Goal: Task Accomplishment & Management: Use online tool/utility

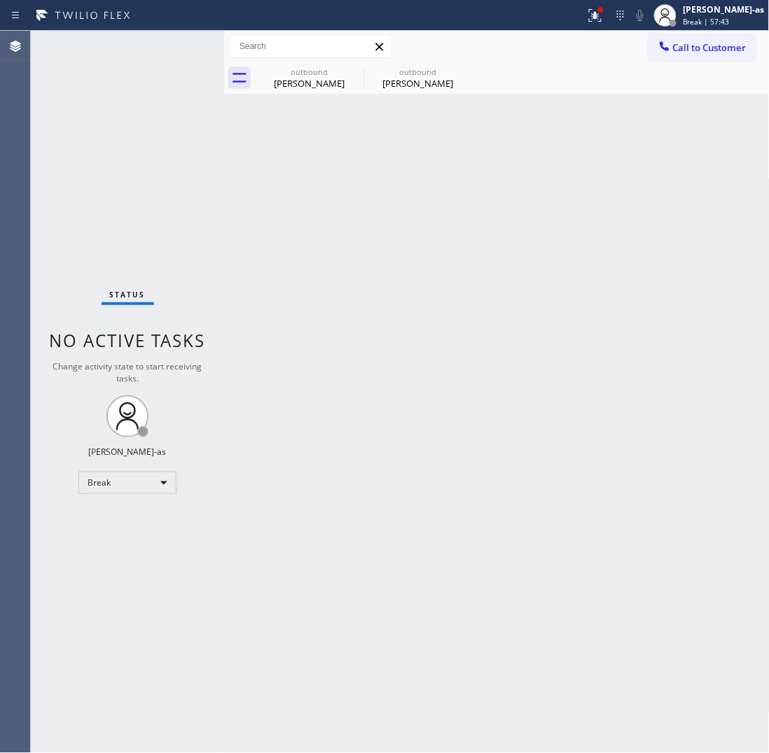
click at [114, 753] on html "Status report Issues detected These issues could affect your workflow. Please c…" at bounding box center [384, 376] width 769 height 753
click at [60, 658] on div "Status No active tasks Change activity state to start receiving tasks. [PERSON_…" at bounding box center [127, 392] width 193 height 722
click at [158, 480] on div "Break" at bounding box center [127, 483] width 98 height 22
click at [144, 539] on li "Unavailable" at bounding box center [126, 537] width 95 height 17
click at [154, 484] on div "Unavailable" at bounding box center [127, 483] width 98 height 22
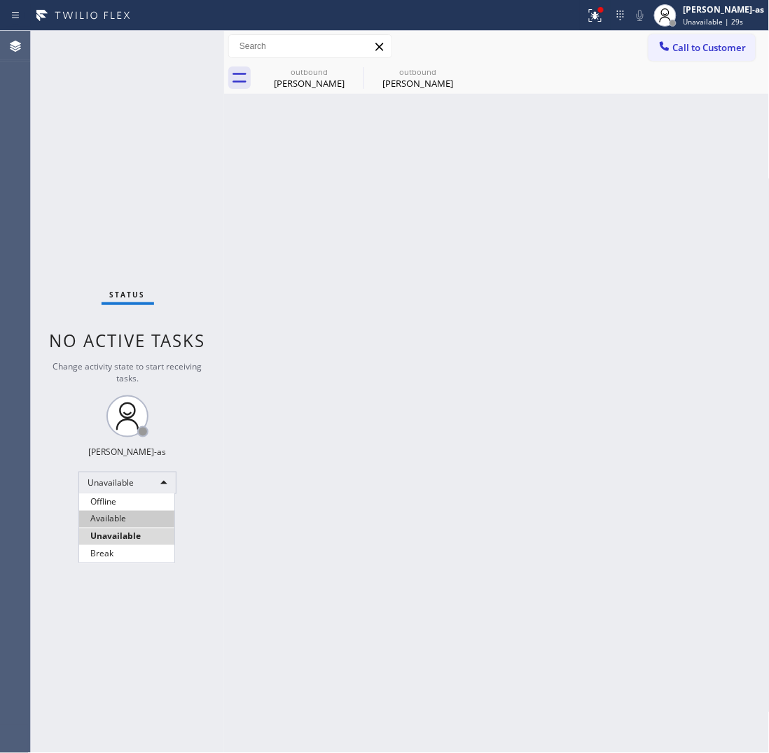
click at [133, 522] on li "Available" at bounding box center [126, 519] width 95 height 17
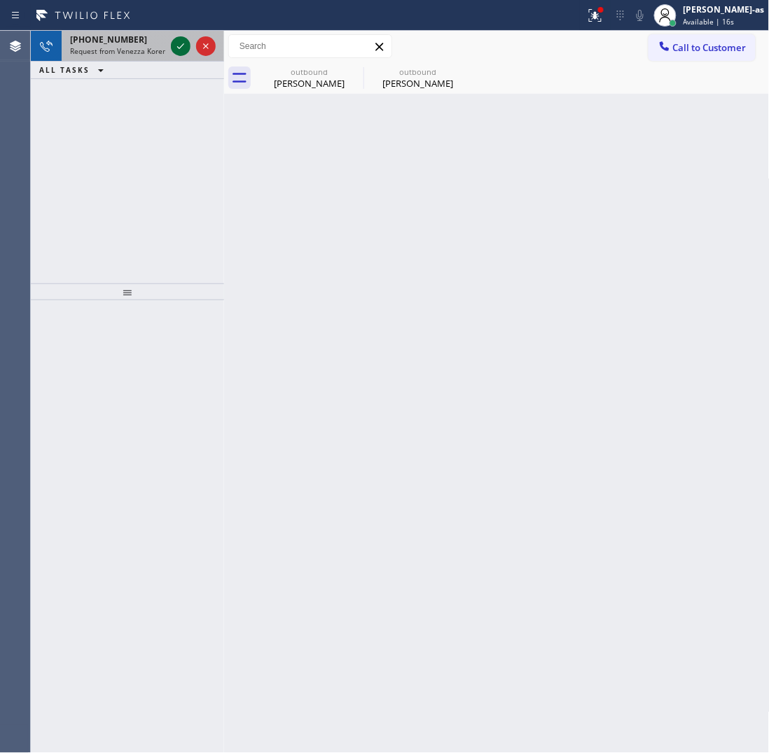
click at [175, 39] on icon at bounding box center [180, 46] width 17 height 17
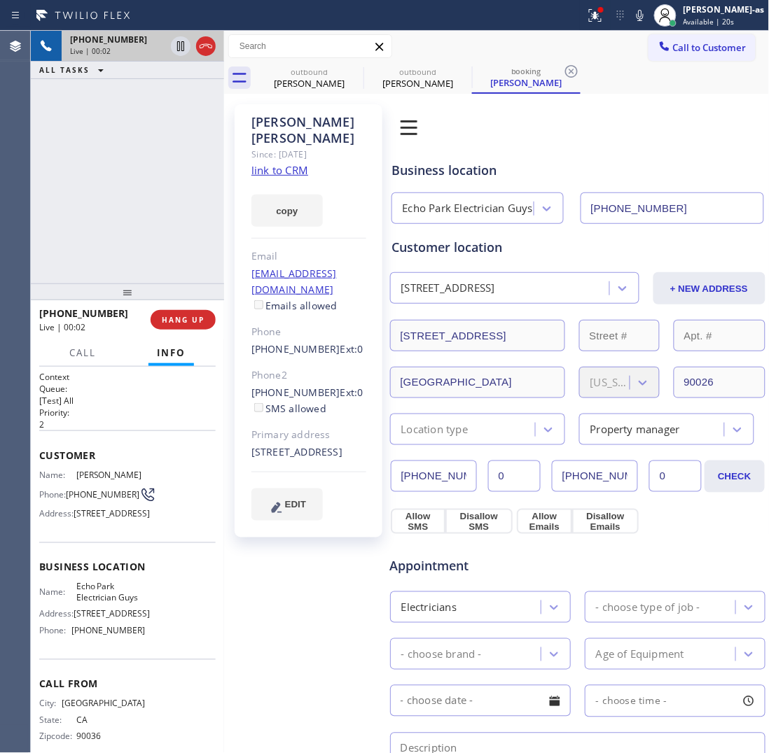
type input "[PHONE_NUMBER]"
click at [166, 225] on div "[PHONE_NUMBER] Live | 03:08 ALL TASKS ALL TASKS ACTIVE TASKS TASKS IN WRAP UP" at bounding box center [127, 157] width 193 height 253
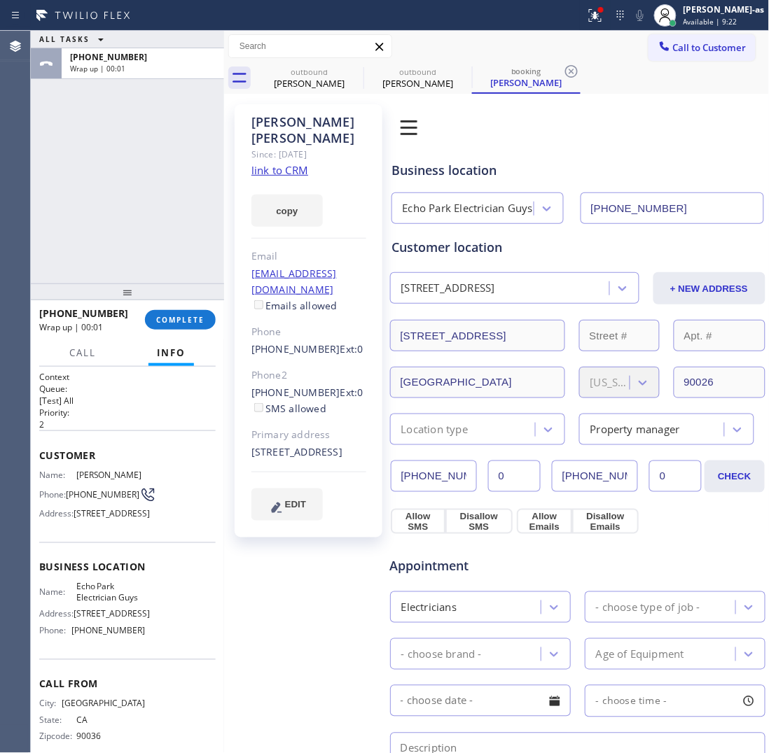
drag, startPoint x: 70, startPoint y: 182, endPoint x: 90, endPoint y: 174, distance: 21.3
click at [71, 181] on div "ALL TASKS ALL TASKS ACTIVE TASKS TASKS IN WRAP UP [PHONE_NUMBER] Wrap up | 00:01" at bounding box center [127, 157] width 193 height 253
click at [181, 319] on span "COMPLETE" at bounding box center [180, 320] width 48 height 10
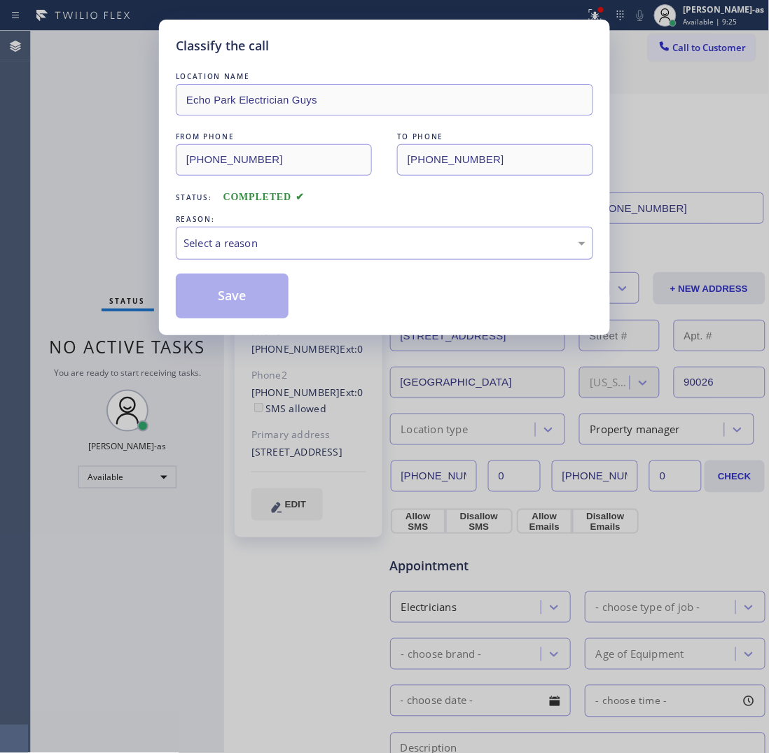
click at [357, 244] on div "Select a reason" at bounding box center [384, 243] width 402 height 16
click at [247, 298] on button "Save" at bounding box center [232, 296] width 113 height 45
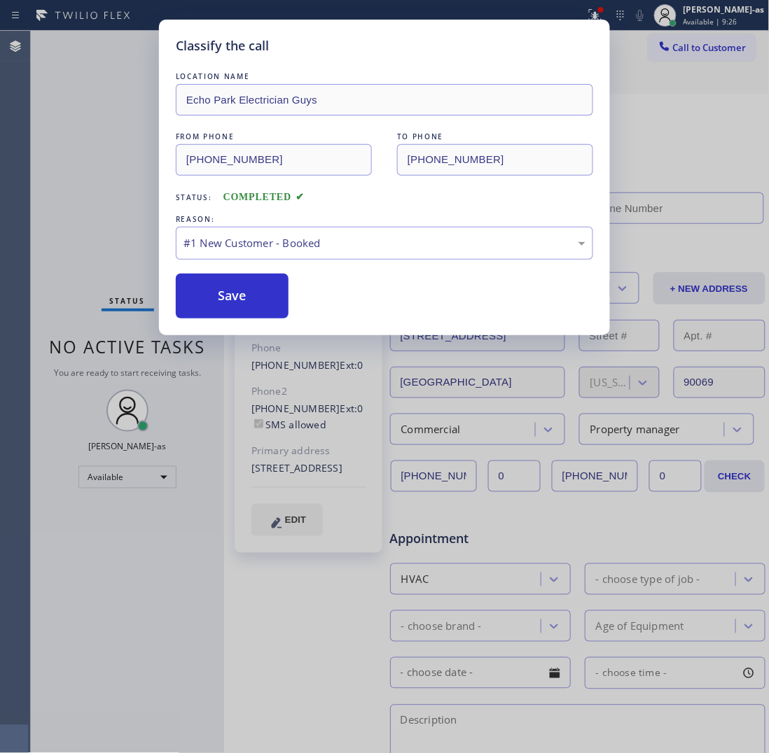
type input "[PHONE_NUMBER]"
click at [127, 477] on div "Classify the call LOCATION NAME Echo Park Electrician Guys FROM PHONE [PHONE_NU…" at bounding box center [384, 376] width 769 height 753
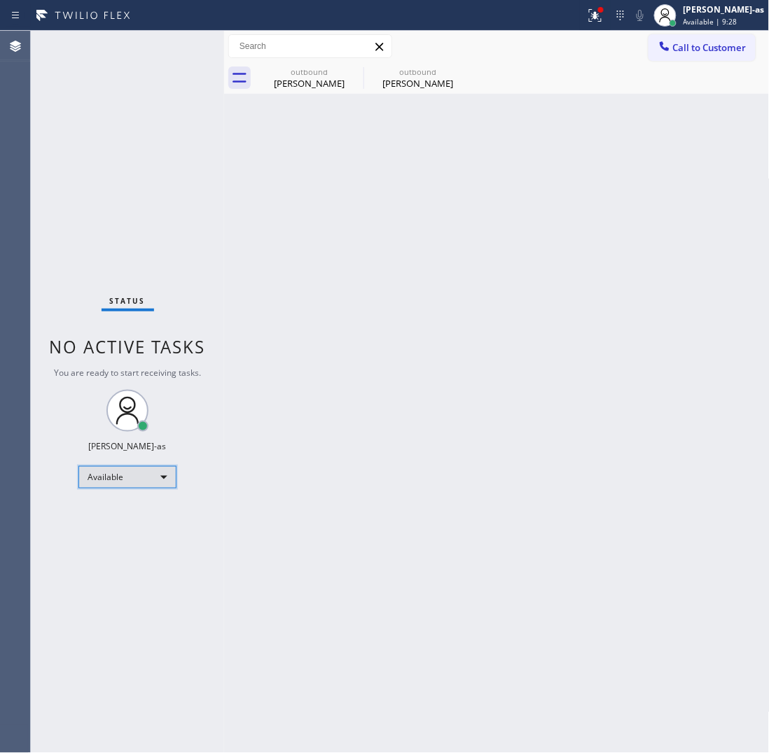
click at [141, 480] on div "Available" at bounding box center [127, 477] width 98 height 22
click at [125, 526] on li "Unavailable" at bounding box center [126, 531] width 95 height 17
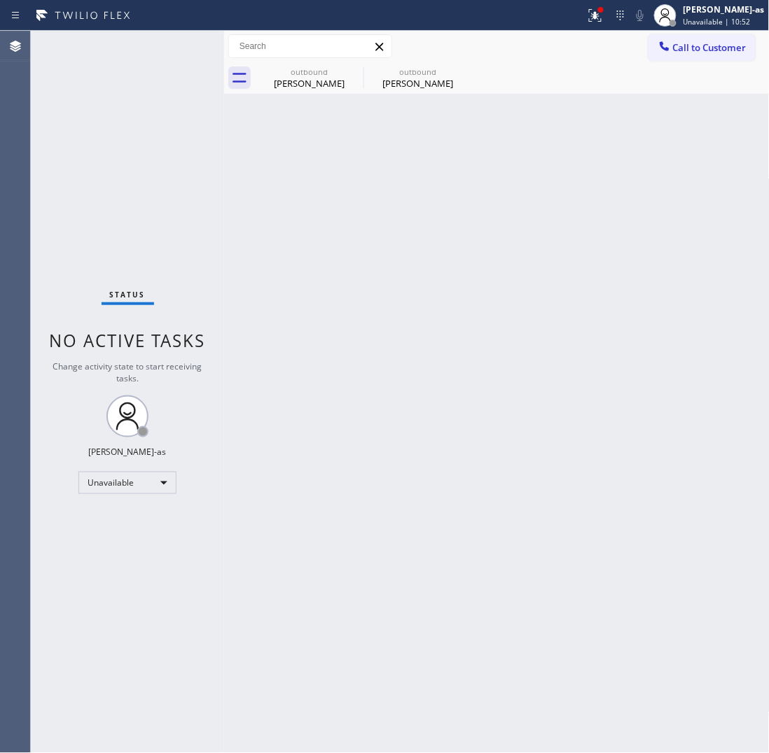
click at [725, 42] on span "Call to Customer" at bounding box center [710, 47] width 74 height 13
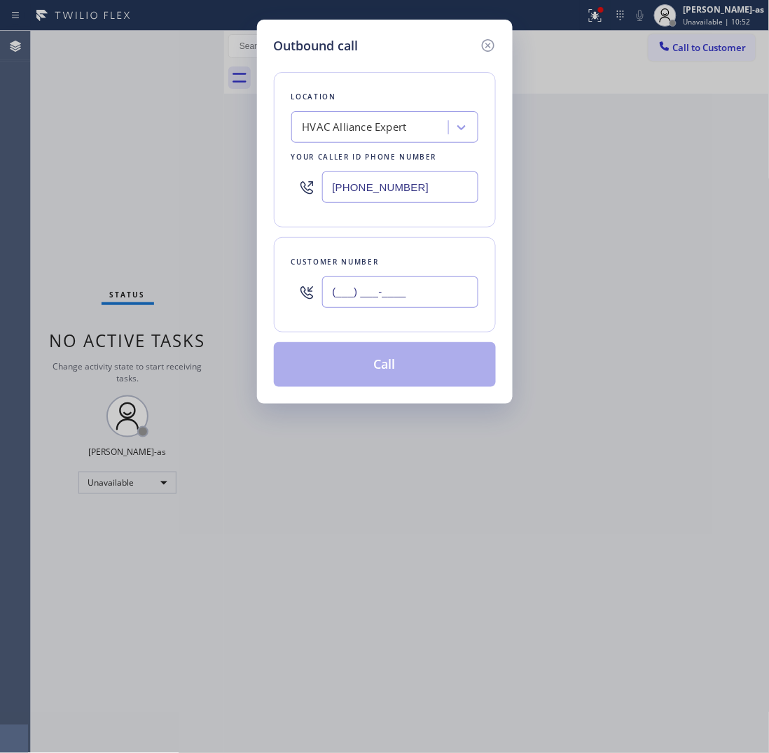
click at [431, 296] on input "(___) ___-____" at bounding box center [400, 293] width 156 height 32
paste input "213) 503-8176"
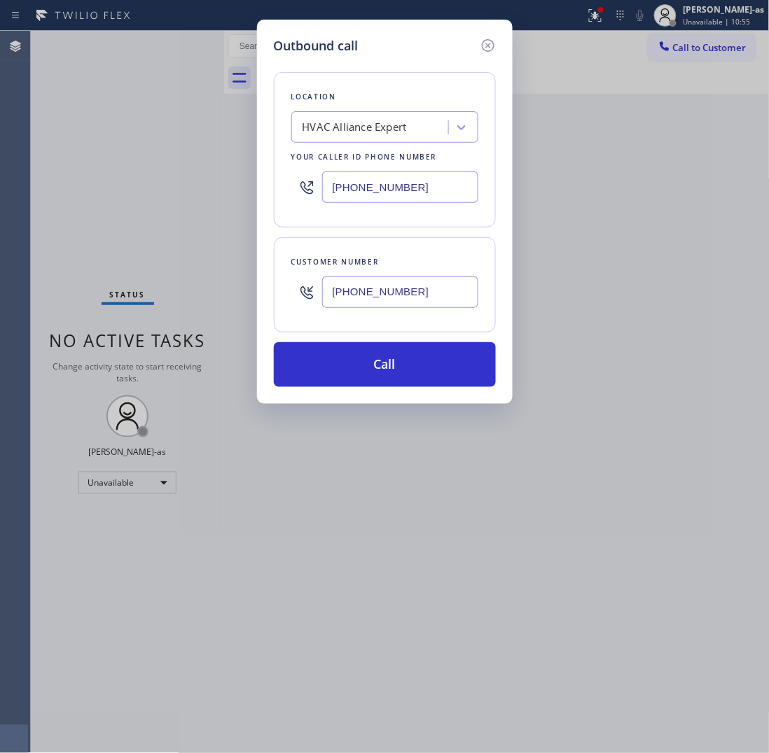
type input "[PHONE_NUMBER]"
click at [379, 127] on div "HVAC Alliance Expert" at bounding box center [354, 128] width 104 height 16
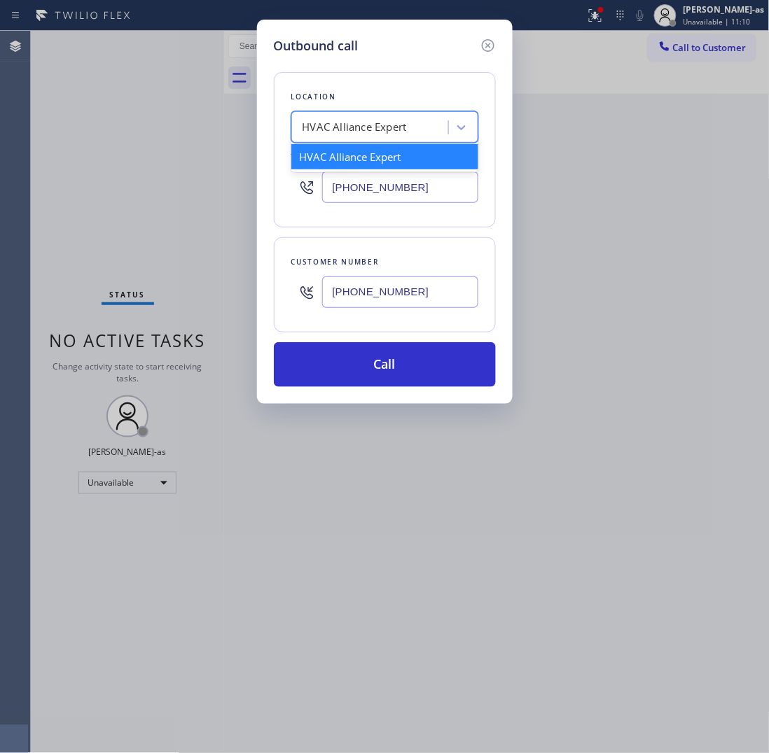
paste input "Echo Park Electrician Guys"
type input "Echo Park Electrician Guys"
click at [324, 156] on div "Echo Park Electrician Guys" at bounding box center [384, 156] width 187 height 25
type input "[PHONE_NUMBER]"
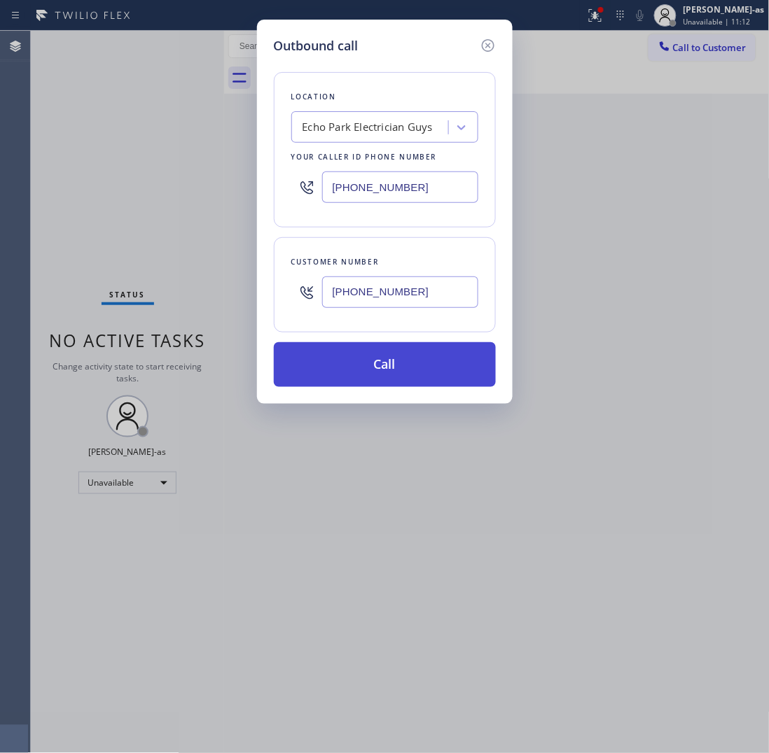
click at [389, 373] on button "Call" at bounding box center [385, 364] width 222 height 45
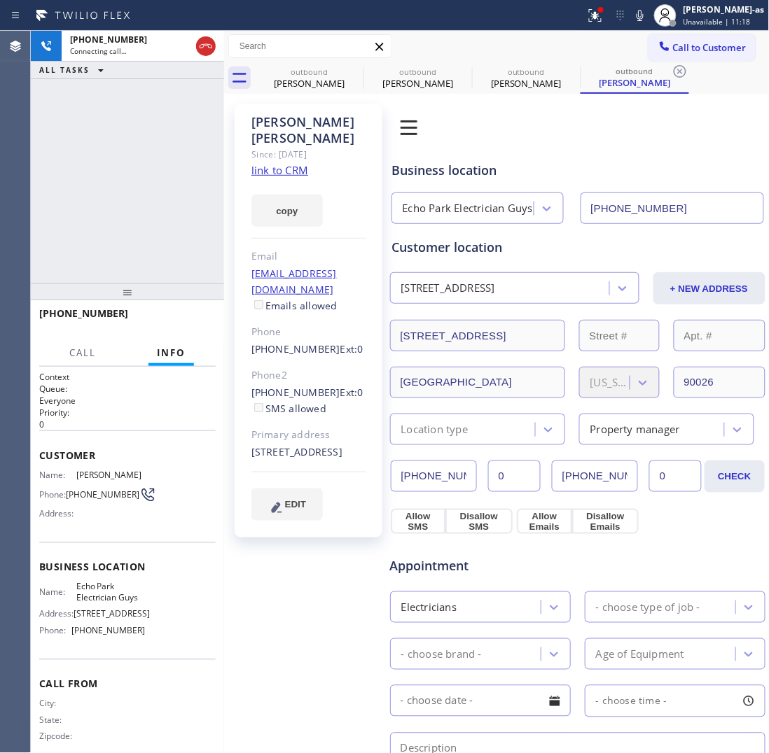
type input "[PHONE_NUMBER]"
click at [119, 151] on div "[PHONE_NUMBER] Live | 00:29 ALL TASKS ALL TASKS ACTIVE TASKS TASKS IN WRAP UP" at bounding box center [127, 157] width 193 height 253
drag, startPoint x: 207, startPoint y: 44, endPoint x: 140, endPoint y: 365, distance: 327.5
click at [207, 46] on icon at bounding box center [205, 46] width 17 height 17
click at [183, 315] on span "HANG UP" at bounding box center [183, 320] width 43 height 10
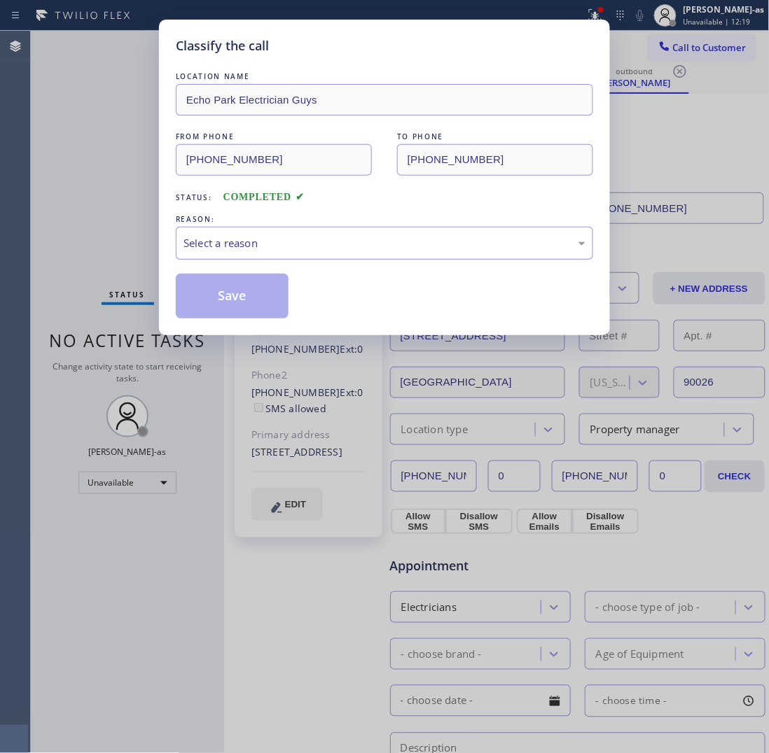
click at [242, 231] on div "Select a reason" at bounding box center [384, 243] width 417 height 33
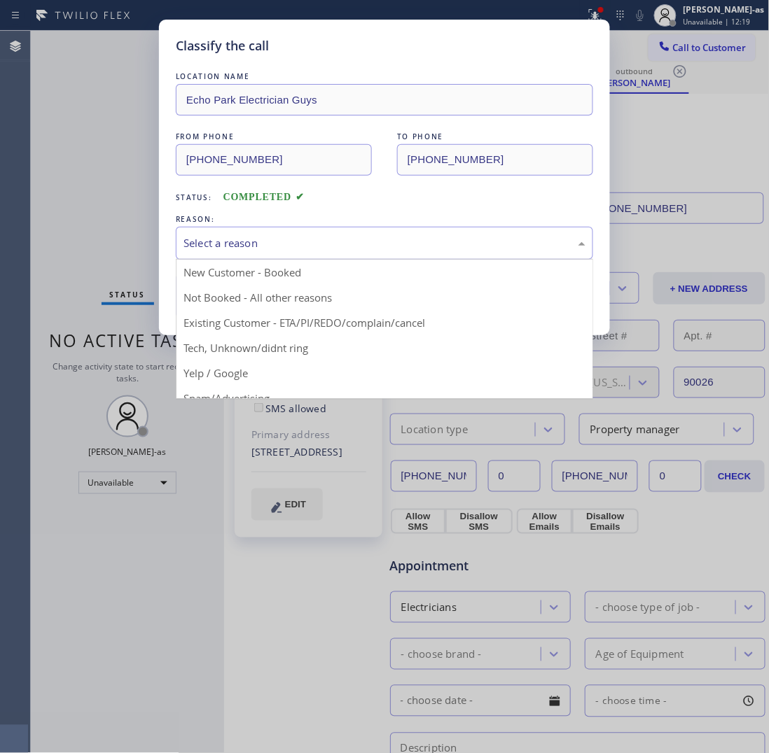
drag, startPoint x: 358, startPoint y: 324, endPoint x: 228, endPoint y: 305, distance: 131.7
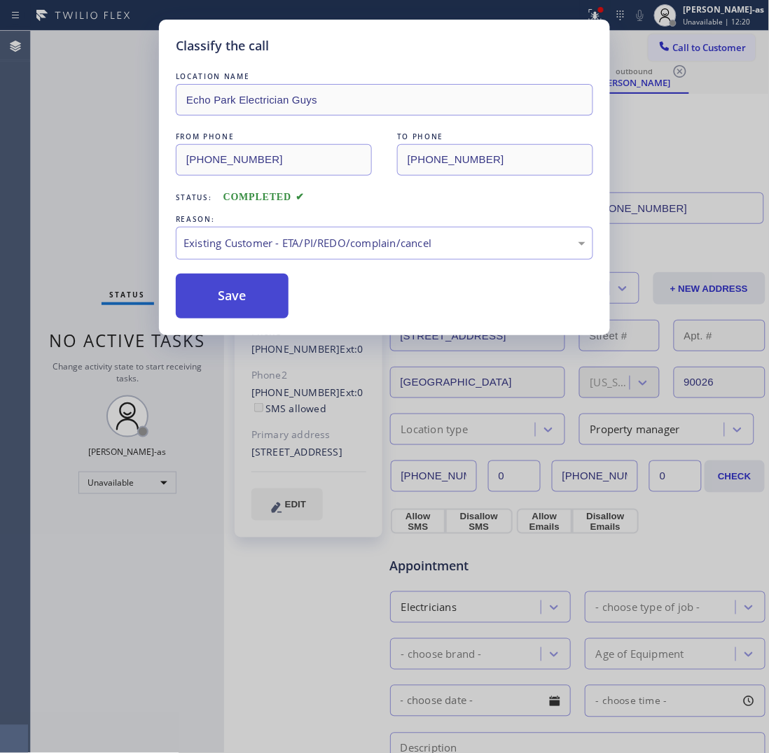
click at [228, 305] on button "Save" at bounding box center [232, 296] width 113 height 45
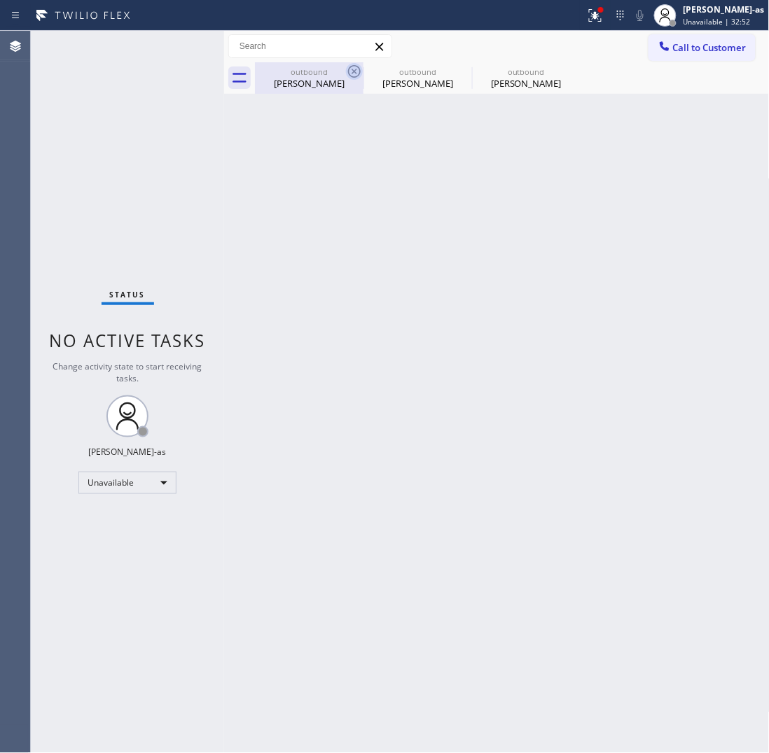
drag, startPoint x: 296, startPoint y: 76, endPoint x: 349, endPoint y: 71, distance: 52.7
click at [298, 76] on div "outbound" at bounding box center [309, 72] width 106 height 11
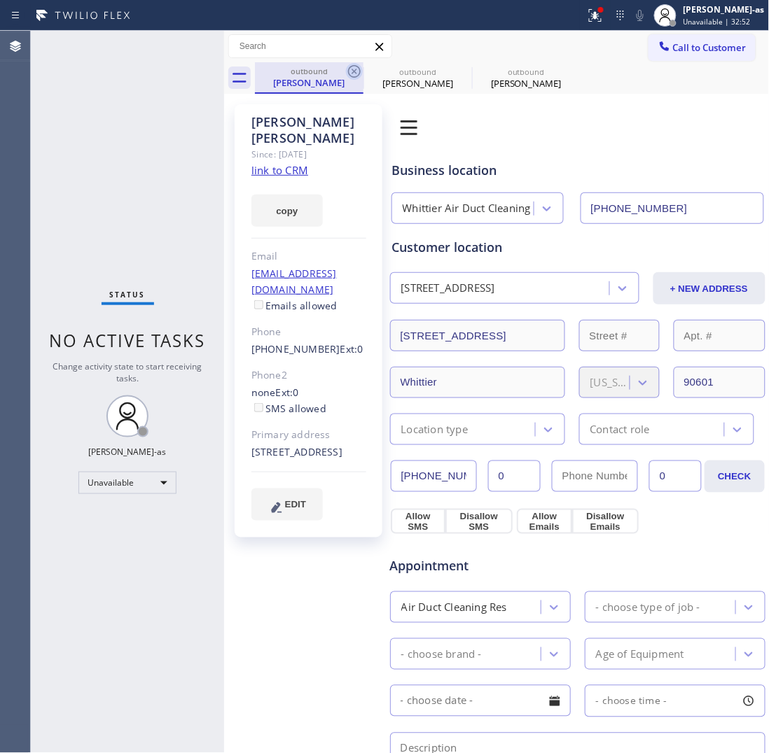
click at [349, 71] on icon at bounding box center [354, 71] width 17 height 17
click at [0, 0] on icon at bounding box center [0, 0] width 0 height 0
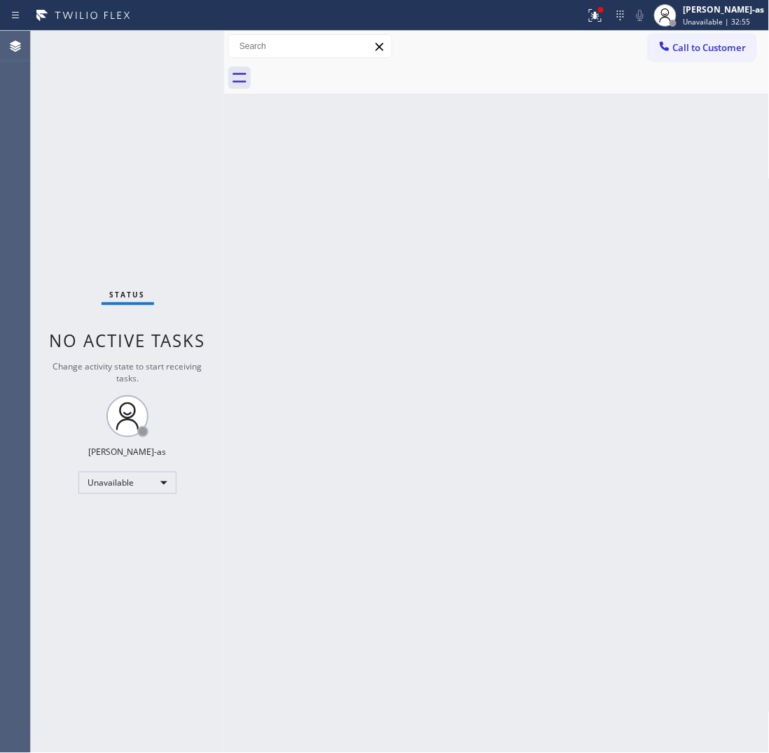
click at [351, 68] on div at bounding box center [512, 78] width 515 height 32
click at [400, 249] on div "Back to Dashboard Change Sender ID Customers Technicians Select a contact Outbo…" at bounding box center [496, 392] width 545 height 722
click at [681, 37] on button "Call to Customer" at bounding box center [701, 47] width 107 height 27
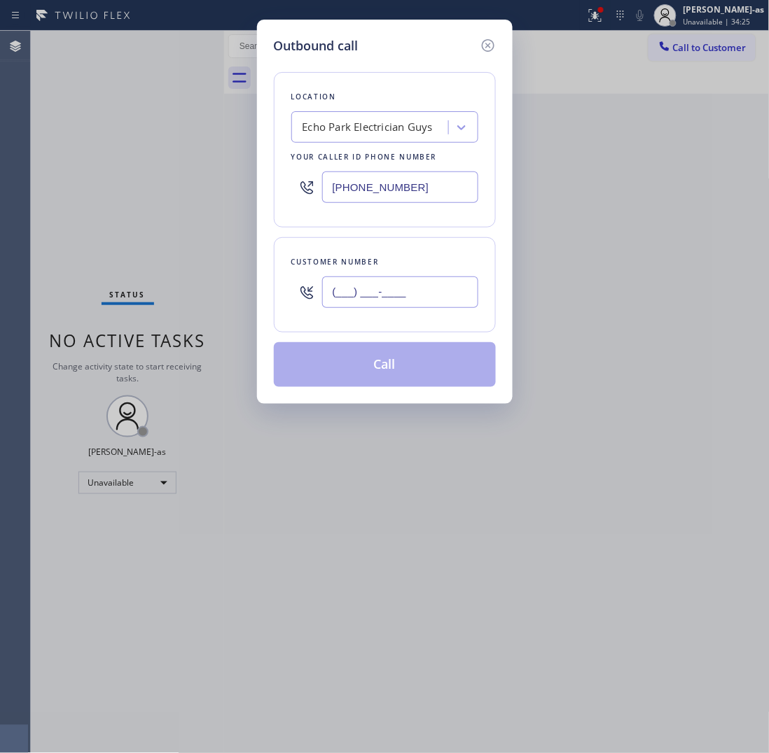
click at [420, 288] on input "(___) ___-____" at bounding box center [400, 293] width 156 height 32
paste input "323) 712-8314"
type input "[PHONE_NUMBER]"
click at [393, 127] on div "Echo Park Electrician Guys" at bounding box center [367, 128] width 130 height 16
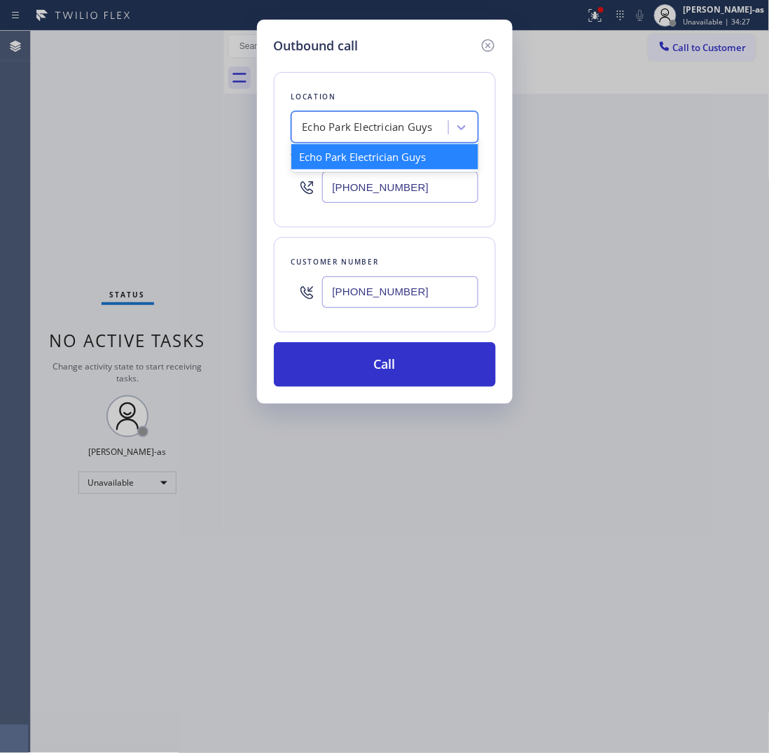
type input "v"
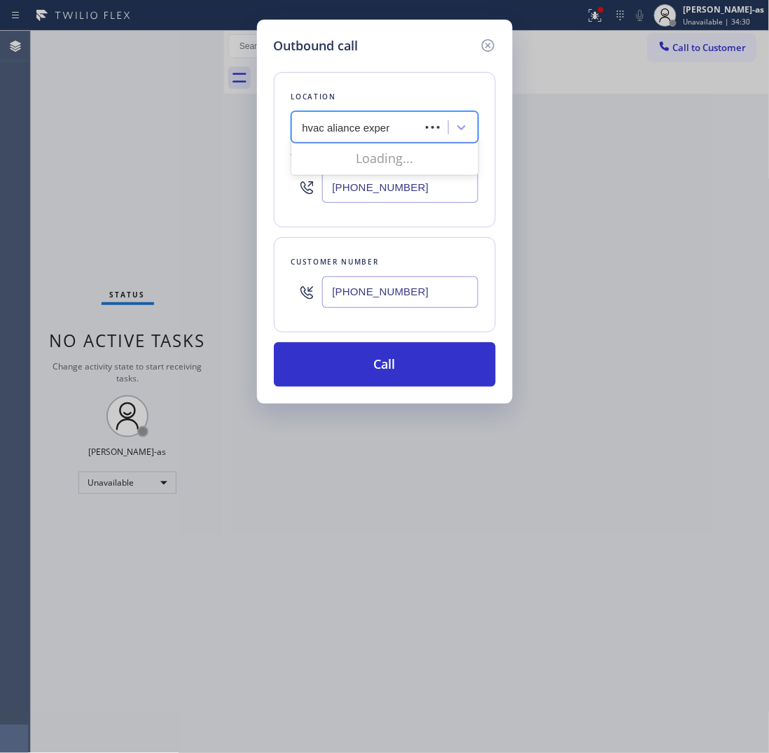
type input "hvac aliance expert"
click at [345, 127] on input "hvac aliance expert" at bounding box center [348, 128] width 92 height 12
click at [435, 202] on input "[PHONE_NUMBER]" at bounding box center [400, 188] width 156 height 32
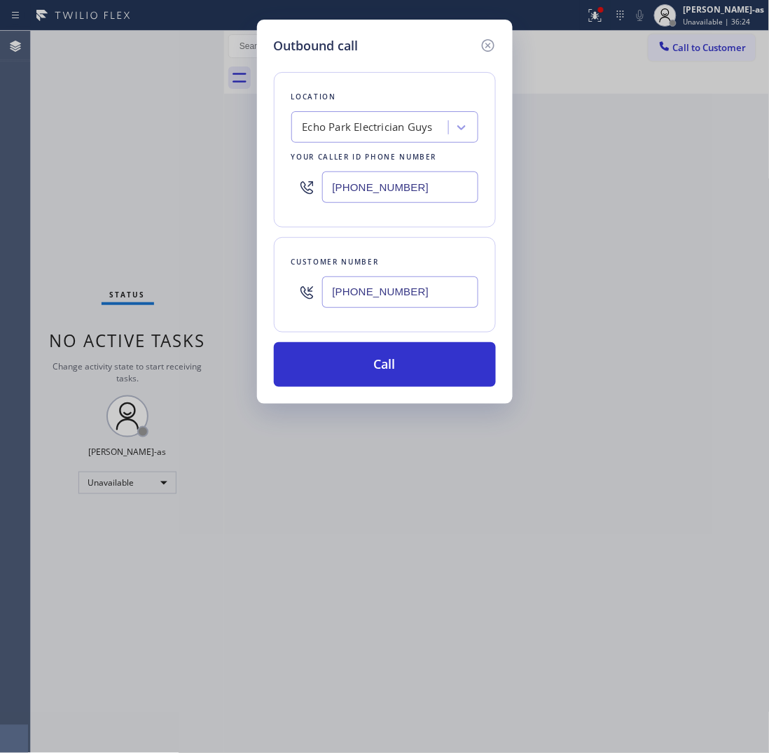
click at [435, 202] on input "[PHONE_NUMBER]" at bounding box center [400, 188] width 156 height 32
paste input "855) 999-4417"
type input "[PHONE_NUMBER]"
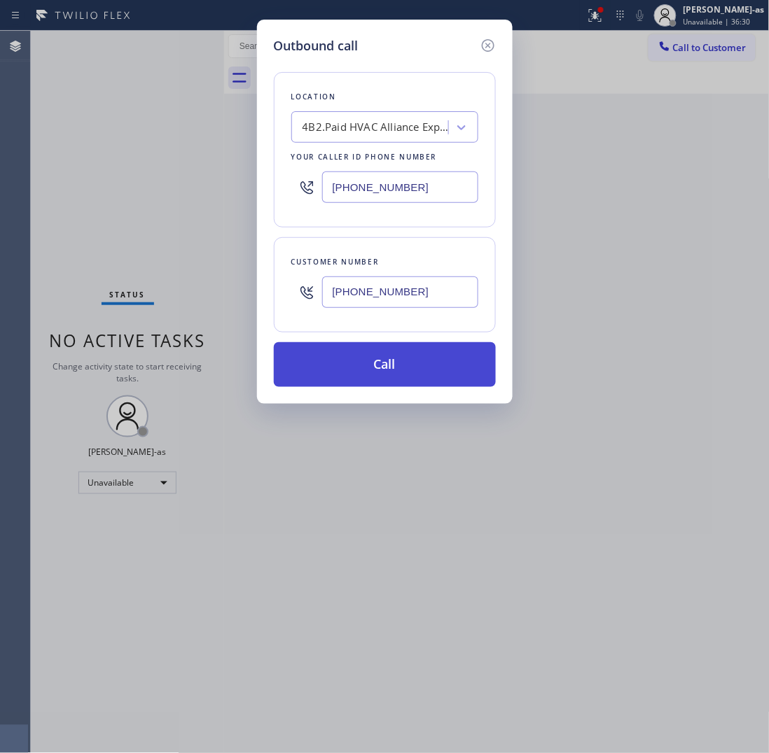
click at [424, 372] on button "Call" at bounding box center [385, 364] width 222 height 45
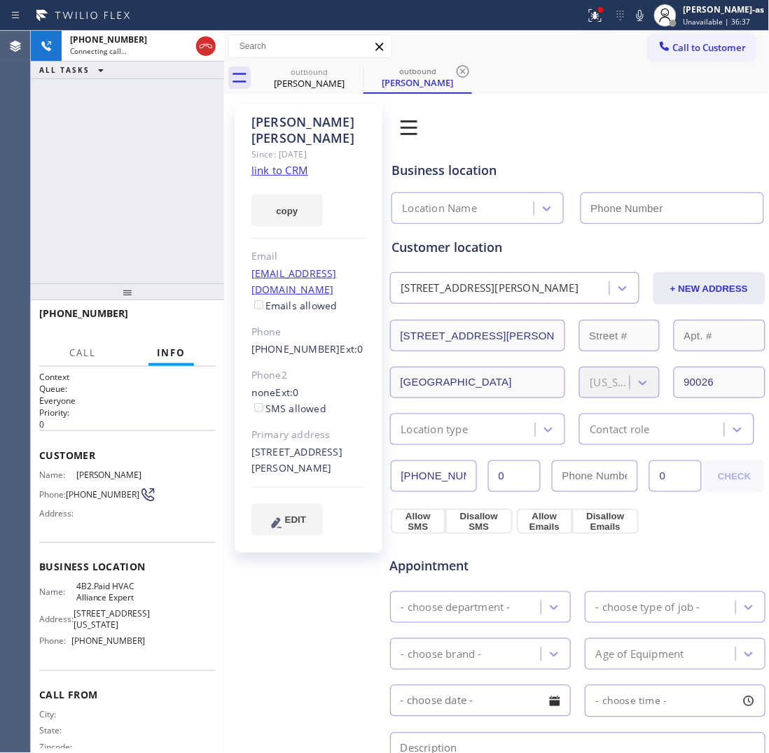
type input "[PHONE_NUMBER]"
click at [173, 326] on button "HANG UP" at bounding box center [183, 320] width 65 height 20
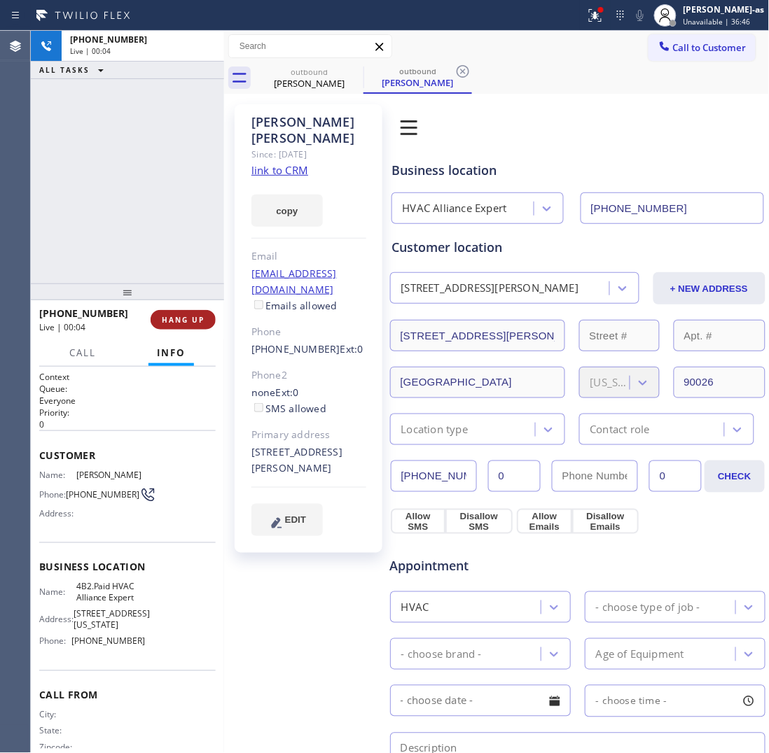
click at [173, 326] on button "HANG UP" at bounding box center [183, 320] width 65 height 20
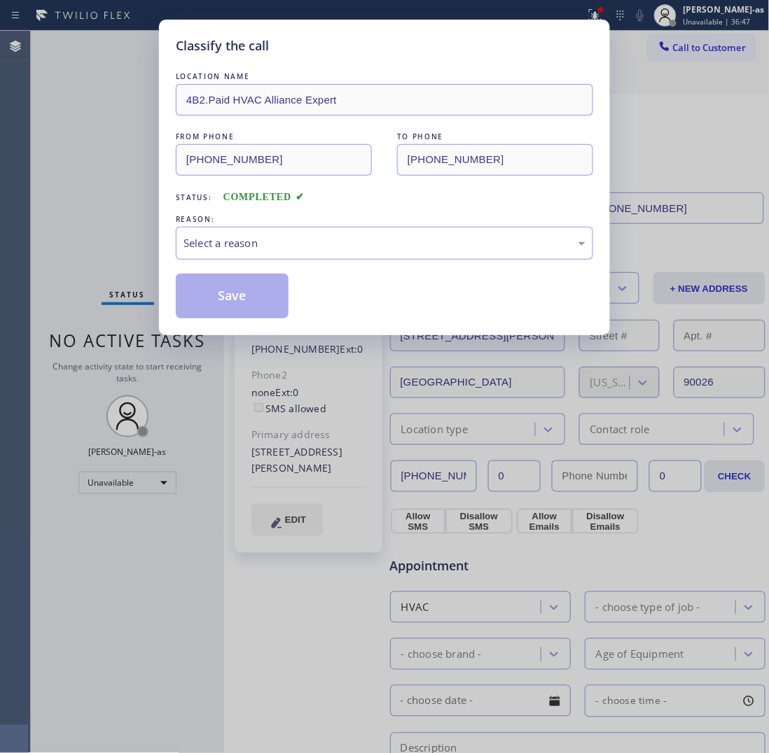
click at [173, 326] on div "Classify the call LOCATION NAME 4B2.Paid HVAC Alliance Expert FROM PHONE [PHONE…" at bounding box center [384, 178] width 451 height 316
click at [386, 237] on div "Select a reason" at bounding box center [384, 243] width 402 height 16
click at [250, 286] on button "Save" at bounding box center [232, 296] width 113 height 45
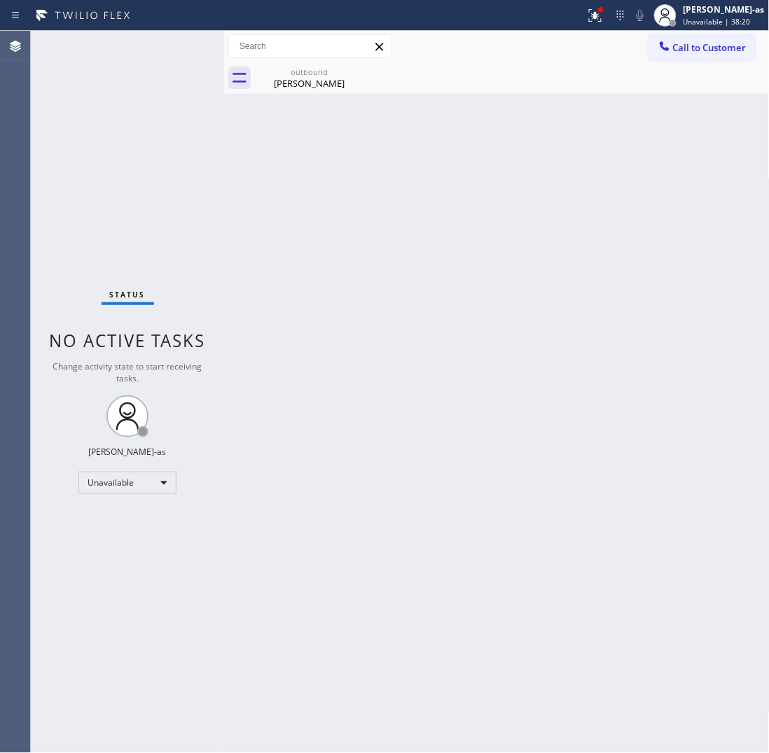
drag, startPoint x: 286, startPoint y: 74, endPoint x: 338, endPoint y: 99, distance: 58.2
click at [287, 74] on div "outbound" at bounding box center [309, 72] width 106 height 11
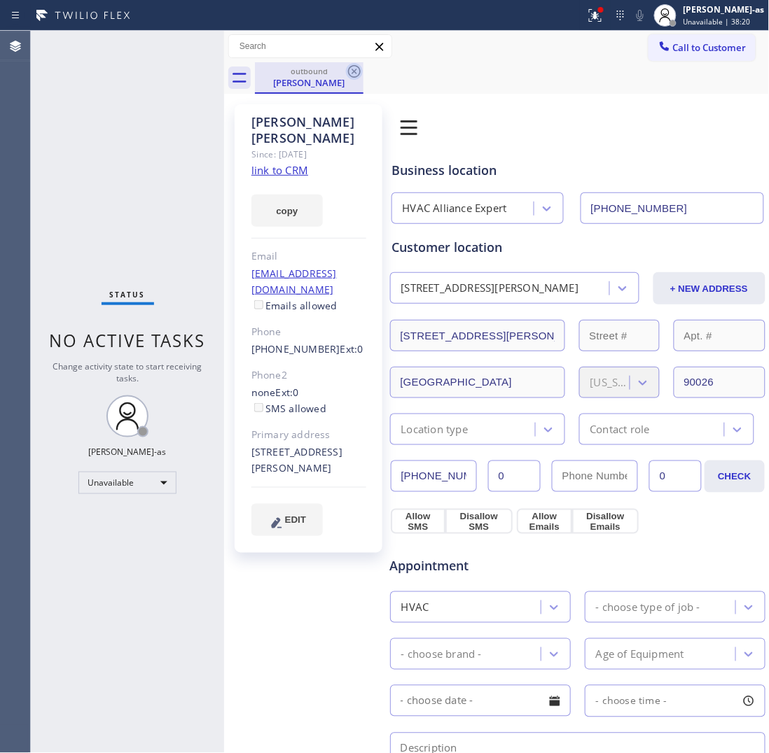
click at [361, 64] on icon at bounding box center [354, 71] width 17 height 17
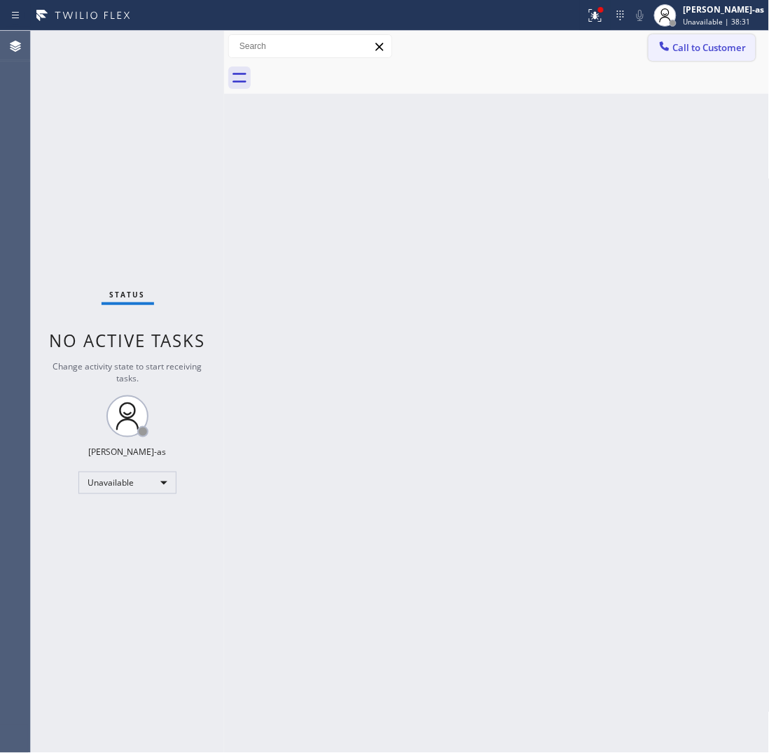
click at [667, 40] on icon at bounding box center [664, 46] width 14 height 14
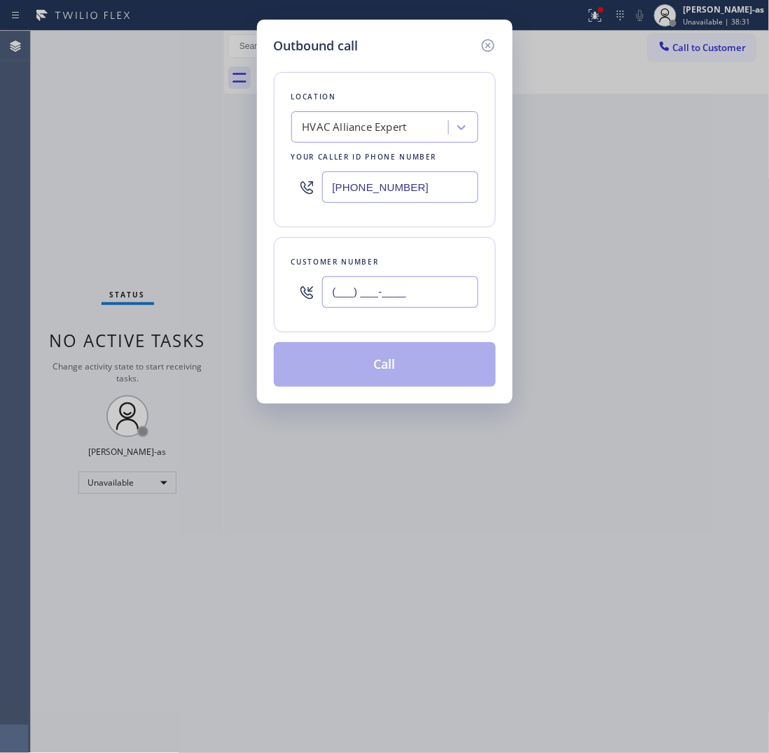
click at [419, 305] on input "(___) ___-____" at bounding box center [400, 293] width 156 height 32
paste input "323) 712-8314"
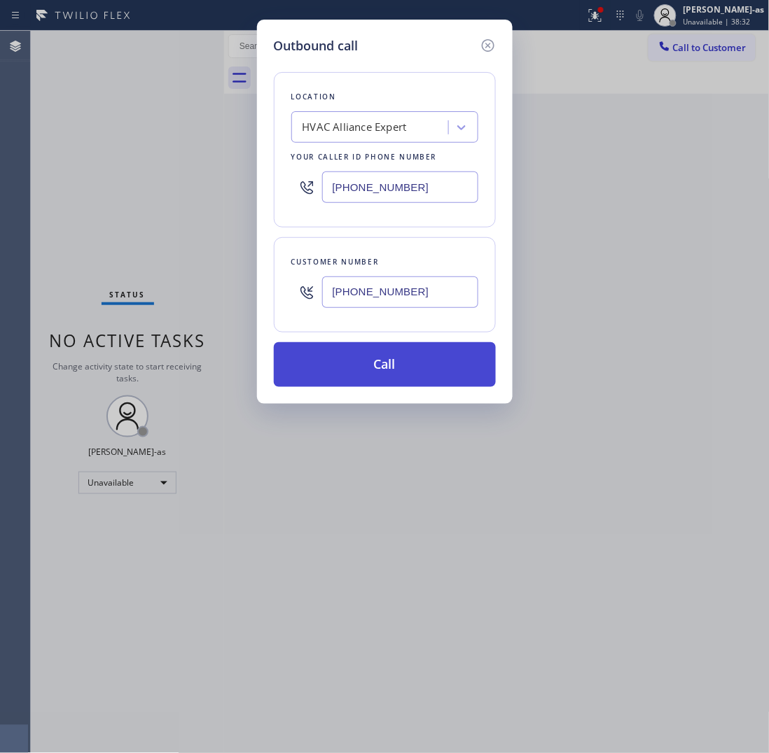
click at [404, 359] on button "Call" at bounding box center [385, 364] width 222 height 45
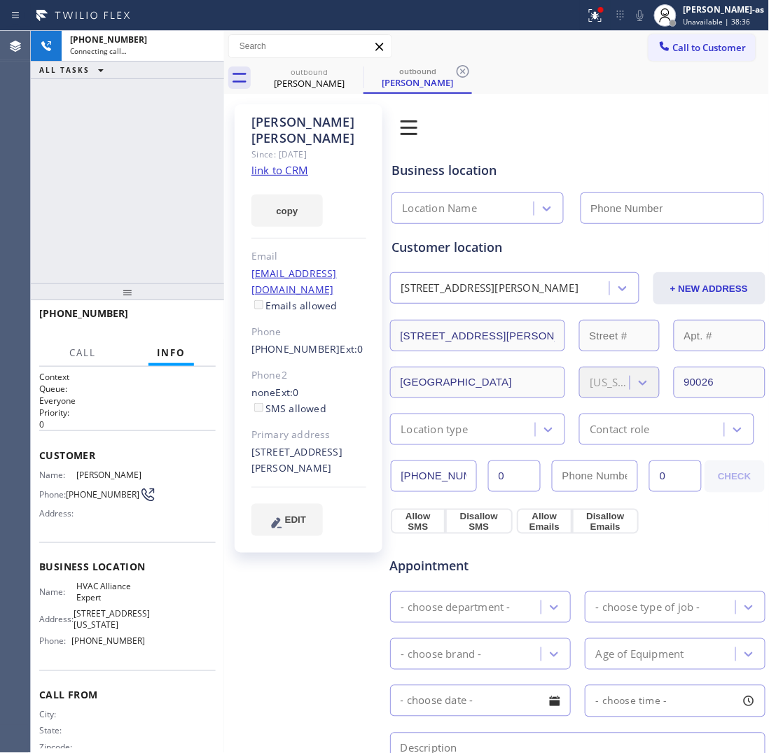
drag, startPoint x: 98, startPoint y: 182, endPoint x: 226, endPoint y: 184, distance: 128.1
click at [99, 182] on div "[PHONE_NUMBER] Connecting call… ALL TASKS ALL TASKS ACTIVE TASKS TASKS IN WRAP …" at bounding box center [127, 157] width 193 height 253
click at [279, 163] on link "link to CRM" at bounding box center [279, 170] width 57 height 14
click at [293, 84] on div "[PERSON_NAME]" at bounding box center [309, 83] width 106 height 13
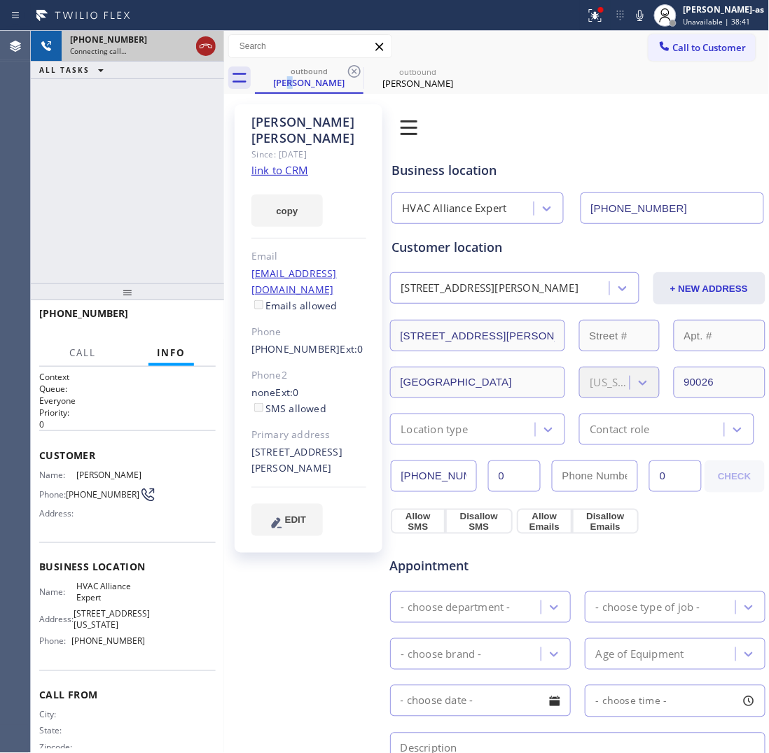
click at [201, 44] on icon at bounding box center [206, 46] width 13 height 4
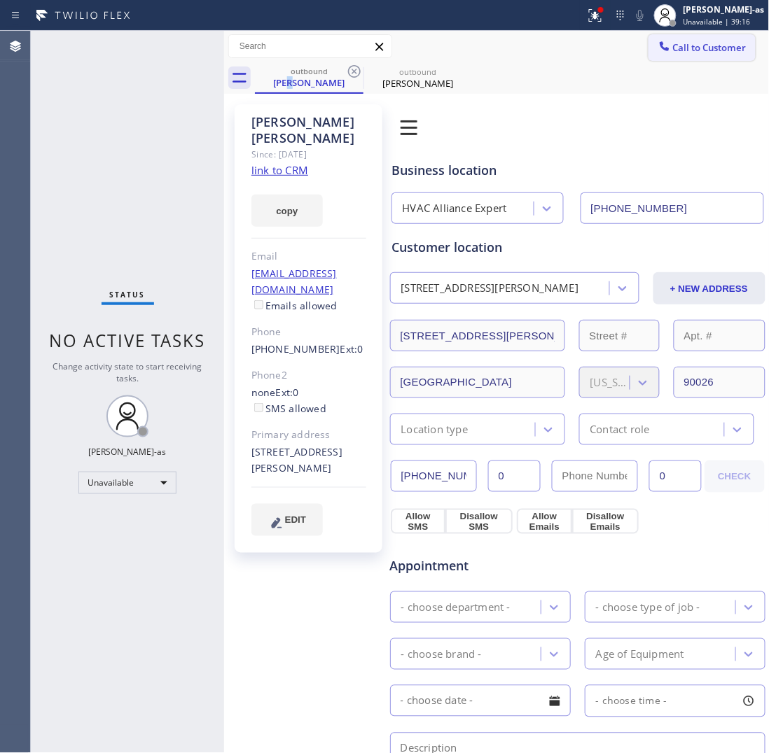
click at [680, 35] on button "Call to Customer" at bounding box center [701, 47] width 107 height 27
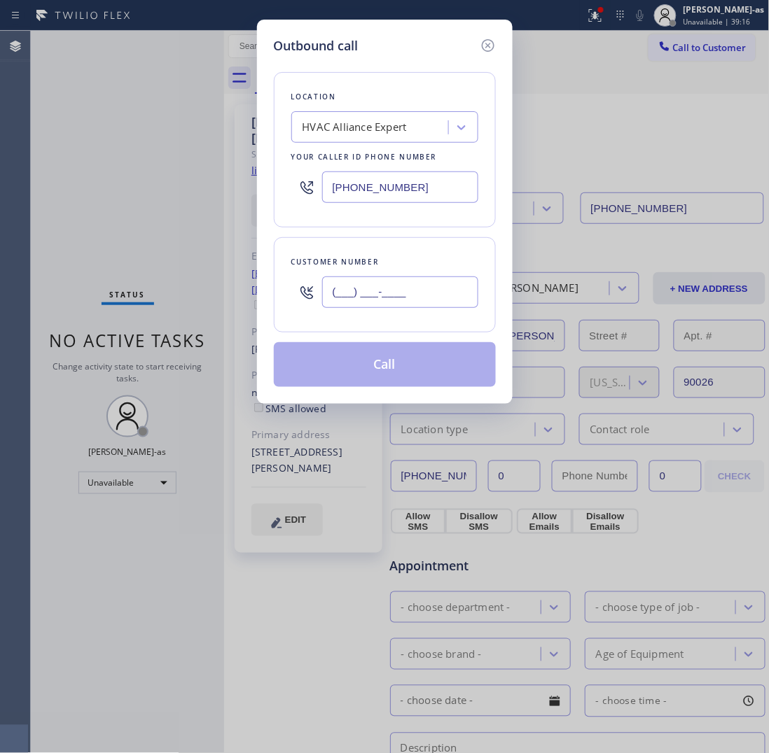
click at [372, 298] on input "(___) ___-____" at bounding box center [400, 293] width 156 height 32
paste input "213) 364-0166"
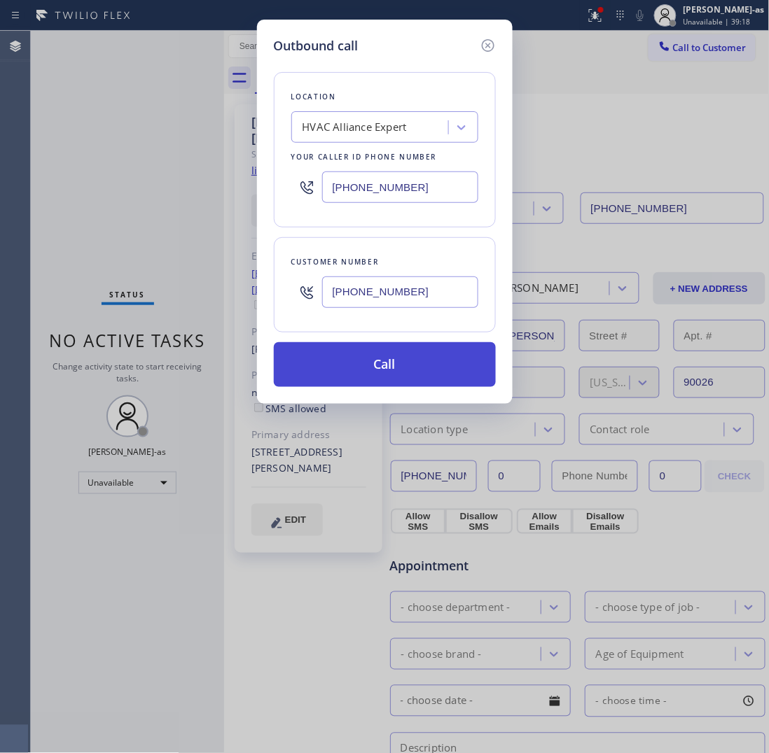
type input "[PHONE_NUMBER]"
click at [369, 364] on button "Call" at bounding box center [385, 364] width 222 height 45
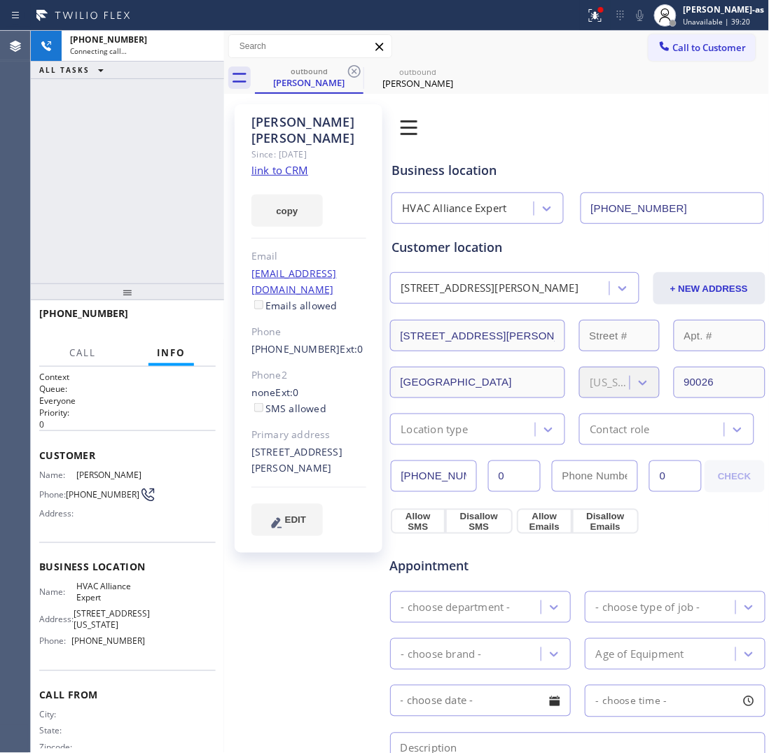
click at [165, 138] on div "[PHONE_NUMBER] Connecting call… ALL TASKS ALL TASKS ACTIVE TASKS TASKS IN WRAP …" at bounding box center [127, 157] width 193 height 253
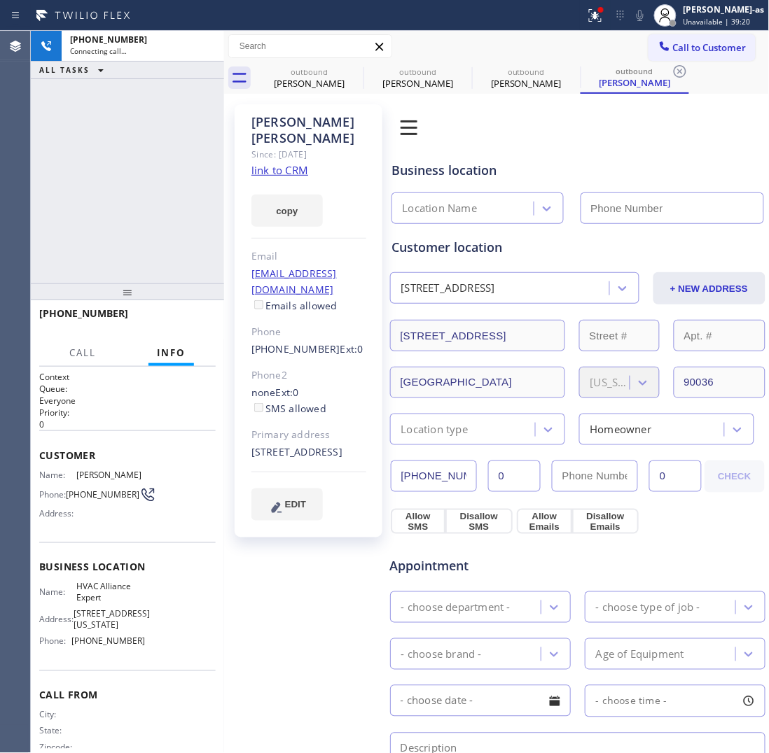
click at [277, 163] on link "link to CRM" at bounding box center [279, 170] width 57 height 14
type input "[PHONE_NUMBER]"
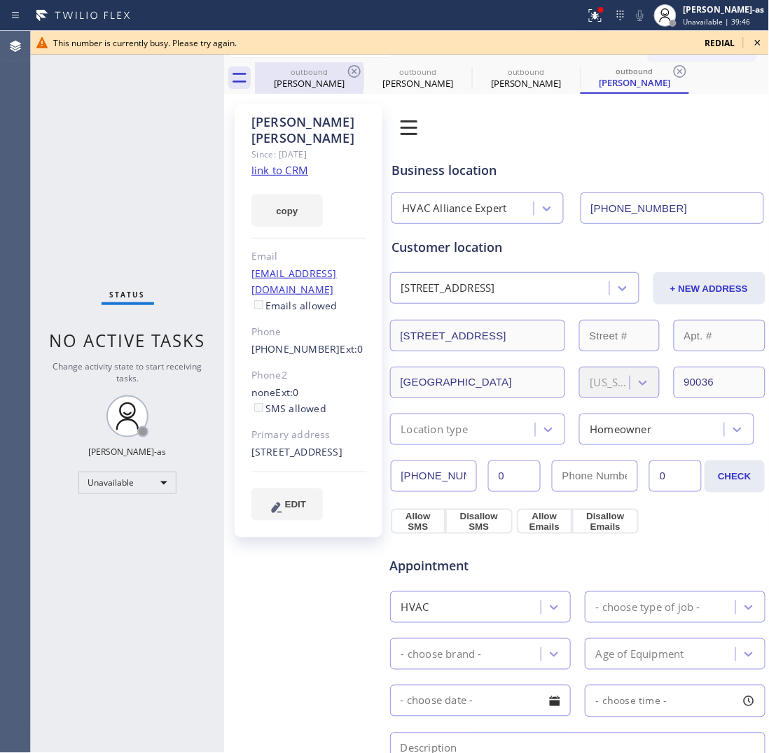
click at [321, 68] on div "outbound" at bounding box center [309, 72] width 106 height 11
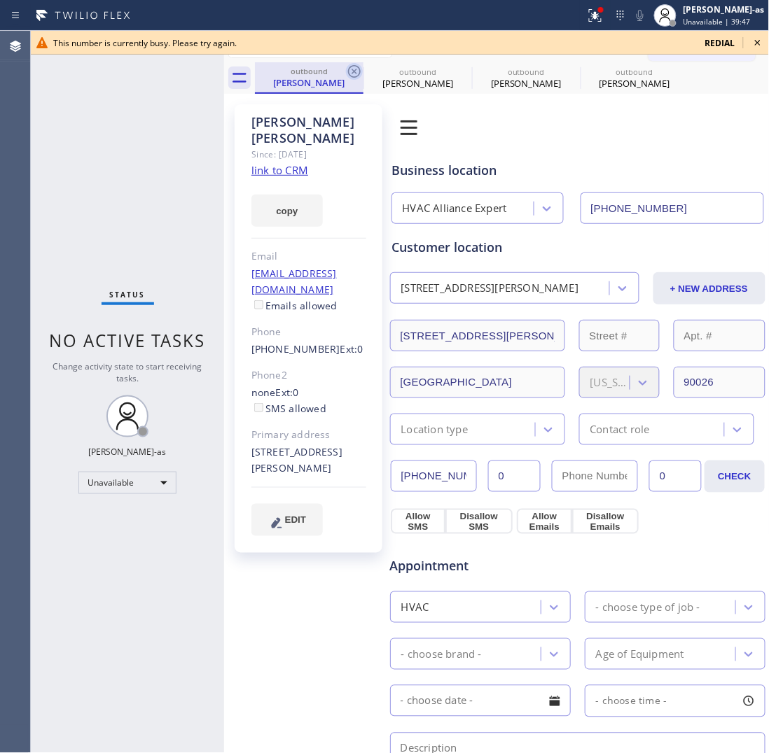
click at [347, 67] on icon at bounding box center [354, 71] width 17 height 17
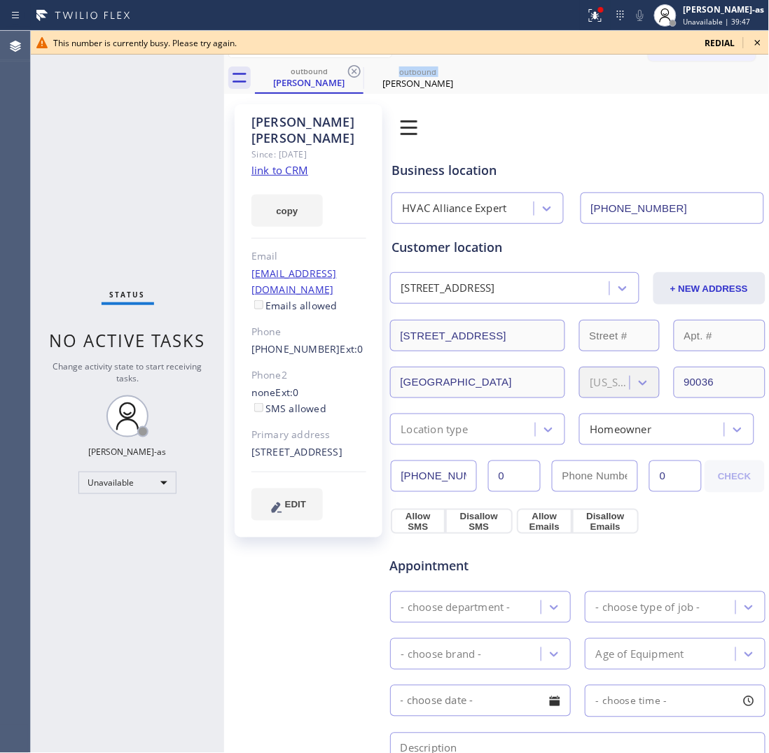
click at [347, 67] on icon at bounding box center [354, 71] width 17 height 17
click at [0, 0] on icon at bounding box center [0, 0] width 0 height 0
click at [347, 67] on div "outbound [PERSON_NAME] outbound [PERSON_NAME]" at bounding box center [512, 78] width 515 height 32
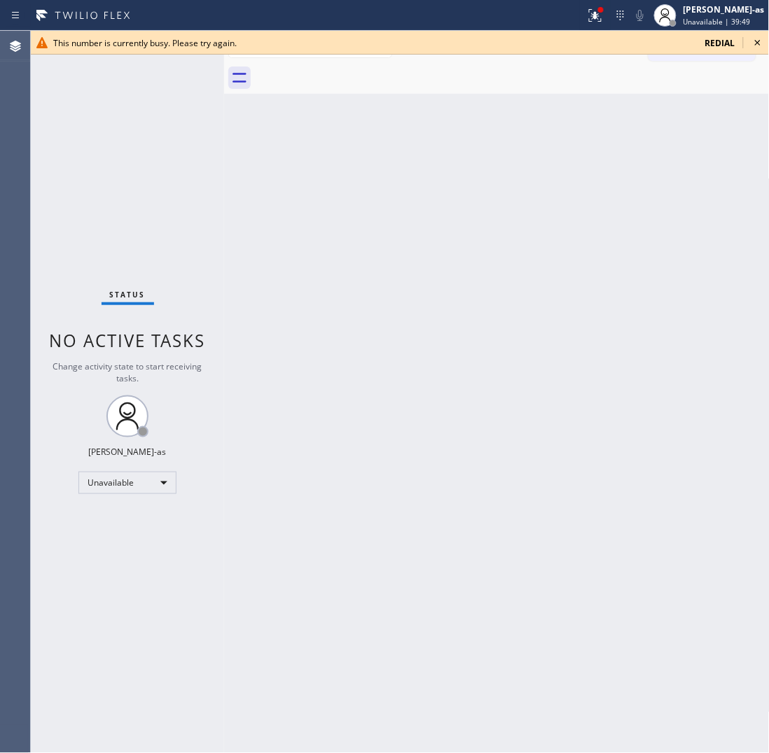
click at [757, 42] on icon at bounding box center [758, 43] width 6 height 6
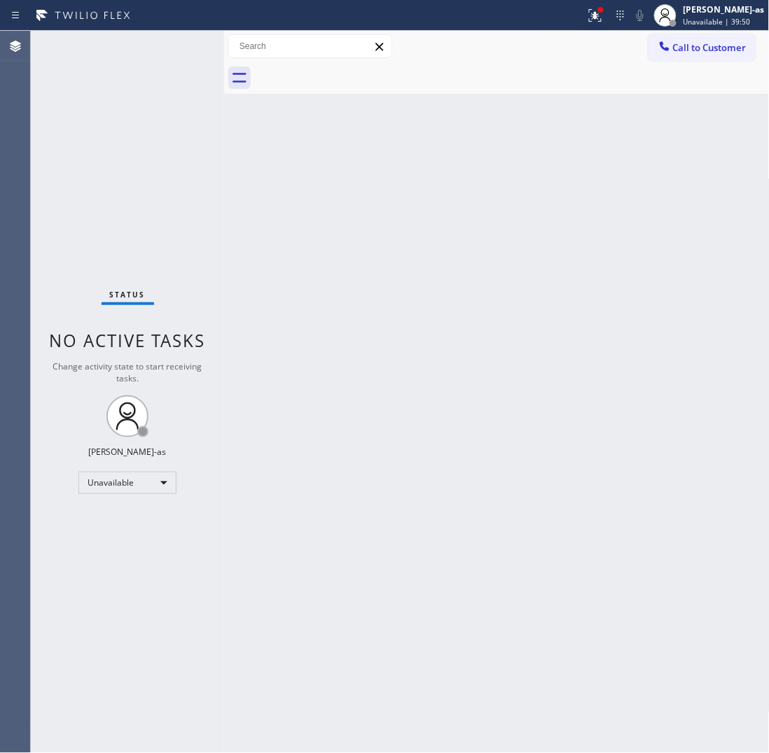
click at [435, 305] on div "Back to Dashboard Change Sender ID Customers Technicians Select a contact Outbo…" at bounding box center [496, 392] width 545 height 722
click at [683, 56] on button "Call to Customer" at bounding box center [701, 47] width 107 height 27
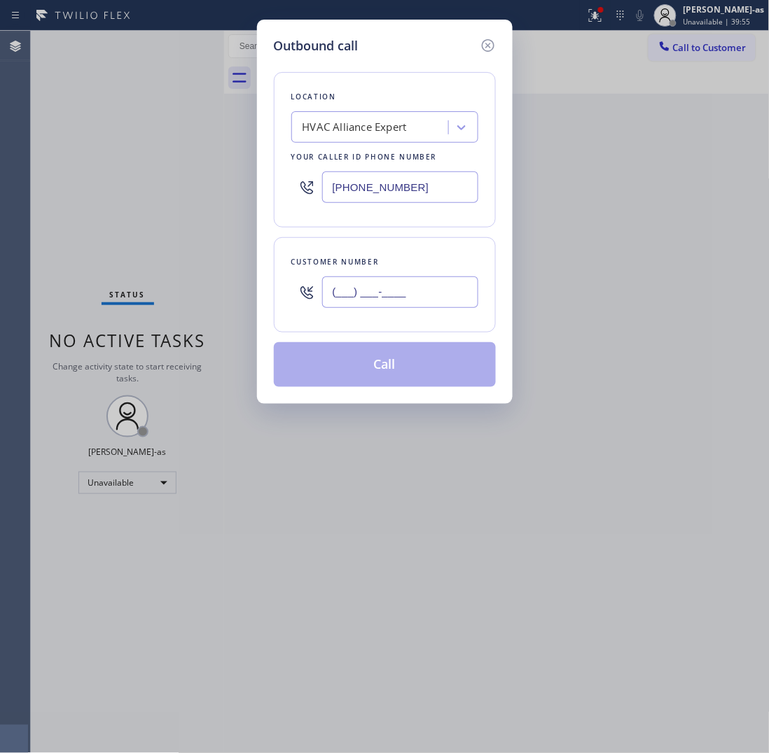
click at [415, 291] on input "(___) ___-____" at bounding box center [400, 293] width 156 height 32
paste input "571) 268-7868"
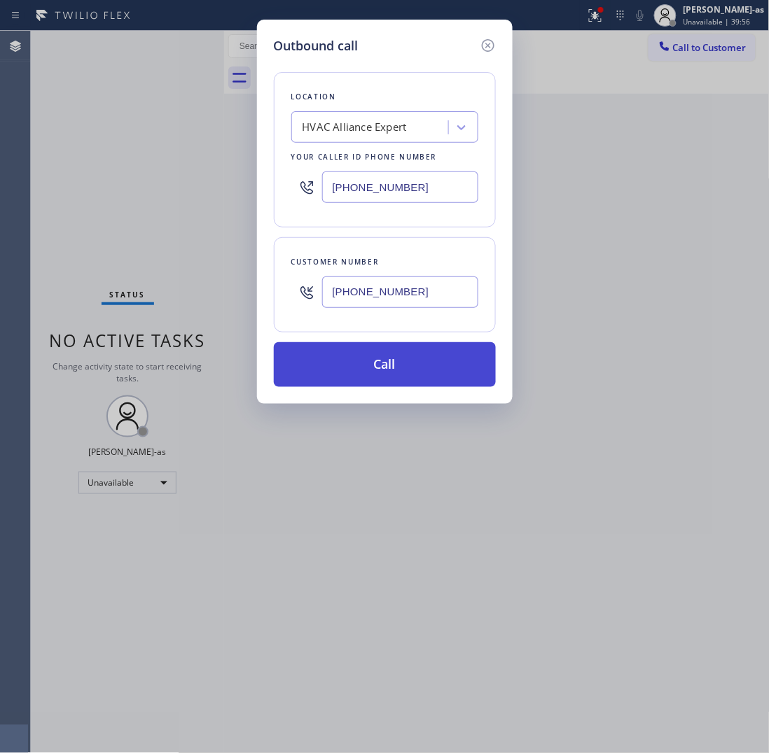
type input "[PHONE_NUMBER]"
click at [392, 375] on button "Call" at bounding box center [385, 364] width 222 height 45
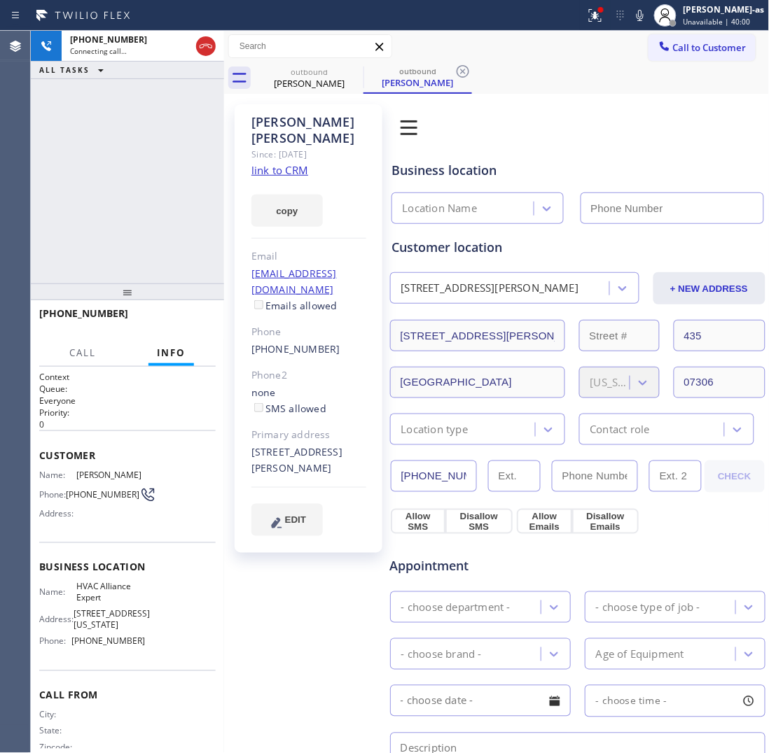
type input "[PHONE_NUMBER]"
click at [288, 163] on link "link to CRM" at bounding box center [279, 170] width 57 height 14
click at [207, 39] on icon at bounding box center [205, 46] width 17 height 17
click at [309, 85] on div "[PERSON_NAME]" at bounding box center [309, 83] width 106 height 13
click at [349, 71] on icon at bounding box center [354, 71] width 17 height 17
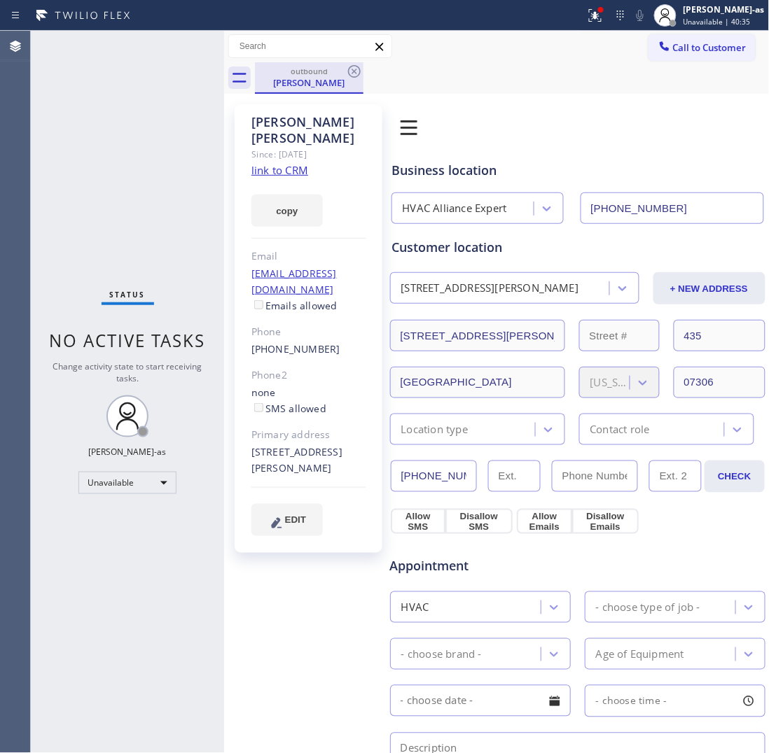
drag, startPoint x: 295, startPoint y: 83, endPoint x: 345, endPoint y: 81, distance: 49.7
click at [296, 83] on div "[PERSON_NAME]" at bounding box center [309, 82] width 106 height 13
click at [350, 67] on icon at bounding box center [354, 71] width 17 height 17
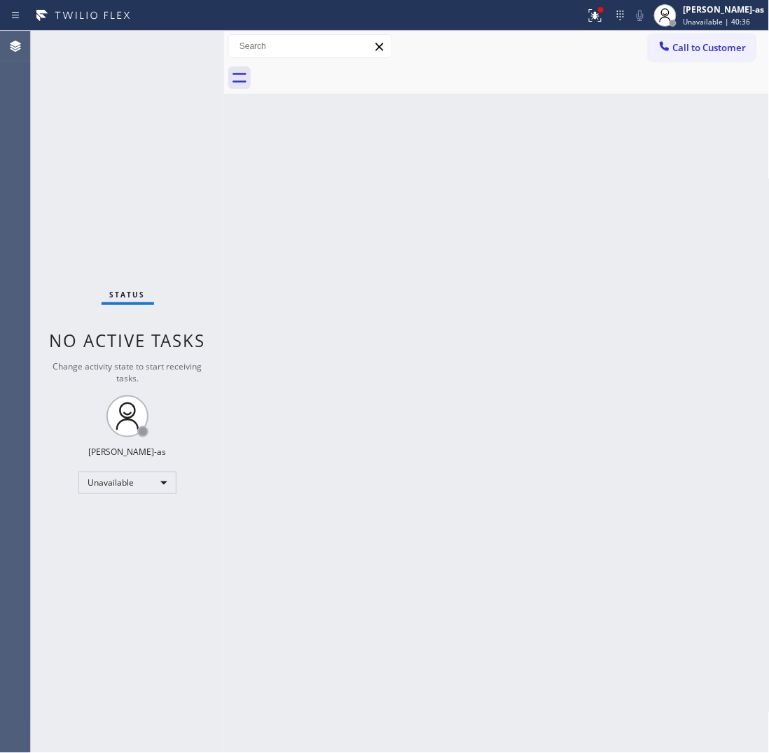
click at [50, 228] on div "Status No active tasks Change activity state to start receiving tasks. [PERSON_…" at bounding box center [127, 392] width 193 height 722
click at [680, 53] on span "Call to Customer" at bounding box center [710, 47] width 74 height 13
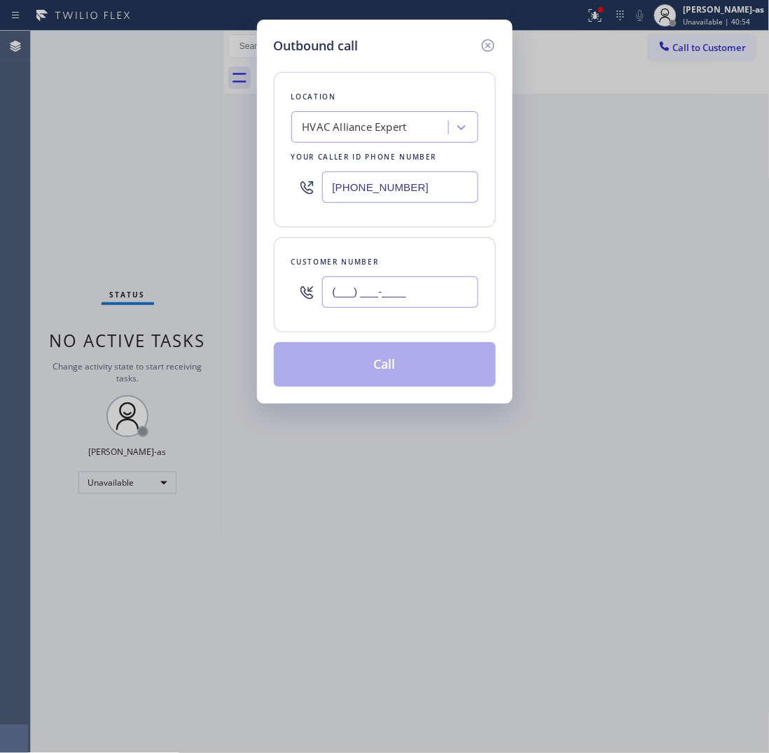
click at [397, 302] on input "(___) ___-____" at bounding box center [400, 293] width 156 height 32
paste input "310) 867-0371"
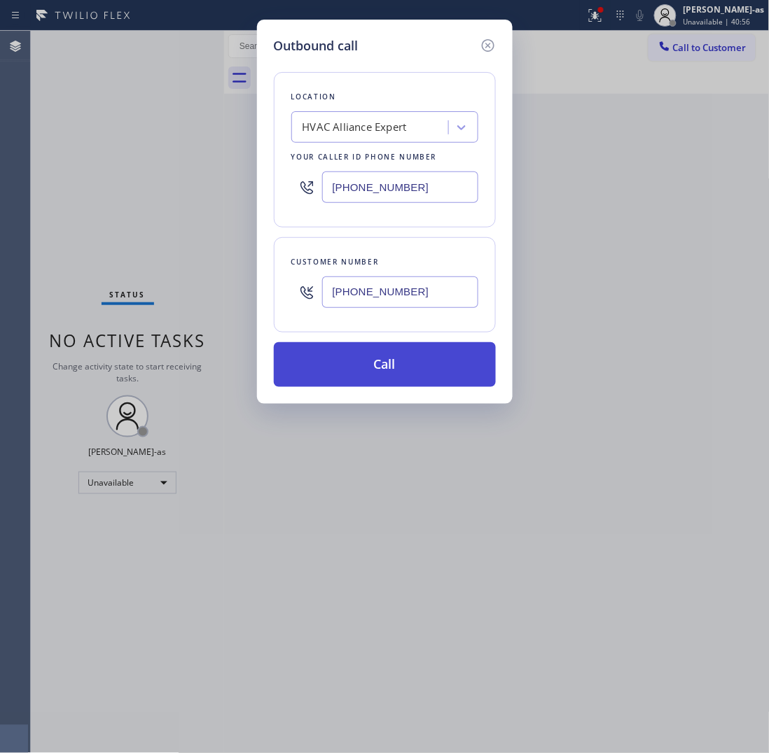
type input "[PHONE_NUMBER]"
click at [412, 373] on button "Call" at bounding box center [385, 364] width 222 height 45
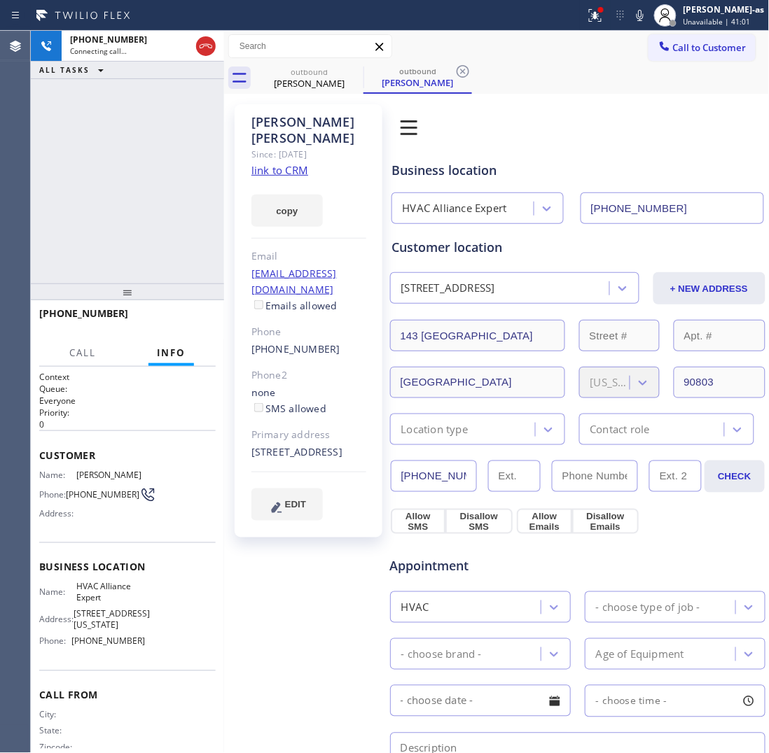
type input "[PHONE_NUMBER]"
click at [186, 315] on span "HANG UP" at bounding box center [183, 320] width 43 height 10
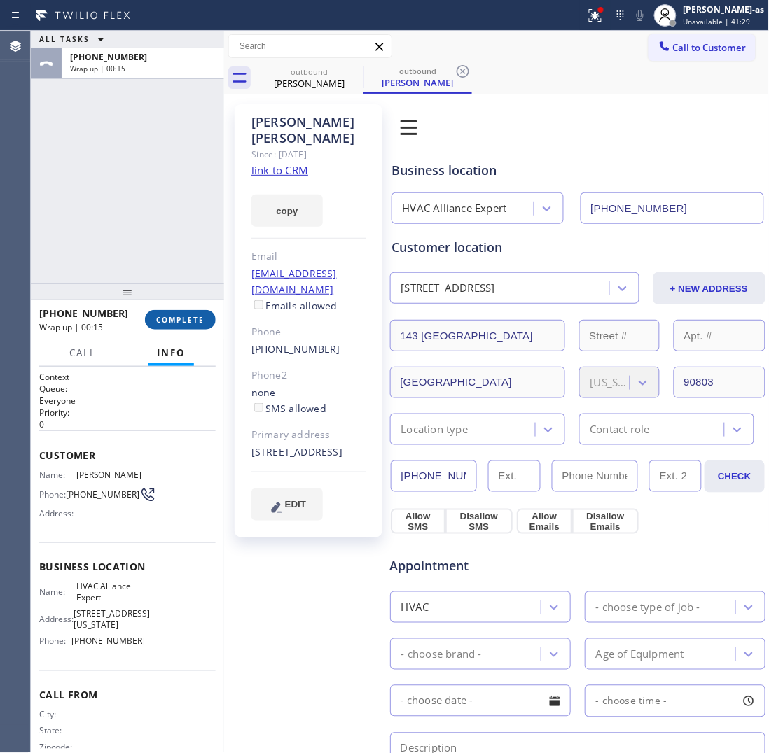
click at [184, 312] on button "COMPLETE" at bounding box center [180, 320] width 71 height 20
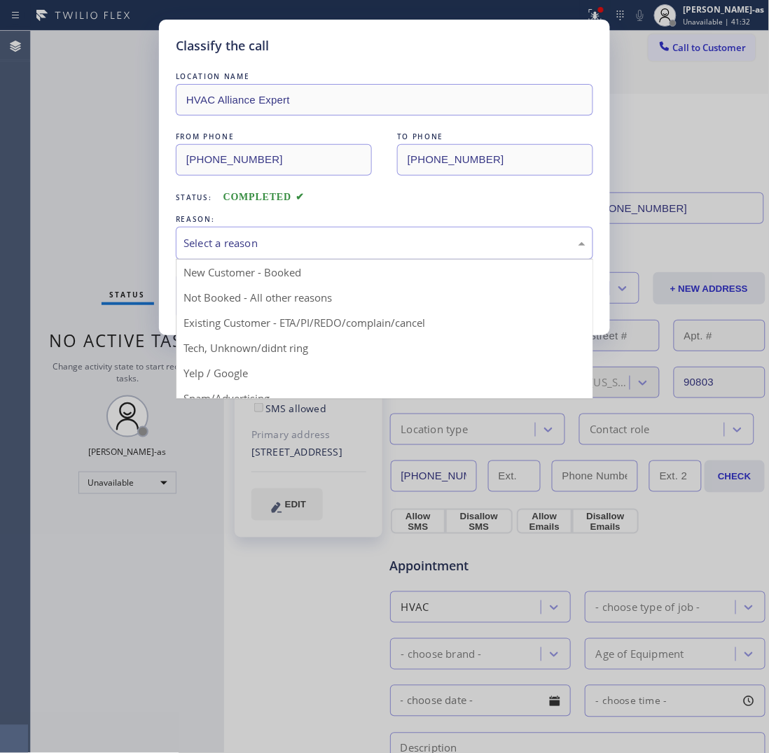
click at [301, 232] on div "Select a reason" at bounding box center [384, 243] width 417 height 33
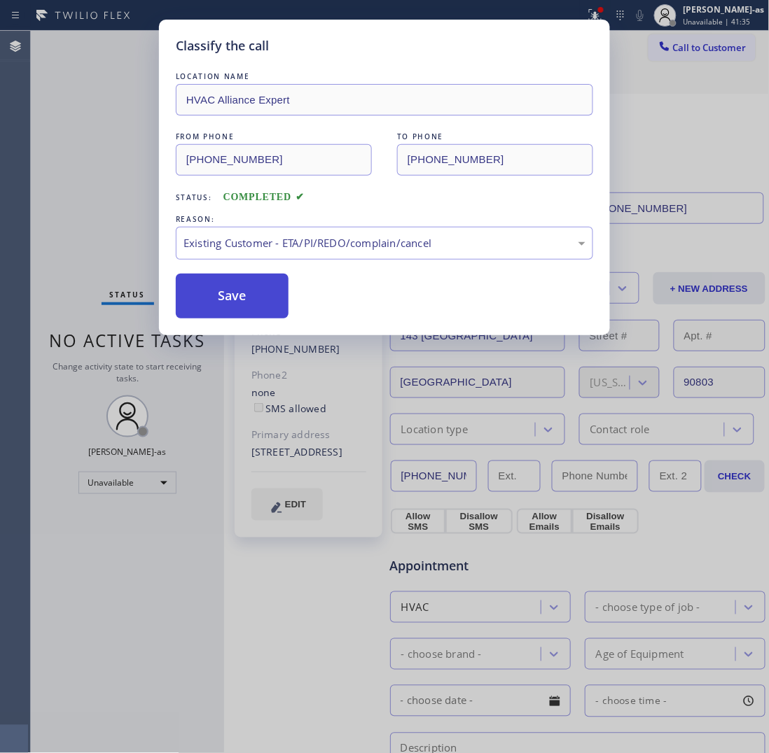
click at [258, 292] on button "Save" at bounding box center [232, 296] width 113 height 45
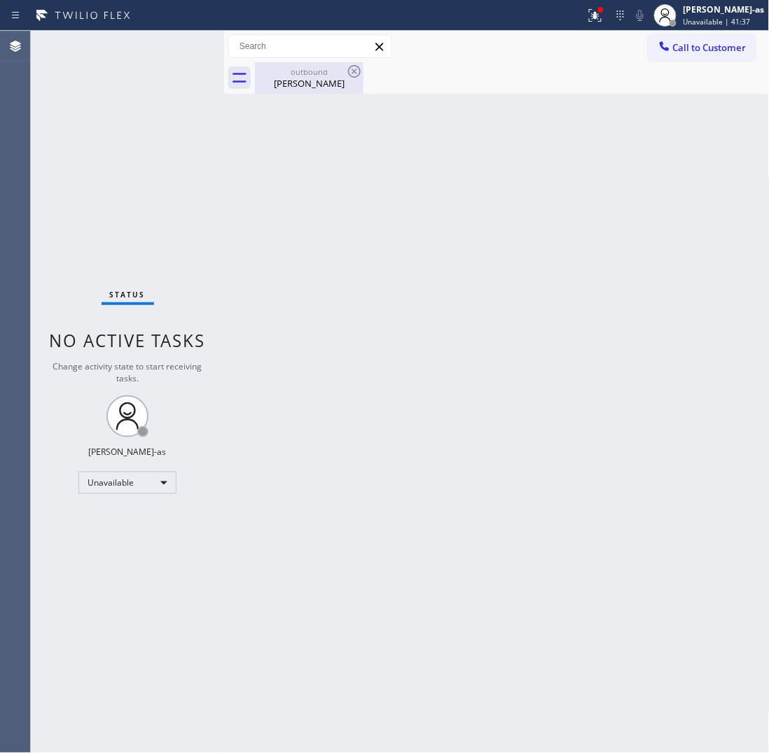
click at [287, 64] on div "outbound [PERSON_NAME]" at bounding box center [309, 78] width 106 height 32
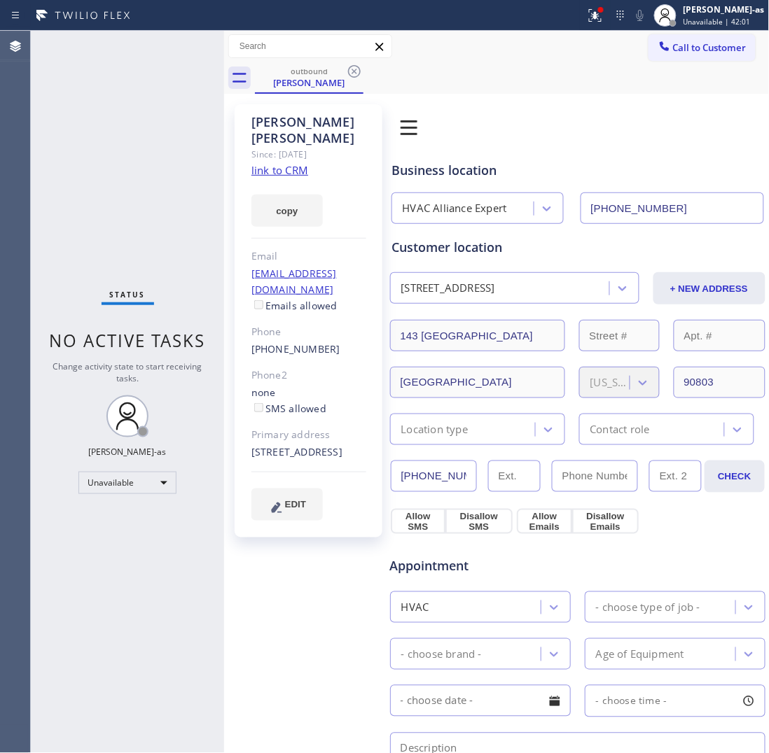
drag, startPoint x: 197, startPoint y: 149, endPoint x: 224, endPoint y: 139, distance: 29.3
click at [200, 149] on div "Status No active tasks Change activity state to start receiving tasks. [PERSON_…" at bounding box center [127, 392] width 193 height 722
drag, startPoint x: 321, startPoint y: 81, endPoint x: 355, endPoint y: 72, distance: 35.3
click at [326, 79] on div "[PERSON_NAME]" at bounding box center [309, 82] width 106 height 13
click at [357, 70] on icon at bounding box center [354, 71] width 17 height 17
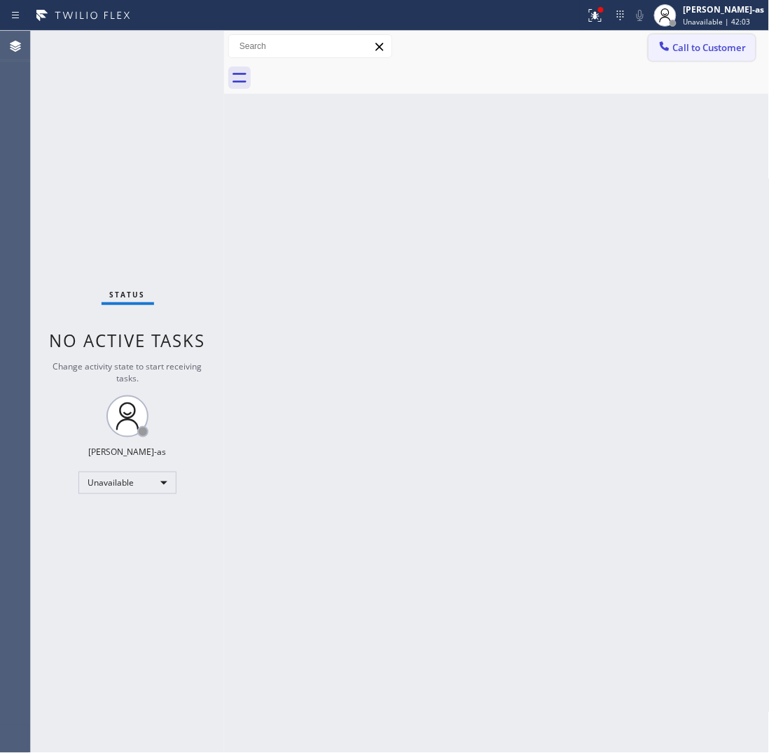
click at [718, 50] on span "Call to Customer" at bounding box center [710, 47] width 74 height 13
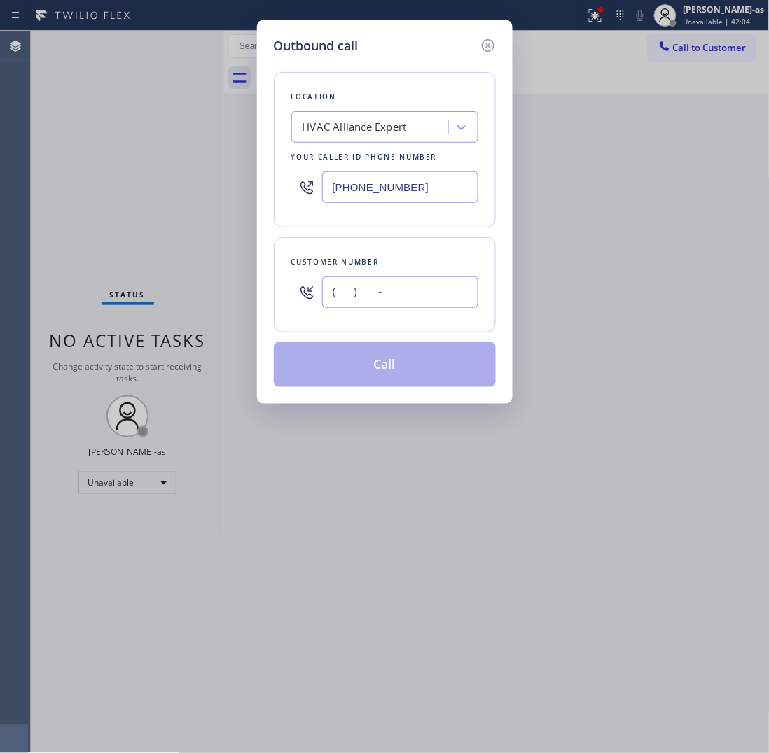
click at [400, 287] on input "(___) ___-____" at bounding box center [400, 293] width 156 height 32
paste input "747) 389-6242"
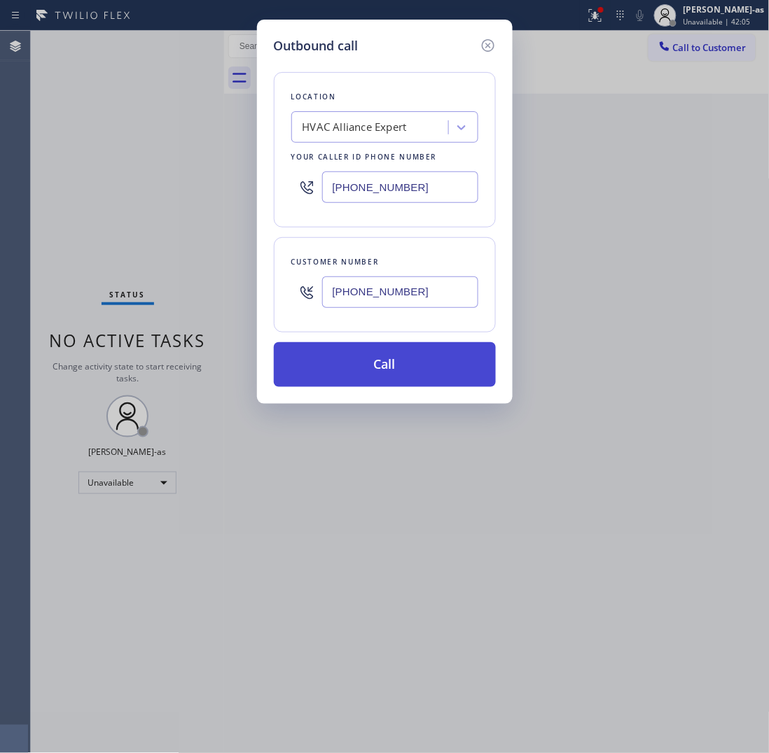
type input "[PHONE_NUMBER]"
click at [406, 368] on button "Call" at bounding box center [385, 364] width 222 height 45
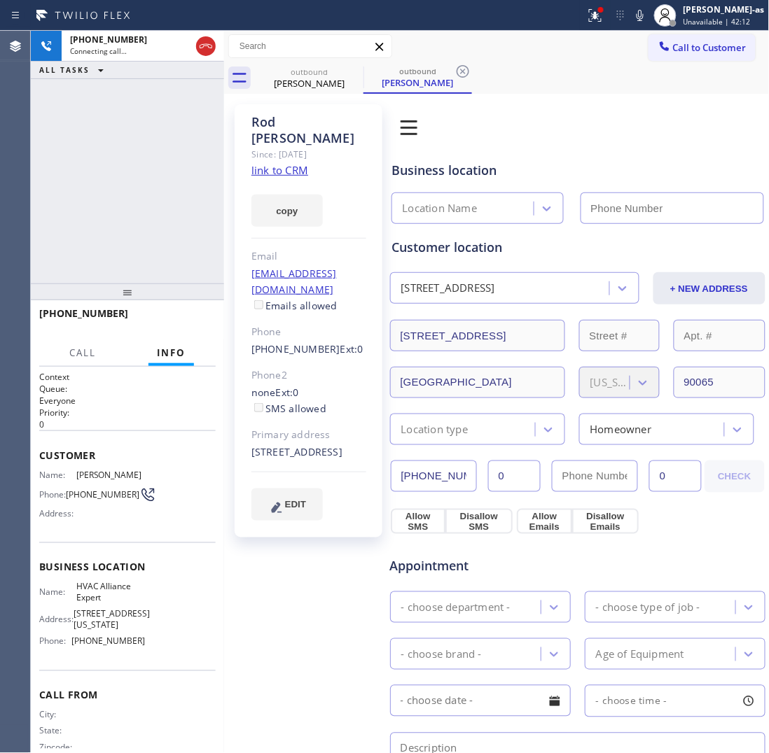
type input "[PHONE_NUMBER]"
click at [302, 76] on div "outbound" at bounding box center [309, 72] width 106 height 11
click at [354, 70] on icon at bounding box center [354, 71] width 13 height 13
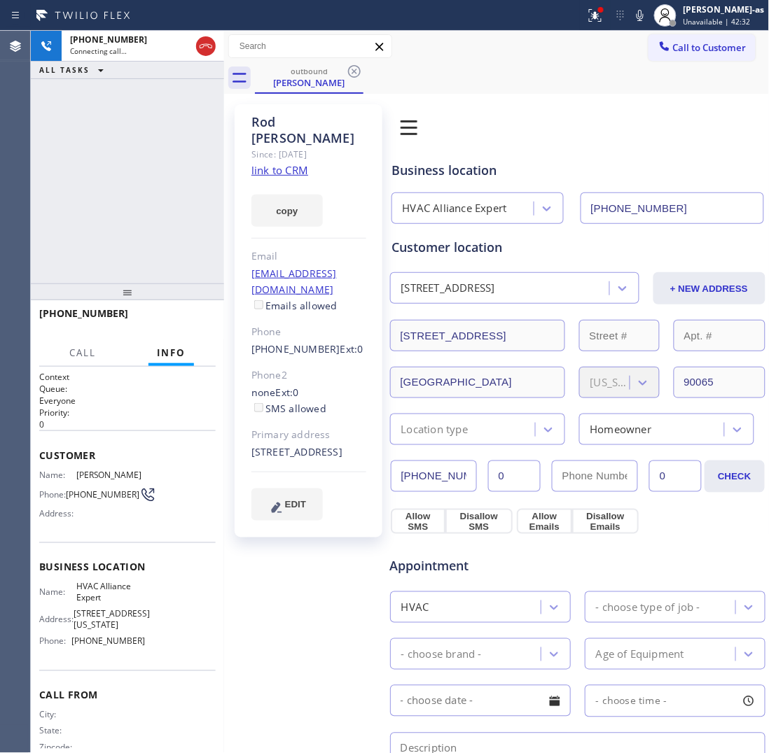
drag, startPoint x: 165, startPoint y: 202, endPoint x: 176, endPoint y: 197, distance: 11.3
click at [165, 201] on div "[PHONE_NUMBER] Connecting call… ALL TASKS ALL TASKS ACTIVE TASKS TASKS IN WRAP …" at bounding box center [127, 157] width 193 height 253
click at [274, 163] on link "link to CRM" at bounding box center [279, 170] width 57 height 14
drag, startPoint x: 166, startPoint y: 186, endPoint x: 207, endPoint y: 128, distance: 70.7
click at [167, 186] on div "[PHONE_NUMBER] Live | 00:58 ALL TASKS ALL TASKS ACTIVE TASKS TASKS IN WRAP UP" at bounding box center [127, 157] width 193 height 253
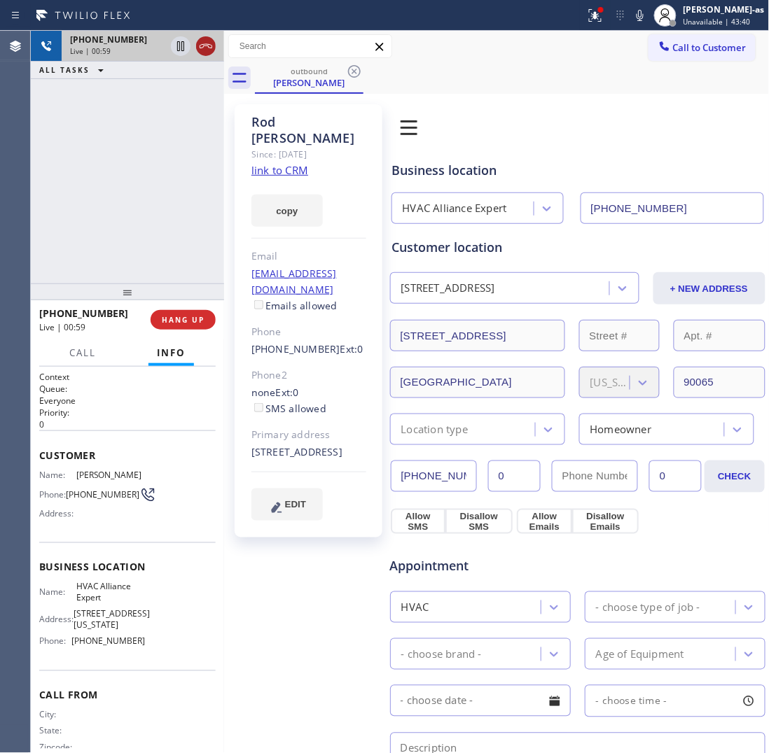
click at [202, 43] on icon at bounding box center [205, 46] width 17 height 17
click at [189, 319] on span "HANG UP" at bounding box center [183, 320] width 43 height 10
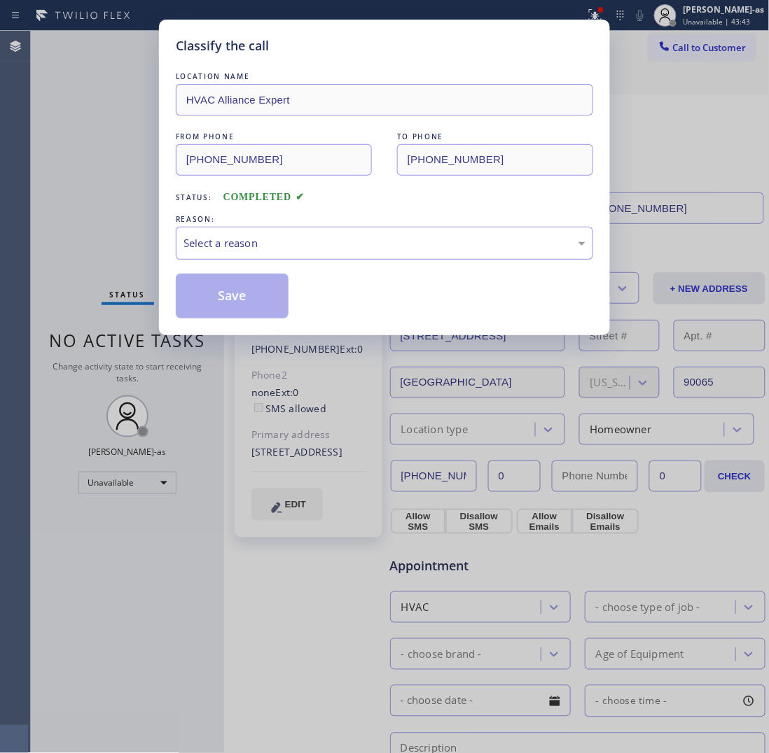
click at [265, 240] on div "Select a reason" at bounding box center [384, 243] width 402 height 16
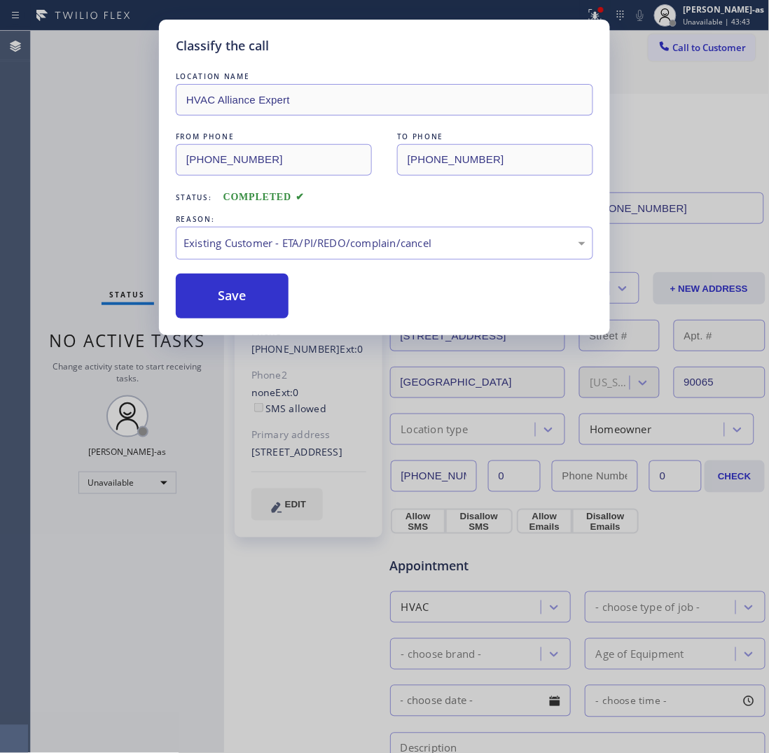
click at [226, 292] on button "Save" at bounding box center [232, 296] width 113 height 45
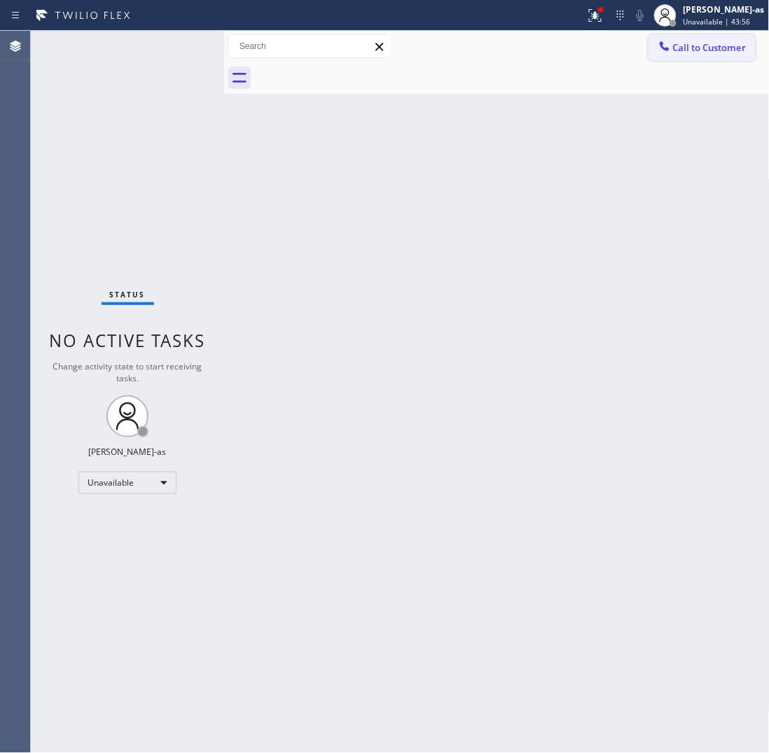
click at [697, 42] on span "Call to Customer" at bounding box center [710, 47] width 74 height 13
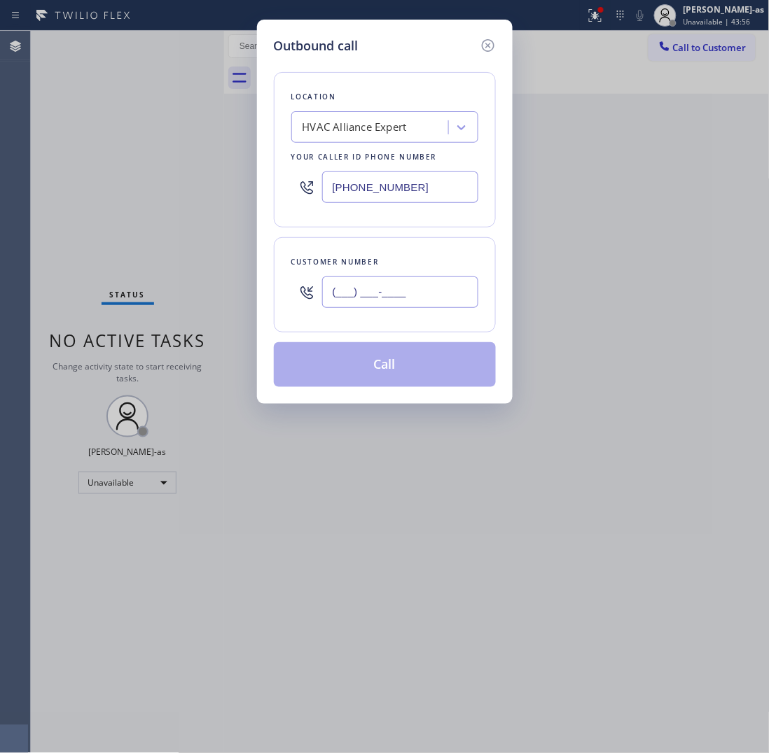
click at [427, 301] on input "(___) ___-____" at bounding box center [400, 293] width 156 height 32
paste input "310) 918-0527"
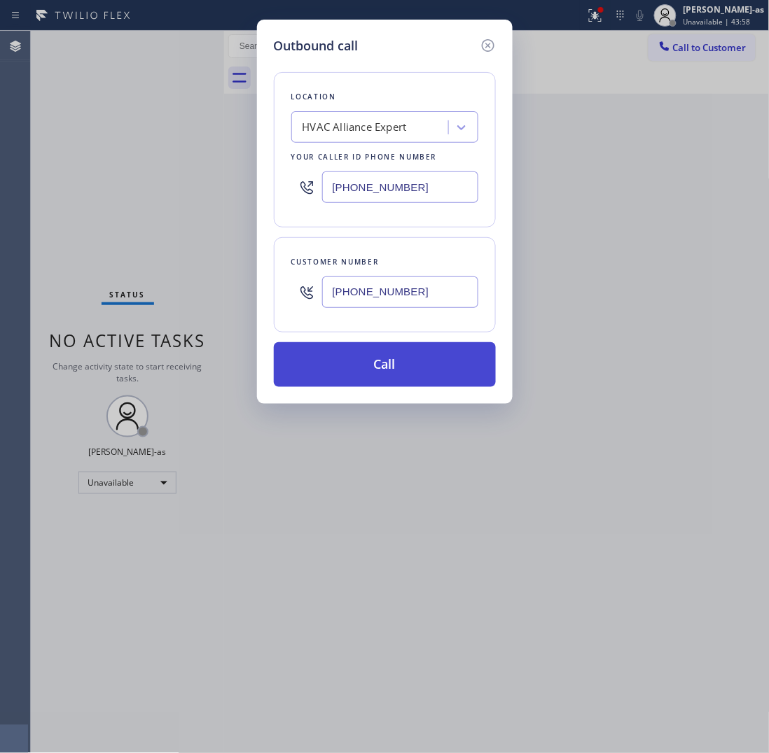
type input "[PHONE_NUMBER]"
click at [404, 364] on button "Call" at bounding box center [385, 364] width 222 height 45
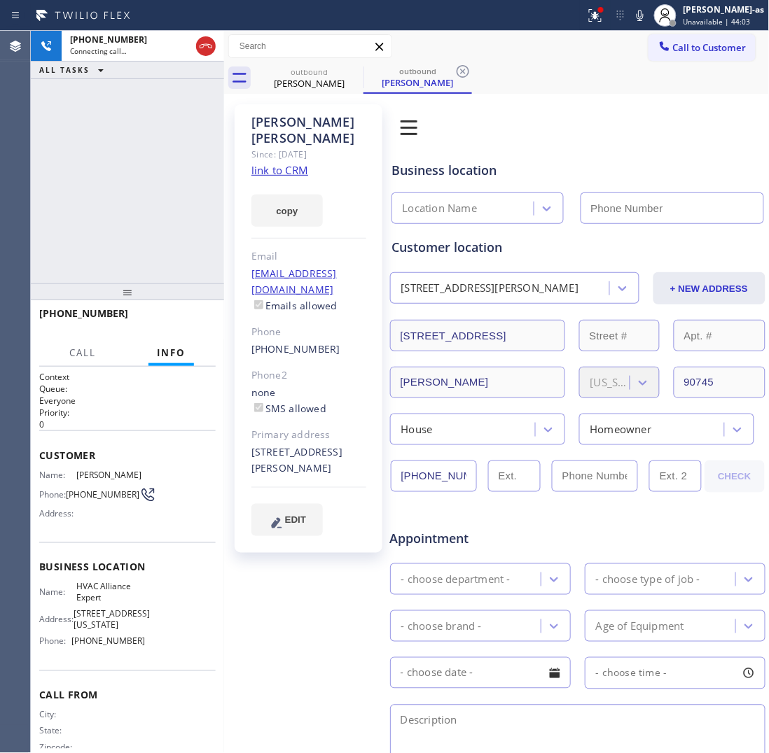
type input "[PHONE_NUMBER]"
click at [281, 163] on link "link to CRM" at bounding box center [279, 170] width 57 height 14
click at [160, 230] on div "[PHONE_NUMBER] Live | 01:08 ALL TASKS ALL TASKS ACTIVE TASKS TASKS IN WRAP UP" at bounding box center [127, 157] width 193 height 253
click at [184, 315] on span "HANG UP" at bounding box center [183, 320] width 43 height 10
click at [186, 315] on span "HANG UP" at bounding box center [183, 320] width 43 height 10
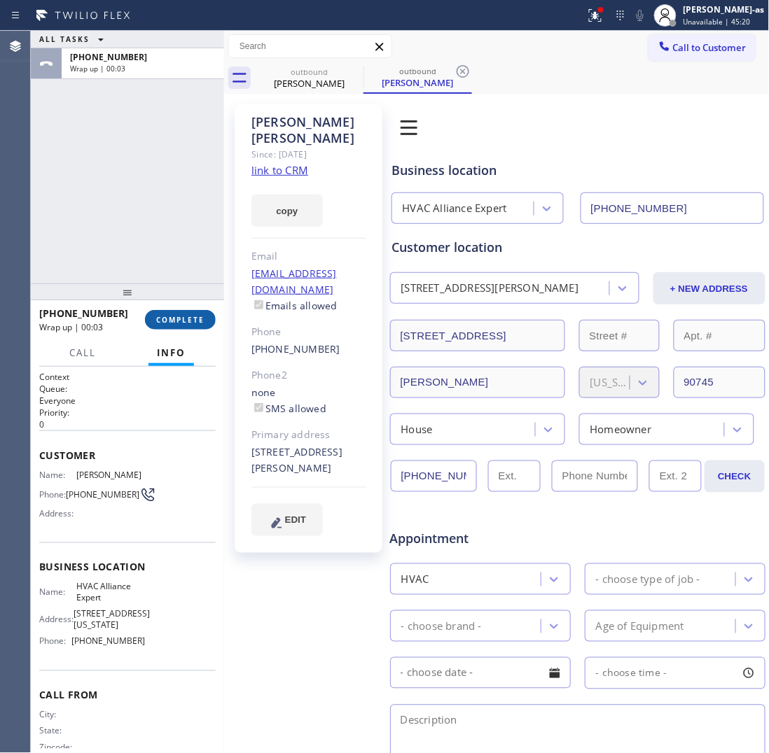
click at [186, 315] on span "COMPLETE" at bounding box center [180, 320] width 48 height 10
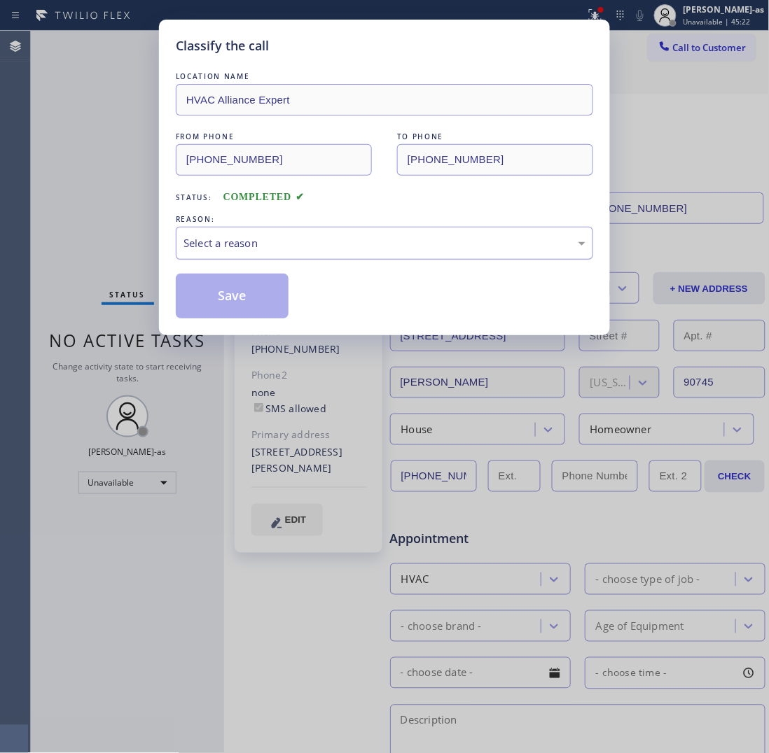
click at [317, 249] on div "Select a reason" at bounding box center [384, 243] width 402 height 16
click at [281, 309] on button "Save" at bounding box center [232, 296] width 113 height 45
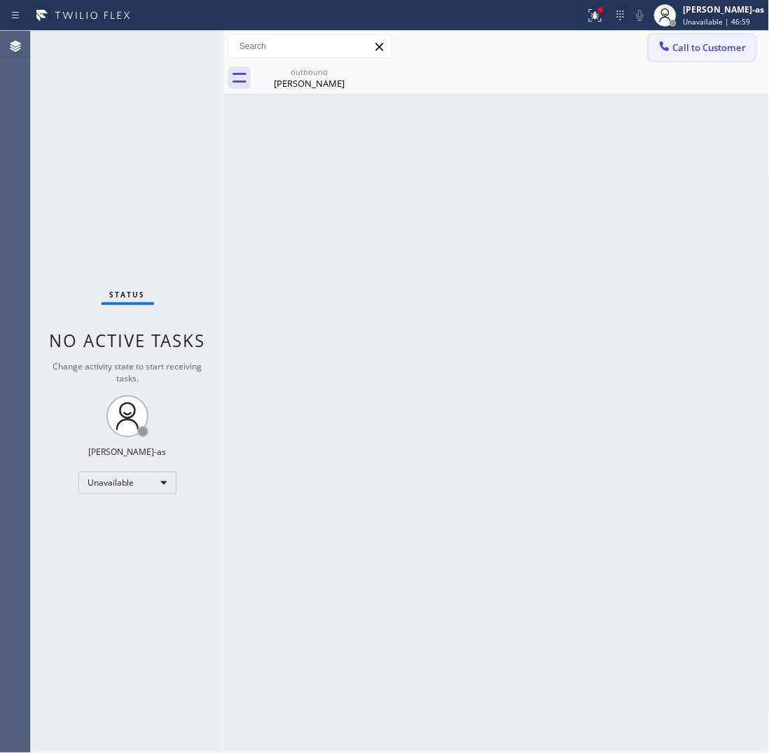
click at [653, 44] on button "Call to Customer" at bounding box center [701, 47] width 107 height 27
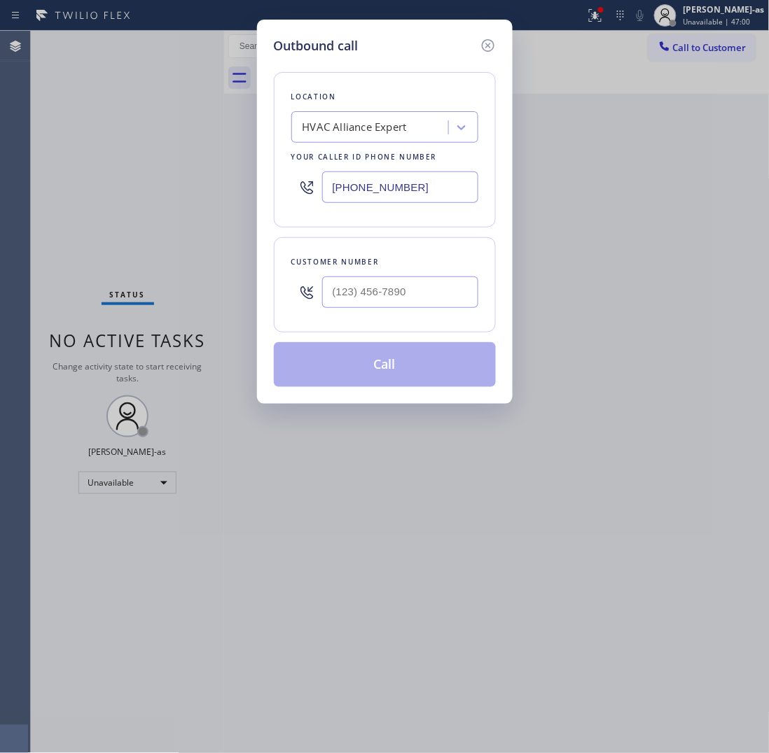
click at [422, 309] on div at bounding box center [400, 293] width 156 height 46
click at [417, 302] on input "(___) ___-____" at bounding box center [400, 293] width 156 height 32
paste input "818) 481-8846"
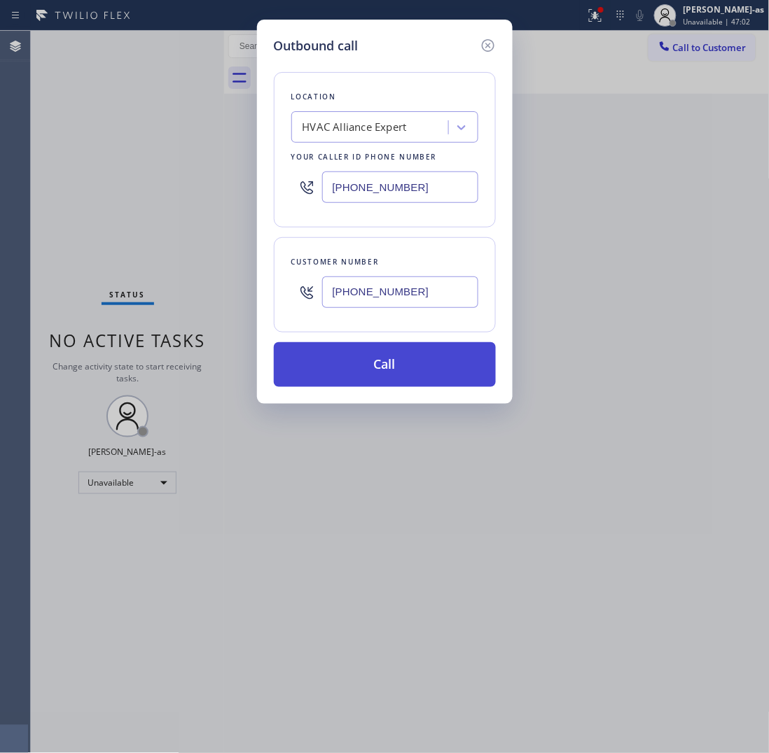
type input "[PHONE_NUMBER]"
click at [414, 382] on button "Call" at bounding box center [385, 364] width 222 height 45
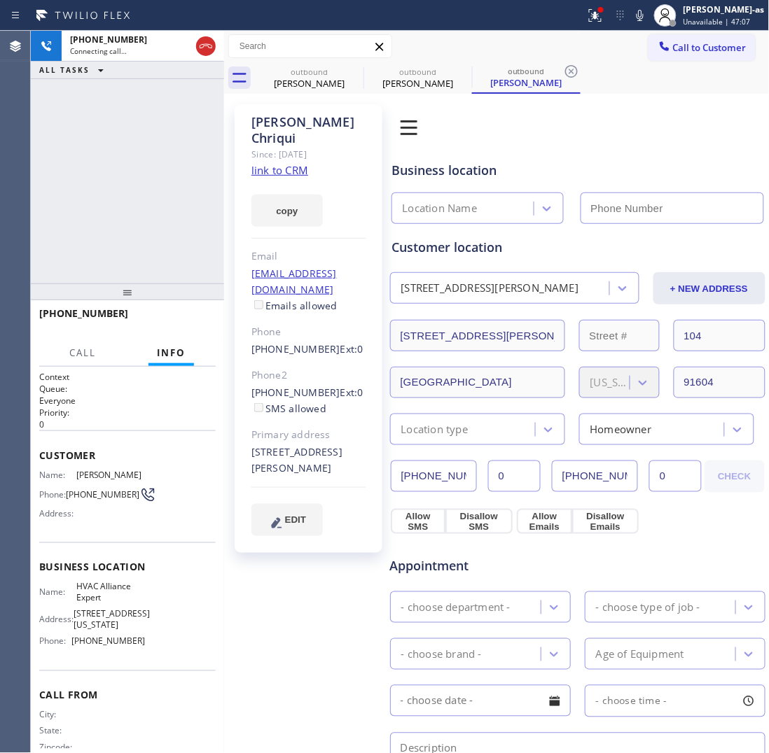
click at [275, 163] on link "link to CRM" at bounding box center [279, 170] width 57 height 14
type input "[PHONE_NUMBER]"
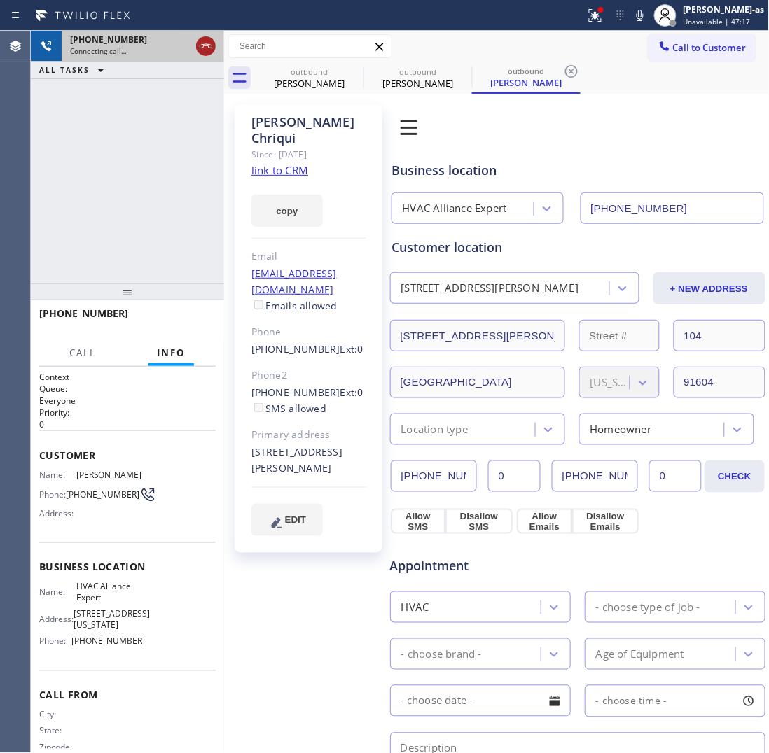
drag, startPoint x: 201, startPoint y: 44, endPoint x: 243, endPoint y: 46, distance: 42.0
click at [204, 44] on icon at bounding box center [205, 46] width 17 height 17
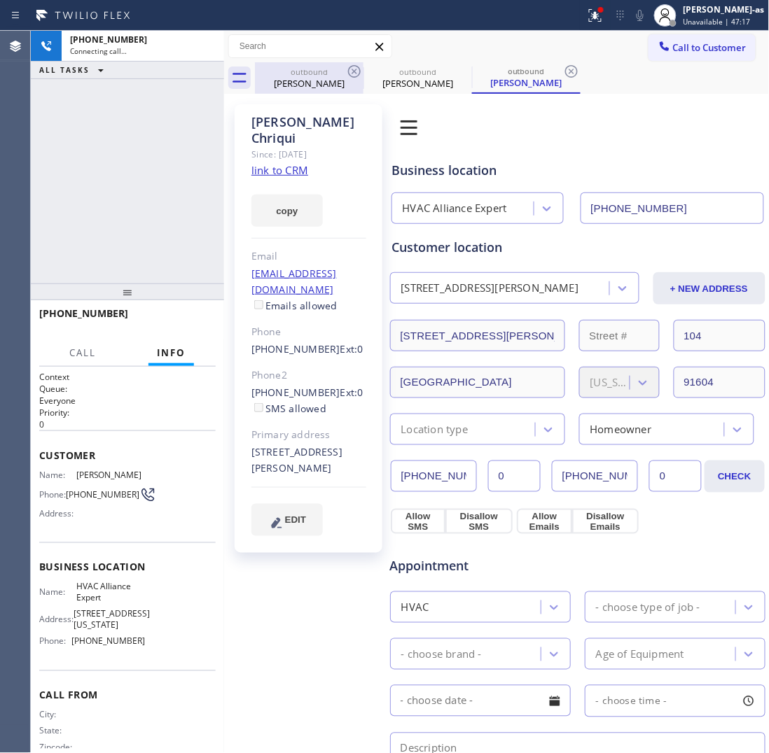
drag, startPoint x: 288, startPoint y: 64, endPoint x: 333, endPoint y: 71, distance: 45.3
click at [302, 70] on div "outbound [PERSON_NAME]" at bounding box center [309, 78] width 106 height 32
click at [319, 70] on div "outbound" at bounding box center [309, 72] width 106 height 11
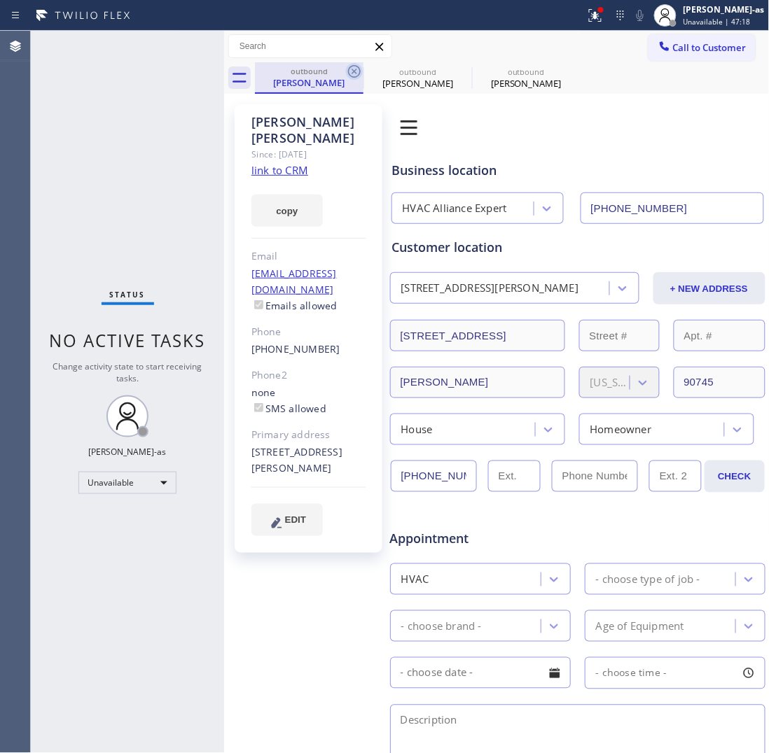
click at [357, 69] on icon at bounding box center [354, 71] width 17 height 17
click at [0, 0] on icon at bounding box center [0, 0] width 0 height 0
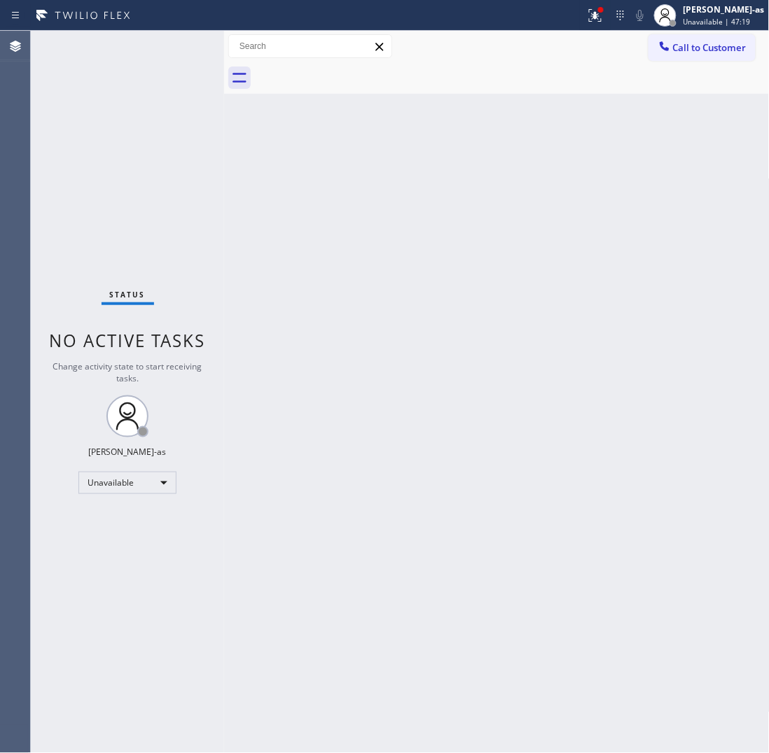
click at [358, 68] on div at bounding box center [512, 78] width 515 height 32
click at [713, 55] on button "Call to Customer" at bounding box center [701, 47] width 107 height 27
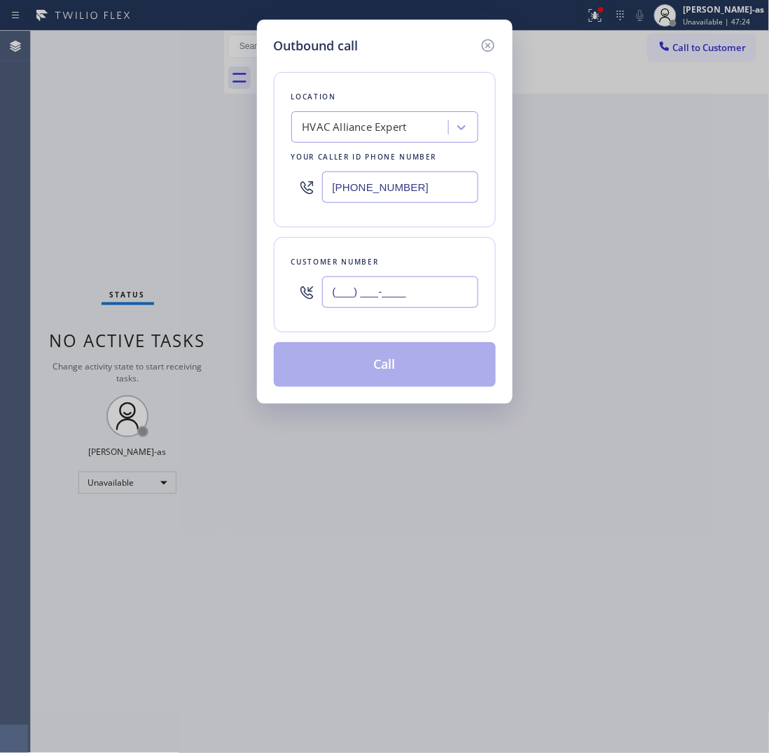
click at [407, 299] on input "(___) ___-____" at bounding box center [400, 293] width 156 height 32
paste input "818) 929-1528"
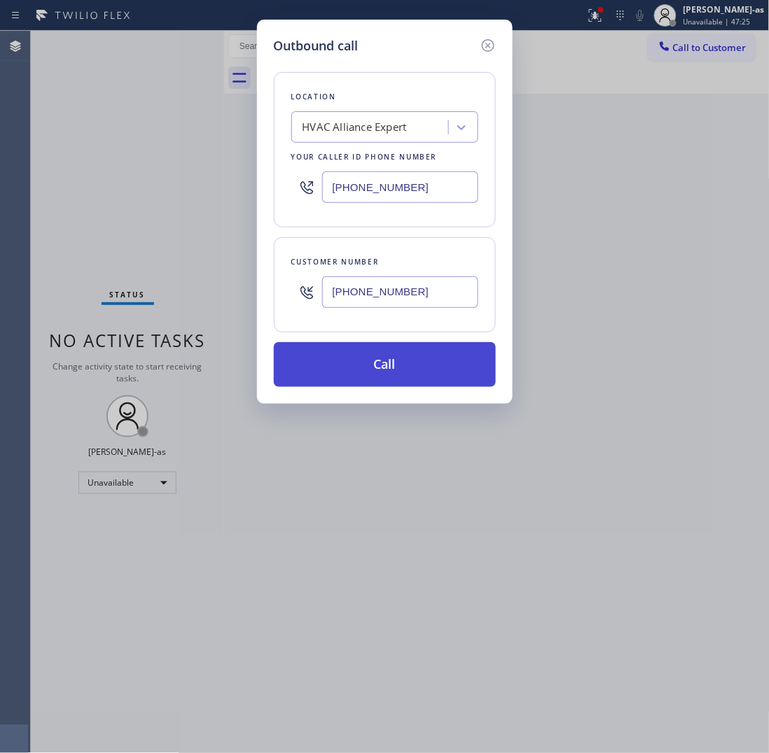
type input "[PHONE_NUMBER]"
click at [407, 369] on button "Call" at bounding box center [385, 364] width 222 height 45
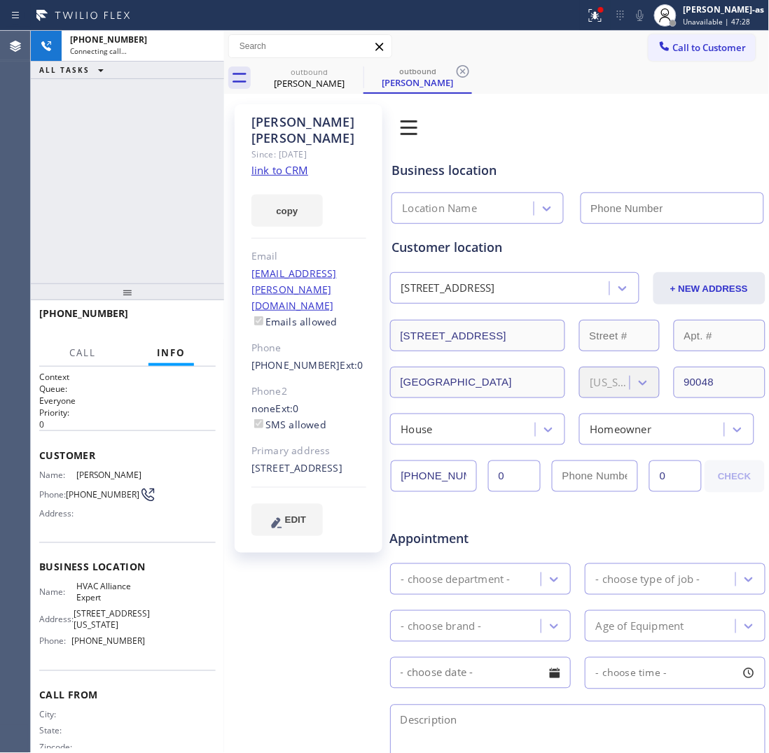
click at [287, 163] on link "link to CRM" at bounding box center [279, 170] width 57 height 14
type input "[PHONE_NUMBER]"
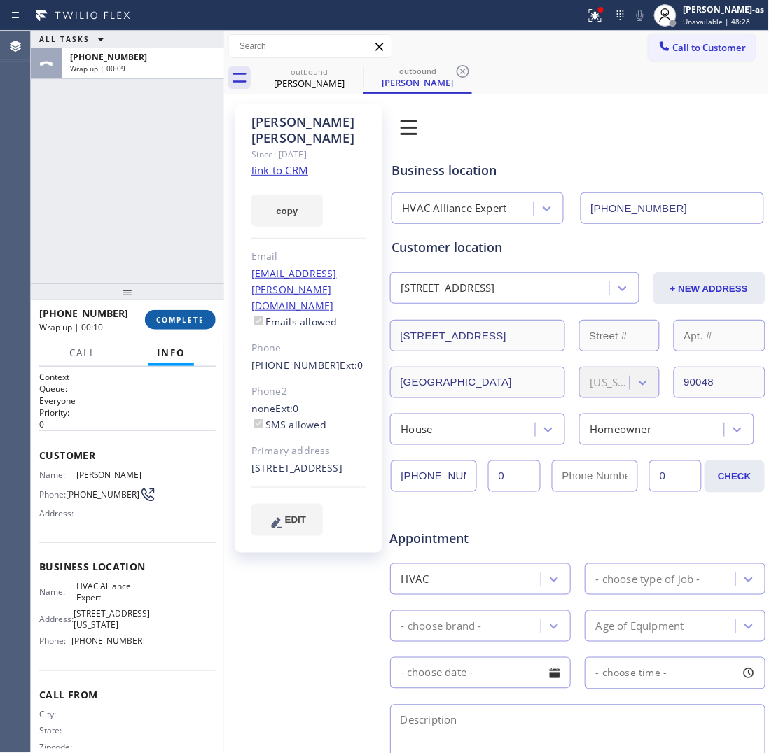
click at [190, 319] on span "COMPLETE" at bounding box center [180, 320] width 48 height 10
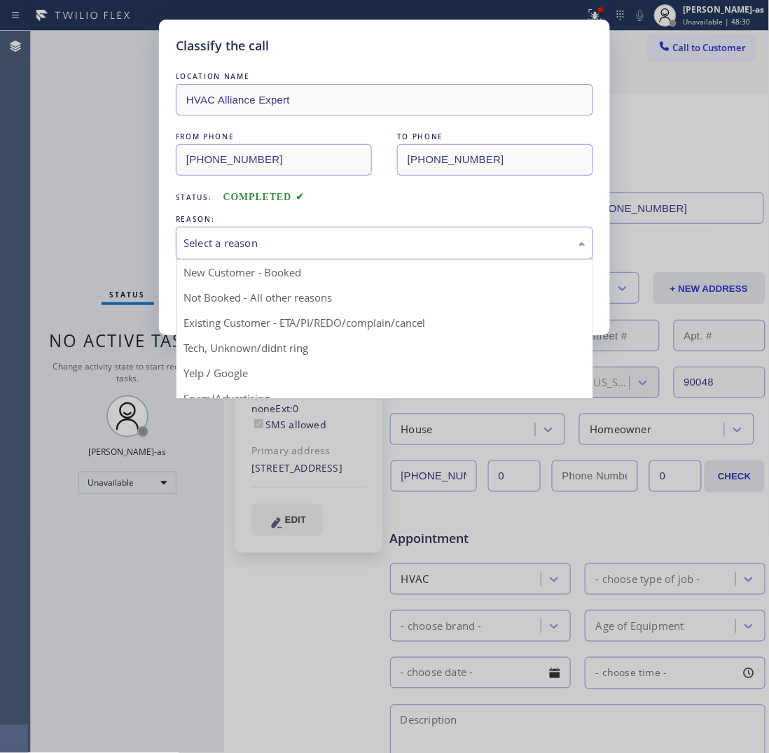
click at [286, 243] on div "Select a reason" at bounding box center [384, 243] width 402 height 16
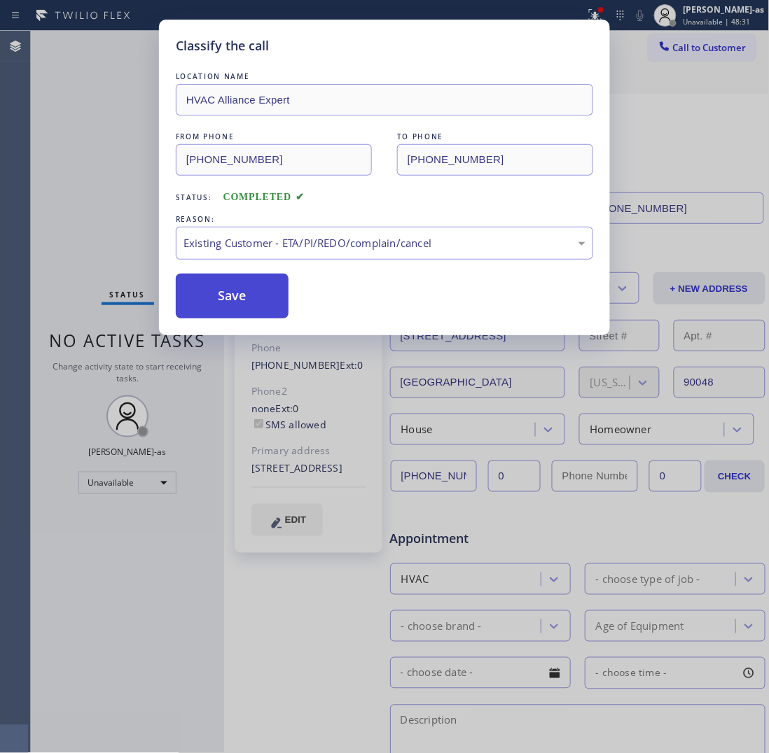
click at [242, 305] on button "Save" at bounding box center [232, 296] width 113 height 45
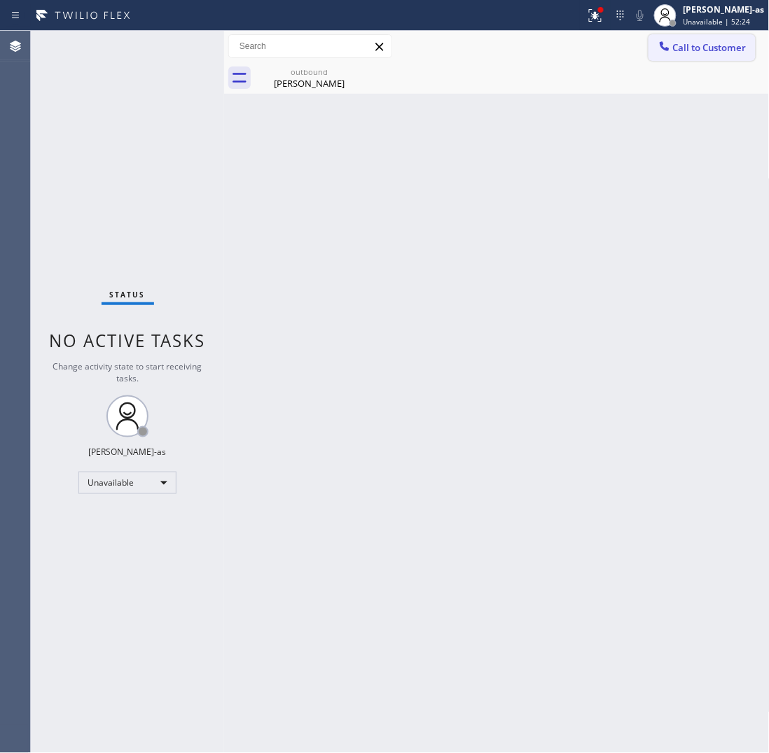
click at [737, 39] on button "Call to Customer" at bounding box center [701, 47] width 107 height 27
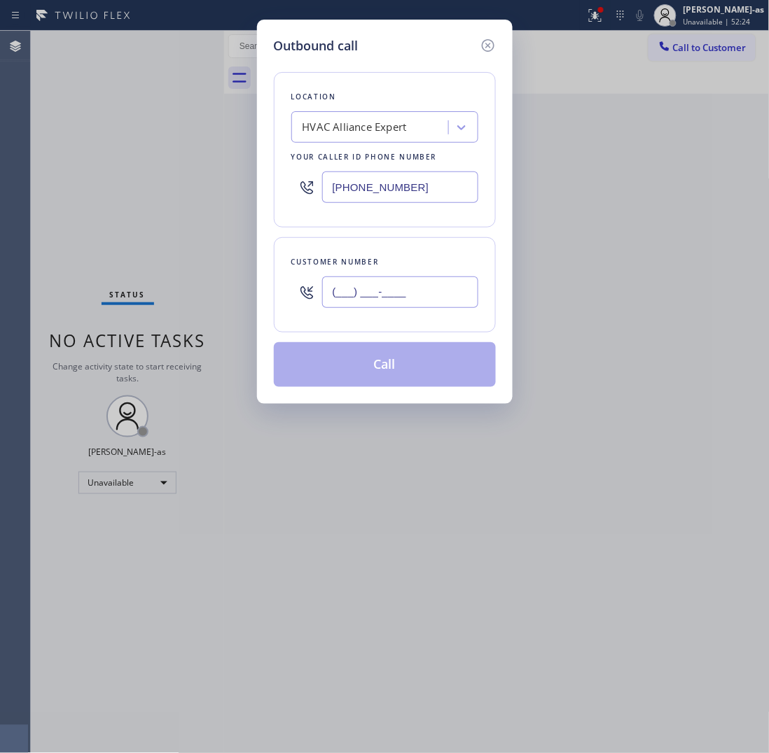
click at [428, 291] on input "(___) ___-____" at bounding box center [400, 293] width 156 height 32
paste input "415) 999-1234"
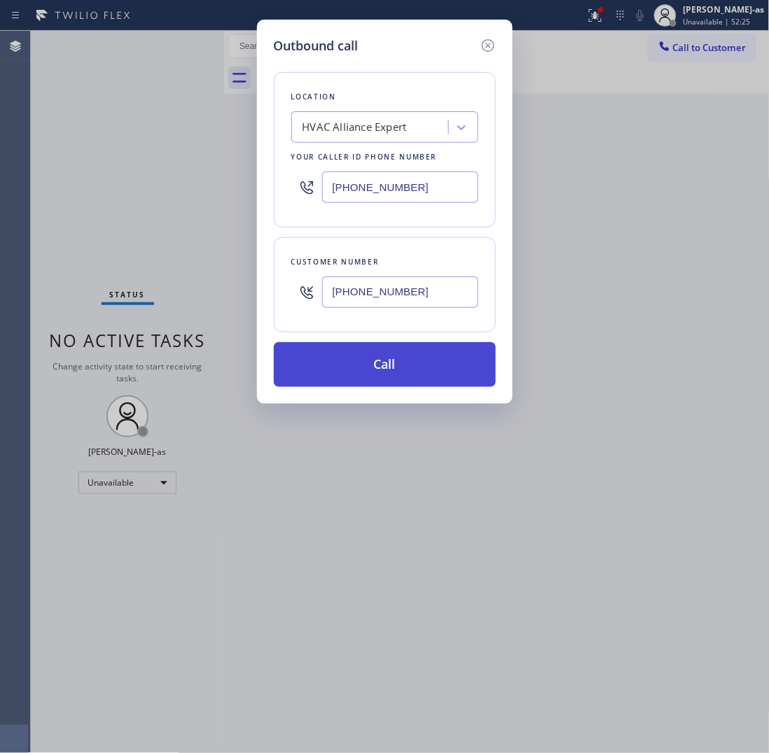
type input "[PHONE_NUMBER]"
click at [400, 365] on button "Call" at bounding box center [385, 364] width 222 height 45
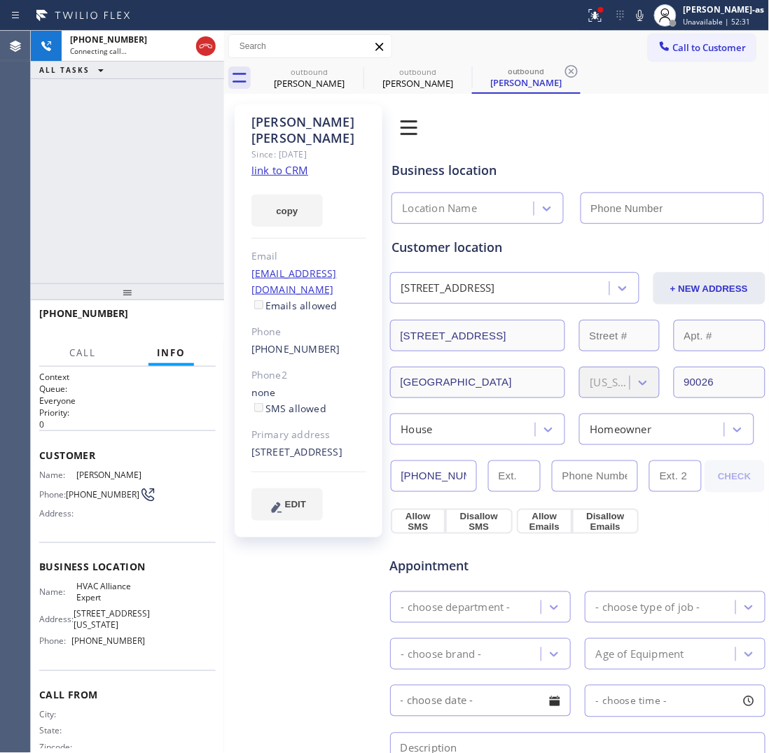
type input "[PHONE_NUMBER]"
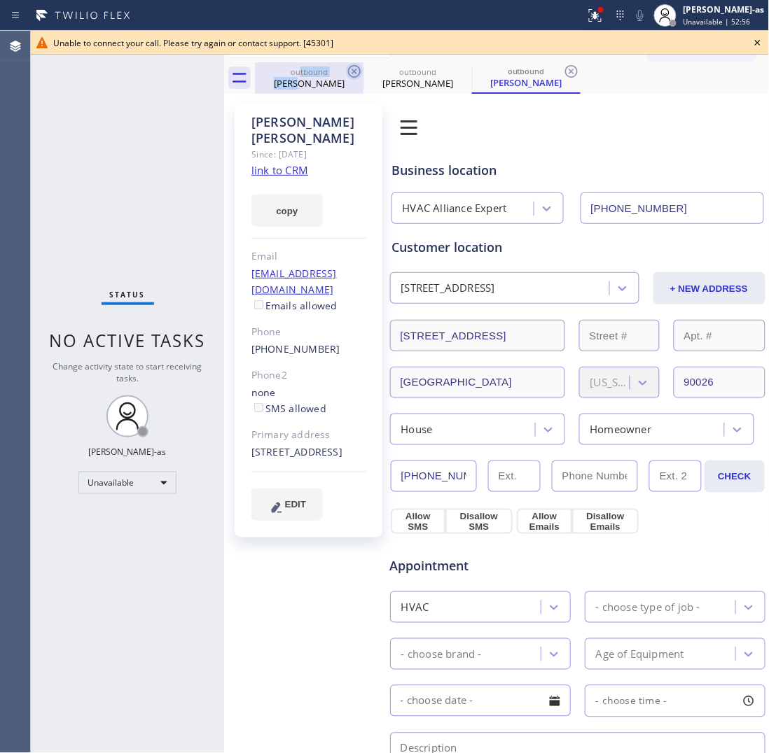
click at [303, 75] on div "outbound [PERSON_NAME]" at bounding box center [309, 78] width 106 height 32
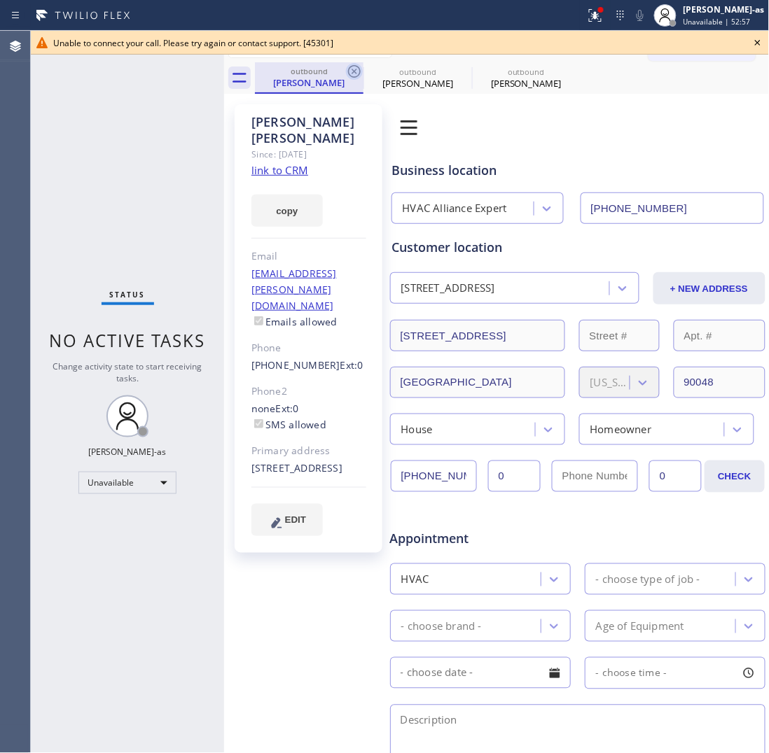
click at [358, 69] on icon at bounding box center [354, 71] width 17 height 17
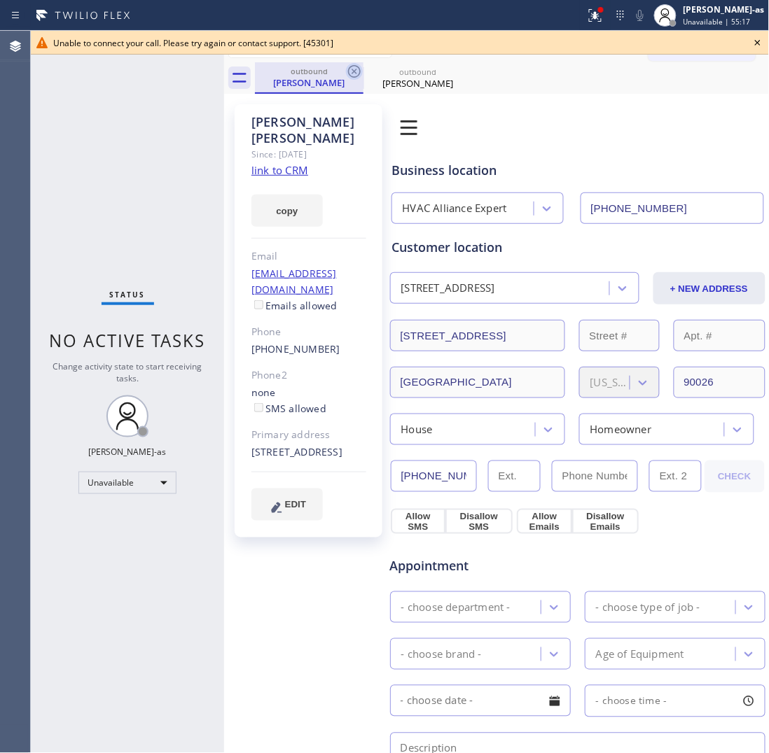
click at [361, 67] on icon at bounding box center [354, 71] width 17 height 17
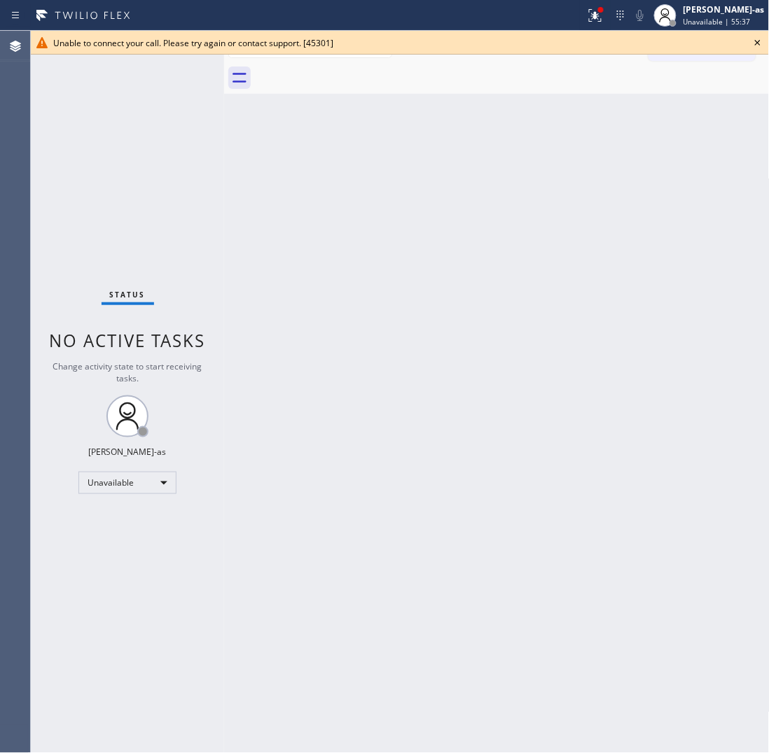
click at [755, 42] on icon at bounding box center [757, 42] width 17 height 17
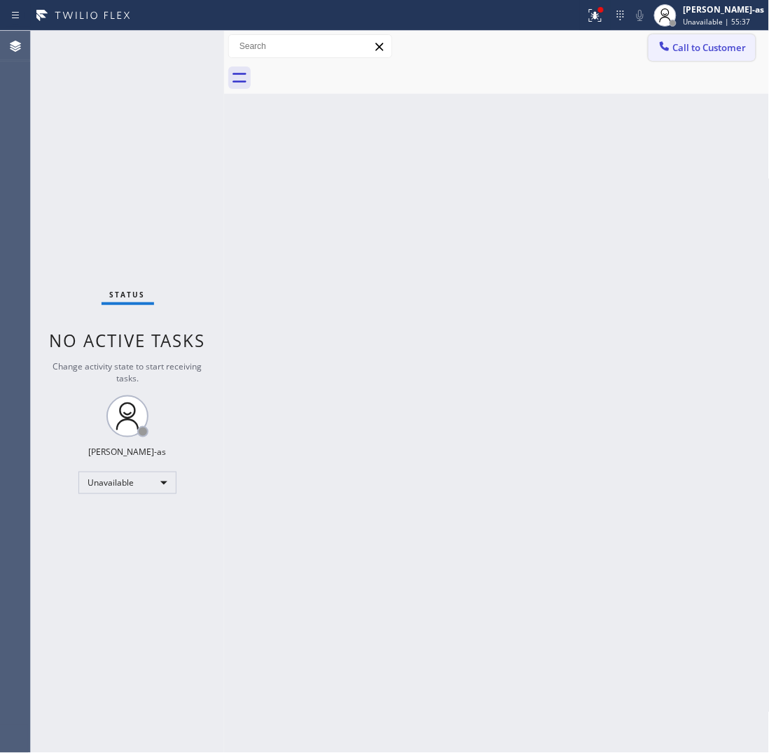
click at [659, 56] on button "Call to Customer" at bounding box center [701, 47] width 107 height 27
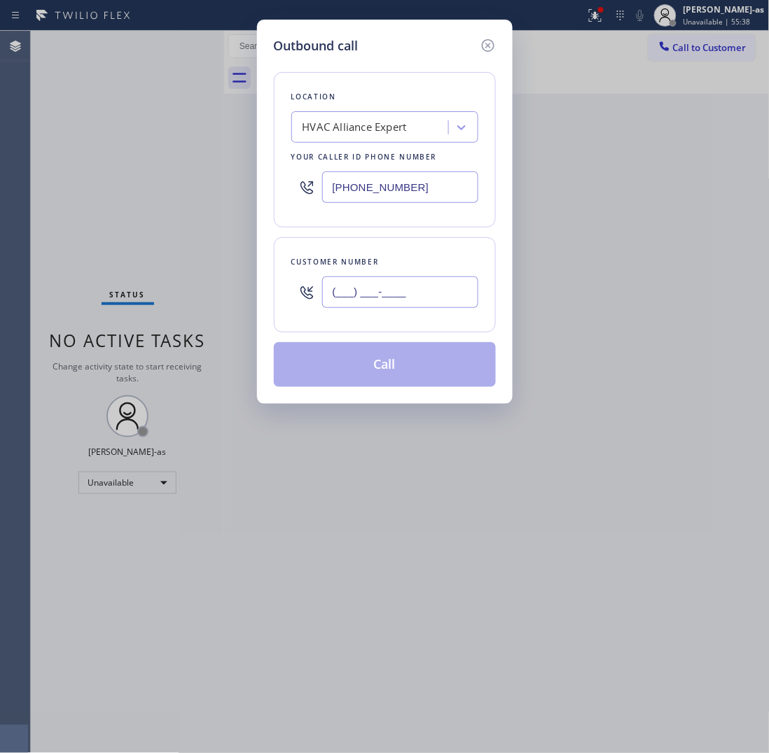
click at [429, 308] on input "(___) ___-____" at bounding box center [400, 293] width 156 height 32
paste input "718) 288-8952"
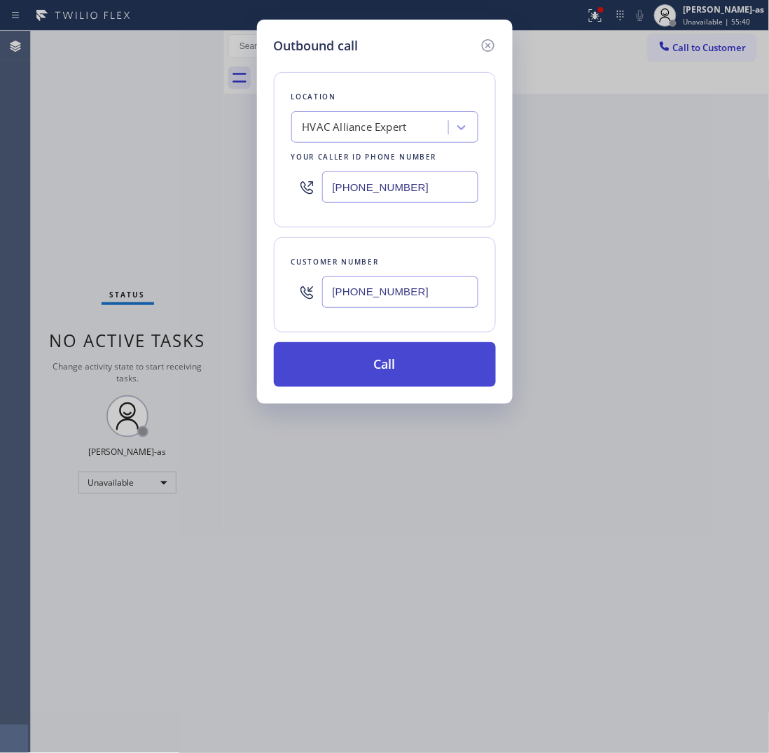
type input "[PHONE_NUMBER]"
drag, startPoint x: 419, startPoint y: 363, endPoint x: 403, endPoint y: 359, distance: 15.8
click at [413, 363] on button "Call" at bounding box center [385, 364] width 222 height 45
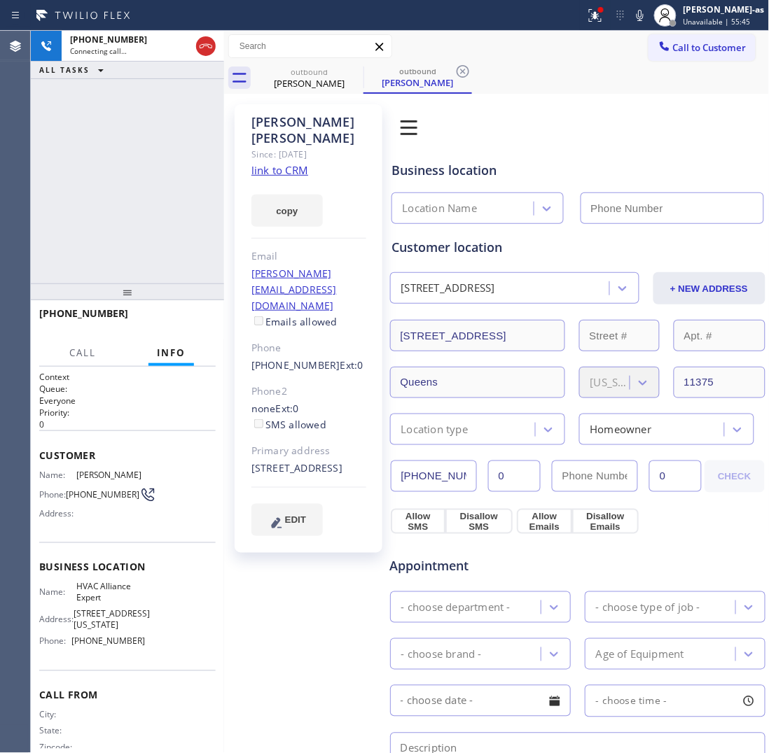
type input "[PHONE_NUMBER]"
click at [172, 321] on span "HANG UP" at bounding box center [183, 320] width 43 height 10
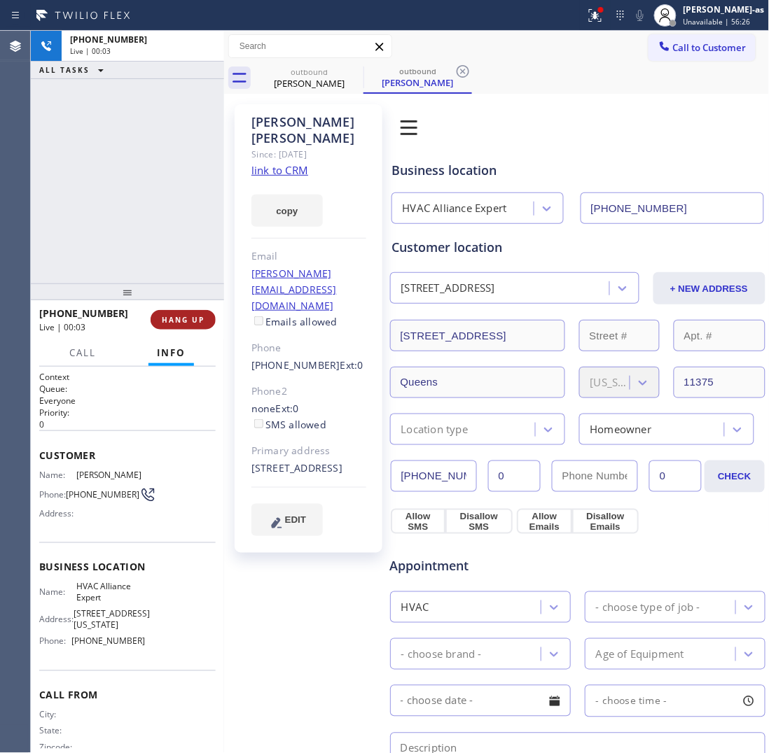
click at [172, 319] on span "HANG UP" at bounding box center [183, 320] width 43 height 10
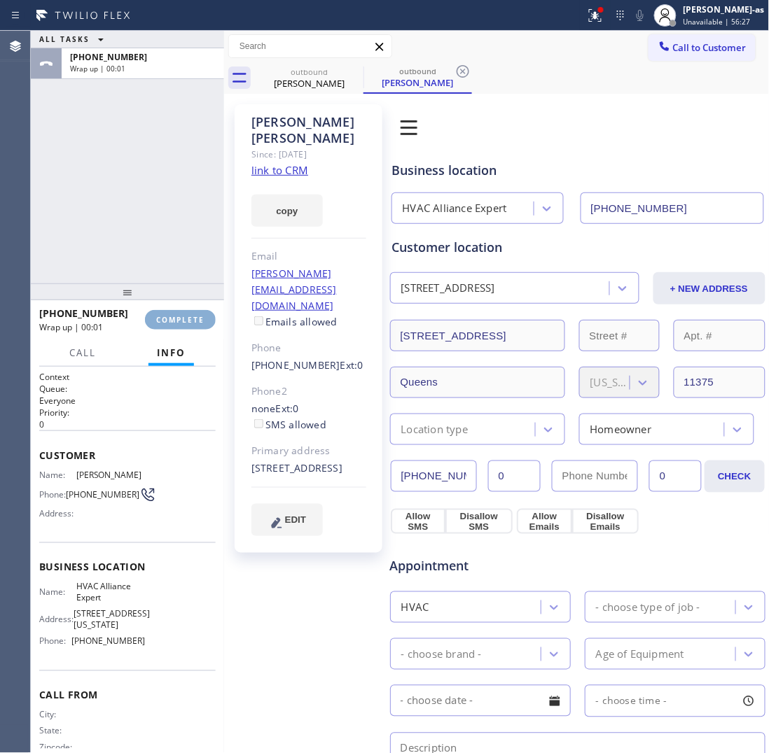
click at [172, 319] on span "COMPLETE" at bounding box center [180, 320] width 48 height 10
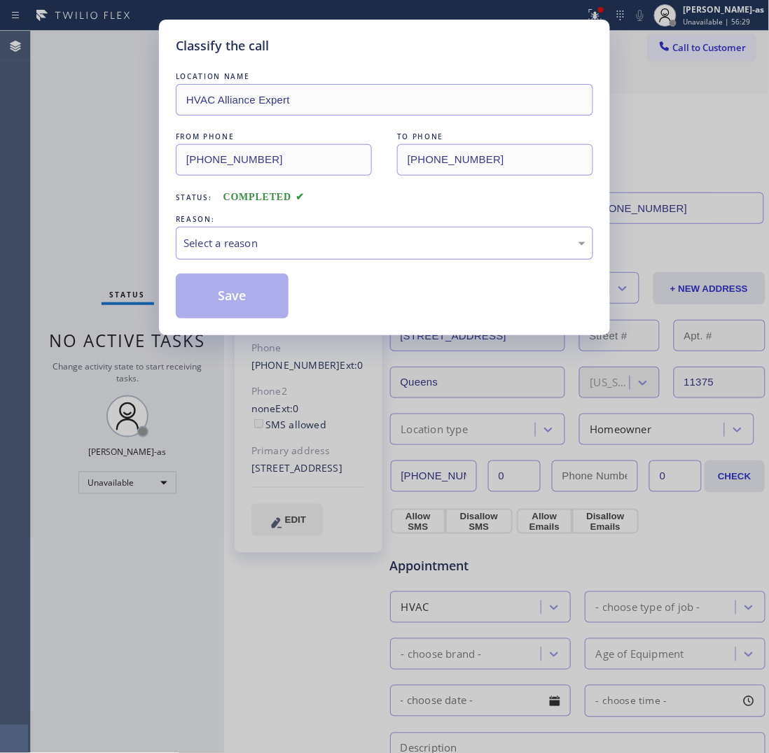
drag, startPoint x: 294, startPoint y: 232, endPoint x: 301, endPoint y: 236, distance: 8.2
click at [294, 232] on div "Select a reason" at bounding box center [384, 243] width 417 height 33
click at [246, 302] on button "Save" at bounding box center [232, 296] width 113 height 45
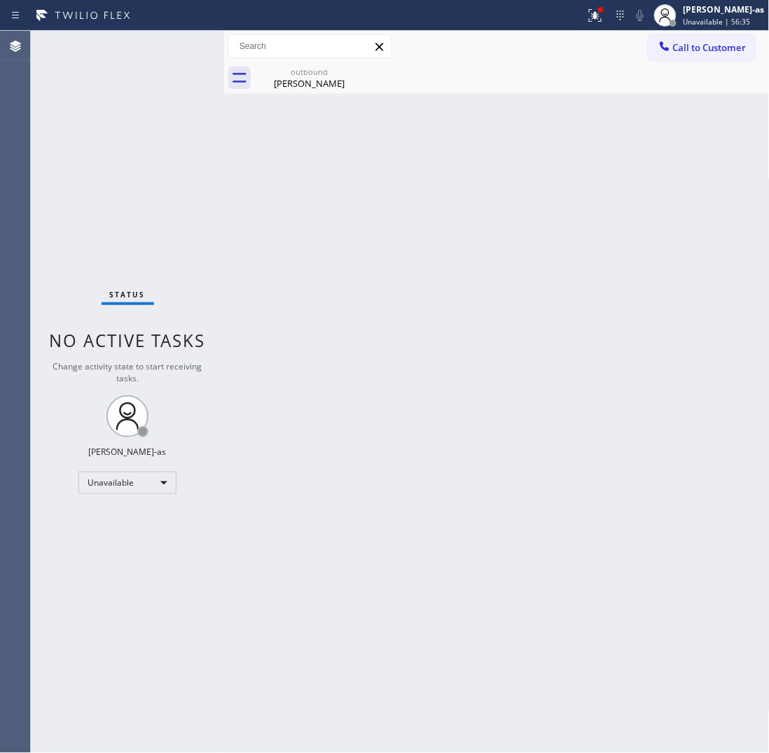
click at [135, 215] on div "Status No active tasks Change activity state to start receiving tasks. [PERSON_…" at bounding box center [127, 392] width 193 height 722
drag, startPoint x: 315, startPoint y: 81, endPoint x: 292, endPoint y: 174, distance: 95.3
click at [315, 81] on div "[PERSON_NAME]" at bounding box center [309, 83] width 106 height 13
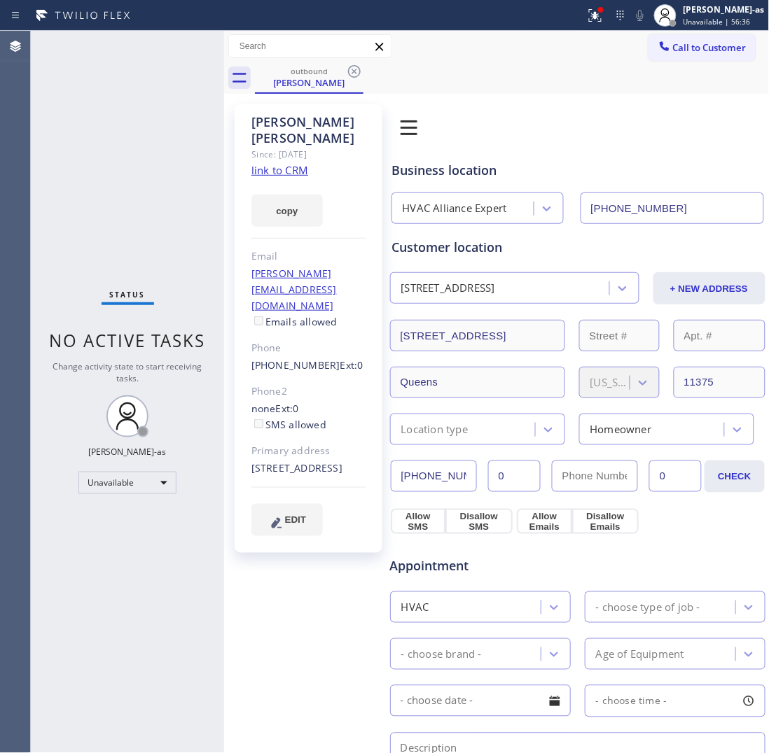
click at [274, 163] on link "link to CRM" at bounding box center [279, 170] width 57 height 14
click at [398, 271] on div "[STREET_ADDRESS] + NEW ADDRESS" at bounding box center [578, 287] width 378 height 35
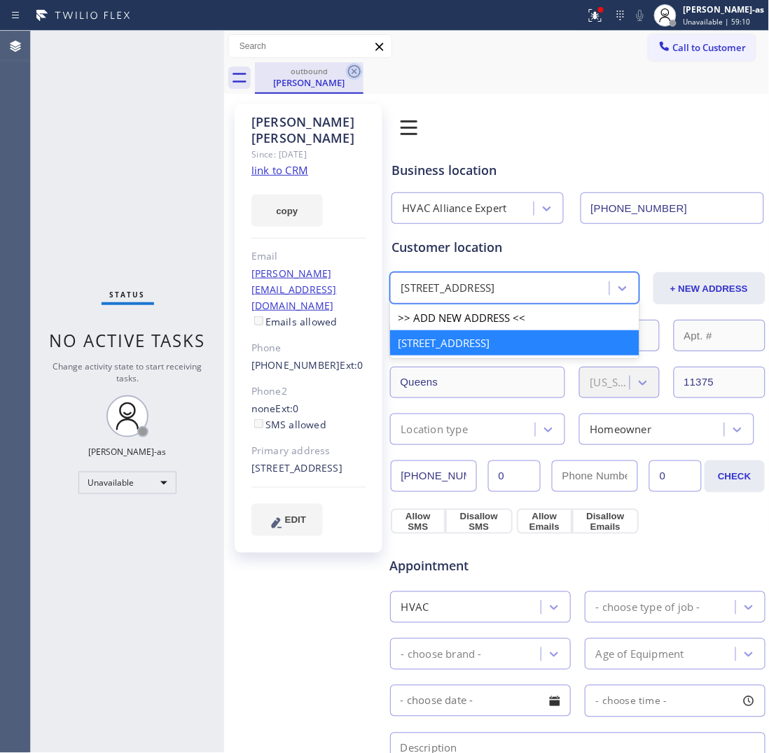
click at [354, 74] on icon at bounding box center [354, 71] width 17 height 17
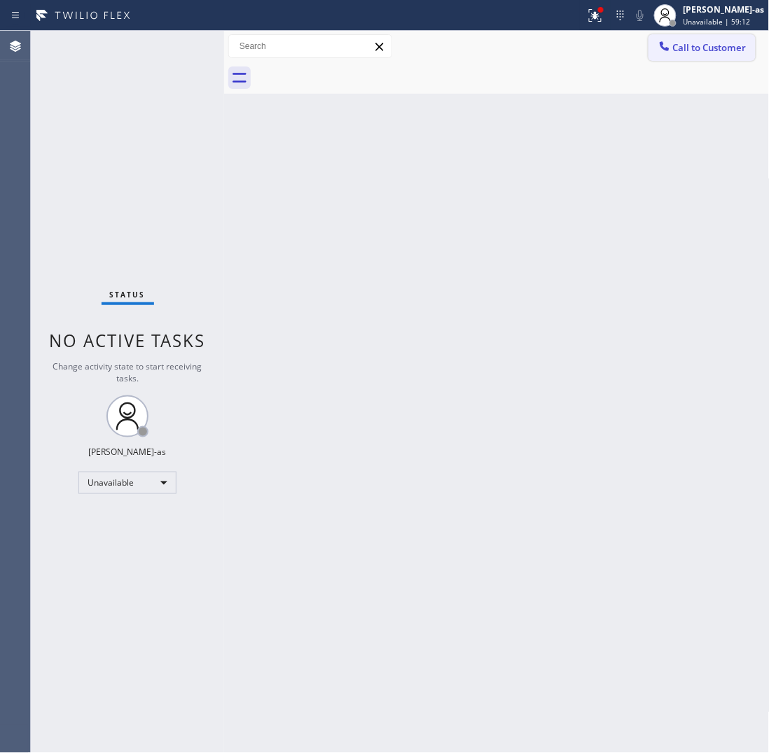
click at [701, 50] on span "Call to Customer" at bounding box center [710, 47] width 74 height 13
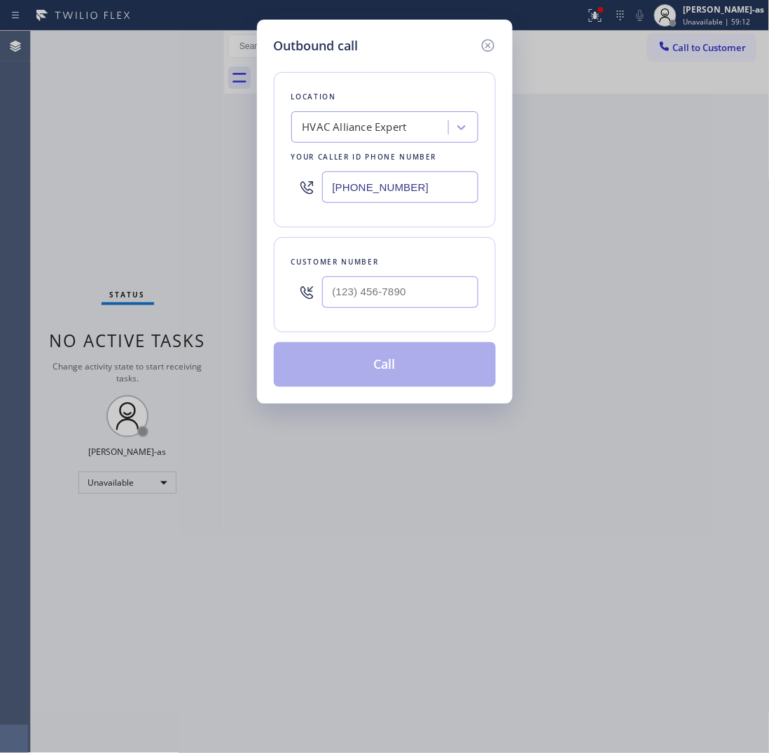
click at [435, 291] on input "text" at bounding box center [400, 293] width 156 height 32
paste input "323) 472-7314"
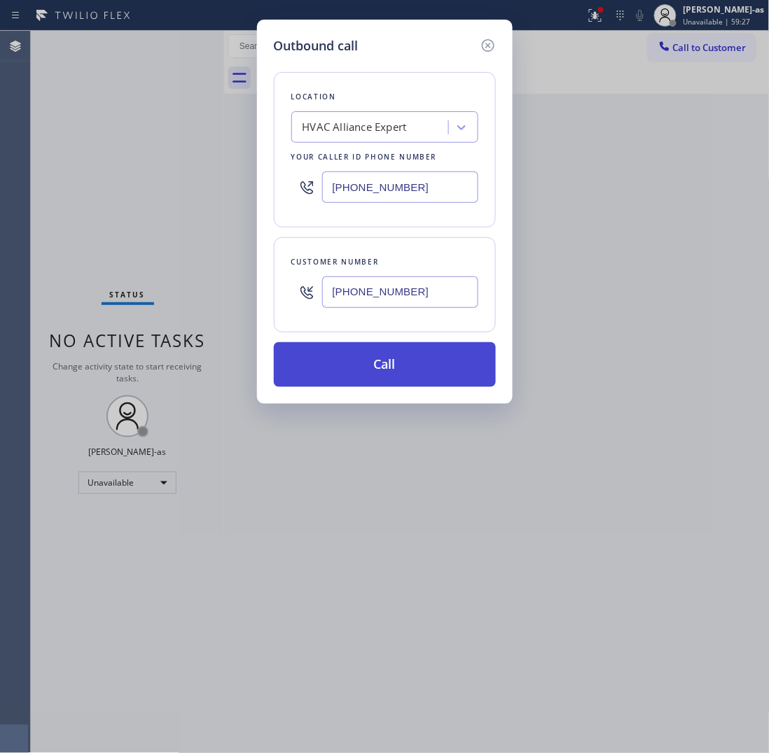
type input "[PHONE_NUMBER]"
click at [440, 358] on button "Call" at bounding box center [385, 364] width 222 height 45
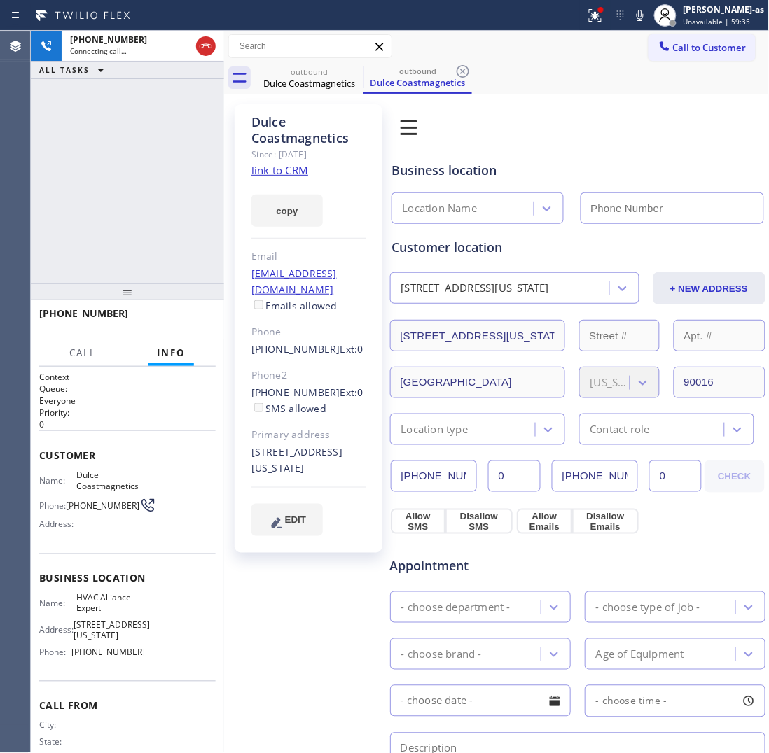
type input "[PHONE_NUMBER]"
click at [277, 174] on link "link to CRM" at bounding box center [279, 170] width 57 height 14
click at [207, 49] on icon at bounding box center [205, 46] width 17 height 17
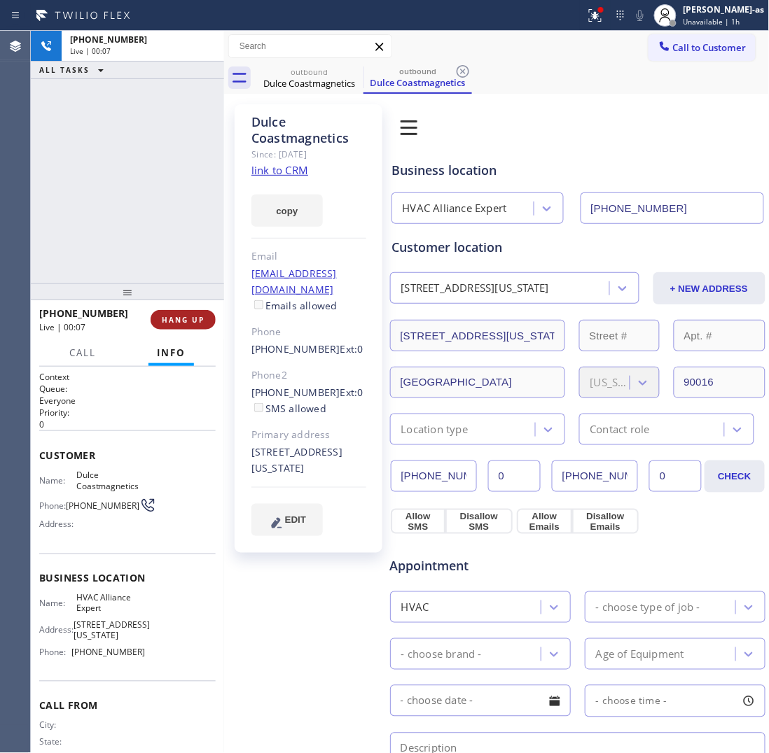
drag, startPoint x: 191, startPoint y: 214, endPoint x: 186, endPoint y: 326, distance: 112.1
click at [184, 237] on div "[PHONE_NUMBER] Live | 00:07 ALL TASKS ALL TASKS ACTIVE TASKS TASKS IN WRAP UP" at bounding box center [127, 157] width 193 height 253
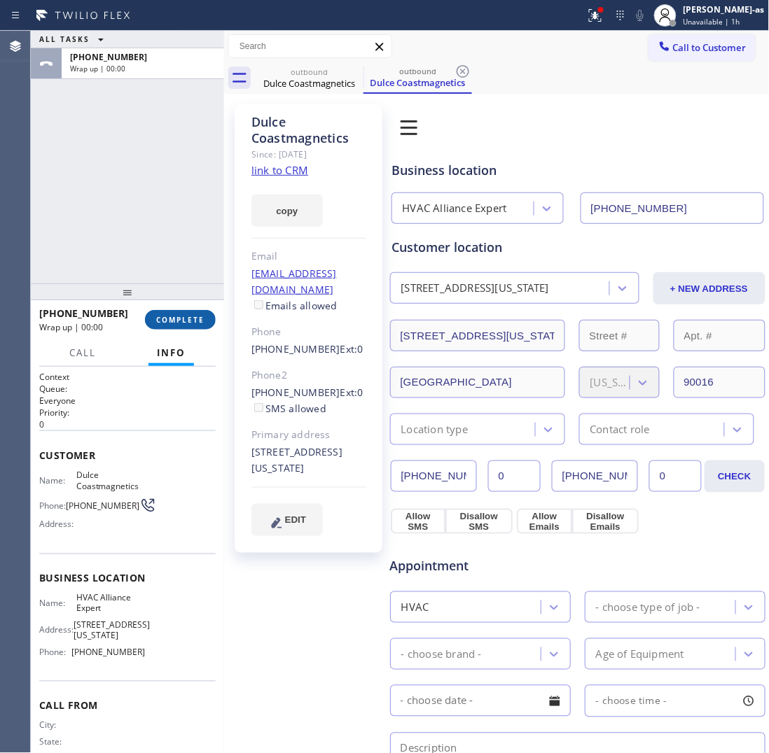
click at [188, 322] on span "COMPLETE" at bounding box center [180, 320] width 48 height 10
click at [188, 319] on div "[PHONE_NUMBER]" at bounding box center [122, 313] width 167 height 13
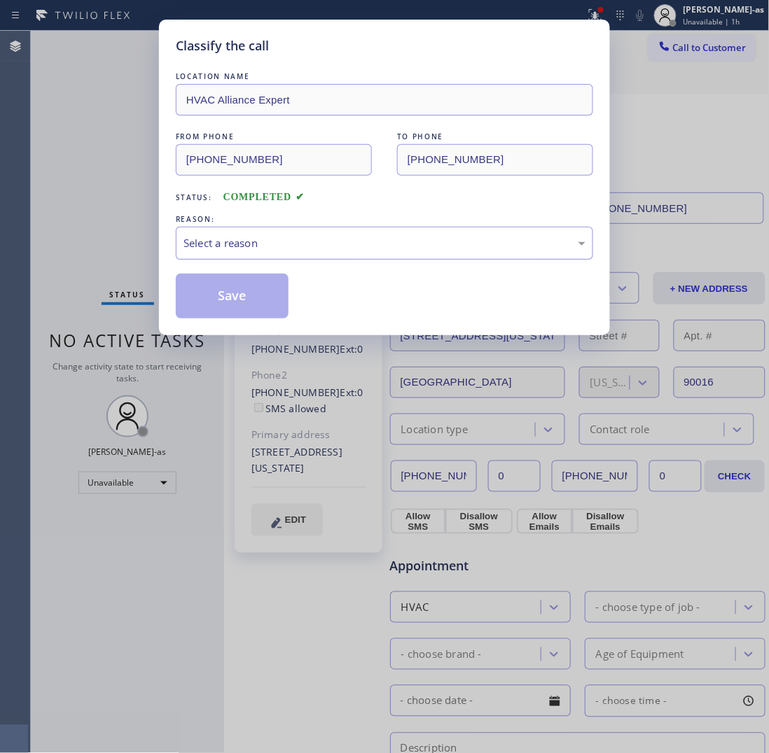
click at [249, 240] on div "Select a reason" at bounding box center [384, 243] width 402 height 16
click at [221, 285] on button "Save" at bounding box center [232, 296] width 113 height 45
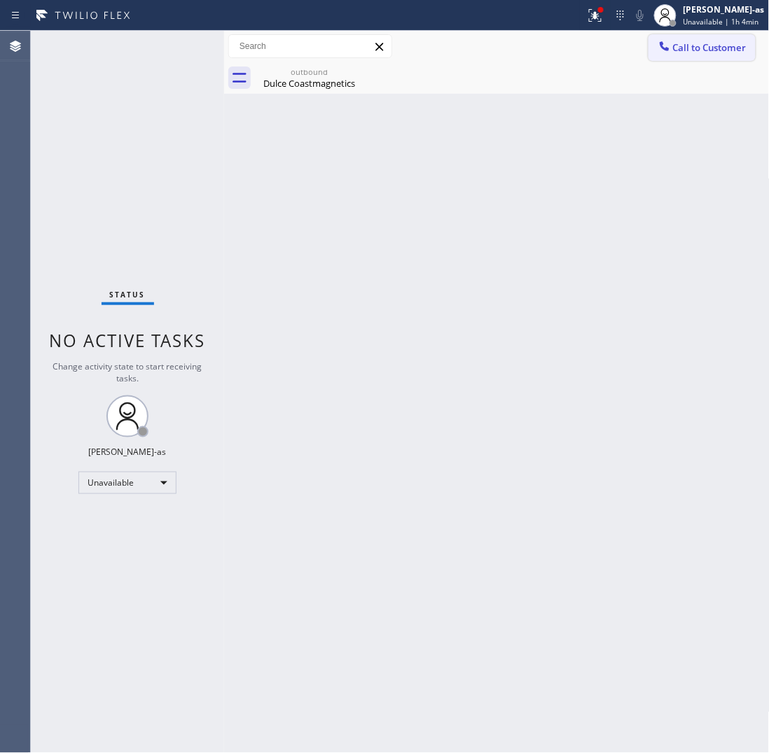
click at [697, 56] on button "Call to Customer" at bounding box center [701, 47] width 107 height 27
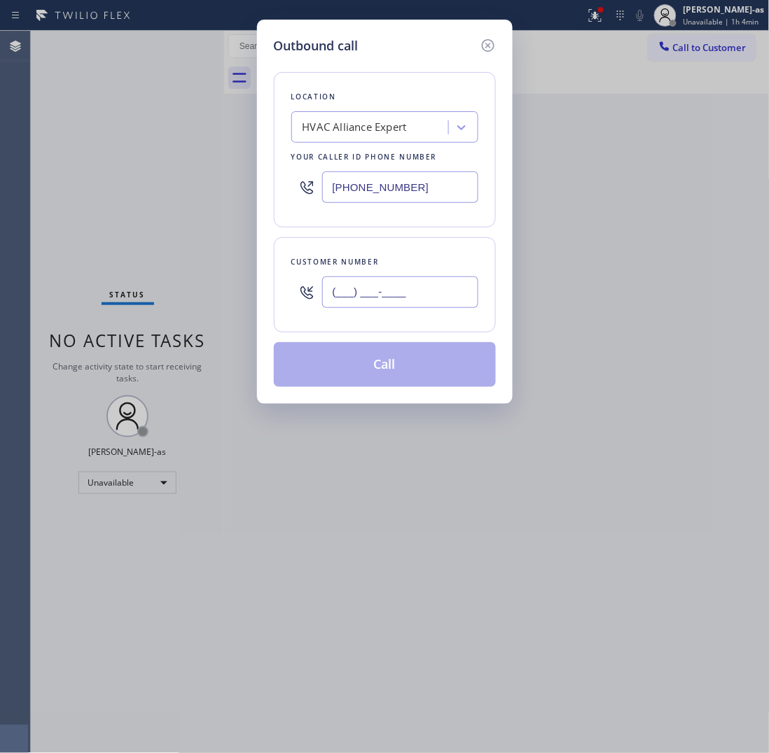
click at [425, 306] on input "(___) ___-____" at bounding box center [400, 293] width 156 height 32
paste input "415) 710-8713"
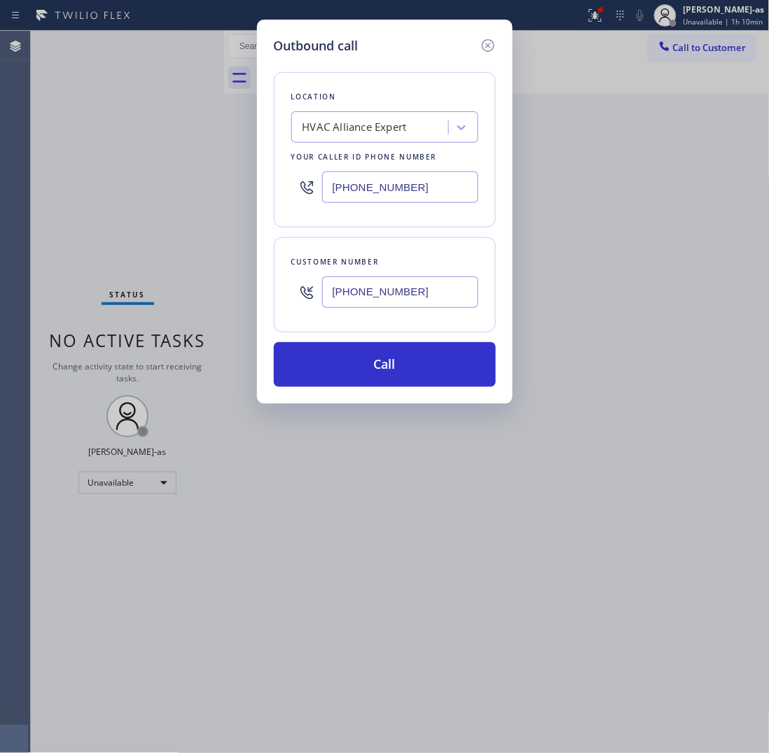
click at [425, 284] on input "[PHONE_NUMBER]" at bounding box center [400, 293] width 156 height 32
paste input "533-9954"
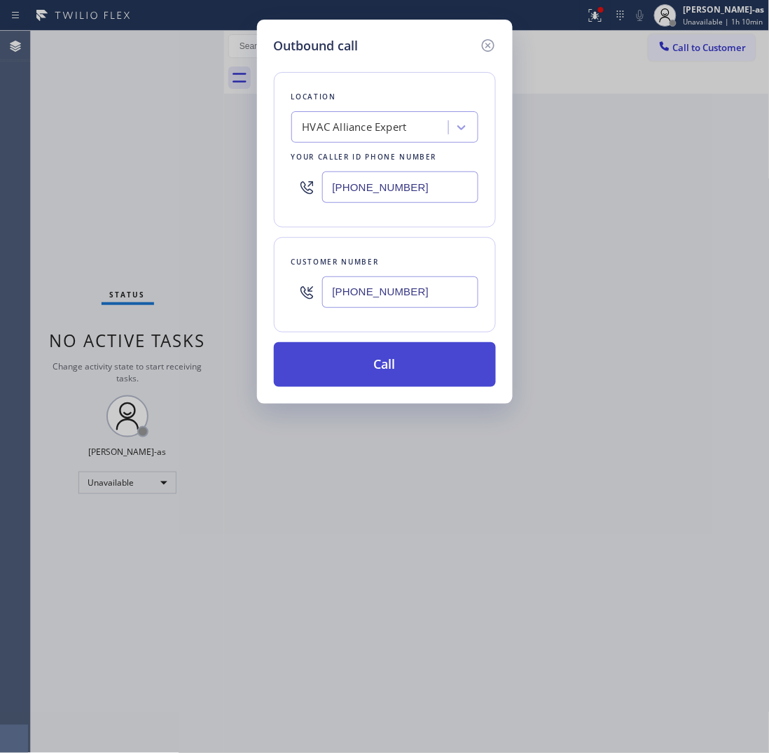
type input "[PHONE_NUMBER]"
click at [415, 368] on button "Call" at bounding box center [385, 364] width 222 height 45
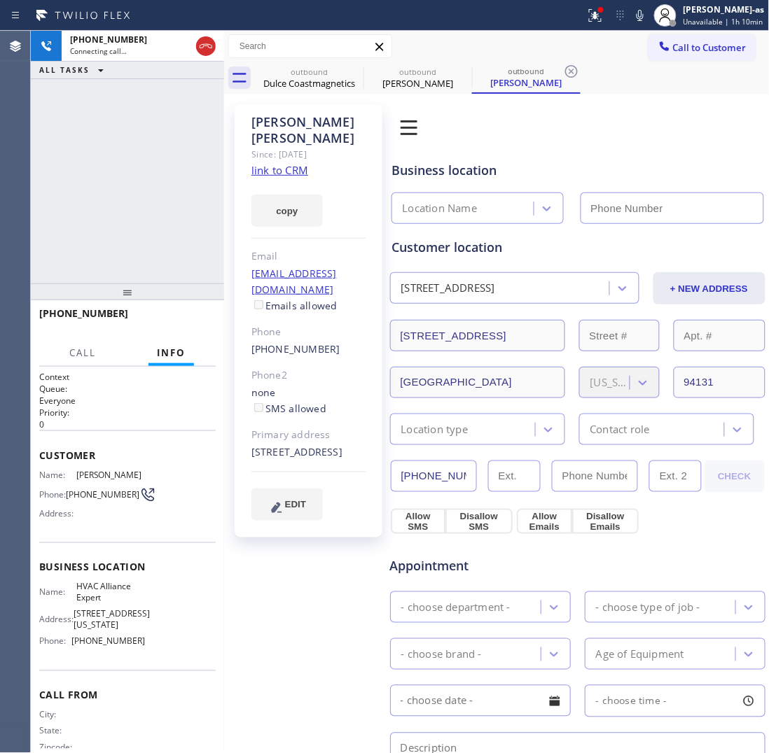
type input "[PHONE_NUMBER]"
click at [172, 316] on span "HANG UP" at bounding box center [183, 320] width 43 height 10
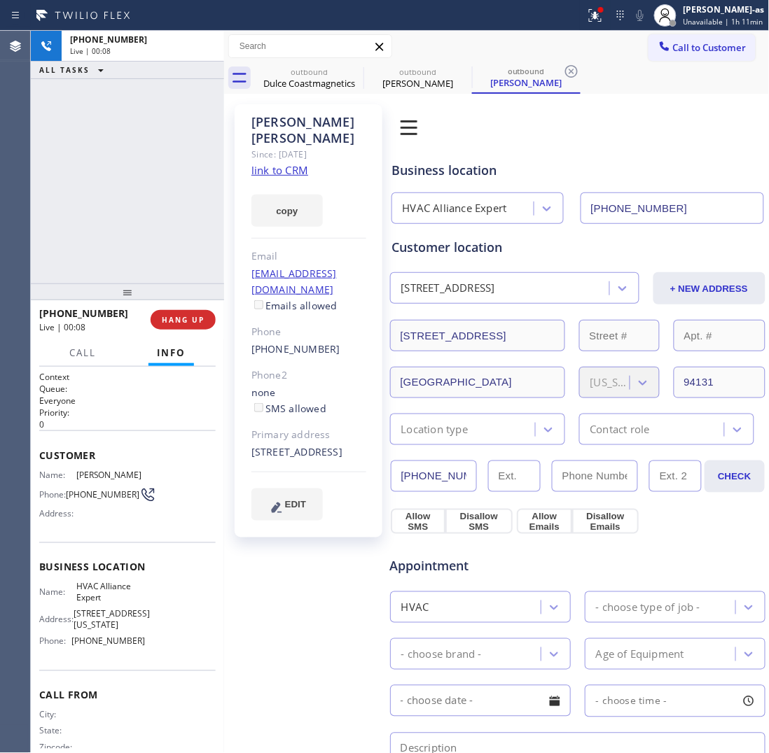
click at [333, 342] on div "[PHONE_NUMBER]" at bounding box center [308, 350] width 115 height 16
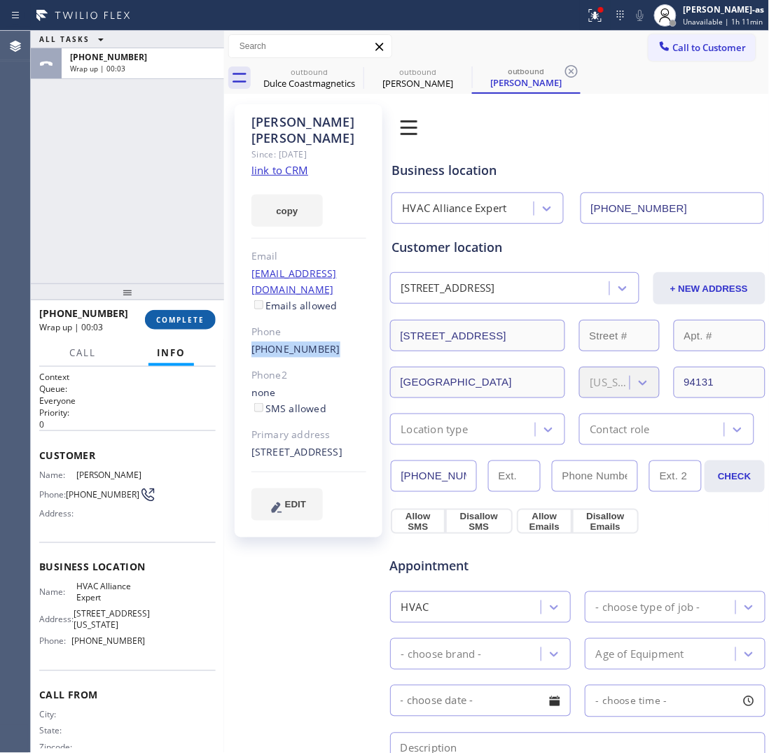
click at [197, 315] on span "COMPLETE" at bounding box center [180, 320] width 48 height 10
click at [141, 251] on div "ALL TASKS ALL TASKS ACTIVE TASKS TASKS IN WRAP UP [PHONE_NUMBER] Wrap up | 00:03" at bounding box center [127, 157] width 193 height 253
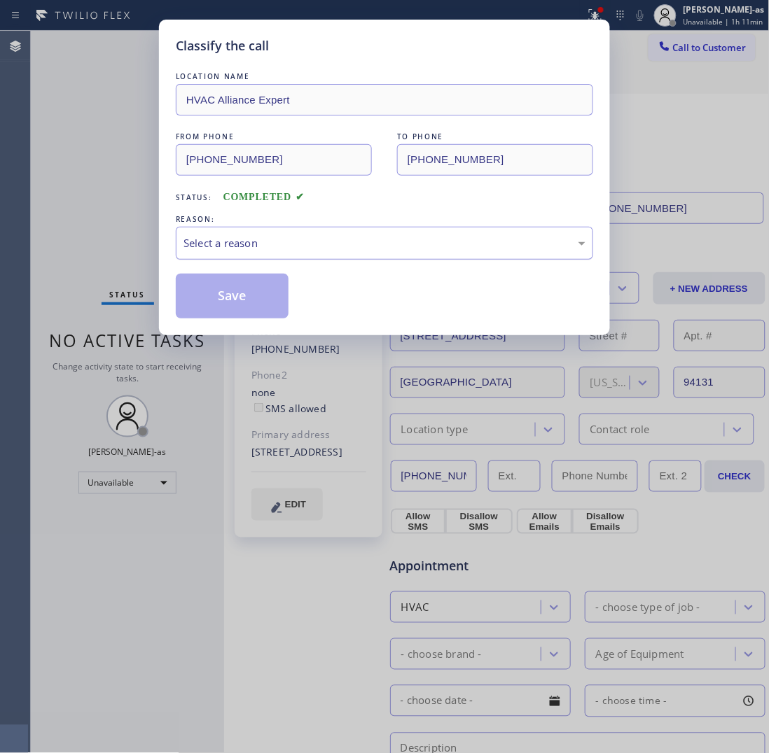
click at [285, 249] on div "Select a reason" at bounding box center [384, 243] width 402 height 16
click at [207, 302] on button "Save" at bounding box center [232, 296] width 113 height 45
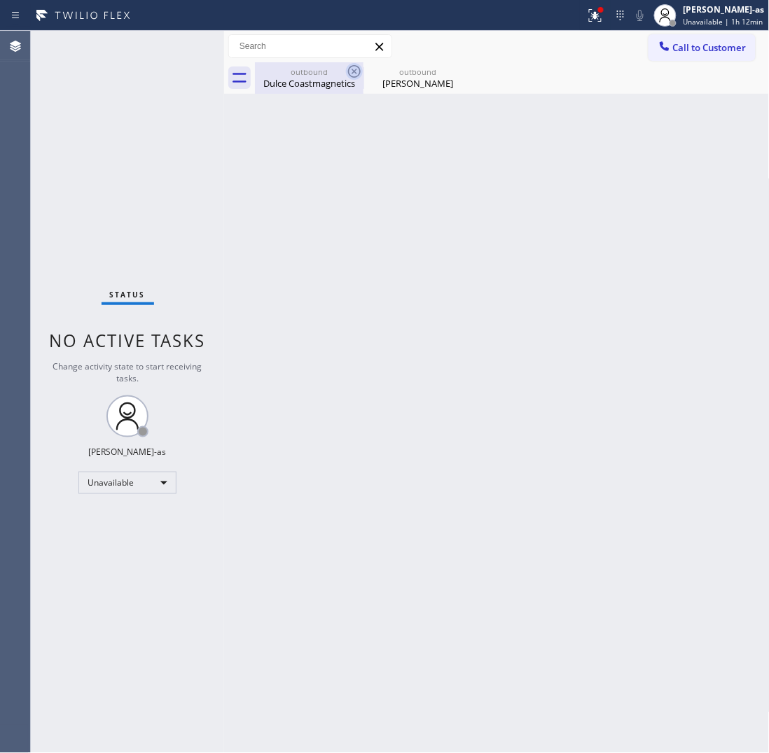
click at [303, 70] on div "outbound" at bounding box center [309, 72] width 106 height 11
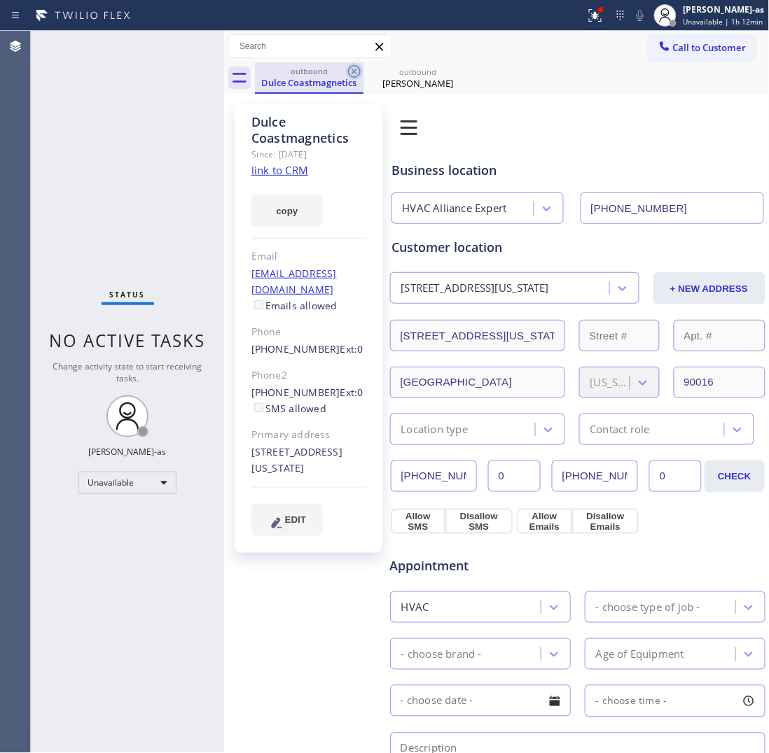
click at [356, 70] on icon at bounding box center [354, 71] width 13 height 13
click at [0, 0] on icon at bounding box center [0, 0] width 0 height 0
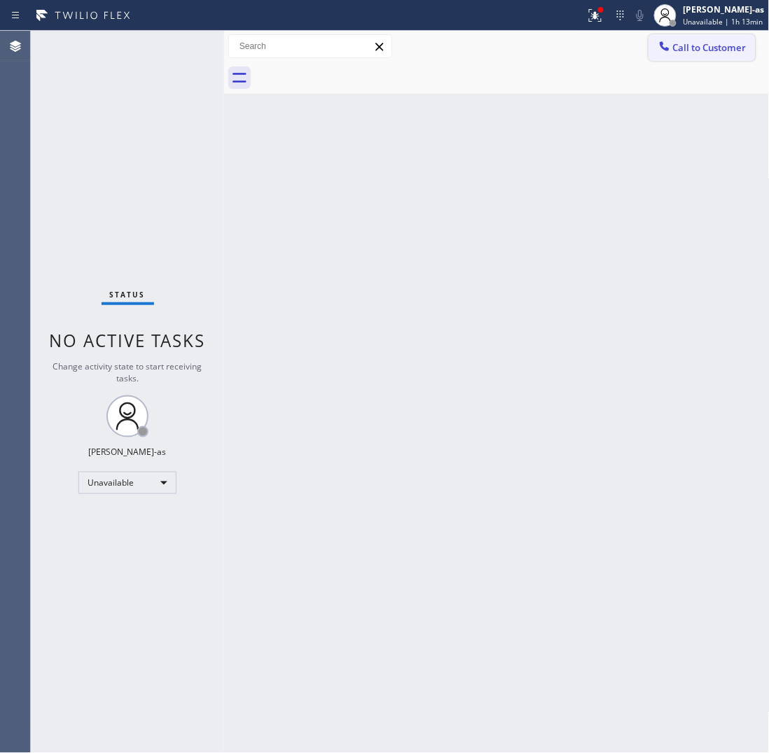
click at [659, 49] on icon at bounding box center [664, 46] width 14 height 14
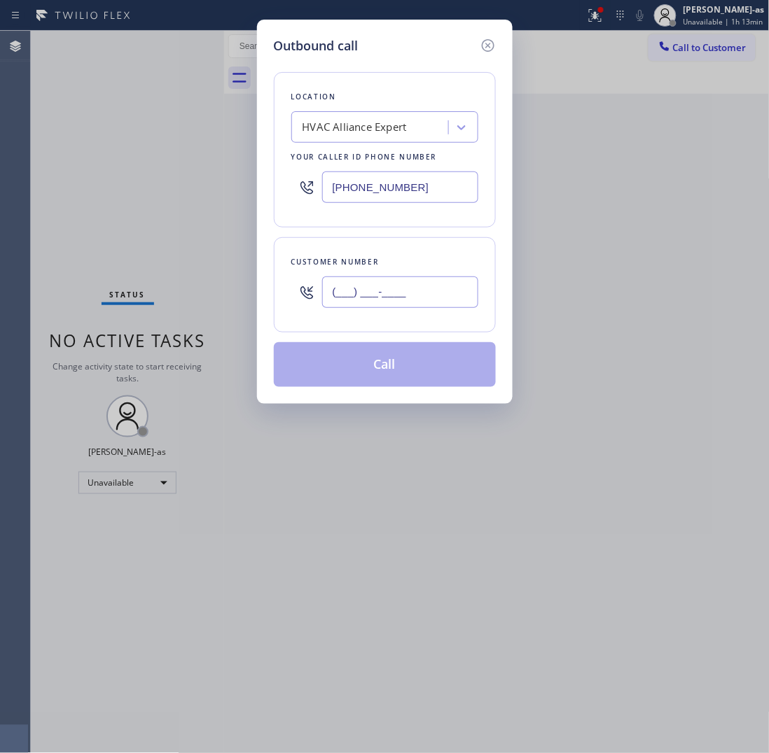
click at [375, 298] on input "(___) ___-____" at bounding box center [400, 293] width 156 height 32
paste input "415) 815-8565"
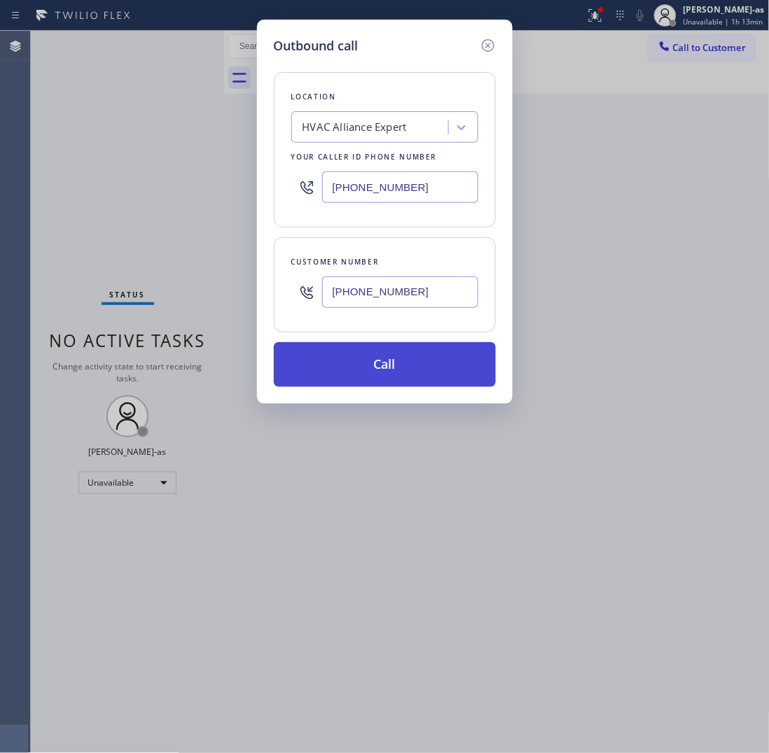
type input "[PHONE_NUMBER]"
click at [379, 375] on button "Call" at bounding box center [385, 364] width 222 height 45
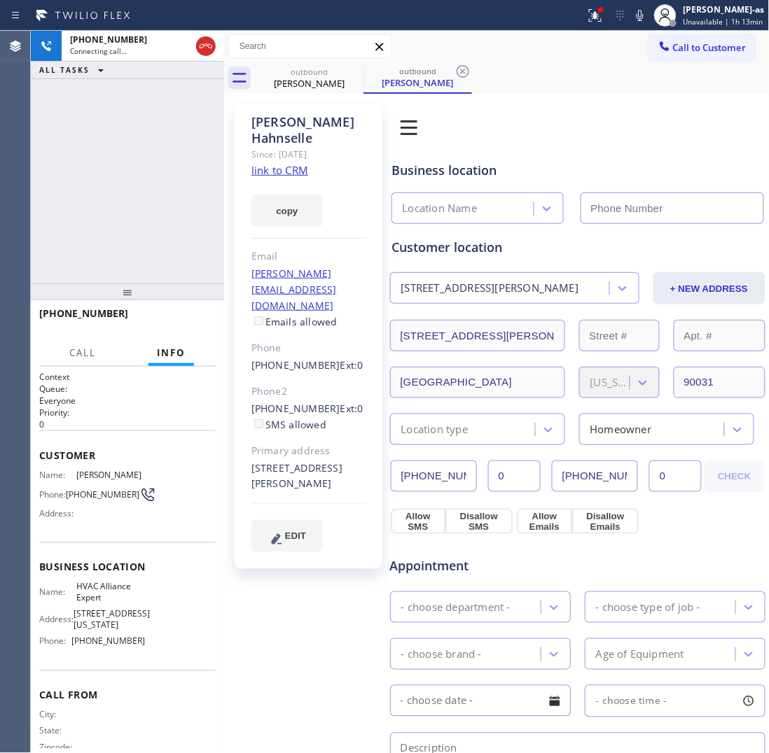
type input "[PHONE_NUMBER]"
click at [184, 316] on span "HANG UP" at bounding box center [183, 320] width 43 height 10
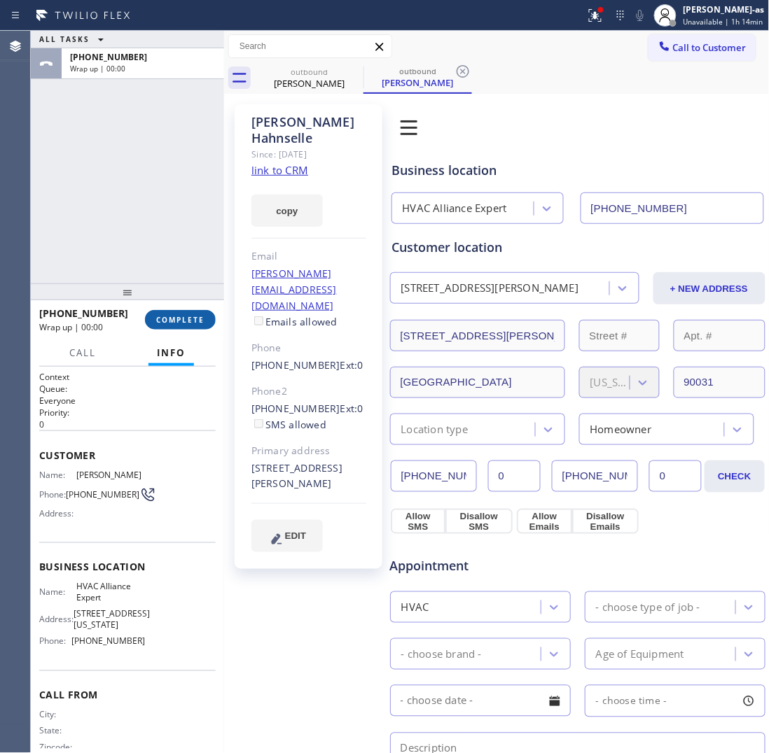
click at [184, 316] on span "COMPLETE" at bounding box center [180, 320] width 48 height 10
click at [130, 242] on div "ALL TASKS ALL TASKS ACTIVE TASKS TASKS IN WRAP UP [PHONE_NUMBER] Wrap up | 00:01" at bounding box center [127, 157] width 193 height 253
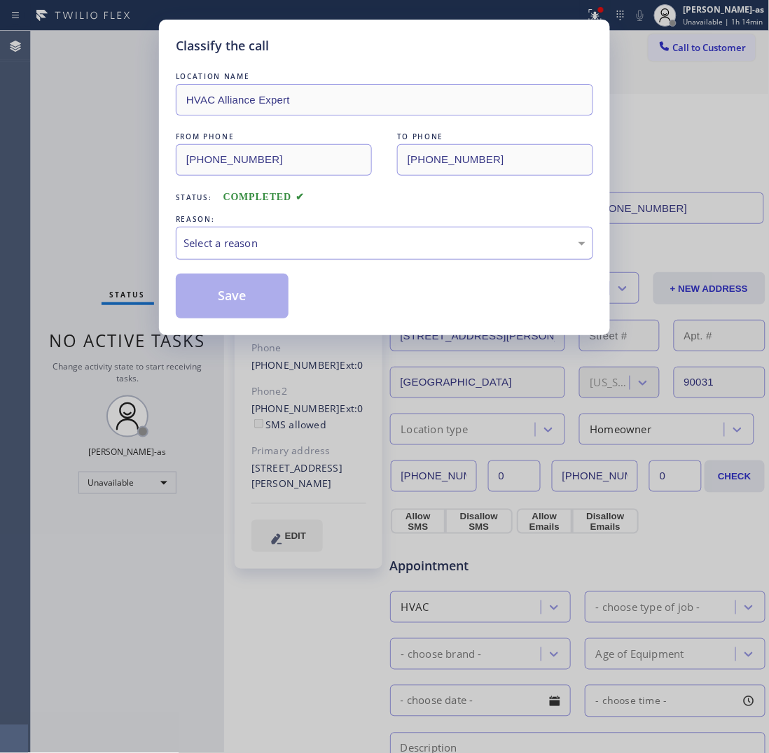
click at [274, 245] on div "Select a reason" at bounding box center [384, 243] width 402 height 16
click at [230, 301] on button "Save" at bounding box center [232, 296] width 113 height 45
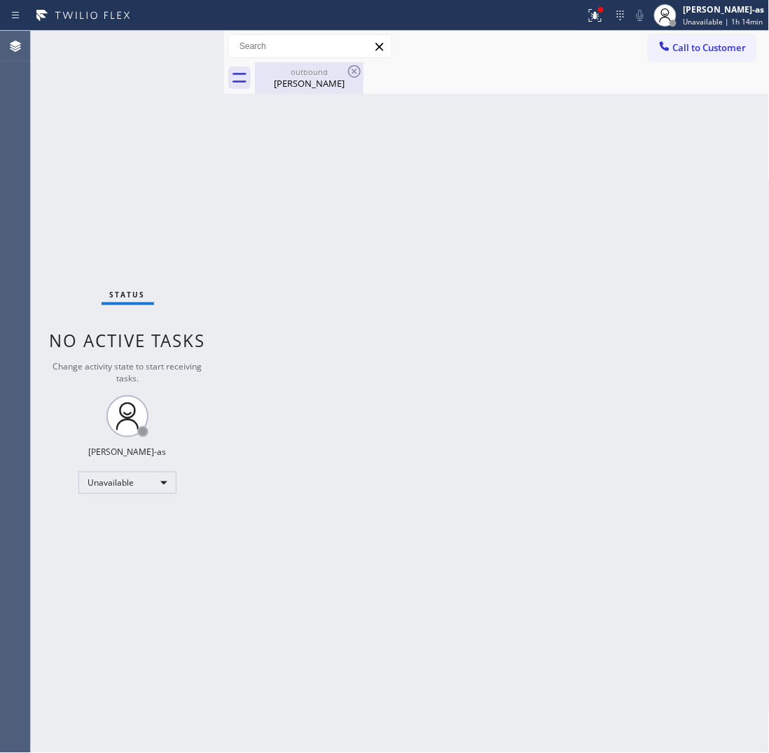
click at [300, 71] on div "outbound" at bounding box center [309, 72] width 106 height 11
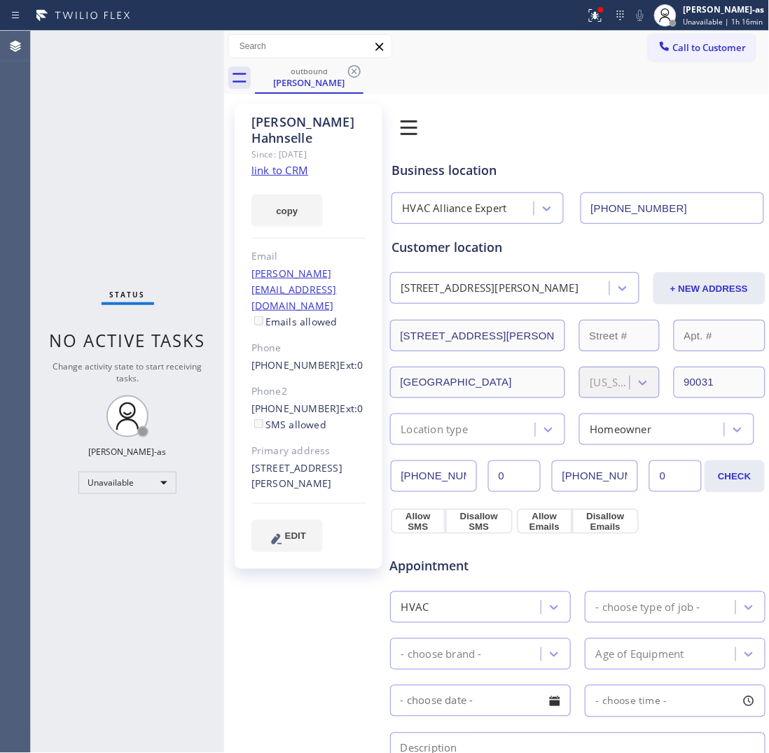
drag, startPoint x: 687, startPoint y: 51, endPoint x: 382, endPoint y: 274, distance: 377.2
click at [686, 51] on span "Call to Customer" at bounding box center [710, 47] width 74 height 13
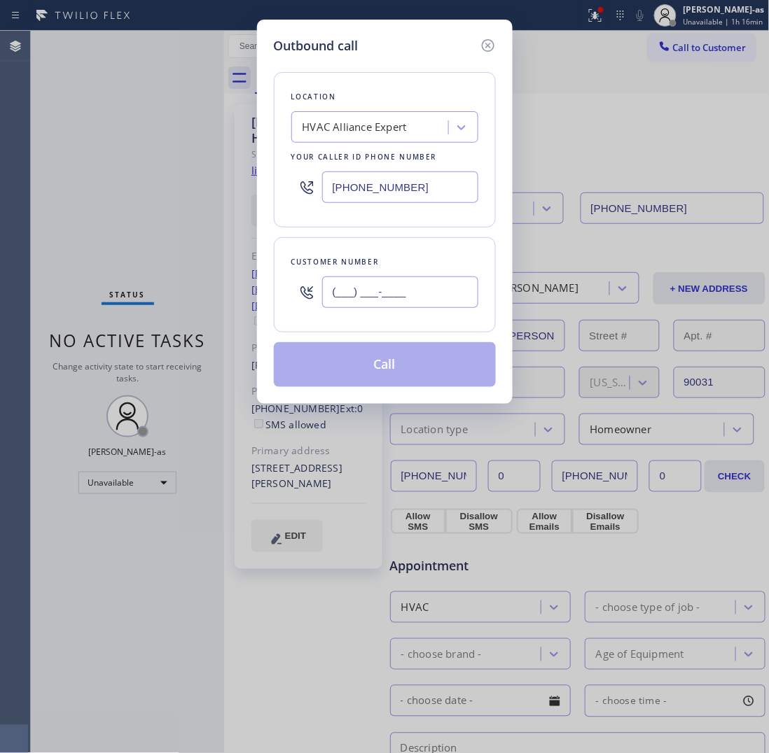
click at [414, 281] on input "(___) ___-____" at bounding box center [400, 293] width 156 height 32
paste input "310) 654-6414"
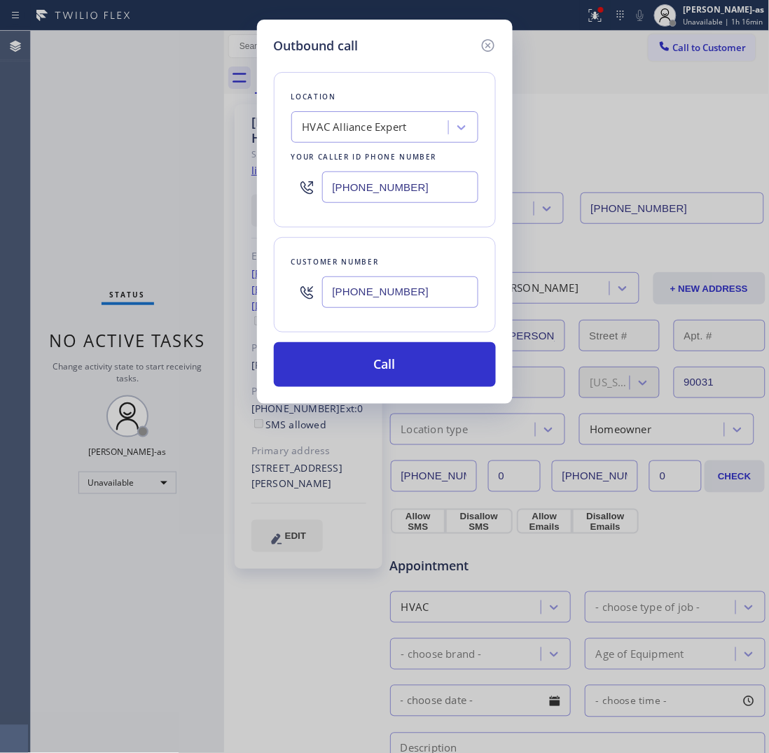
type input "[PHONE_NUMBER]"
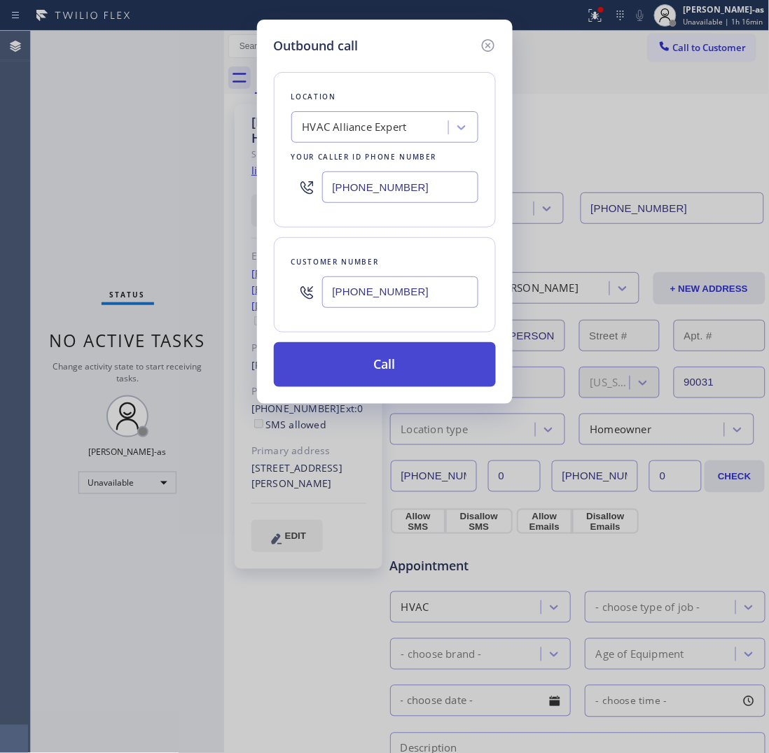
click at [387, 369] on button "Call" at bounding box center [385, 364] width 222 height 45
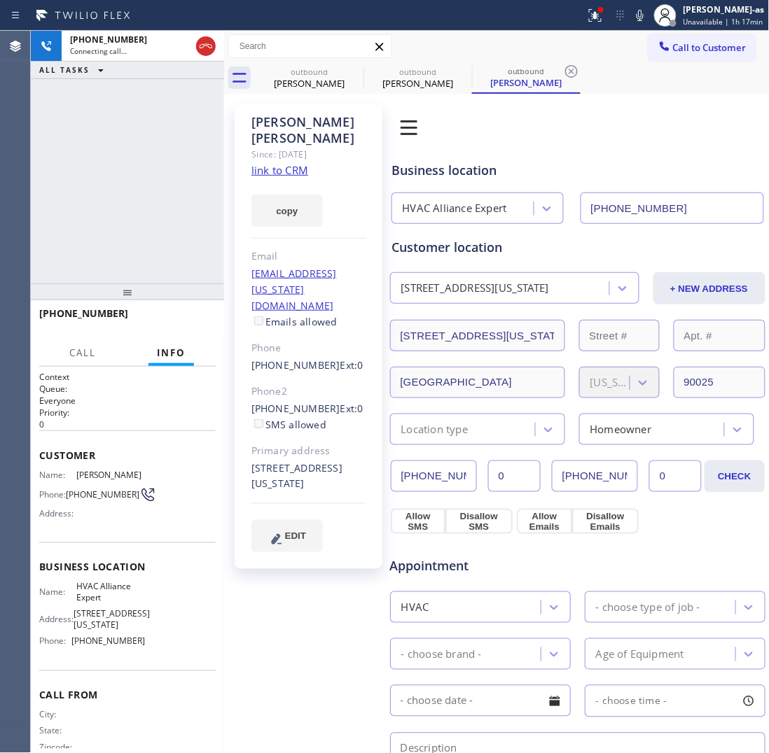
type input "[PHONE_NUMBER]"
drag, startPoint x: 211, startPoint y: 48, endPoint x: 303, endPoint y: 70, distance: 95.1
click at [211, 49] on icon at bounding box center [205, 46] width 17 height 17
click at [303, 70] on div "outbound" at bounding box center [309, 72] width 106 height 11
click at [356, 63] on icon at bounding box center [354, 71] width 17 height 17
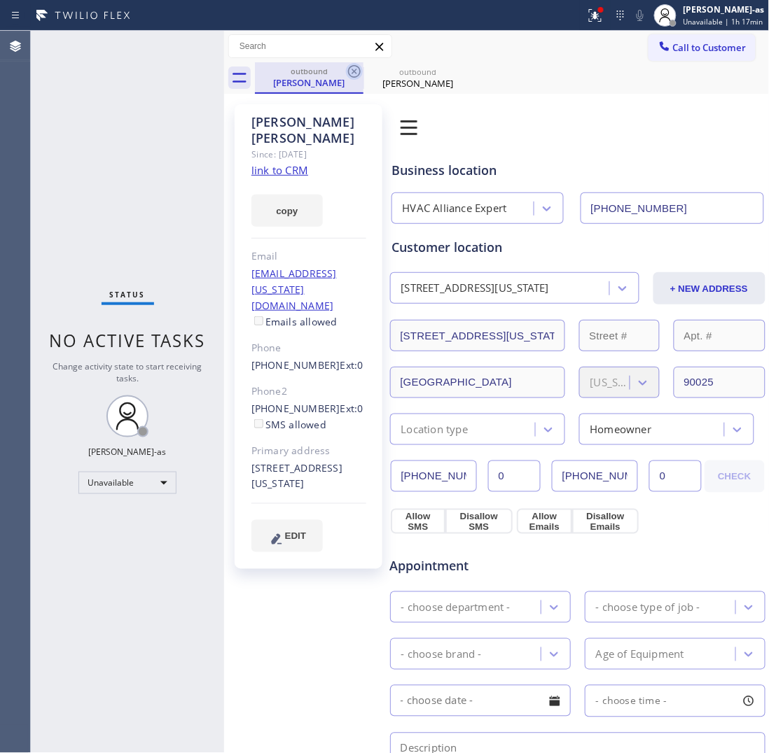
click at [351, 70] on icon at bounding box center [354, 71] width 17 height 17
drag, startPoint x: 84, startPoint y: 162, endPoint x: 99, endPoint y: 158, distance: 16.0
click at [93, 161] on div "Status No active tasks Change activity state to start receiving tasks. [PERSON_…" at bounding box center [127, 392] width 193 height 722
click at [263, 163] on link "link to CRM" at bounding box center [279, 170] width 57 height 14
click at [684, 51] on span "Call to Customer" at bounding box center [710, 47] width 74 height 13
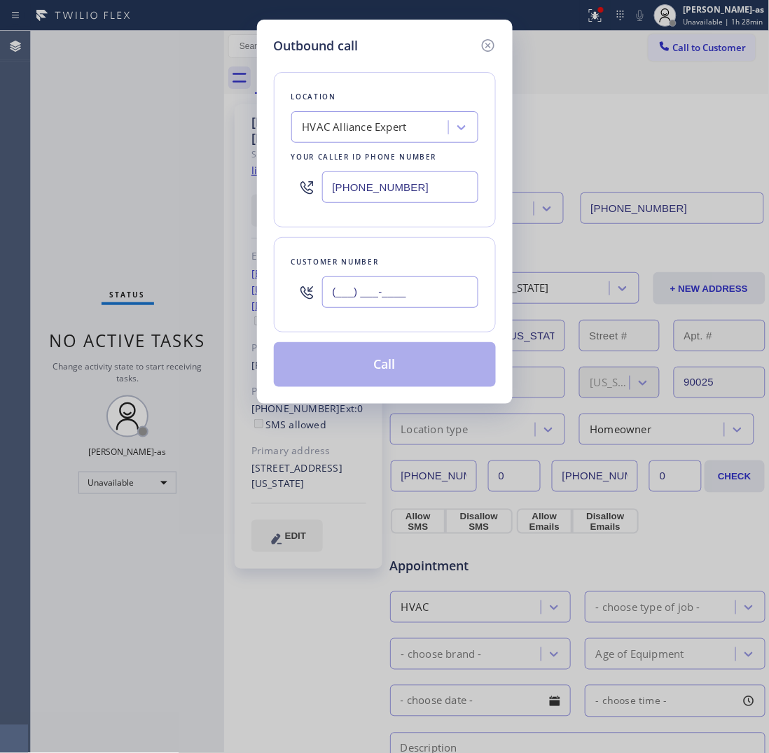
click at [389, 295] on input "(___) ___-____" at bounding box center [400, 293] width 156 height 32
paste input "714) 637-3434"
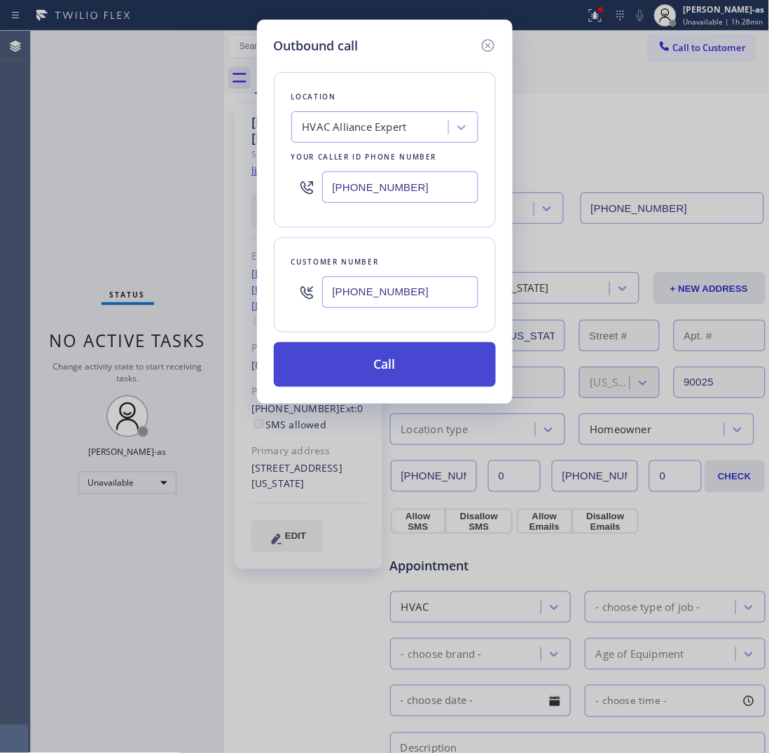
type input "[PHONE_NUMBER]"
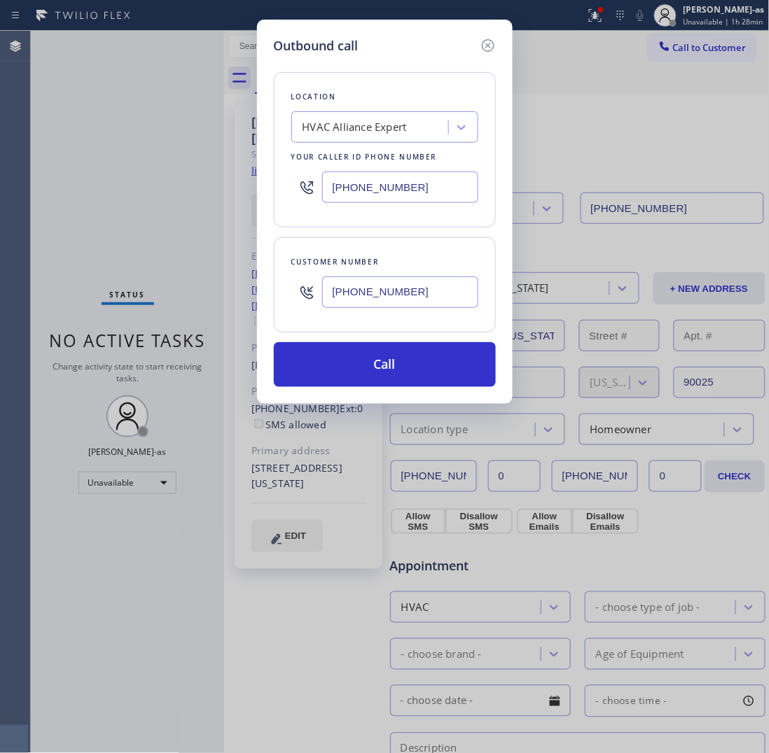
drag, startPoint x: 382, startPoint y: 372, endPoint x: 460, endPoint y: 167, distance: 220.0
click at [382, 371] on button "Call" at bounding box center [385, 364] width 222 height 45
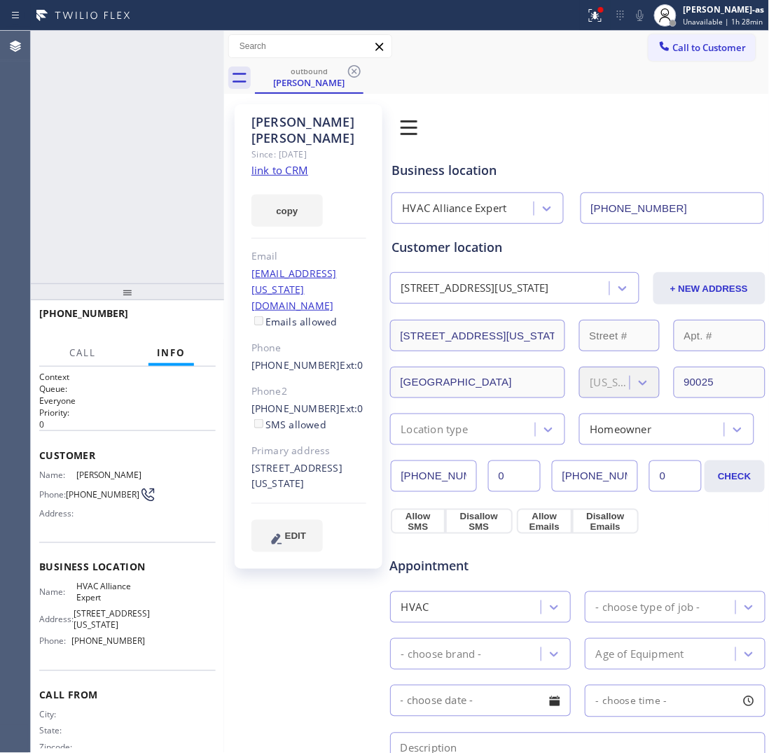
click at [131, 208] on div "[PHONE_NUMBER] Connecting call… ALL TASKS ALL TASKS ACTIVE TASKS TASKS IN WRAP …" at bounding box center [127, 157] width 193 height 253
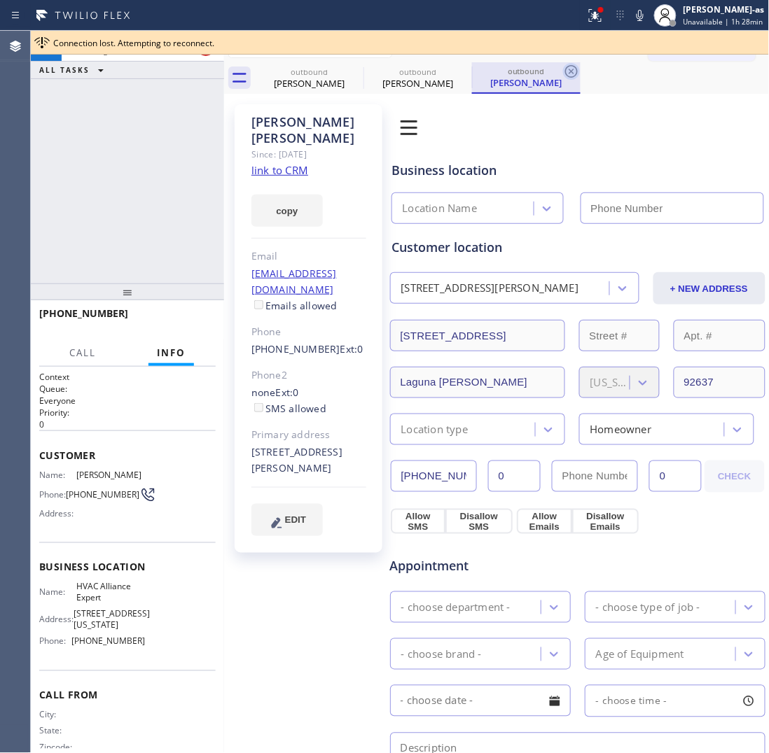
click at [300, 78] on div "[PERSON_NAME]" at bounding box center [309, 83] width 106 height 13
click at [0, 0] on icon at bounding box center [0, 0] width 0 height 0
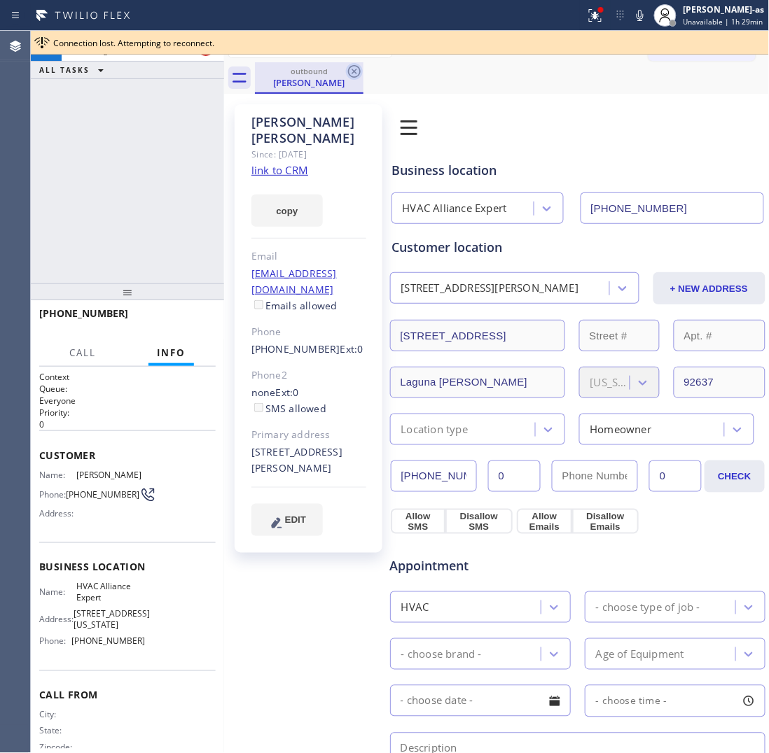
type input "[PHONE_NUMBER]"
click at [183, 120] on div "[PHONE_NUMBER] Connecting call… ALL TASKS ALL TASKS ACTIVE TASKS TASKS IN WRAP …" at bounding box center [127, 157] width 193 height 253
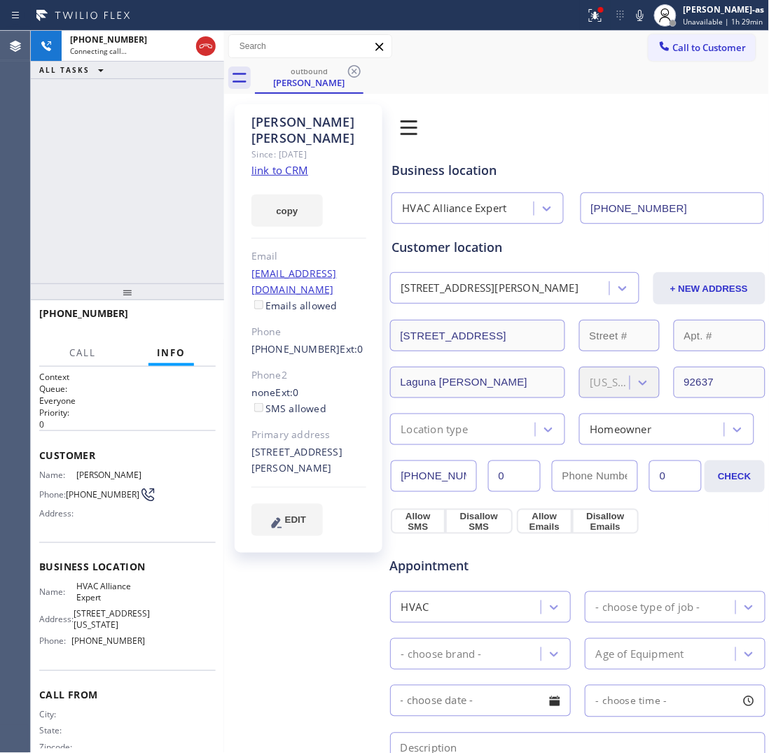
click at [274, 163] on link "link to CRM" at bounding box center [279, 170] width 57 height 14
click at [200, 48] on icon at bounding box center [206, 46] width 13 height 4
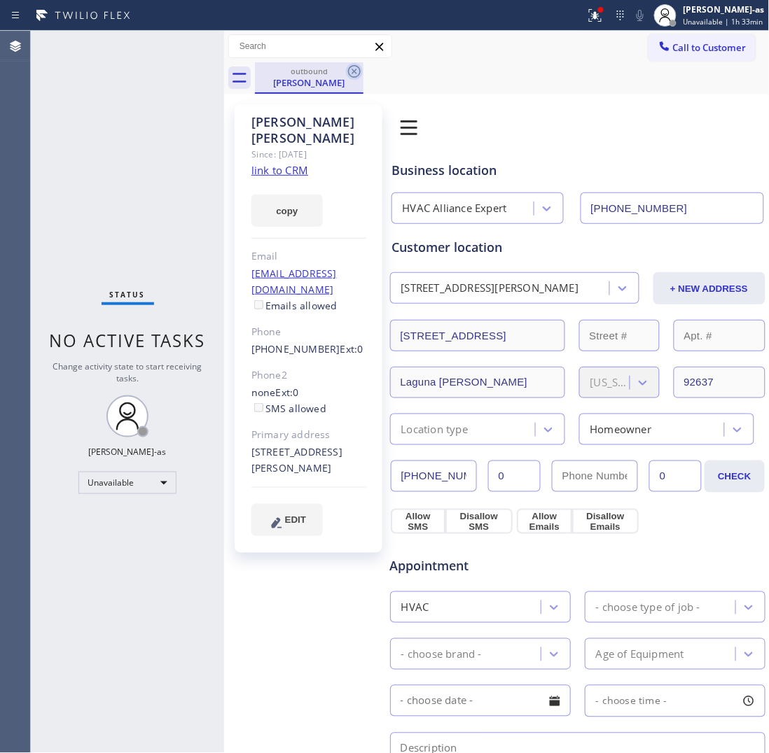
drag, startPoint x: 358, startPoint y: 71, endPoint x: 648, endPoint y: 49, distance: 290.7
click at [359, 71] on icon at bounding box center [354, 71] width 17 height 17
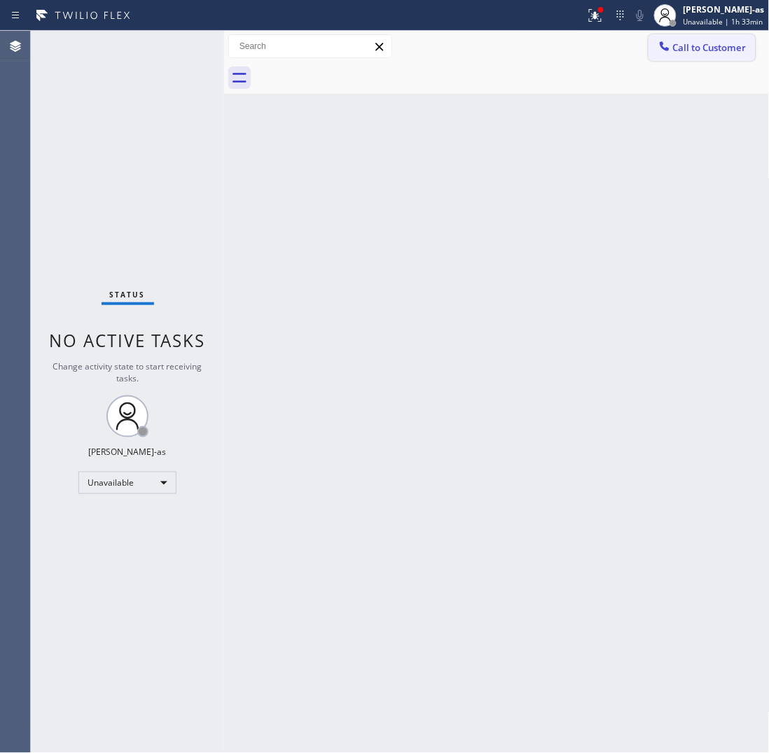
click at [687, 41] on span "Call to Customer" at bounding box center [710, 47] width 74 height 13
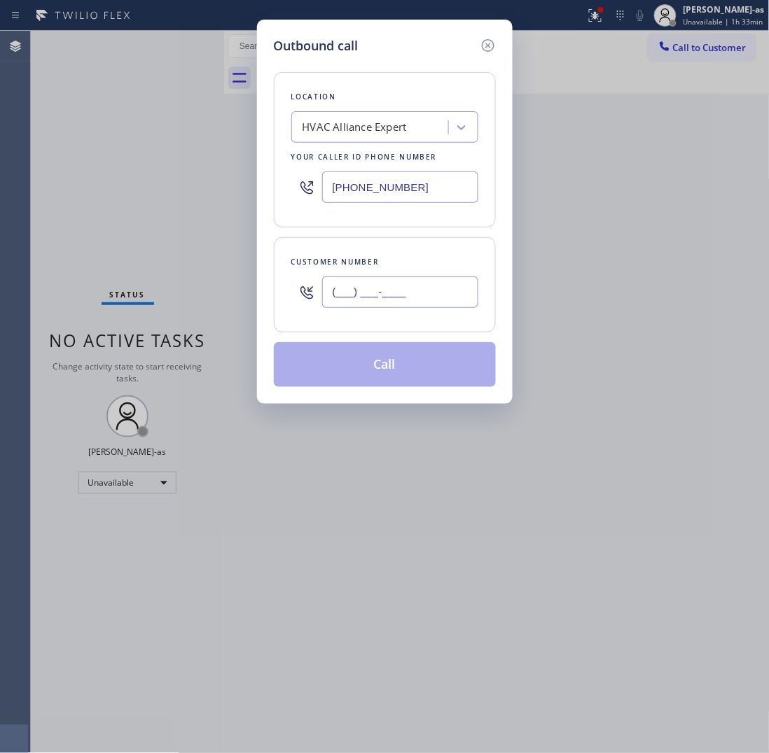
click at [404, 288] on input "(___) ___-____" at bounding box center [400, 293] width 156 height 32
paste input "661) 993-2280"
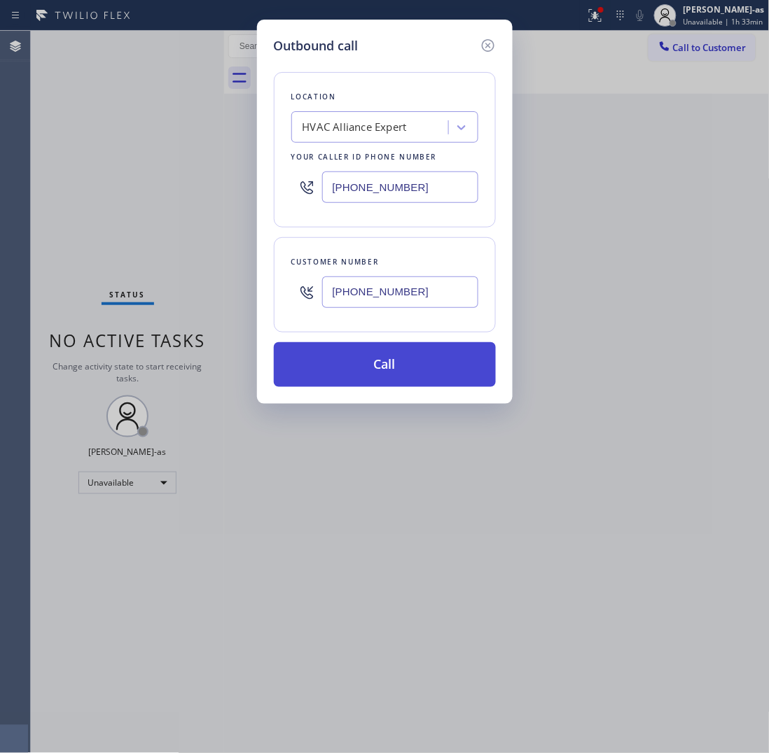
type input "[PHONE_NUMBER]"
click at [375, 368] on button "Call" at bounding box center [385, 364] width 222 height 45
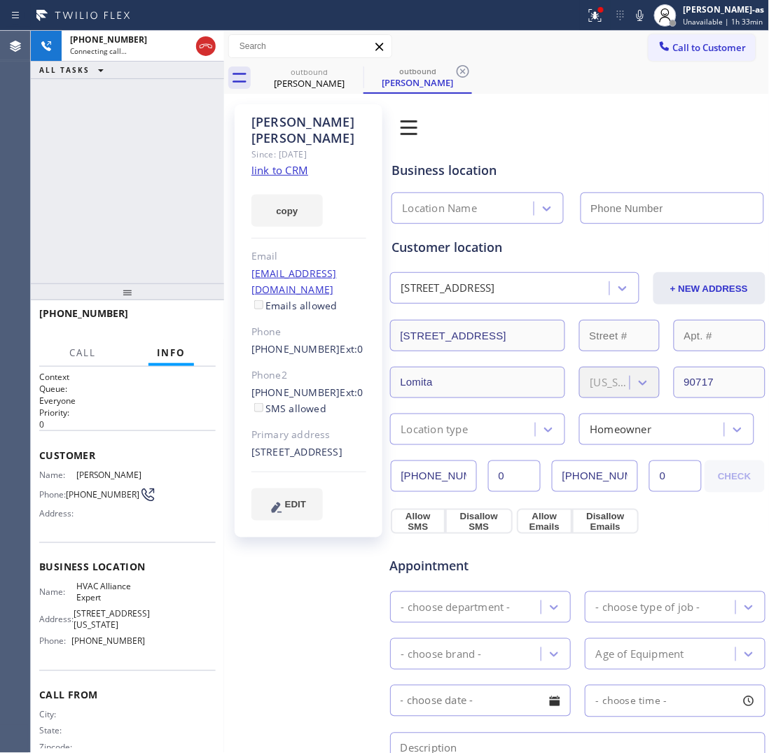
click at [273, 163] on link "link to CRM" at bounding box center [279, 170] width 57 height 14
type input "[PHONE_NUMBER]"
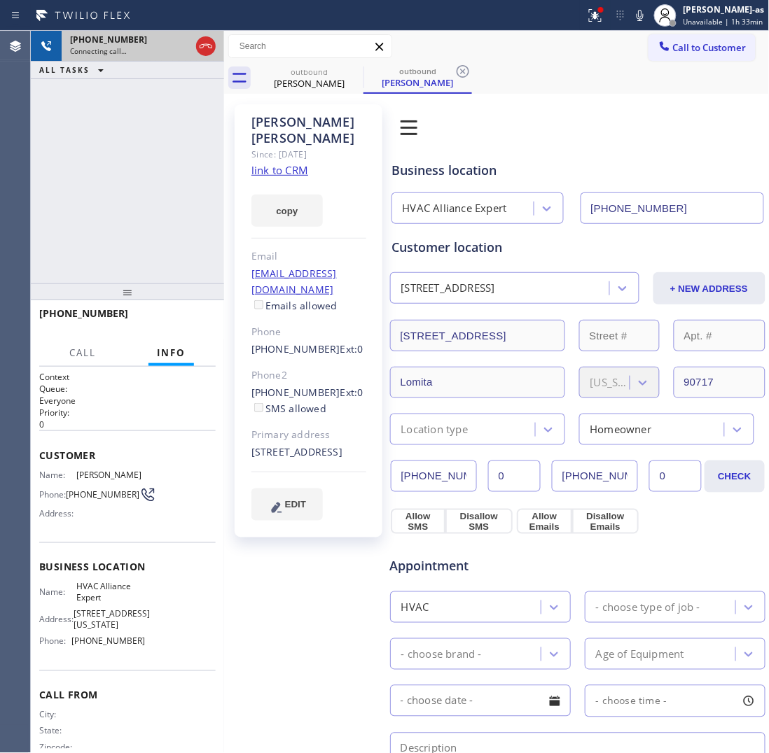
drag, startPoint x: 194, startPoint y: 37, endPoint x: 312, endPoint y: 88, distance: 128.9
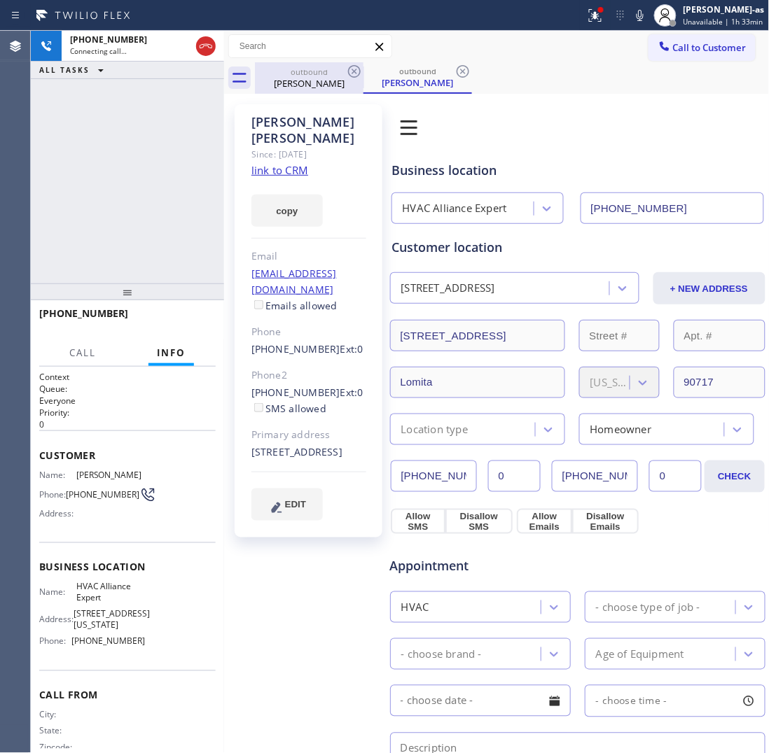
click at [197, 39] on div at bounding box center [205, 46] width 25 height 31
drag, startPoint x: 203, startPoint y: 49, endPoint x: 316, endPoint y: 81, distance: 117.2
click at [207, 51] on icon at bounding box center [205, 46] width 17 height 17
drag, startPoint x: 329, startPoint y: 84, endPoint x: 344, endPoint y: 68, distance: 21.8
click at [330, 83] on div "[PERSON_NAME]" at bounding box center [309, 83] width 106 height 13
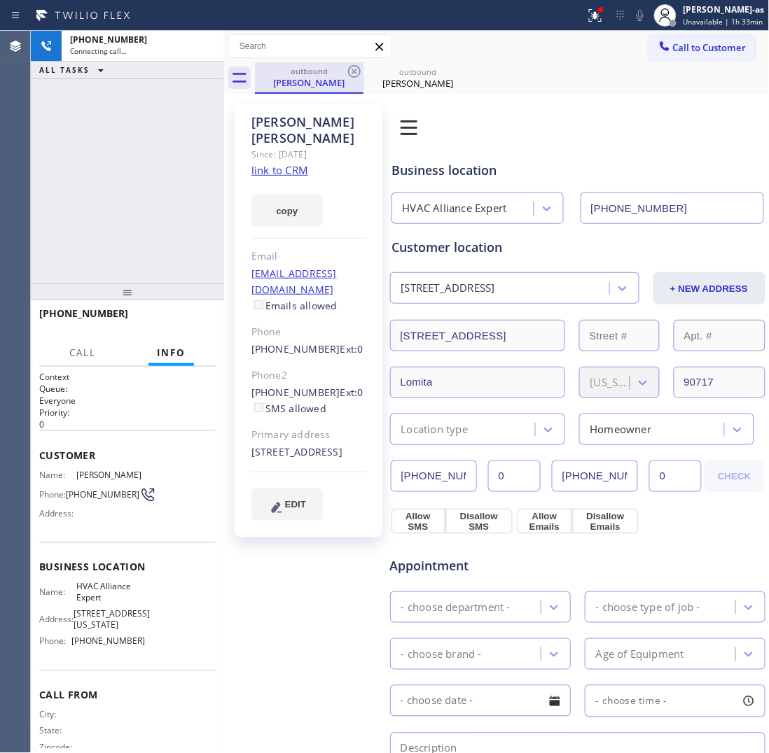
click at [344, 68] on div "outbound" at bounding box center [309, 71] width 106 height 11
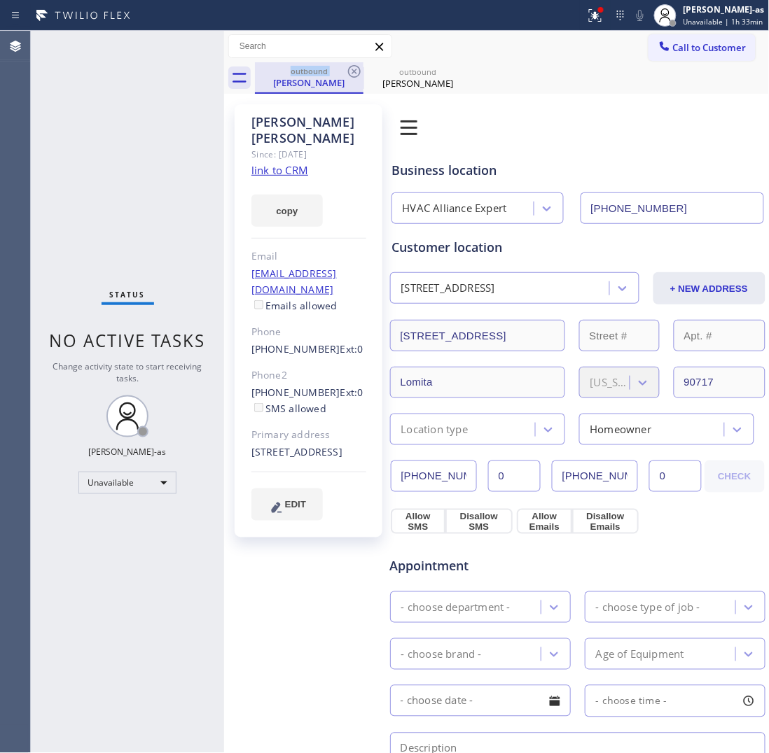
click at [344, 68] on div "outbound" at bounding box center [309, 71] width 106 height 11
click at [348, 68] on icon at bounding box center [354, 71] width 17 height 17
click at [349, 68] on icon at bounding box center [354, 71] width 13 height 13
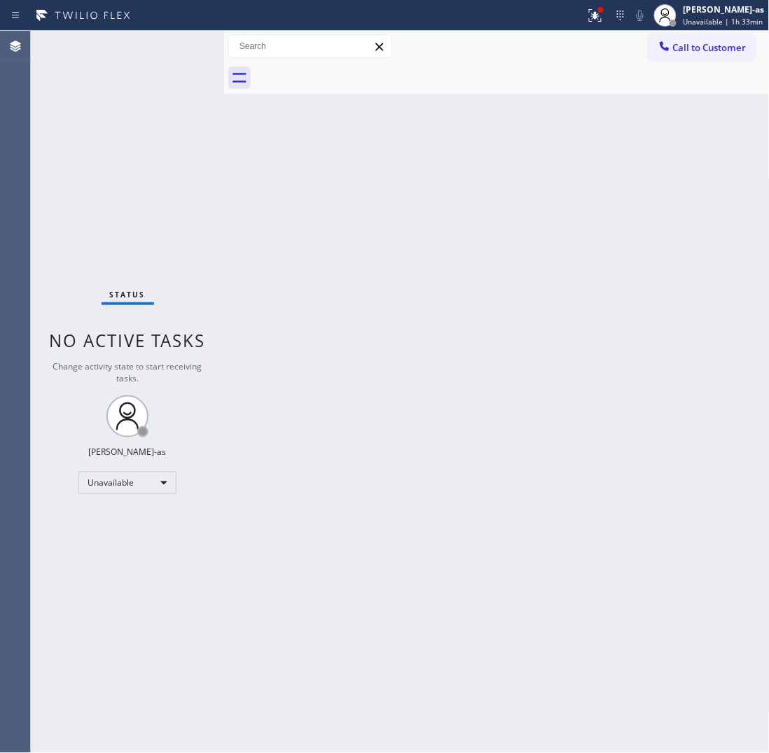
drag, startPoint x: 352, startPoint y: 67, endPoint x: 354, endPoint y: 180, distance: 112.7
click at [354, 68] on div at bounding box center [512, 78] width 515 height 32
click at [722, 39] on button "Call to Customer" at bounding box center [701, 47] width 107 height 27
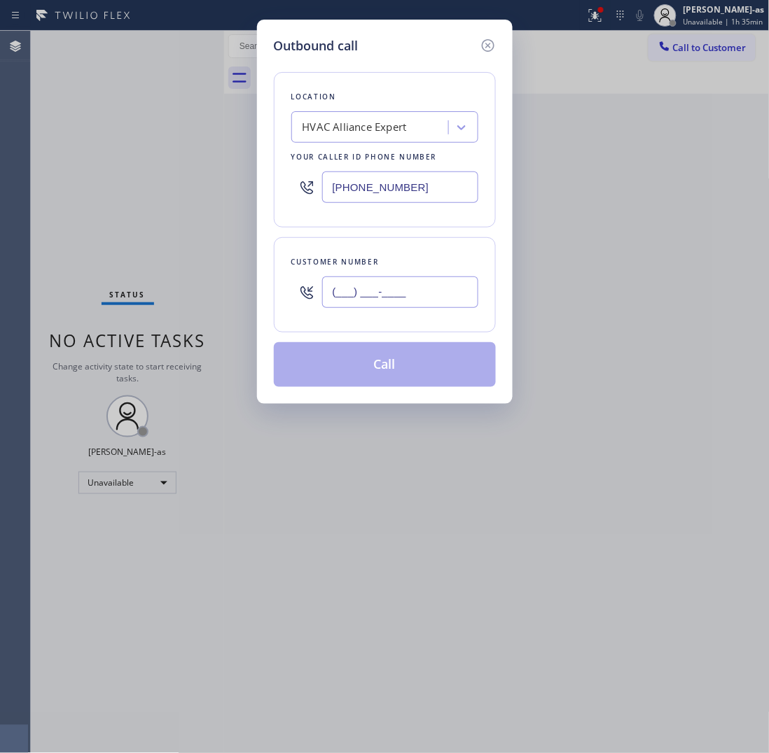
click at [390, 281] on input "(___) ___-____" at bounding box center [400, 293] width 156 height 32
paste input "310) 995-1839"
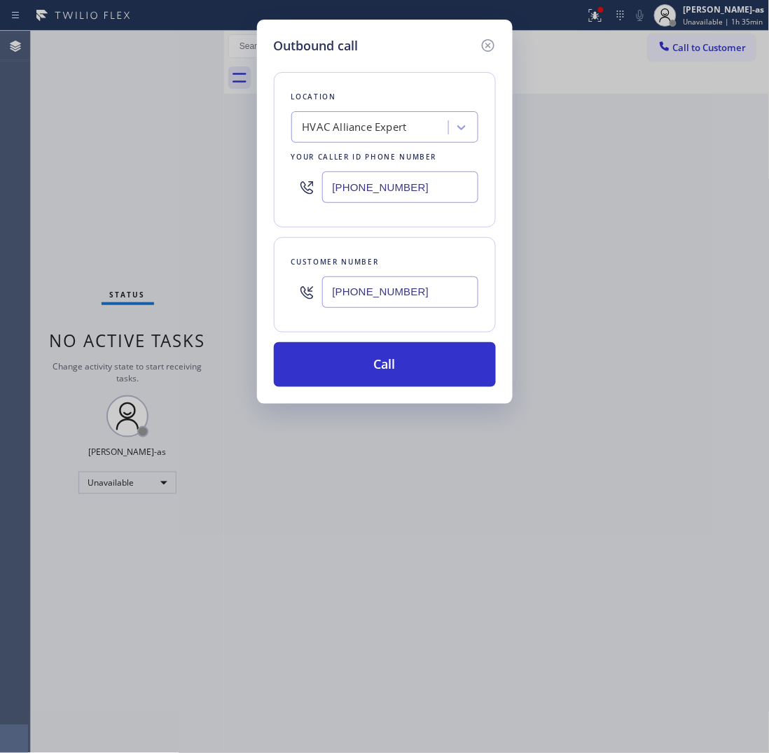
type input "[PHONE_NUMBER]"
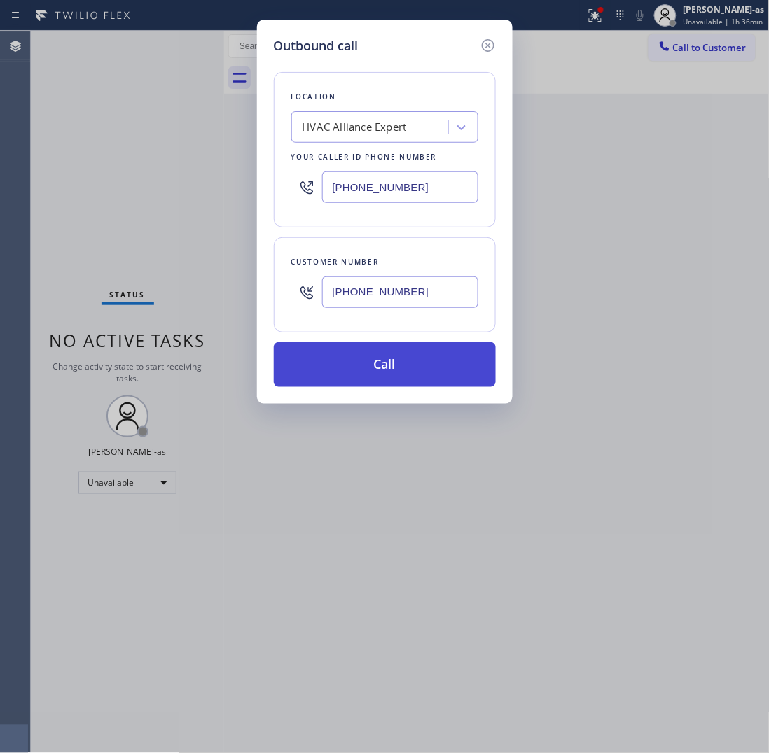
click at [365, 365] on button "Call" at bounding box center [385, 364] width 222 height 45
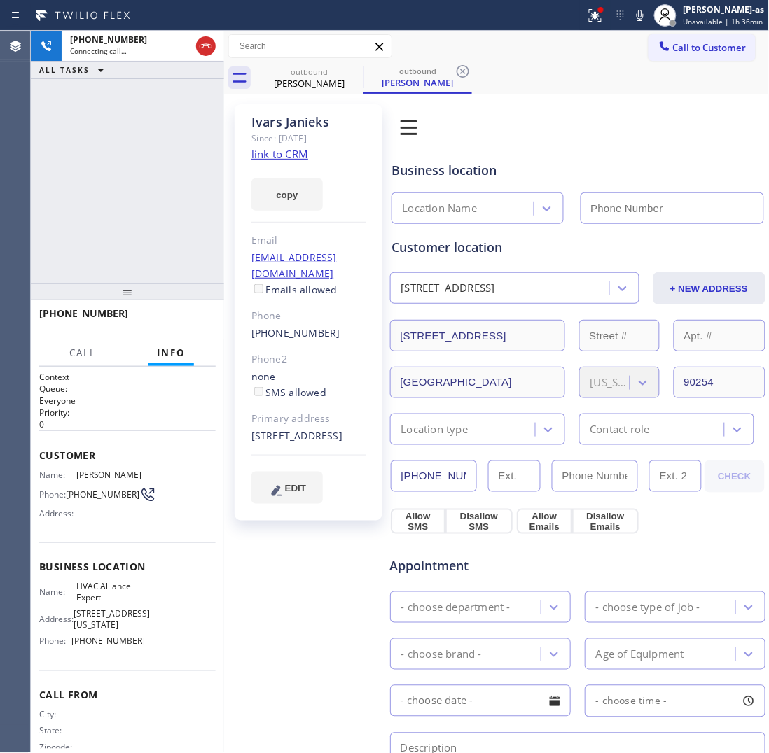
click at [274, 161] on link "link to CRM" at bounding box center [279, 154] width 57 height 14
type input "[PHONE_NUMBER]"
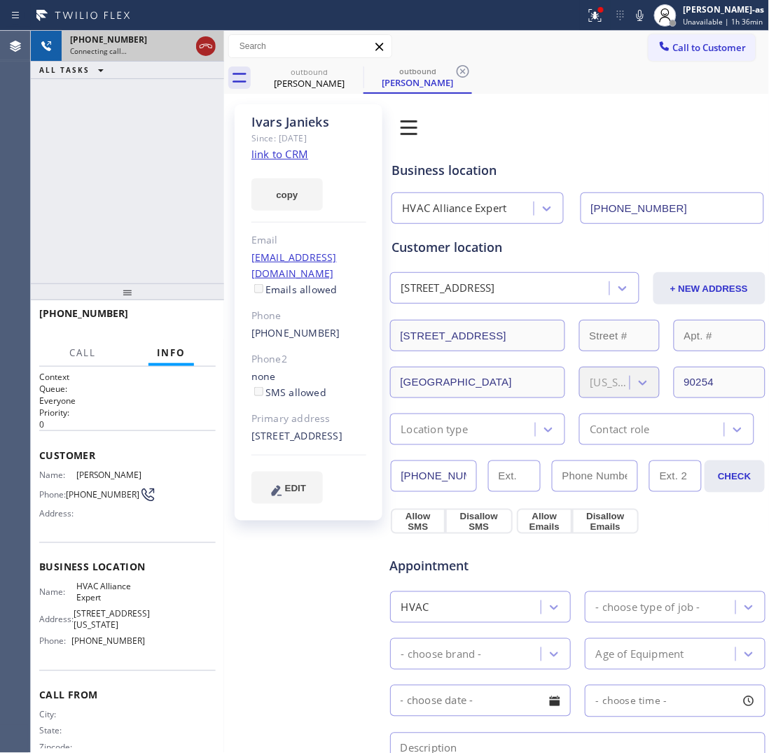
click at [201, 46] on icon at bounding box center [205, 46] width 17 height 17
click at [295, 83] on div "[PERSON_NAME]" at bounding box center [309, 83] width 106 height 13
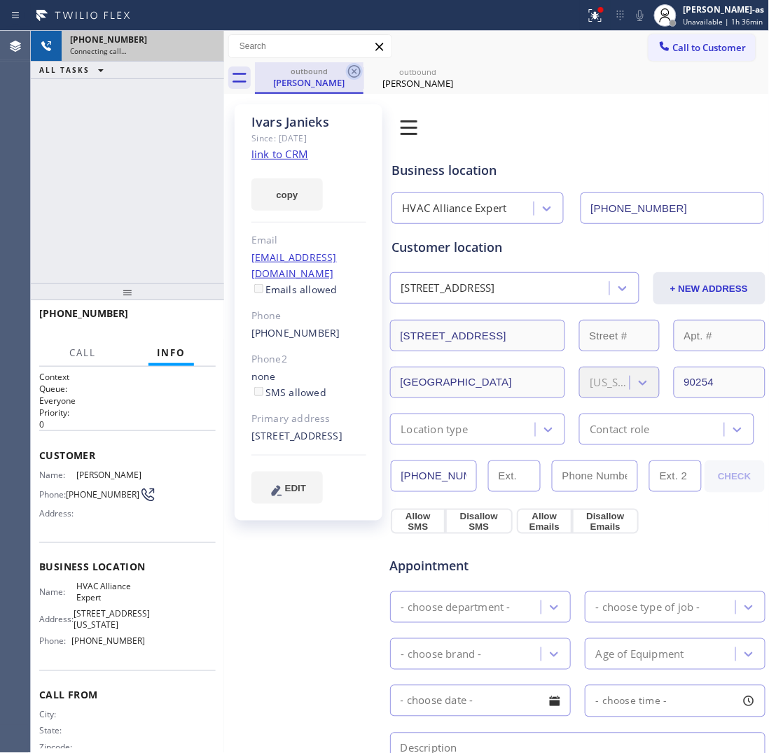
click at [358, 67] on icon at bounding box center [354, 71] width 13 height 13
click at [0, 0] on icon at bounding box center [0, 0] width 0 height 0
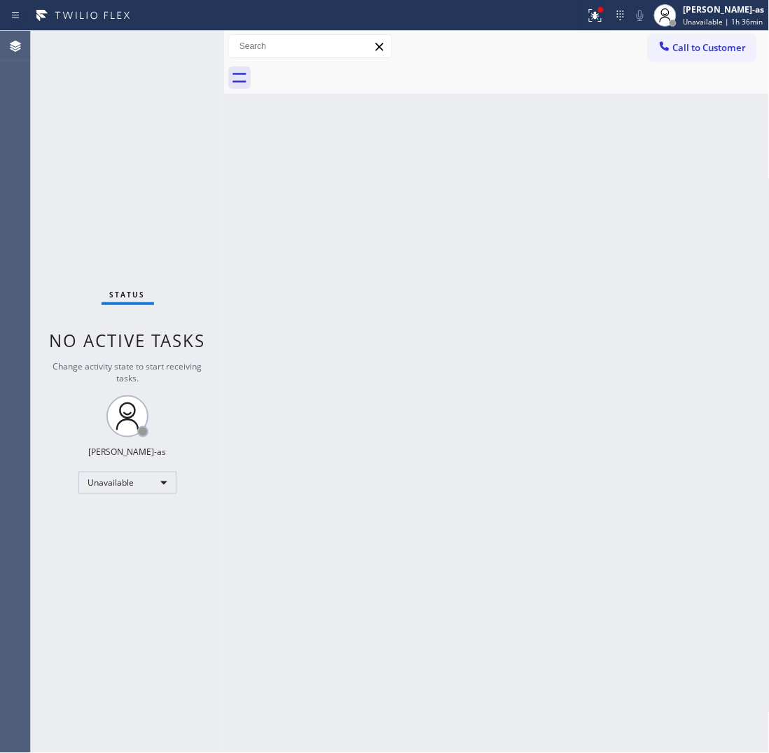
click at [358, 67] on div at bounding box center [512, 78] width 515 height 32
click at [701, 54] on button "Call to Customer" at bounding box center [701, 47] width 107 height 27
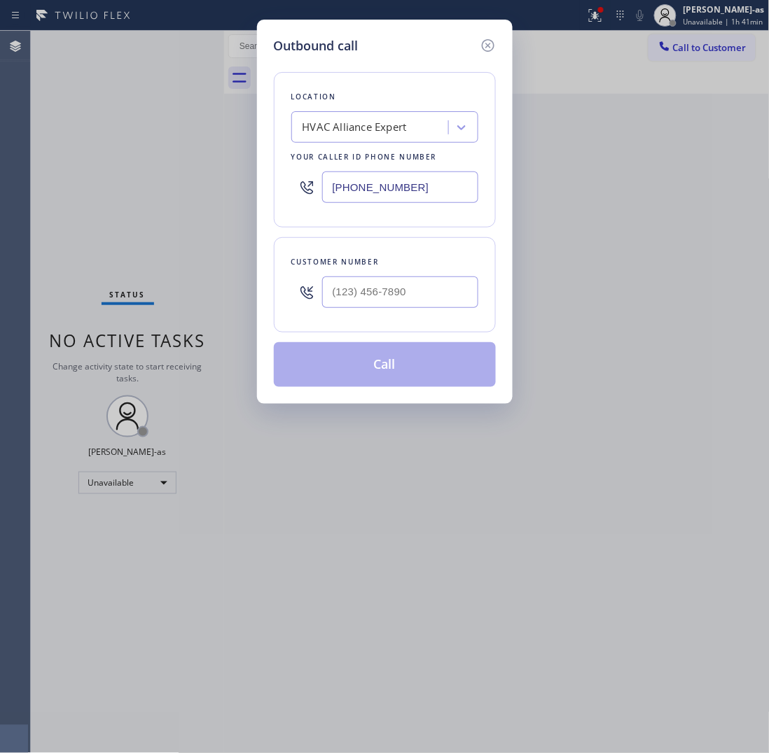
click at [383, 309] on div at bounding box center [400, 293] width 156 height 46
click at [384, 305] on input "(___) ___-____" at bounding box center [400, 293] width 156 height 32
paste input "323) 627-5818"
click at [421, 320] on div "Customer number [PHONE_NUMBER]" at bounding box center [385, 284] width 222 height 95
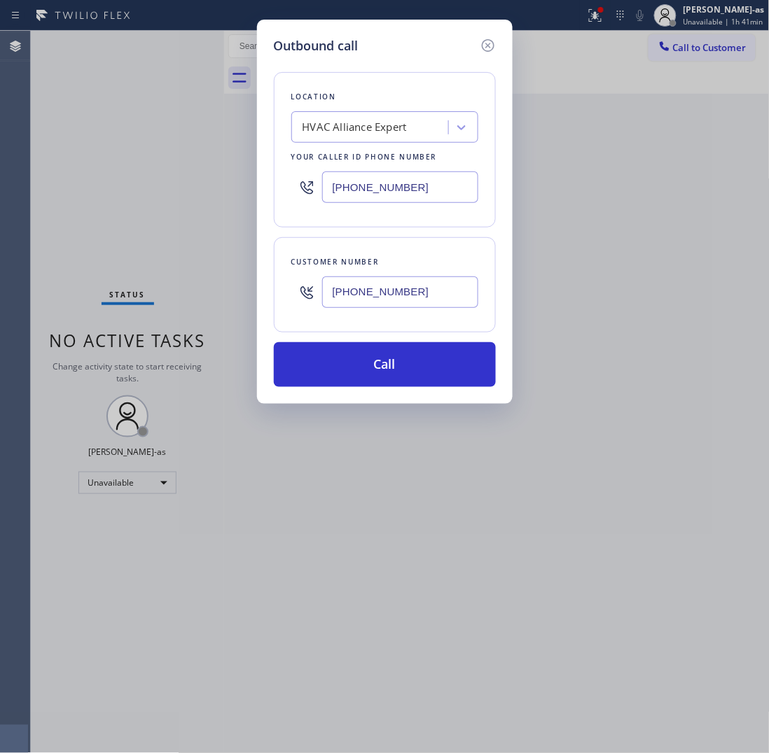
click at [438, 298] on input "[PHONE_NUMBER]" at bounding box center [400, 293] width 156 height 32
paste input "10) 995-1839"
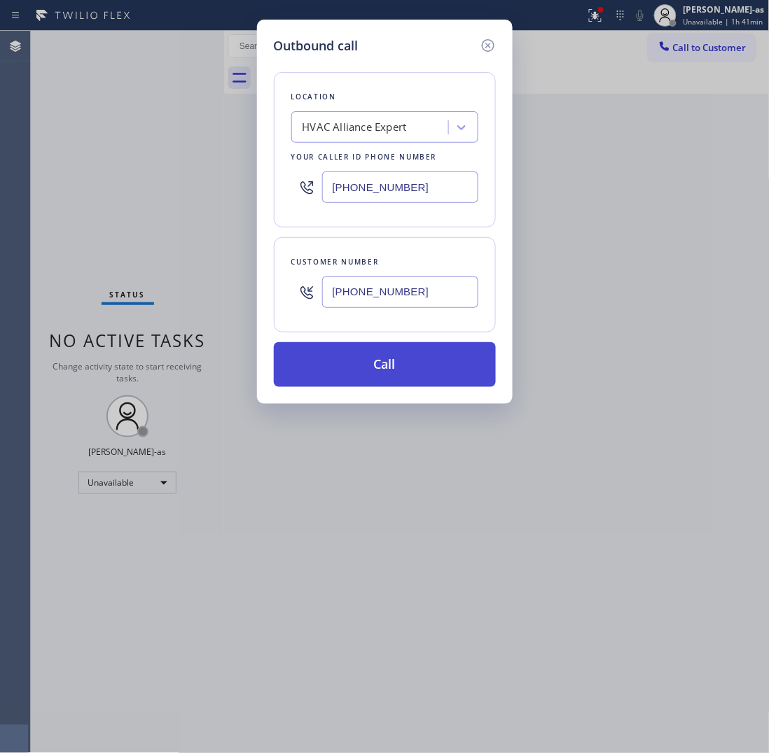
type input "[PHONE_NUMBER]"
click at [414, 364] on button "Call" at bounding box center [385, 364] width 222 height 45
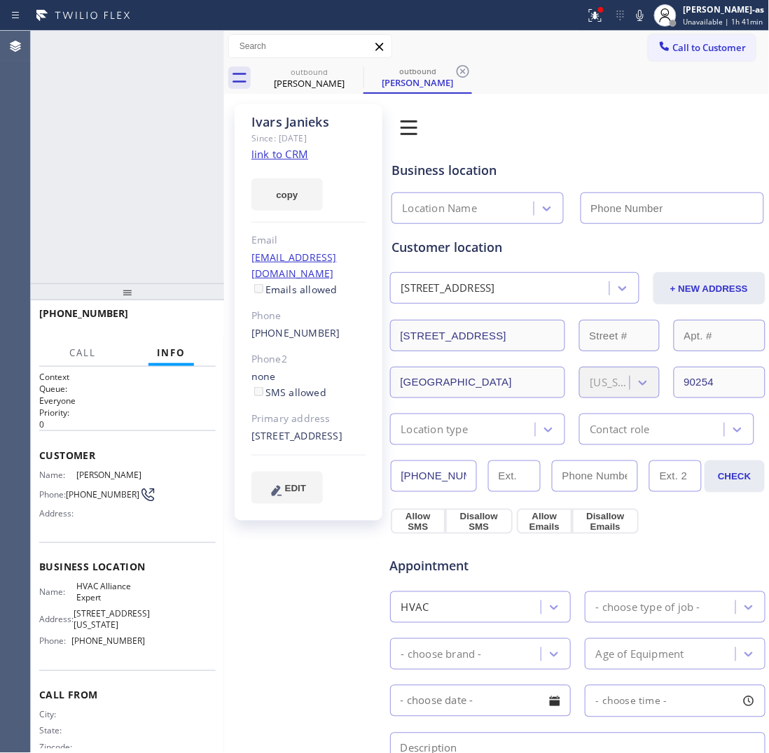
type input "[PHONE_NUMBER]"
click at [67, 148] on div "[PHONE_NUMBER] Live | 00:06 ALL TASKS ALL TASKS ACTIVE TASKS TASKS IN WRAP UP" at bounding box center [127, 157] width 193 height 253
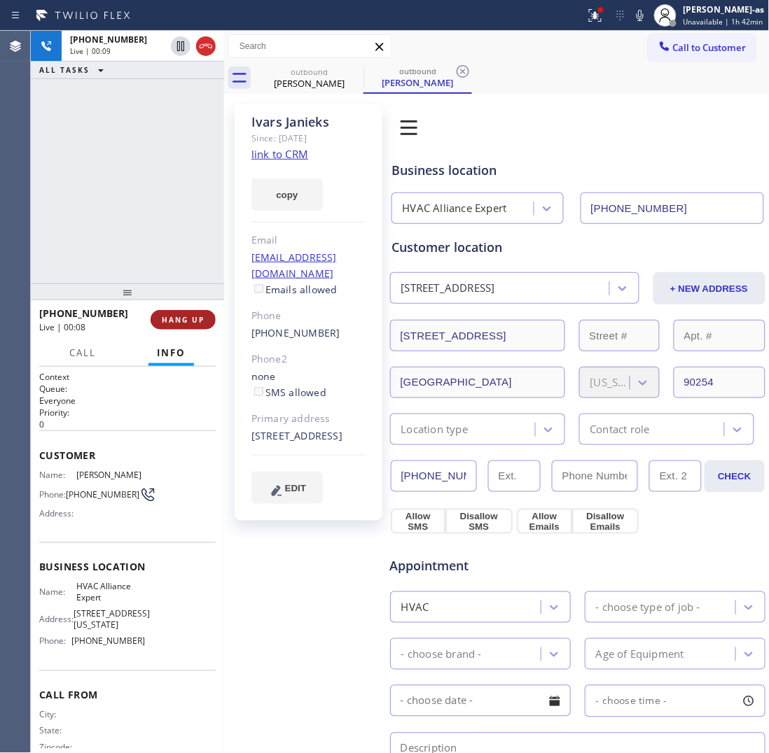
click at [189, 319] on span "HANG UP" at bounding box center [183, 320] width 43 height 10
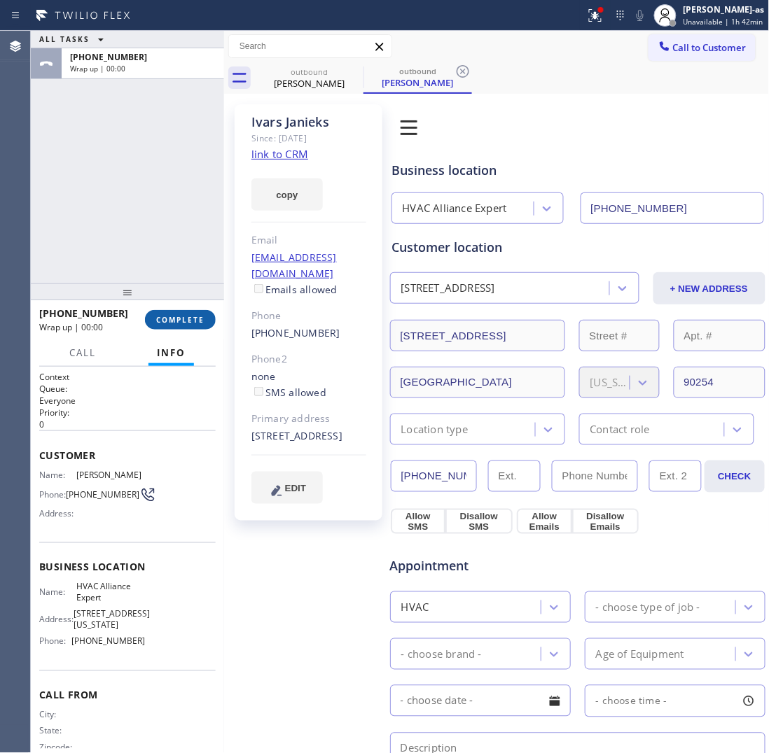
click at [189, 317] on span "COMPLETE" at bounding box center [180, 320] width 48 height 10
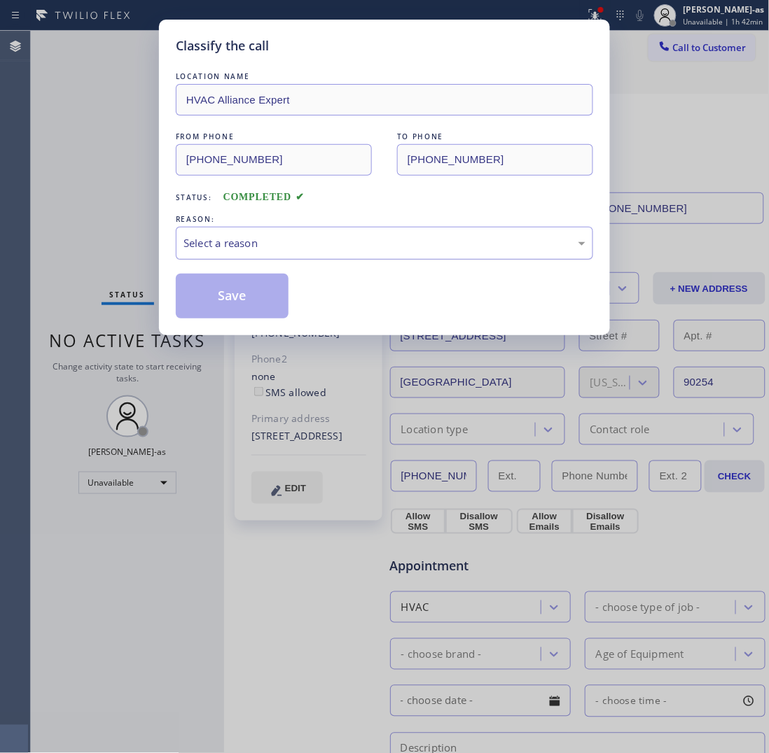
click at [321, 246] on div "Select a reason" at bounding box center [384, 243] width 402 height 16
click at [225, 295] on button "Save" at bounding box center [232, 296] width 113 height 45
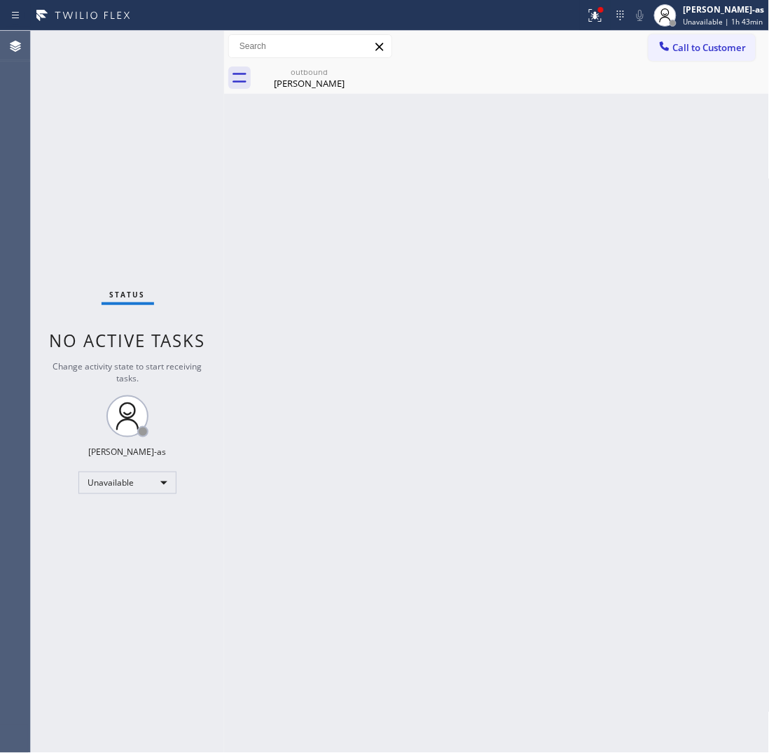
click at [499, 281] on div "Back to Dashboard Change Sender ID Customers Technicians Select a contact Outbo…" at bounding box center [496, 392] width 545 height 722
click at [677, 47] on span "Call to Customer" at bounding box center [710, 47] width 74 height 13
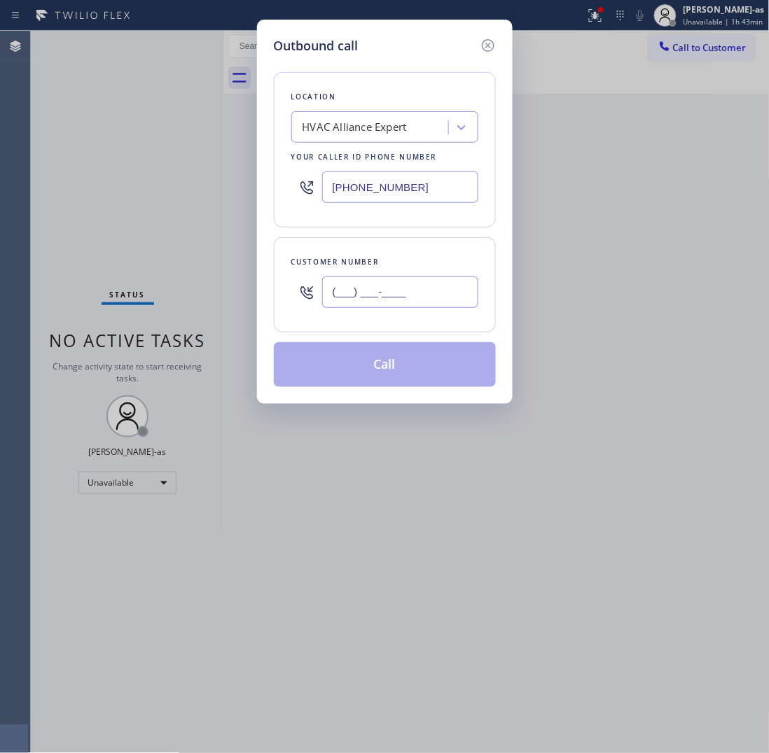
click at [393, 285] on input "(___) ___-____" at bounding box center [400, 293] width 156 height 32
paste input "516) 633-0656"
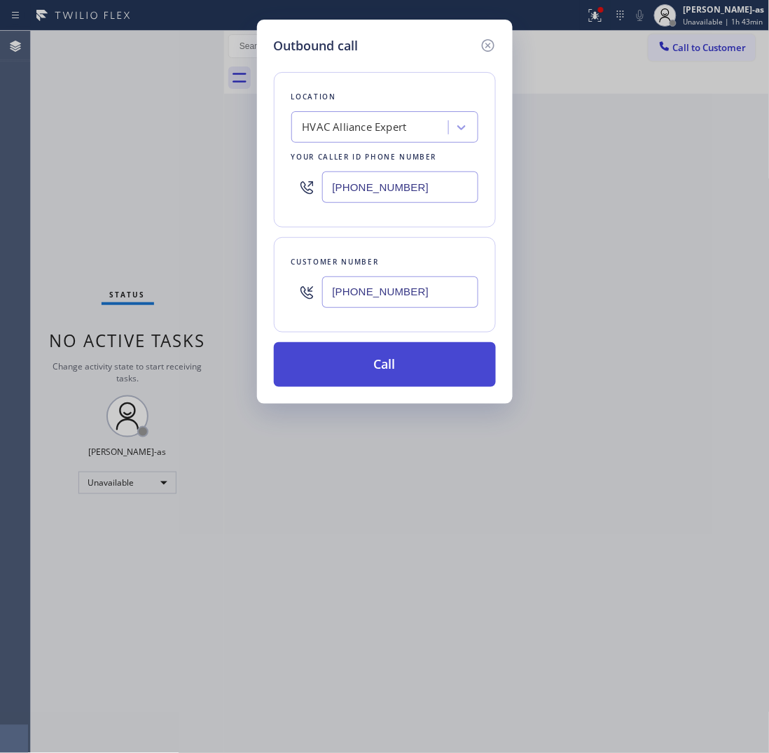
type input "[PHONE_NUMBER]"
click at [393, 372] on button "Call" at bounding box center [385, 364] width 222 height 45
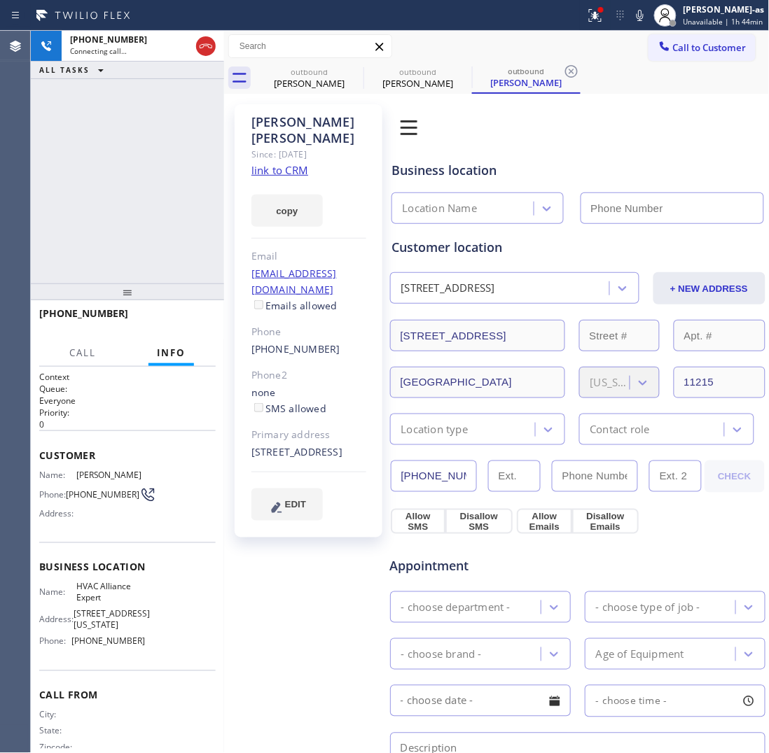
type input "[PHONE_NUMBER]"
drag, startPoint x: 172, startPoint y: 319, endPoint x: 149, endPoint y: 254, distance: 69.1
click at [172, 319] on span "HANG UP" at bounding box center [183, 320] width 43 height 10
click at [148, 256] on div "[PHONE_NUMBER] Live | 00:07 ALL TASKS ALL TASKS ACTIVE TASKS TASKS IN WRAP UP" at bounding box center [127, 157] width 193 height 253
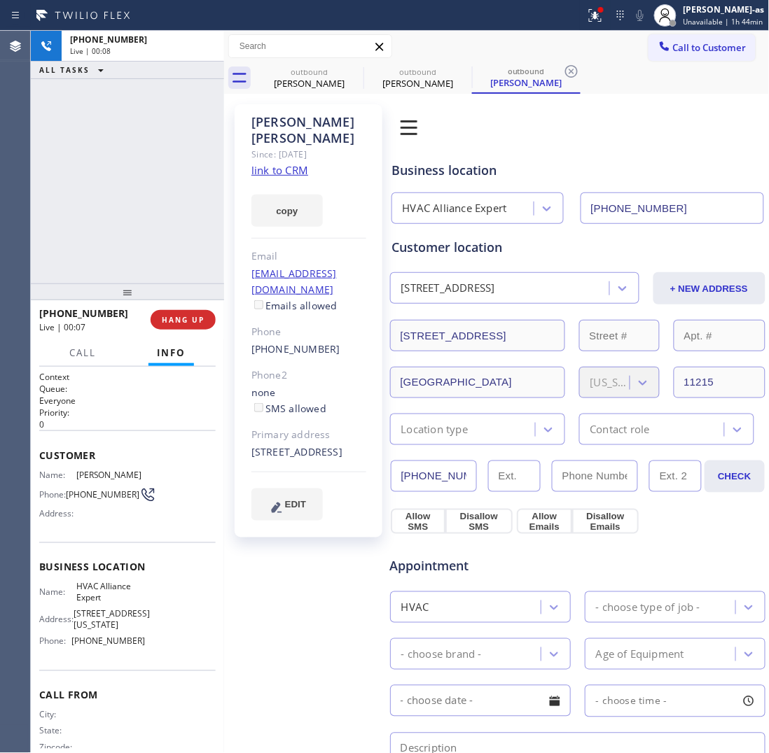
click at [344, 342] on div "[PHONE_NUMBER]" at bounding box center [308, 350] width 115 height 16
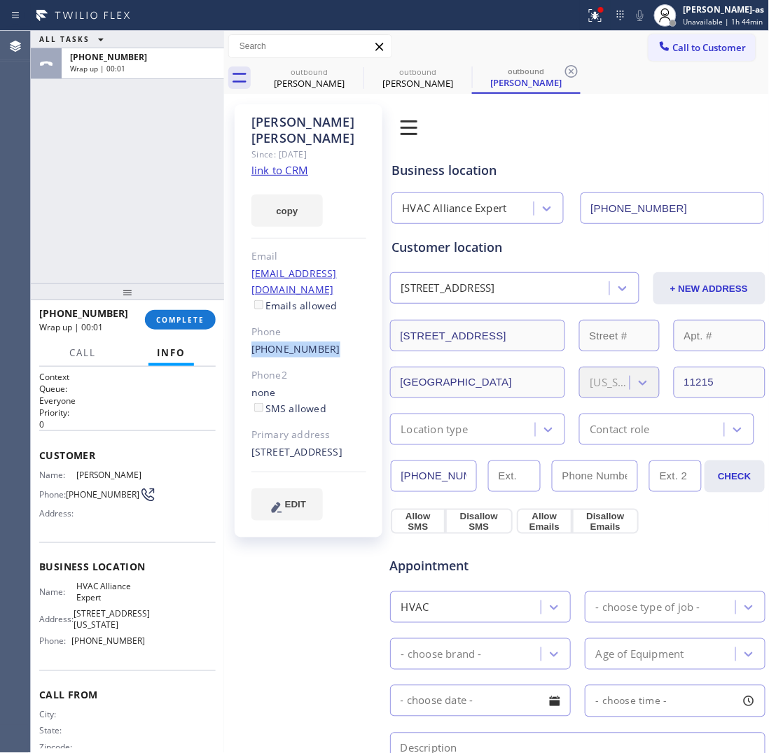
copy div "[PHONE_NUMBER]"
click at [175, 323] on span "COMPLETE" at bounding box center [180, 320] width 48 height 10
click at [173, 225] on div "ALL TASKS ALL TASKS ACTIVE TASKS TASKS IN WRAP UP [PHONE_NUMBER] Wrap up | 00:02" at bounding box center [127, 157] width 193 height 253
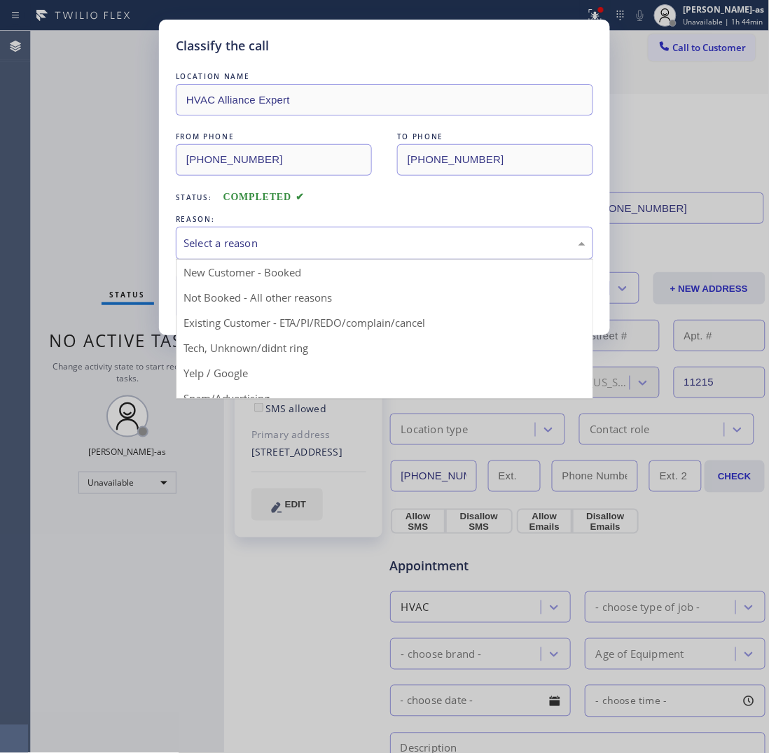
click at [307, 237] on div "Select a reason" at bounding box center [384, 243] width 402 height 16
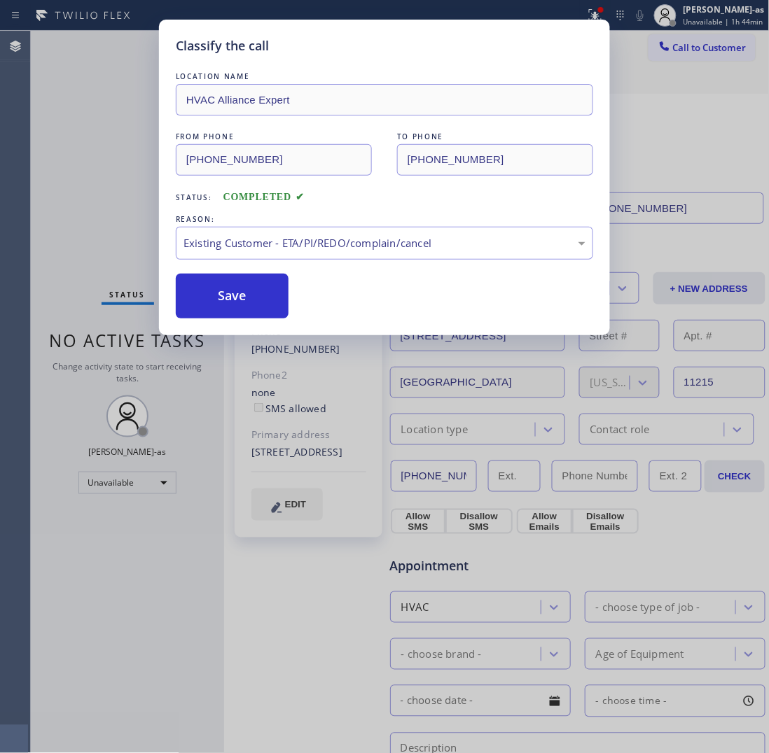
drag, startPoint x: 228, startPoint y: 301, endPoint x: 740, endPoint y: 161, distance: 530.6
click at [232, 295] on button "Save" at bounding box center [232, 296] width 113 height 45
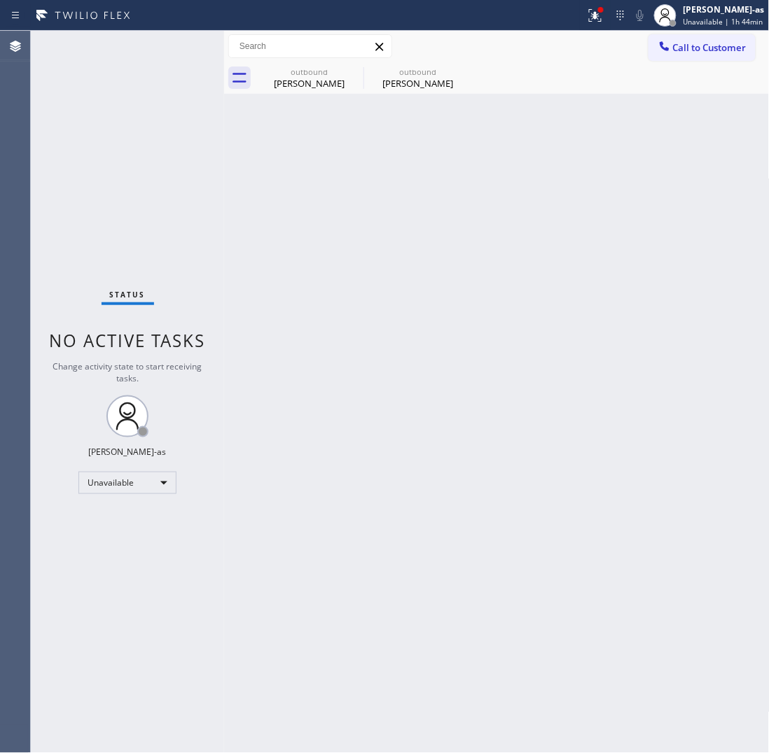
click at [678, 42] on span "Call to Customer" at bounding box center [710, 47] width 74 height 13
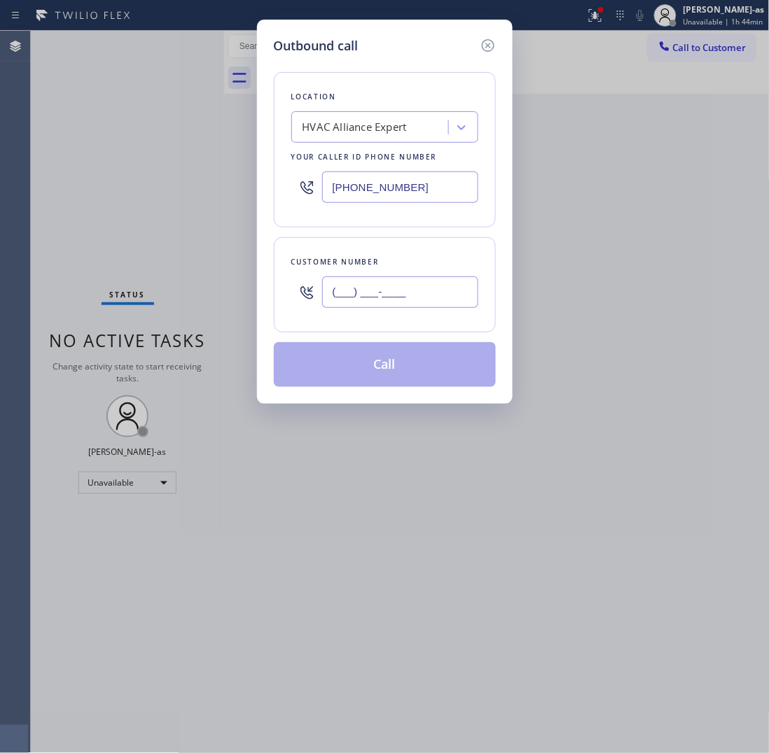
click at [410, 295] on input "(___) ___-____" at bounding box center [400, 293] width 156 height 32
paste input "516) 633-0656"
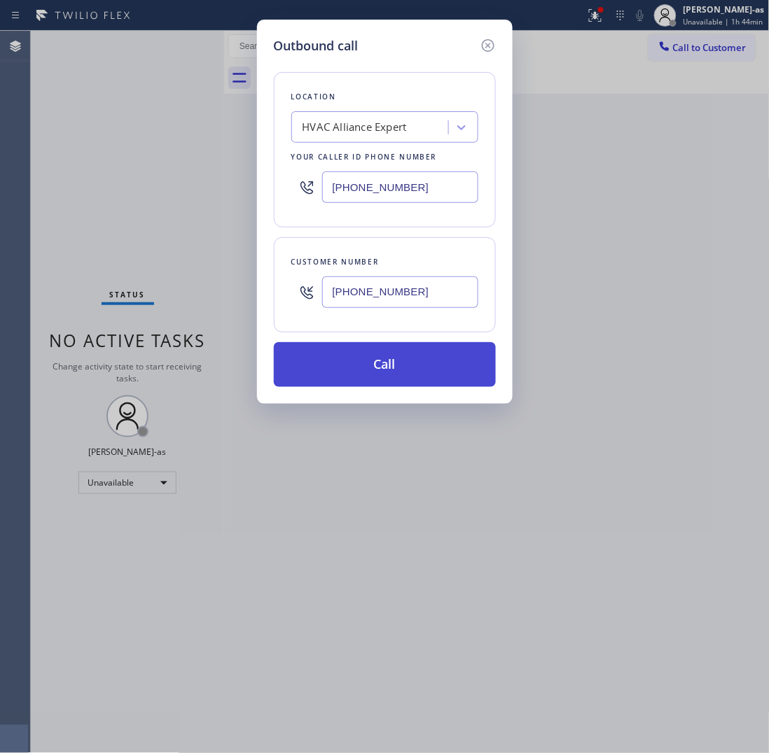
type input "[PHONE_NUMBER]"
click at [386, 362] on button "Call" at bounding box center [385, 364] width 222 height 45
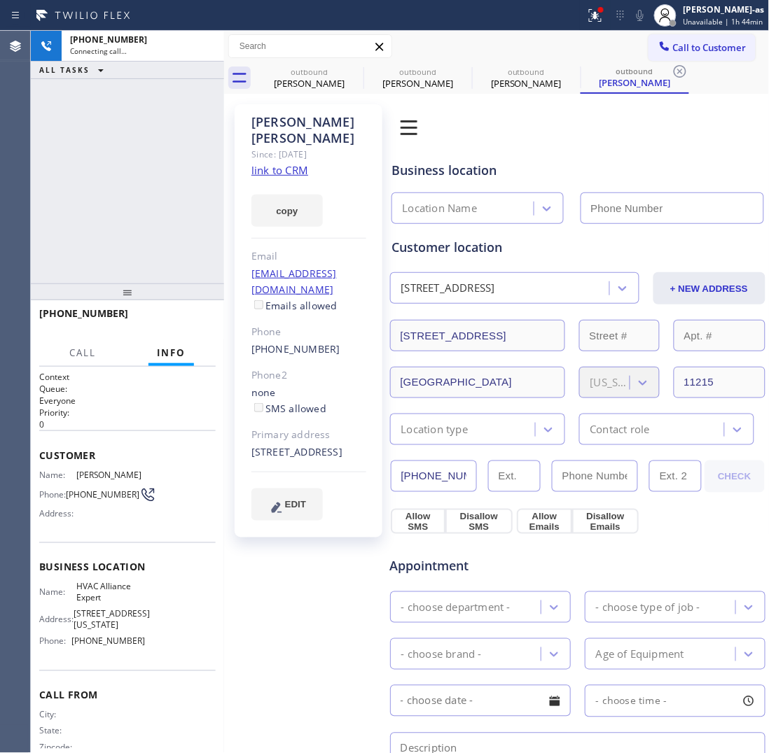
type input "[PHONE_NUMBER]"
click at [305, 82] on div "[PERSON_NAME]" at bounding box center [309, 83] width 106 height 13
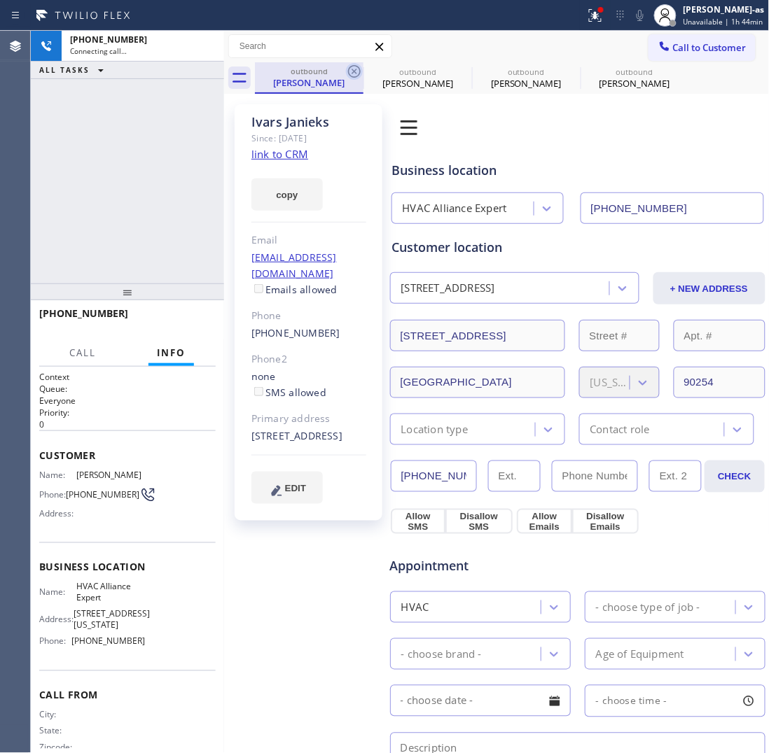
click at [351, 68] on icon at bounding box center [354, 71] width 17 height 17
click at [0, 0] on icon at bounding box center [0, 0] width 0 height 0
click at [106, 165] on div "[PHONE_NUMBER] Connecting call… ALL TASKS ALL TASKS ACTIVE TASKS TASKS IN WRAP …" at bounding box center [127, 157] width 193 height 253
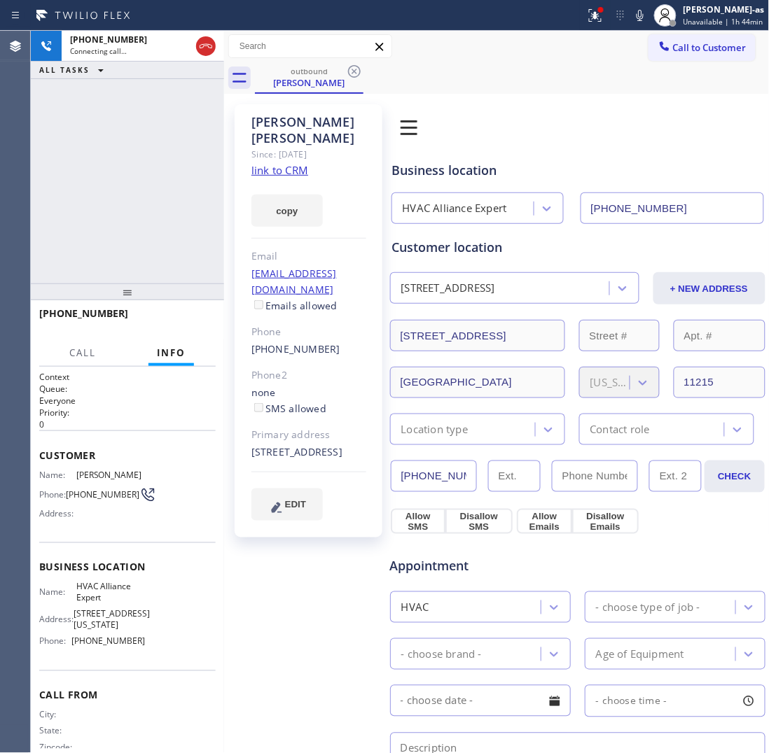
click at [190, 128] on div "[PHONE_NUMBER] Connecting call… ALL TASKS ALL TASKS ACTIVE TASKS TASKS IN WRAP …" at bounding box center [127, 157] width 193 height 253
click at [165, 312] on button "HANG UP" at bounding box center [183, 320] width 65 height 20
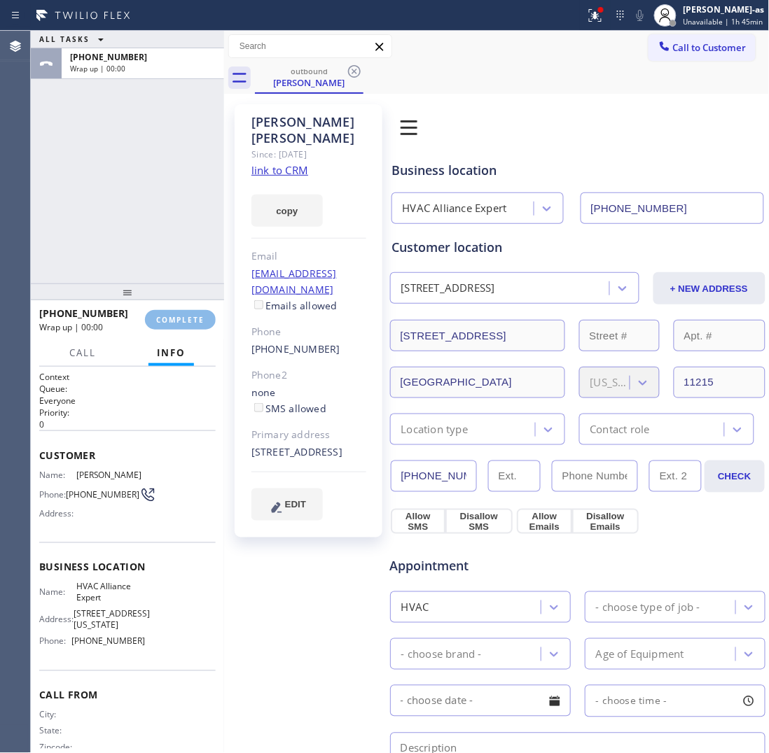
click at [161, 225] on div "ALL TASKS ALL TASKS ACTIVE TASKS TASKS IN WRAP UP [PHONE_NUMBER] Wrap up | 00:00" at bounding box center [127, 157] width 193 height 253
click at [151, 331] on div "[PHONE_NUMBER] Wrap up | 00:02 COMPLETE" at bounding box center [127, 320] width 176 height 36
click at [167, 323] on span "COMPLETE" at bounding box center [180, 320] width 48 height 10
drag, startPoint x: 148, startPoint y: 215, endPoint x: 155, endPoint y: 207, distance: 10.4
click at [151, 214] on div "ALL TASKS ALL TASKS ACTIVE TASKS TASKS IN WRAP UP [PHONE_NUMBER] Wrap up | 00:03" at bounding box center [127, 157] width 193 height 253
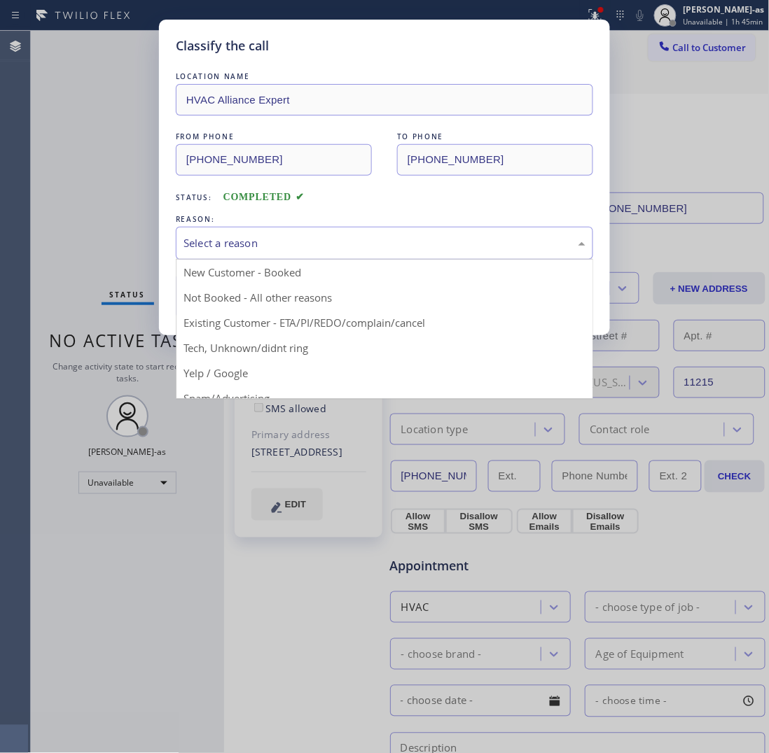
click at [365, 235] on div "Select a reason" at bounding box center [384, 243] width 417 height 33
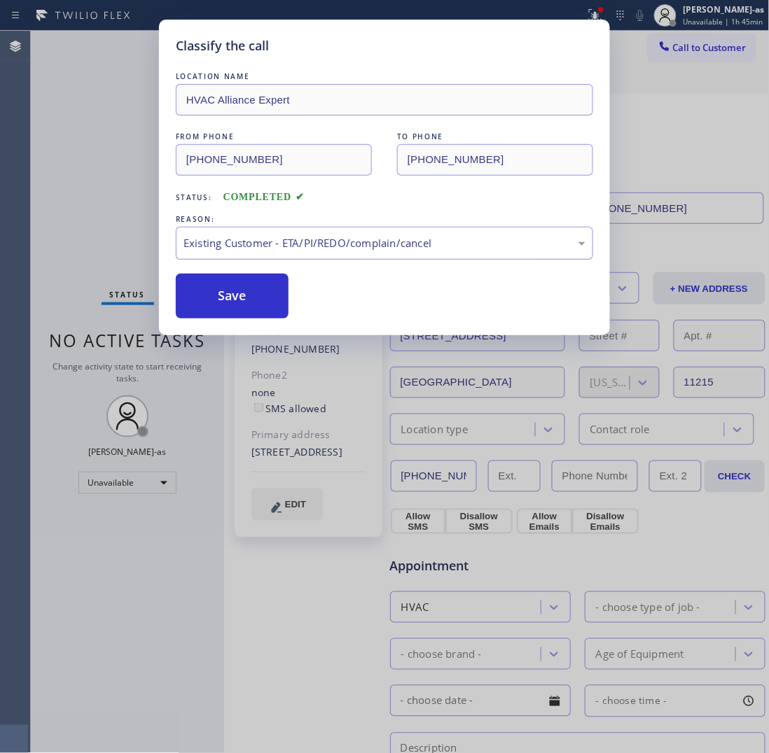
drag, startPoint x: 211, startPoint y: 299, endPoint x: 238, endPoint y: 253, distance: 53.3
click at [211, 298] on button "Save" at bounding box center [232, 296] width 113 height 45
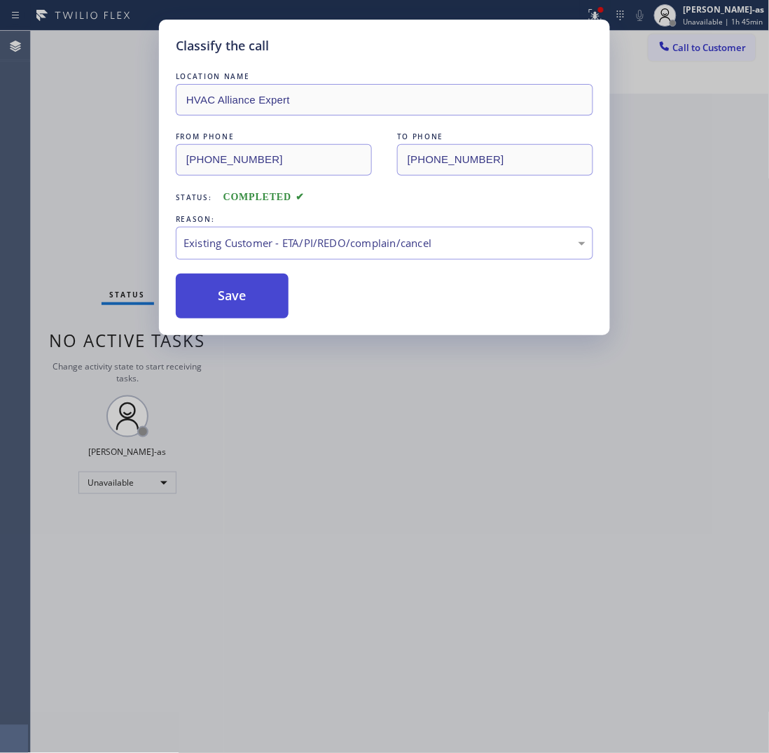
click at [253, 308] on div "Classify the call LOCATION NAME 4B2.Paid HVAC Alliance Expert FROM PHONE [PHONE…" at bounding box center [400, 392] width 738 height 722
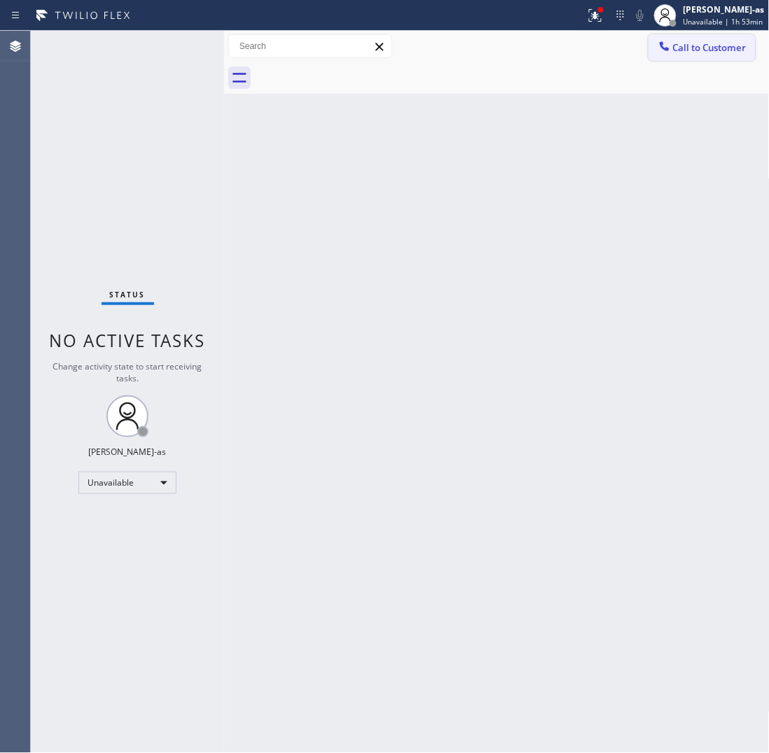
click at [676, 49] on span "Call to Customer" at bounding box center [710, 47] width 74 height 13
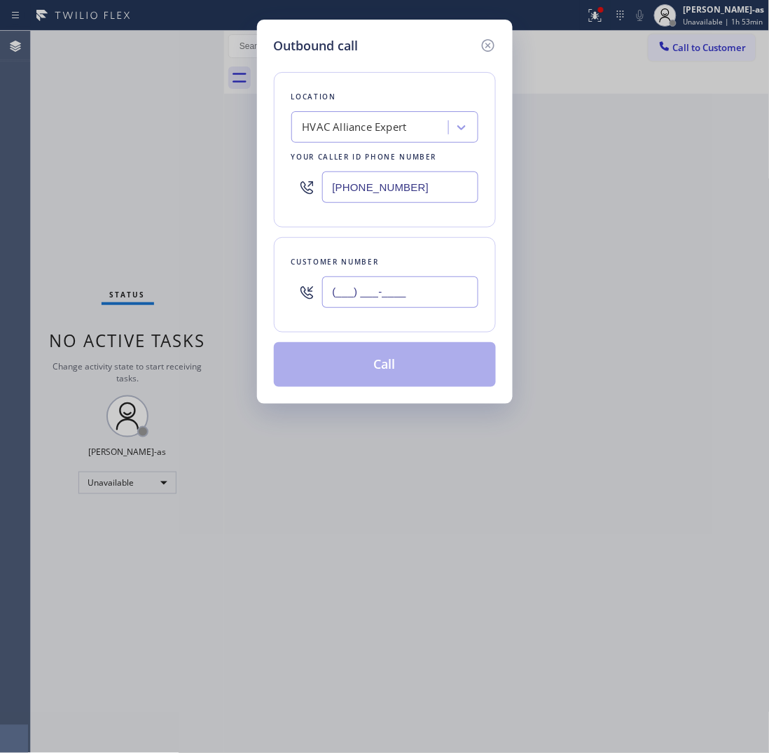
click at [375, 291] on input "(___) ___-____" at bounding box center [400, 293] width 156 height 32
paste input "619) 597-9076"
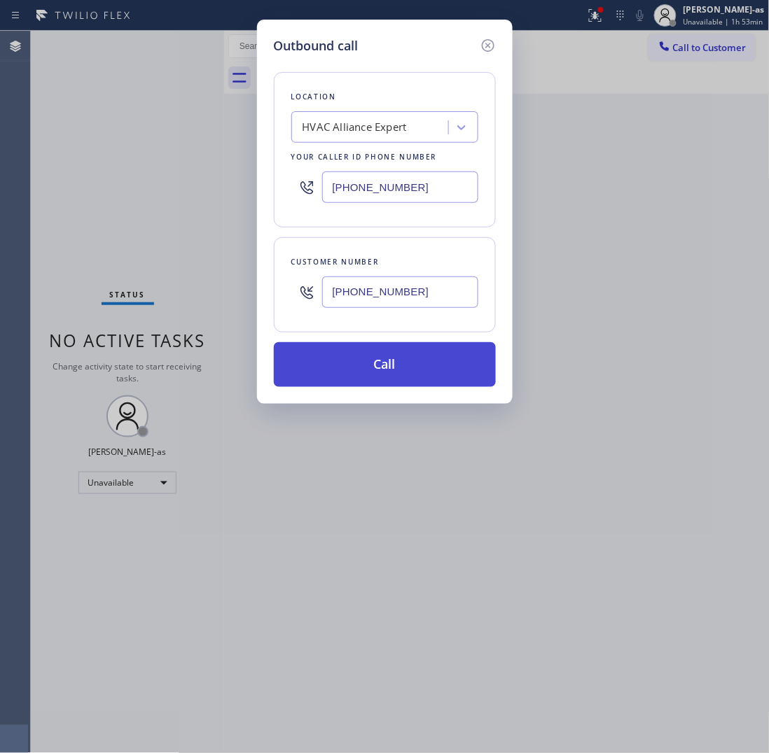
type input "[PHONE_NUMBER]"
click at [427, 363] on button "Call" at bounding box center [385, 364] width 222 height 45
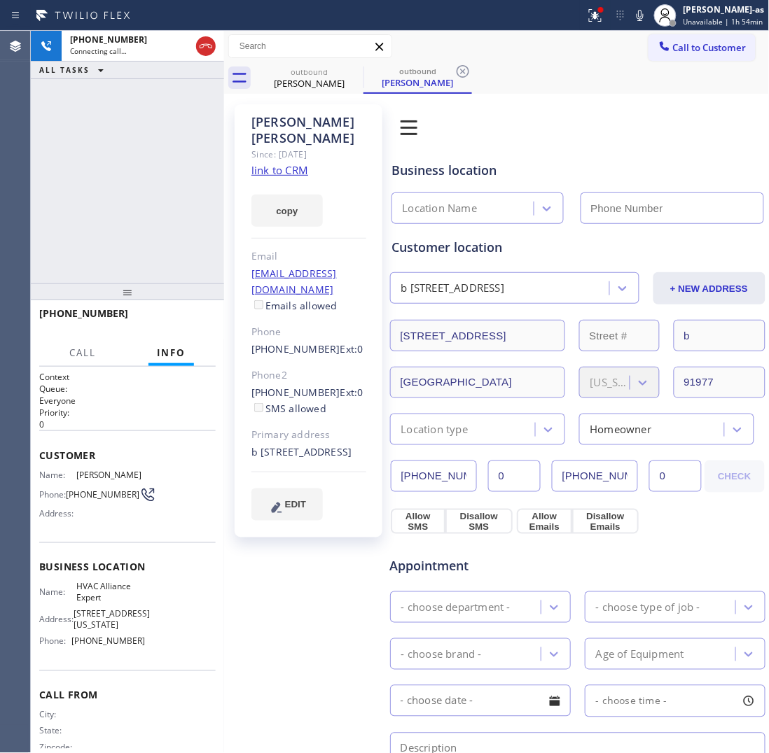
type input "[PHONE_NUMBER]"
click at [180, 328] on button "HANG UP" at bounding box center [183, 320] width 65 height 20
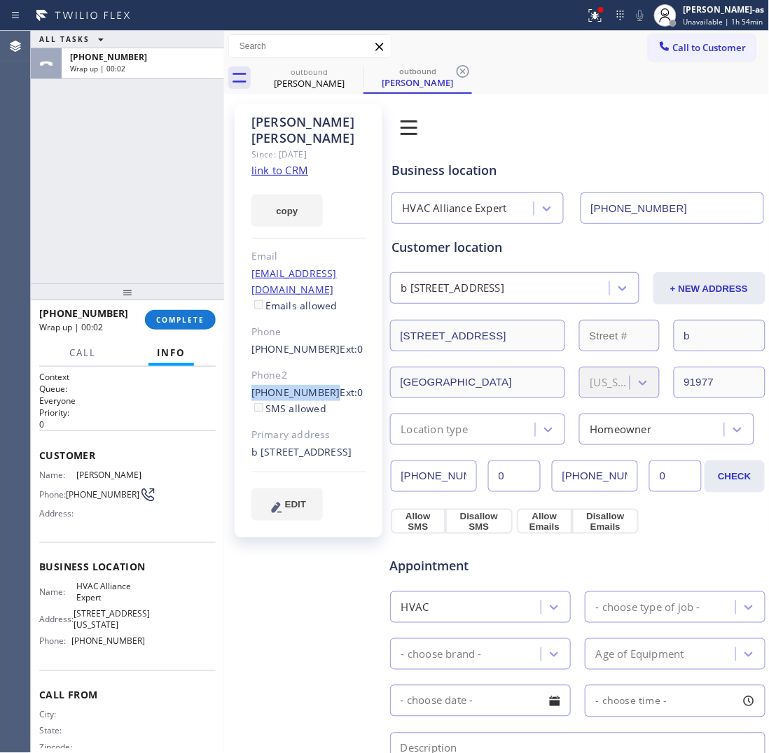
drag, startPoint x: 243, startPoint y: 375, endPoint x: 322, endPoint y: 382, distance: 79.4
click at [322, 382] on div "[PERSON_NAME] Since: [DATE] link to CRM copy Email [EMAIL_ADDRESS][DOMAIN_NAME]…" at bounding box center [309, 320] width 148 height 433
copy link "[PHONE_NUMBER]"
click at [161, 298] on div at bounding box center [127, 292] width 193 height 17
click at [175, 316] on span "COMPLETE" at bounding box center [180, 320] width 48 height 10
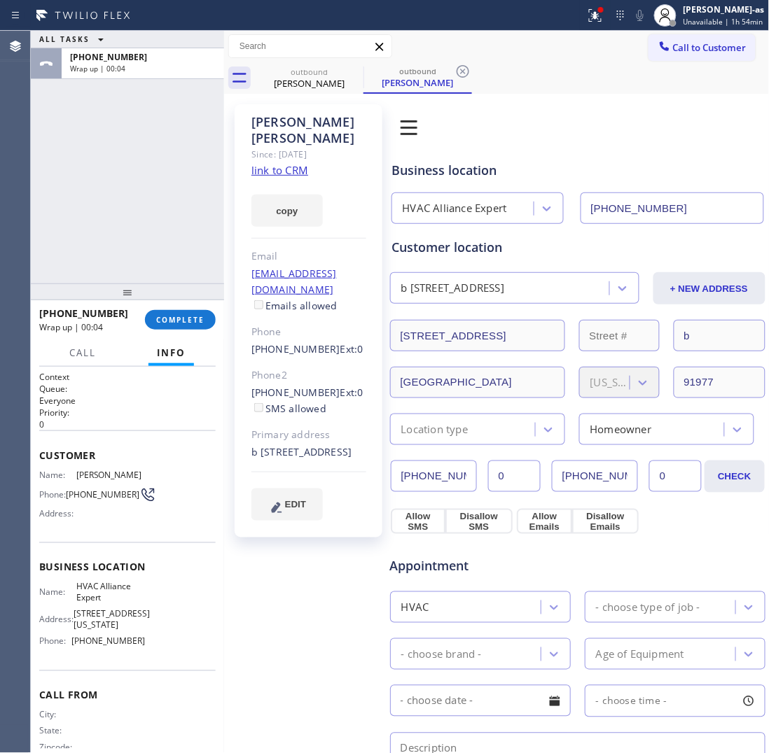
click at [172, 219] on div "ALL TASKS ALL TASKS ACTIVE TASKS TASKS IN WRAP UP [PHONE_NUMBER] Wrap up | 00:04" at bounding box center [127, 157] width 193 height 253
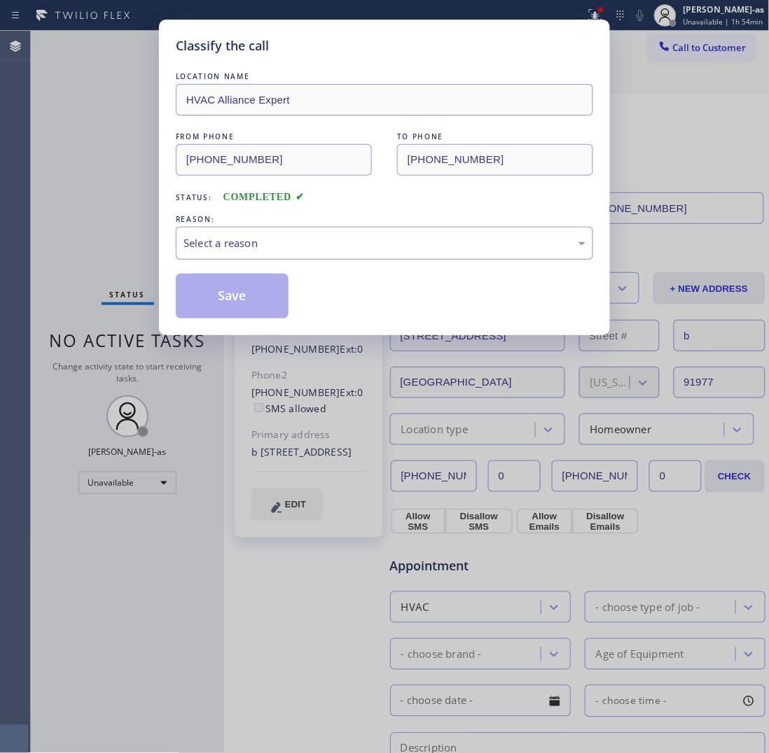
click at [280, 251] on div "Select a reason" at bounding box center [384, 243] width 402 height 16
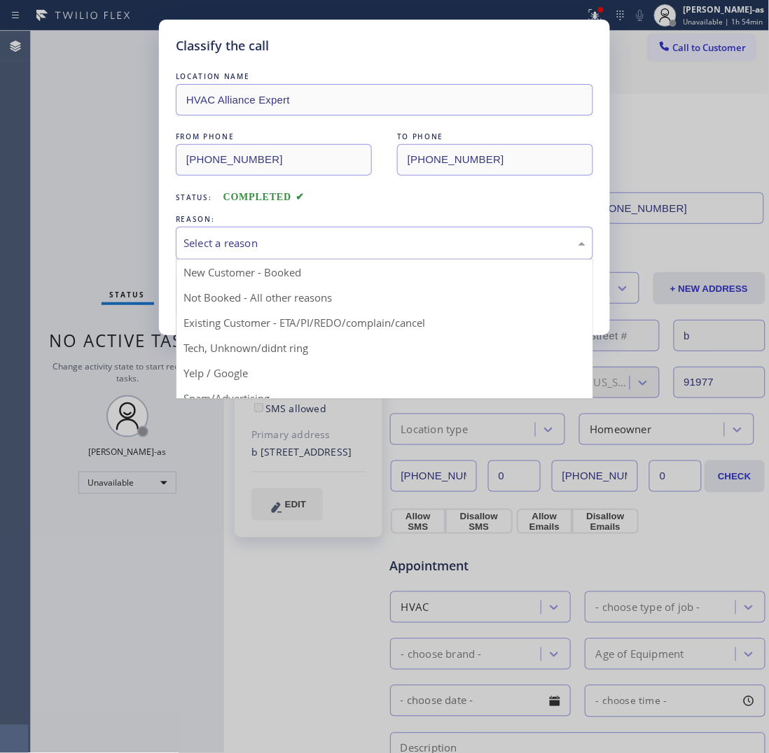
drag, startPoint x: 370, startPoint y: 330, endPoint x: 324, endPoint y: 322, distance: 46.2
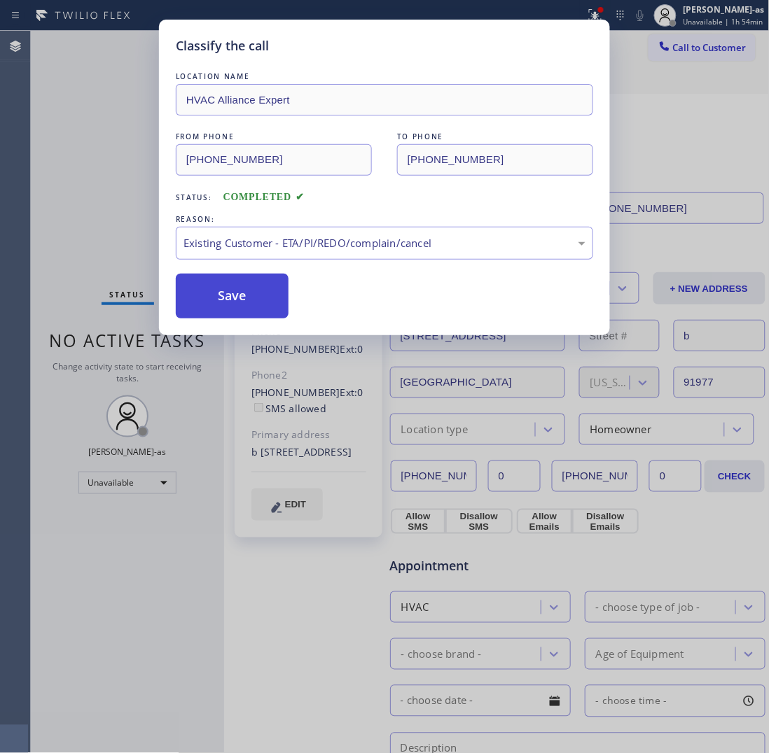
click at [251, 310] on button "Save" at bounding box center [232, 296] width 113 height 45
click at [244, 300] on button "Save" at bounding box center [232, 296] width 113 height 45
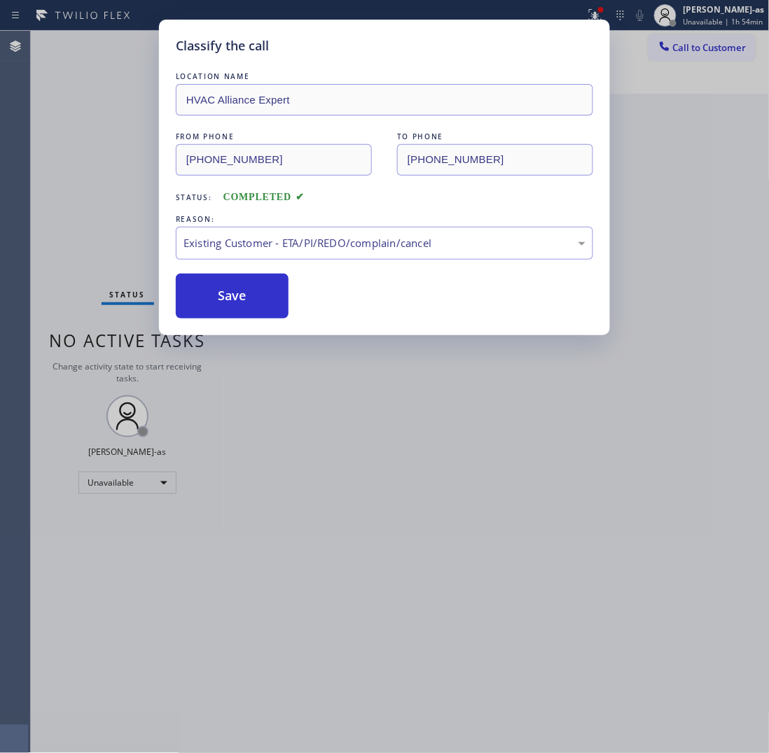
click at [704, 53] on div "Classify the call LOCATION NAME HVAC Alliance Expert FROM PHONE [PHONE_NUMBER] …" at bounding box center [384, 376] width 769 height 753
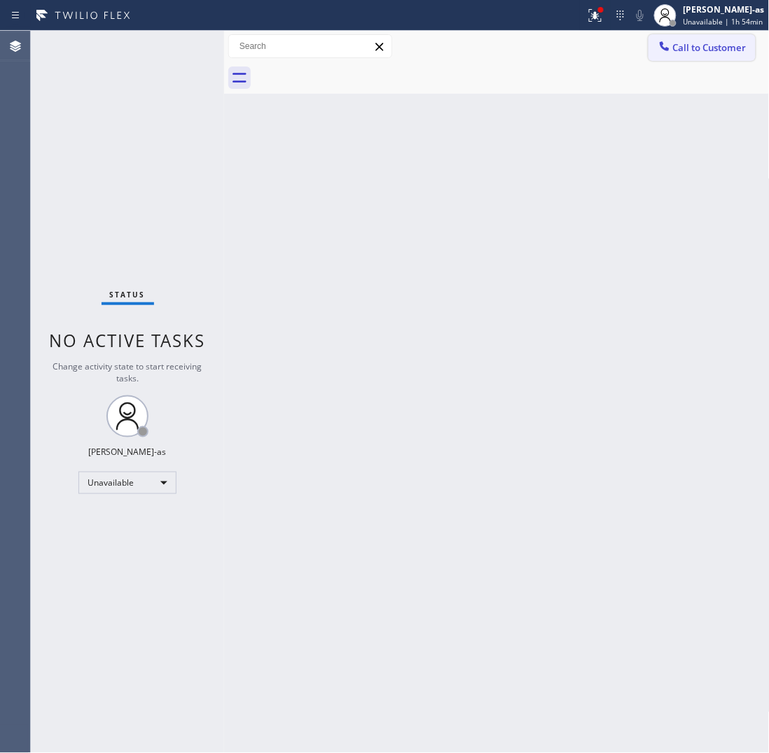
click at [693, 51] on span "Call to Customer" at bounding box center [710, 47] width 74 height 13
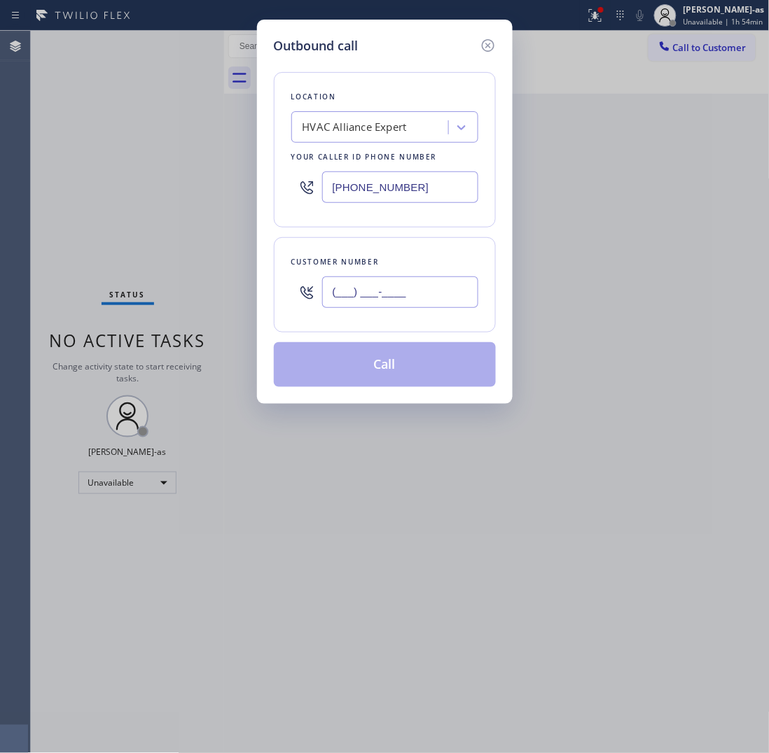
click at [413, 298] on input "(___) ___-____" at bounding box center [400, 293] width 156 height 32
paste input "619) 534-6747"
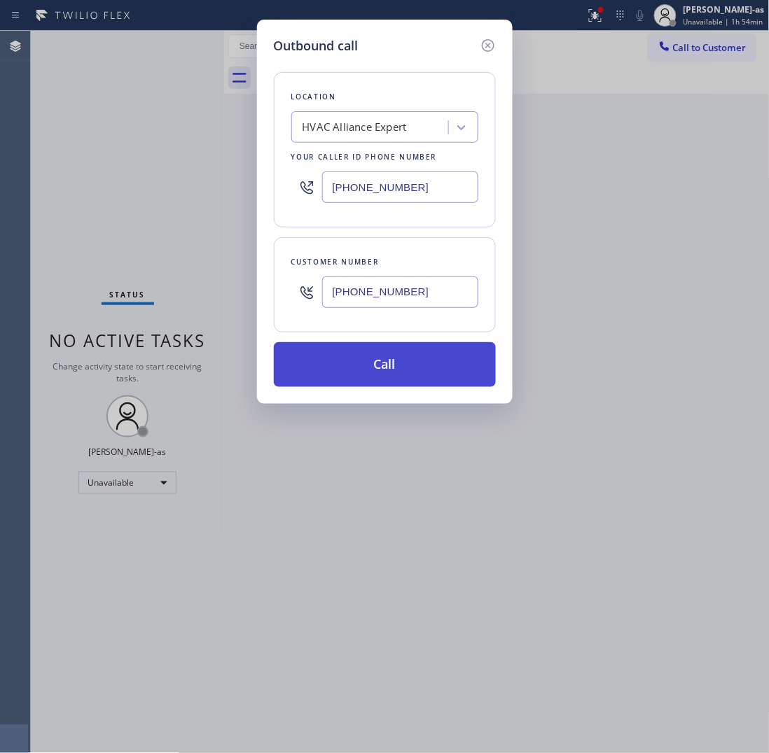
type input "[PHONE_NUMBER]"
click at [412, 372] on button "Call" at bounding box center [385, 364] width 222 height 45
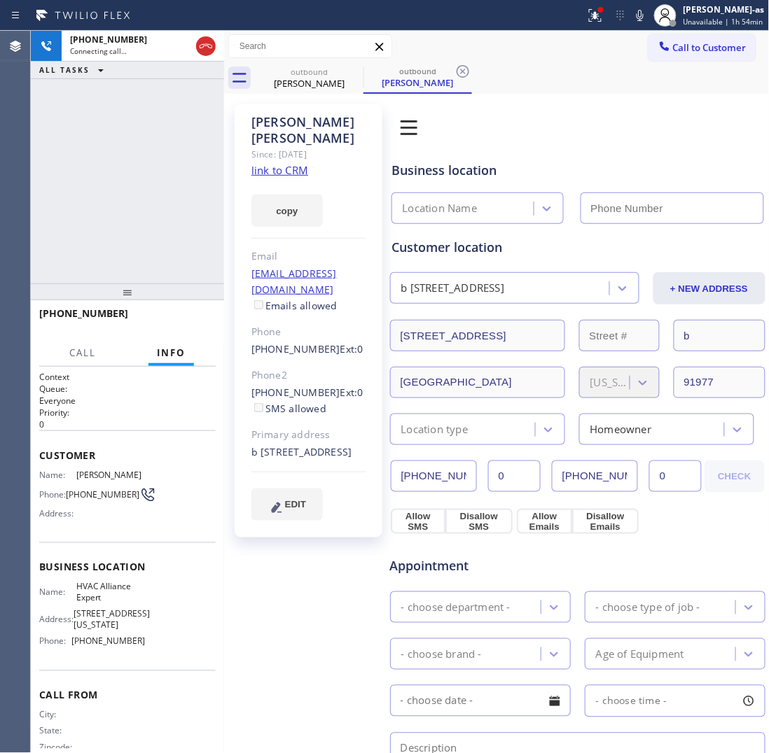
type input "[PHONE_NUMBER]"
drag, startPoint x: 202, startPoint y: 43, endPoint x: 334, endPoint y: 74, distance: 135.8
click at [203, 43] on icon at bounding box center [205, 46] width 17 height 17
click at [309, 67] on div "outbound" at bounding box center [309, 72] width 106 height 11
click at [334, 74] on div "outbound" at bounding box center [309, 72] width 106 height 11
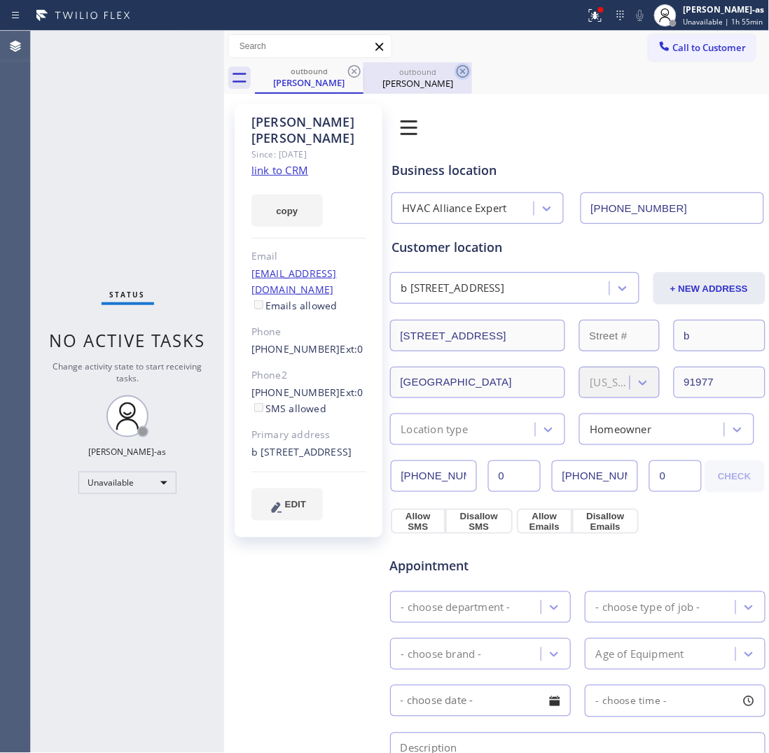
click at [350, 70] on icon at bounding box center [354, 71] width 17 height 17
click at [454, 70] on icon at bounding box center [462, 71] width 17 height 17
click at [350, 70] on div "outbound [PERSON_NAME] outbound [PERSON_NAME]" at bounding box center [512, 78] width 515 height 32
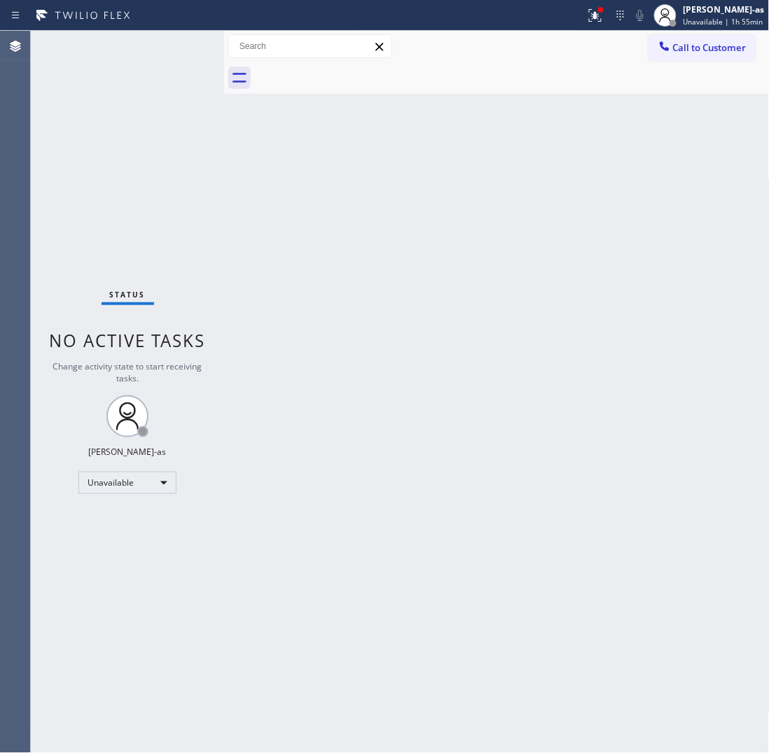
click at [350, 70] on div at bounding box center [512, 78] width 515 height 32
click at [340, 345] on div "Back to Dashboard Change Sender ID Customers Technicians Select a contact Outbo…" at bounding box center [496, 392] width 545 height 722
click at [422, 391] on div "Back to Dashboard Change Sender ID Customers Technicians Select a contact Outbo…" at bounding box center [496, 392] width 545 height 722
click at [721, 43] on span "Call to Customer" at bounding box center [710, 47] width 74 height 13
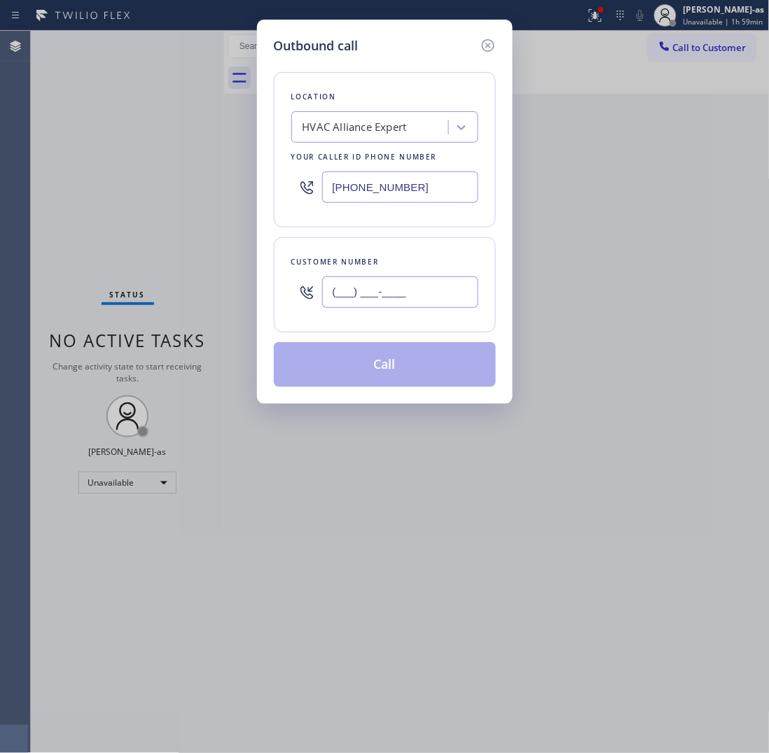
click at [414, 302] on input "(___) ___-____" at bounding box center [400, 293] width 156 height 32
paste input "619) 534-6747"
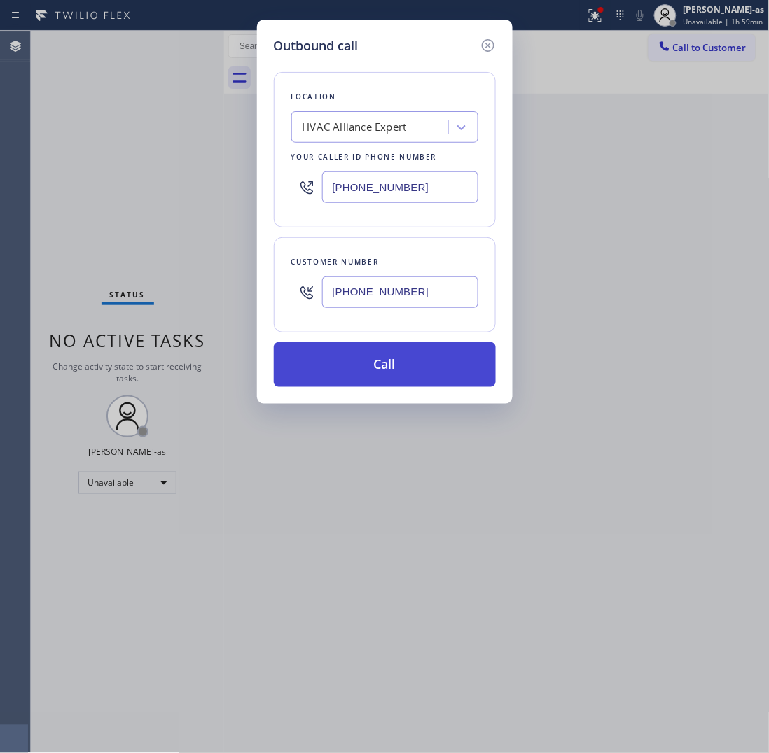
type input "[PHONE_NUMBER]"
click at [410, 369] on button "Call" at bounding box center [385, 364] width 222 height 45
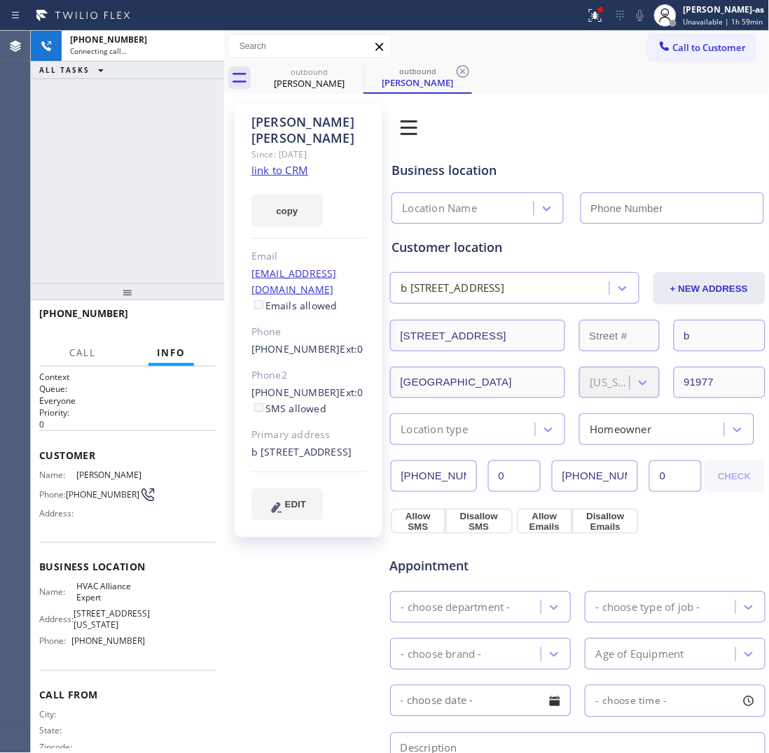
type input "[PHONE_NUMBER]"
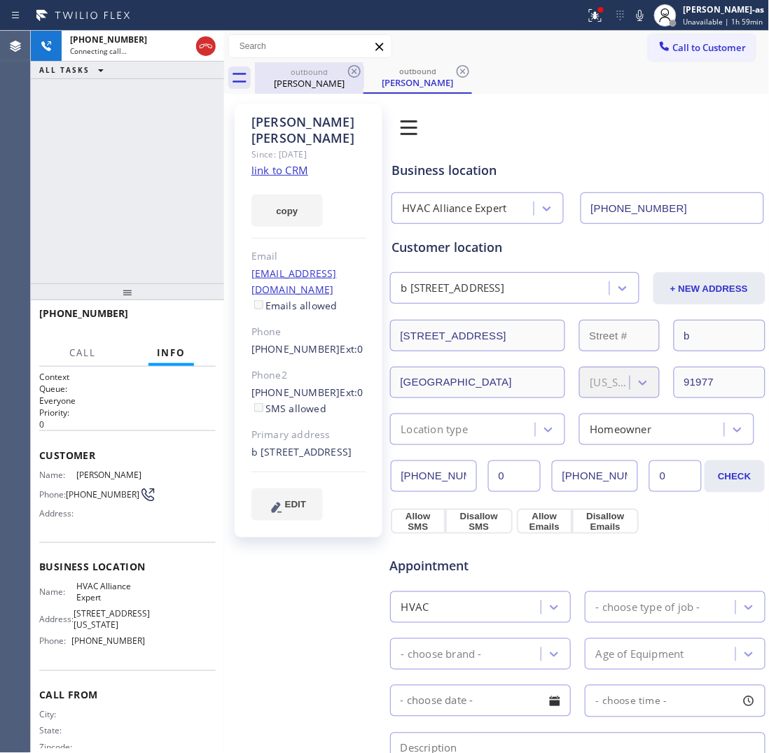
click at [204, 43] on icon at bounding box center [205, 46] width 17 height 17
click at [300, 71] on div "outbound" at bounding box center [309, 72] width 106 height 11
click at [350, 70] on icon at bounding box center [354, 71] width 17 height 17
click at [0, 0] on icon at bounding box center [0, 0] width 0 height 0
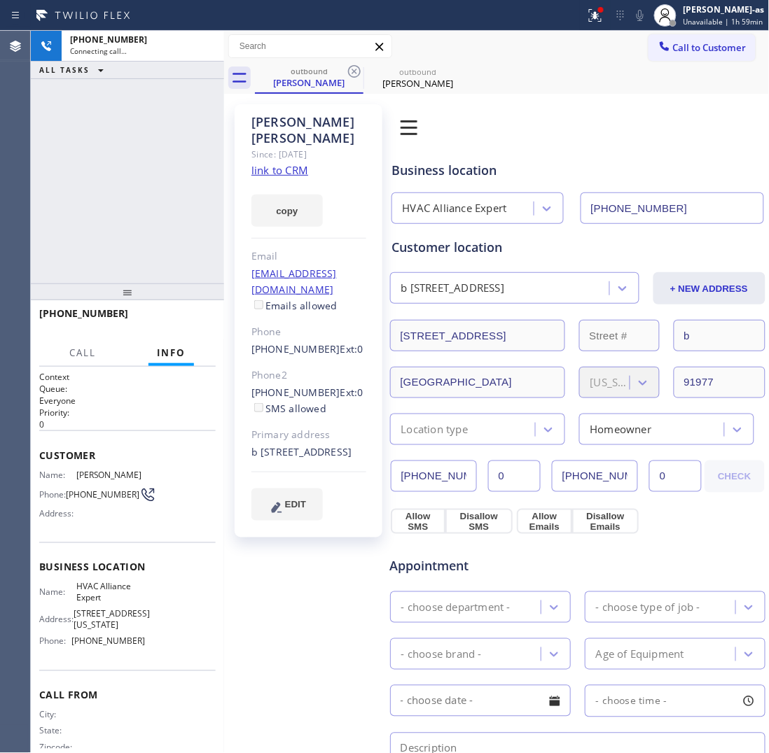
click at [350, 70] on div "outbound [PERSON_NAME] outbound [PERSON_NAME]" at bounding box center [512, 78] width 515 height 32
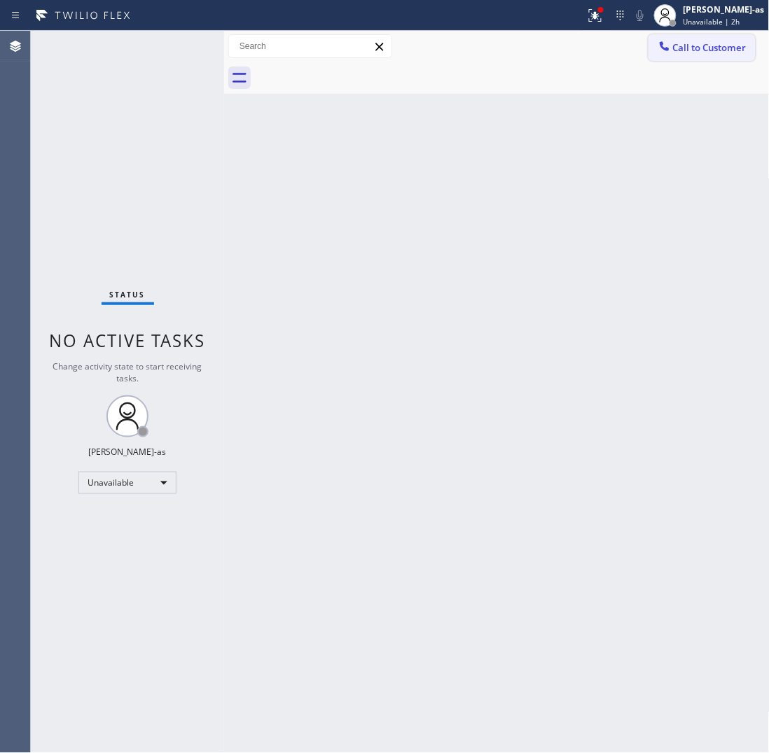
click at [700, 41] on span "Call to Customer" at bounding box center [710, 47] width 74 height 13
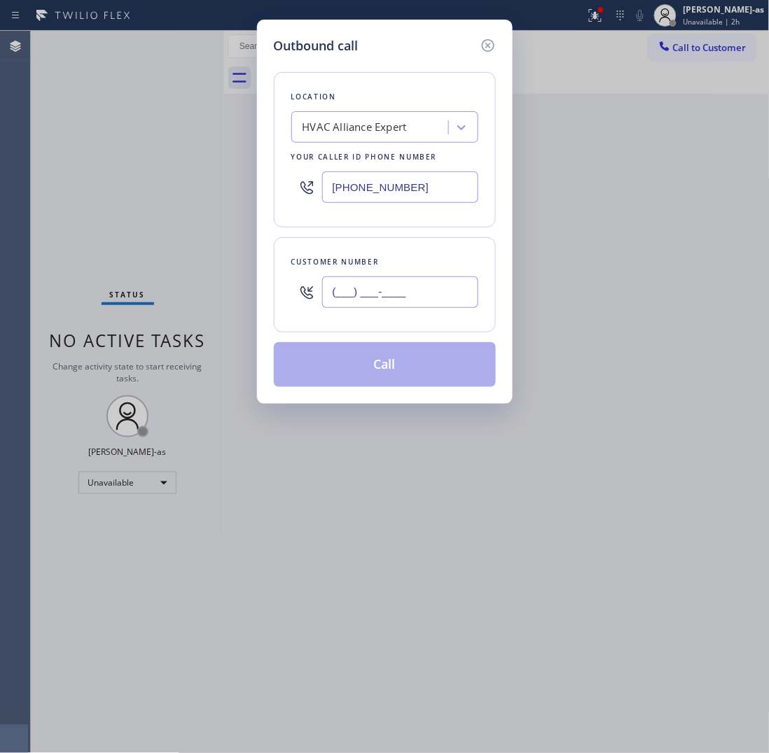
click at [400, 282] on input "(___) ___-____" at bounding box center [400, 293] width 156 height 32
paste input "951) 675-4665"
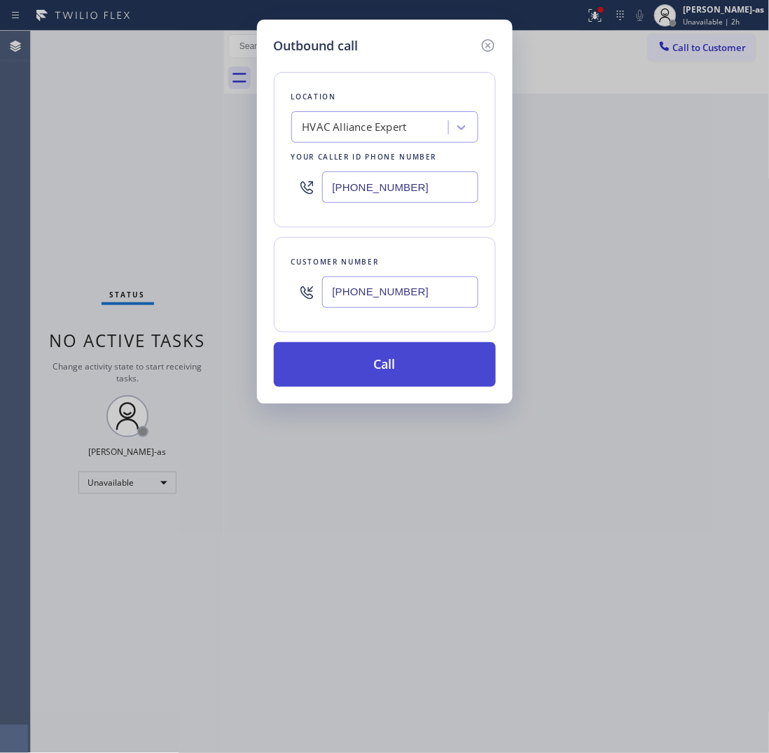
type input "[PHONE_NUMBER]"
click at [405, 372] on button "Call" at bounding box center [385, 364] width 222 height 45
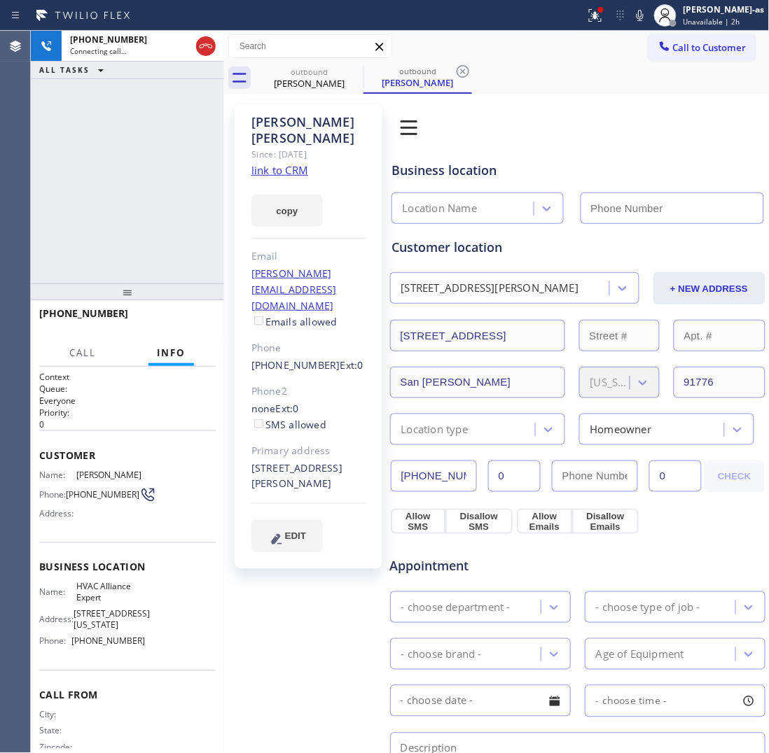
type input "[PHONE_NUMBER]"
click at [53, 158] on div "[PHONE_NUMBER] Live | 00:01 ALL TASKS ALL TASKS ACTIVE TASKS TASKS IN WRAP UP" at bounding box center [127, 157] width 193 height 253
click at [281, 163] on link "link to CRM" at bounding box center [279, 170] width 57 height 14
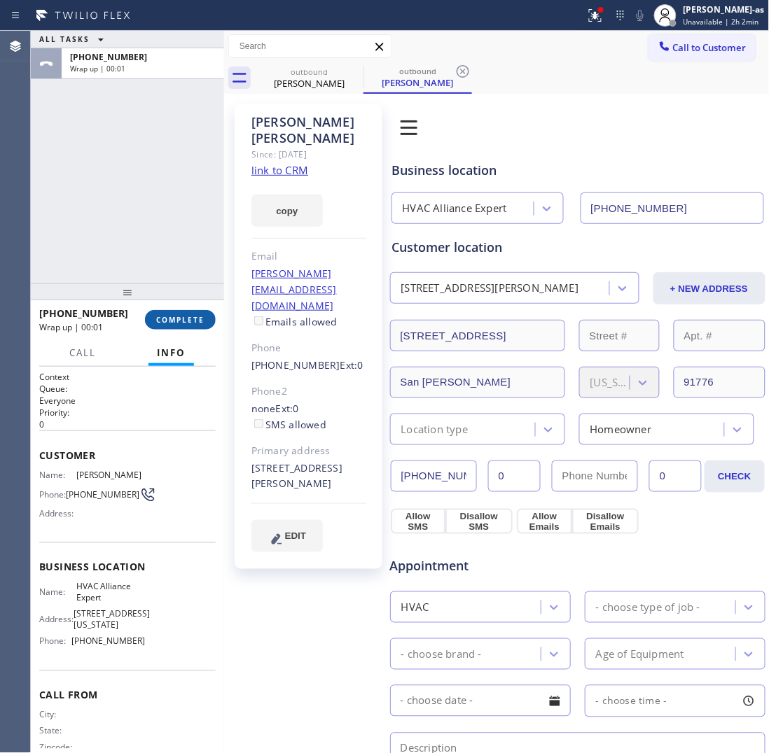
click at [166, 326] on button "COMPLETE" at bounding box center [180, 320] width 71 height 20
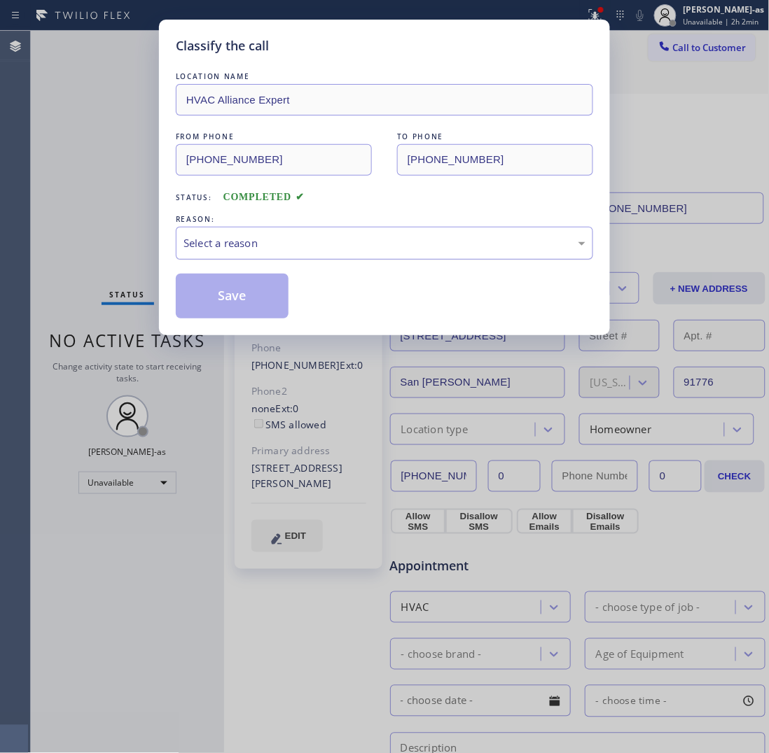
drag, startPoint x: 261, startPoint y: 242, endPoint x: 280, endPoint y: 252, distance: 21.3
click at [265, 244] on div "Select a reason" at bounding box center [384, 243] width 402 height 16
click at [270, 299] on button "Save" at bounding box center [232, 296] width 113 height 45
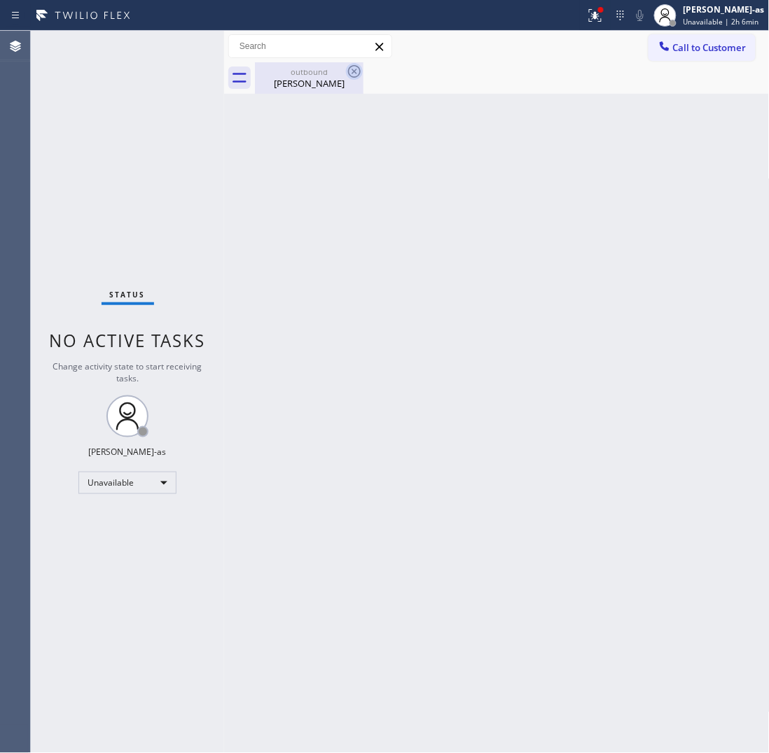
drag, startPoint x: 291, startPoint y: 71, endPoint x: 357, endPoint y: 77, distance: 66.0
click at [294, 71] on div "outbound" at bounding box center [309, 72] width 106 height 11
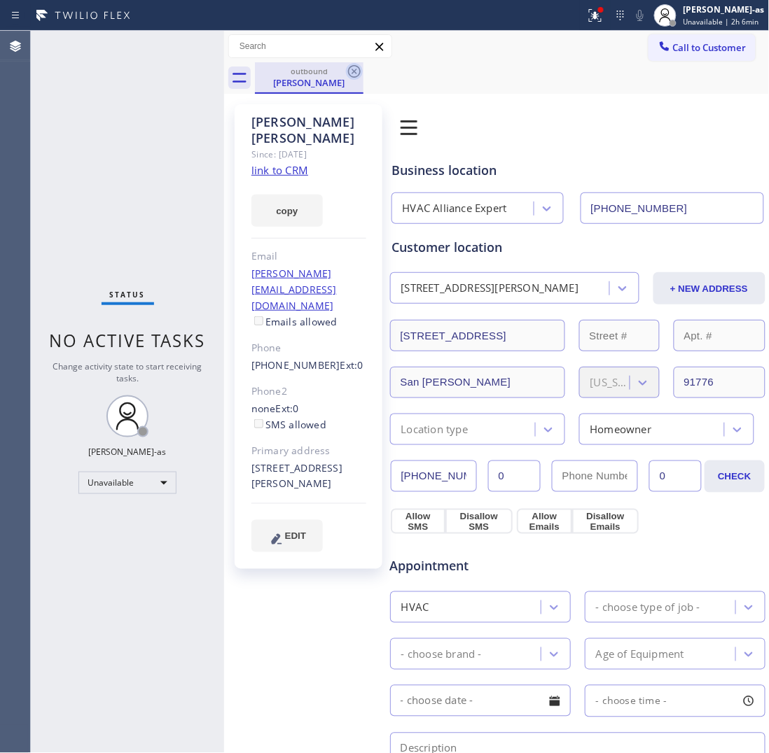
click at [358, 74] on icon at bounding box center [354, 71] width 17 height 17
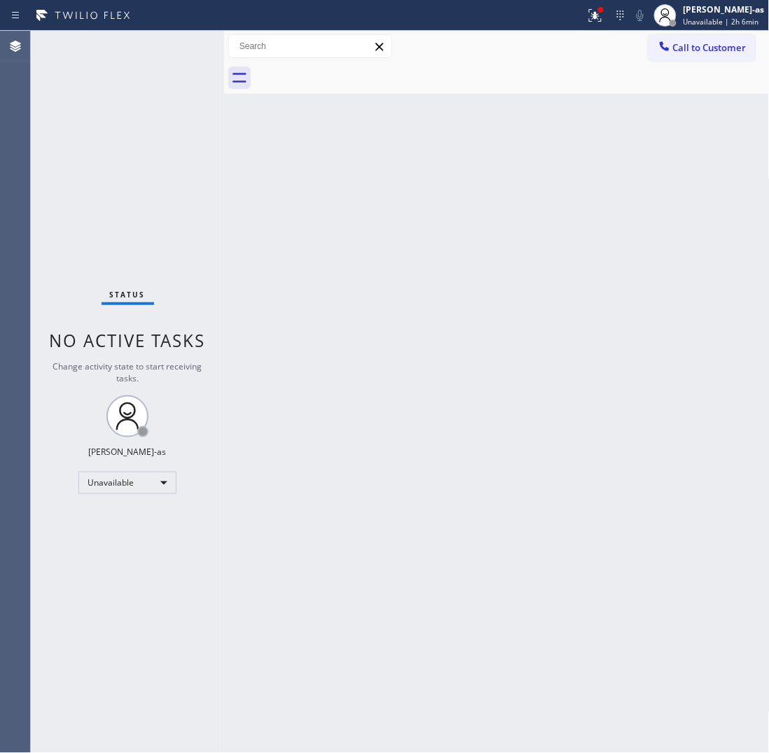
click at [198, 175] on div "Status No active tasks Change activity state to start receiving tasks. [PERSON_…" at bounding box center [127, 392] width 193 height 722
click at [494, 491] on div "Back to Dashboard Change Sender ID Customers Technicians Select a contact Outbo…" at bounding box center [496, 392] width 545 height 722
drag, startPoint x: 393, startPoint y: 244, endPoint x: 638, endPoint y: 95, distance: 286.8
click at [410, 240] on div "Back to Dashboard Change Sender ID Customers Technicians Select a contact Outbo…" at bounding box center [496, 392] width 545 height 722
click at [690, 33] on div "Call to Customer Outbound call Location HVAC Alliance Expert Your caller id pho…" at bounding box center [496, 47] width 545 height 32
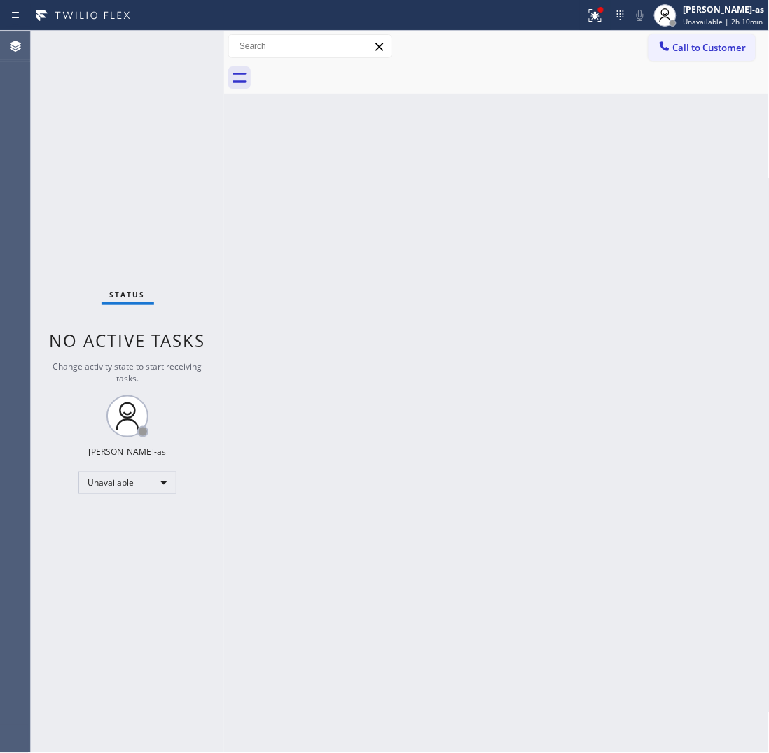
click at [455, 379] on div "Back to Dashboard Change Sender ID Customers Technicians Select a contact Outbo…" at bounding box center [496, 392] width 545 height 722
drag, startPoint x: 204, startPoint y: 106, endPoint x: 658, endPoint y: 0, distance: 466.0
click at [230, 99] on div "Status No active tasks Change activity state to start receiving tasks. [PERSON_…" at bounding box center [400, 392] width 738 height 722
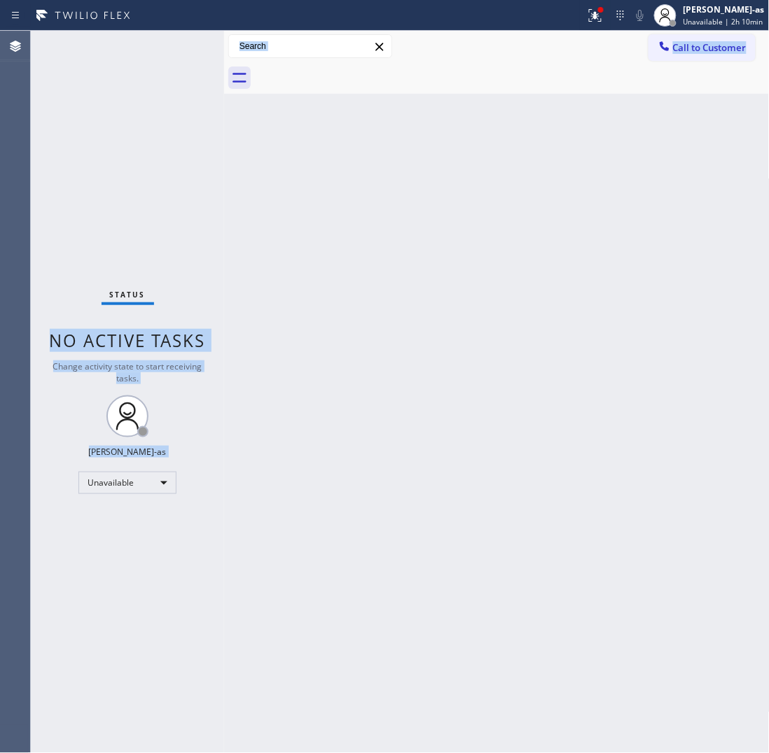
click at [666, 67] on div at bounding box center [512, 78] width 515 height 32
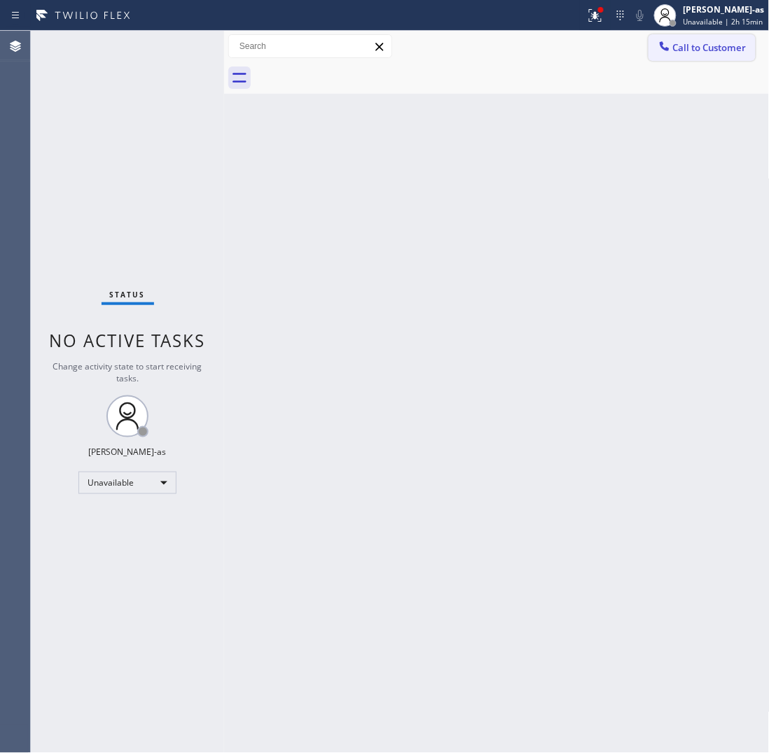
click at [655, 50] on button "Call to Customer" at bounding box center [701, 47] width 107 height 27
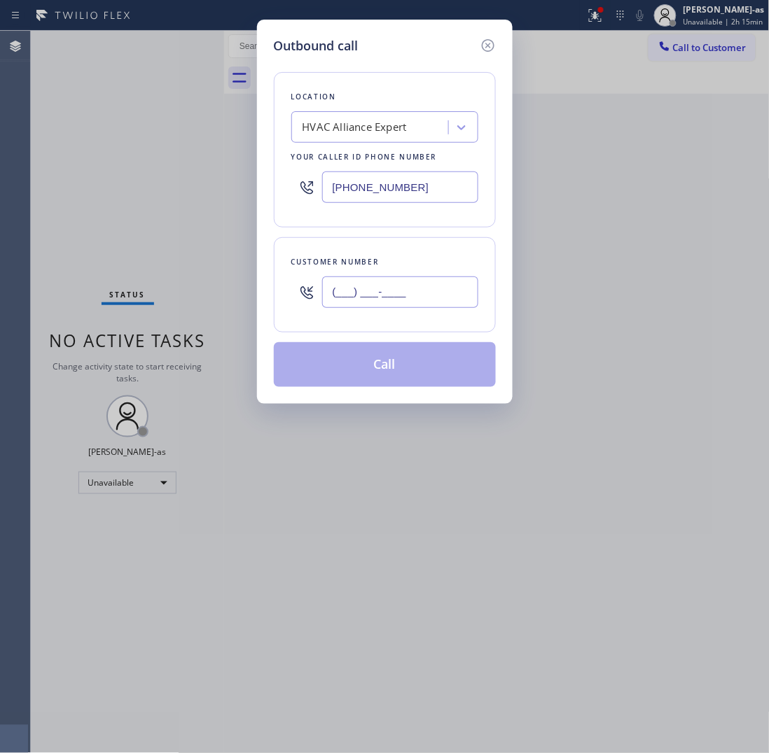
click at [377, 289] on input "(___) ___-____" at bounding box center [400, 293] width 156 height 32
paste input "404) 693-6827"
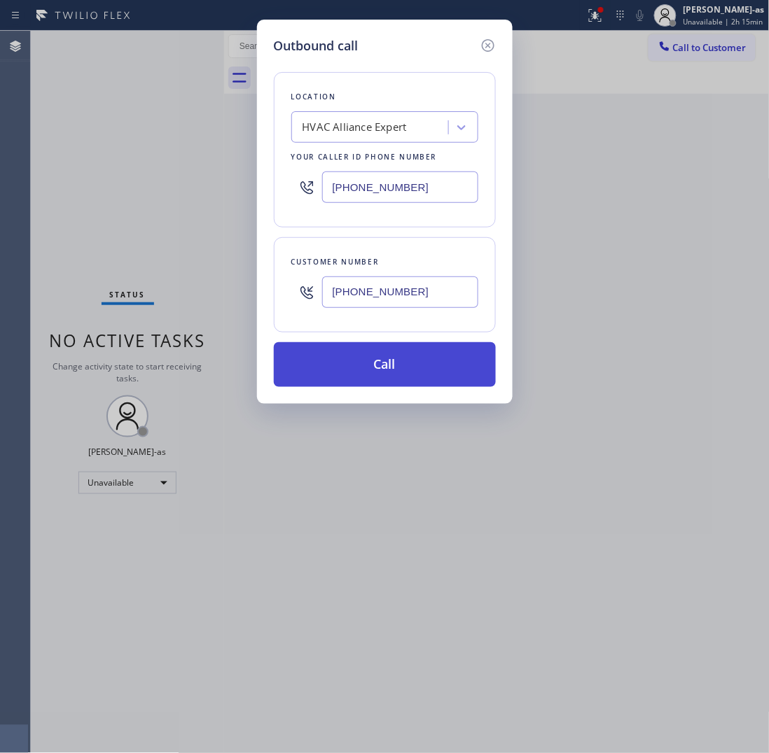
type input "[PHONE_NUMBER]"
click at [385, 356] on button "Call" at bounding box center [385, 364] width 222 height 45
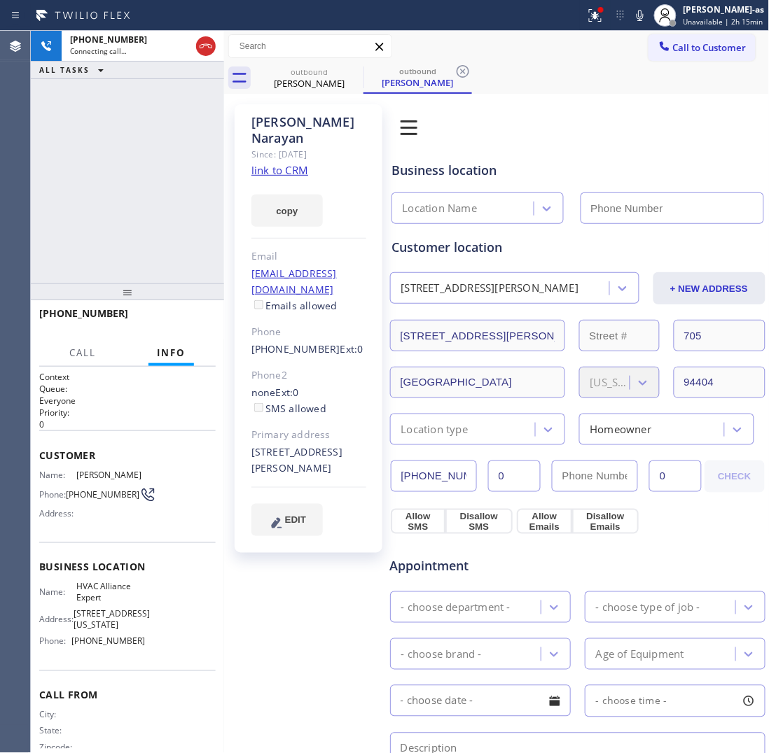
type input "[PHONE_NUMBER]"
drag, startPoint x: 175, startPoint y: 165, endPoint x: 209, endPoint y: 153, distance: 35.6
click at [175, 163] on div "[PHONE_NUMBER] Connecting call… ALL TASKS ALL TASKS ACTIVE TASKS TASKS IN WRAP …" at bounding box center [127, 157] width 193 height 253
click at [281, 163] on link "link to CRM" at bounding box center [279, 170] width 57 height 14
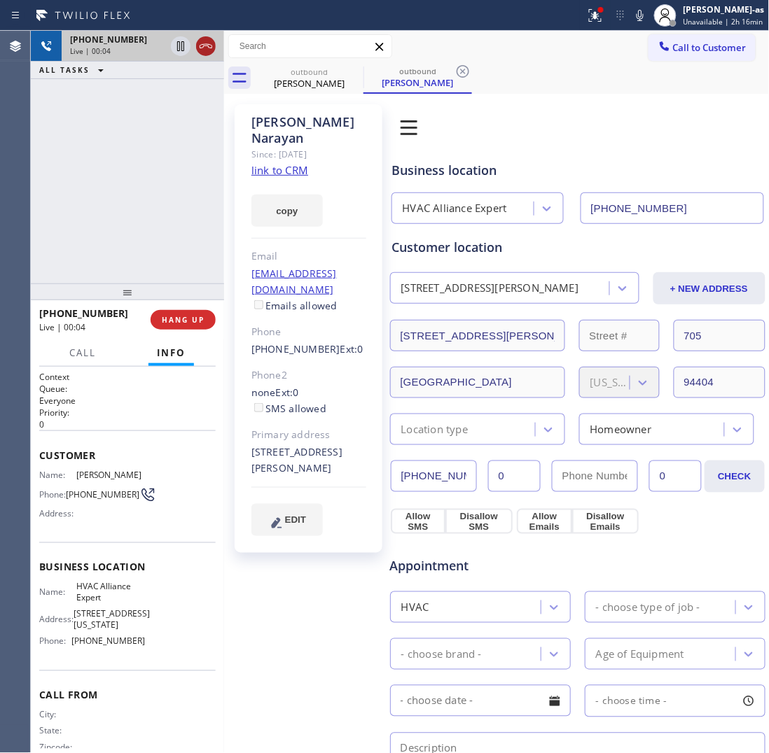
click at [214, 49] on icon at bounding box center [205, 46] width 17 height 17
drag, startPoint x: 158, startPoint y: 249, endPoint x: 175, endPoint y: 242, distance: 18.8
click at [165, 246] on div "[PHONE_NUMBER] Live | 00:05 ALL TASKS ALL TASKS ACTIVE TASKS TASKS IN WRAP UP" at bounding box center [127, 157] width 193 height 253
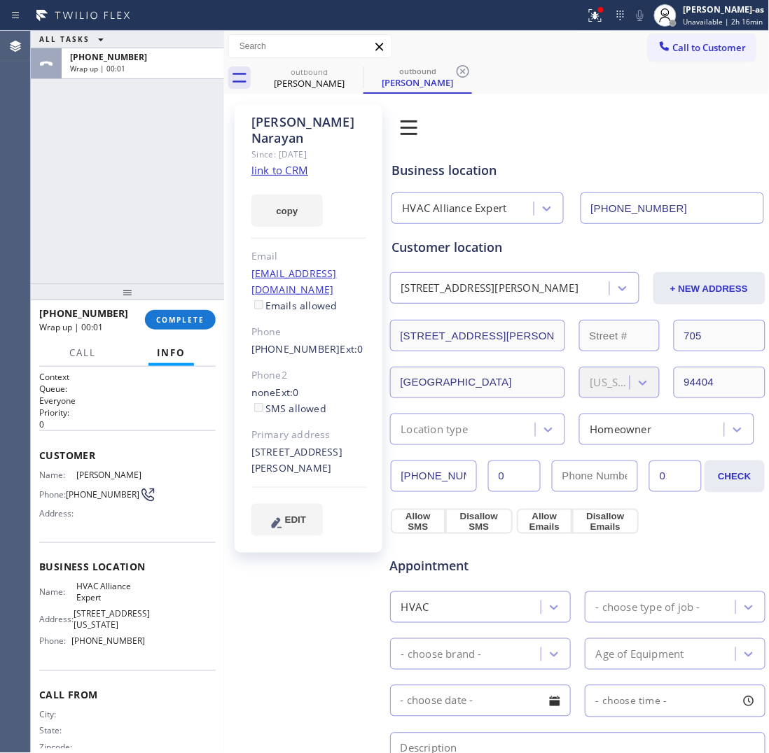
click at [194, 323] on span "COMPLETE" at bounding box center [180, 320] width 48 height 10
click at [172, 253] on div "ALL TASKS ALL TASKS ACTIVE TASKS TASKS IN WRAP UP [PHONE_NUMBER] Wrap up | 00:01" at bounding box center [127, 157] width 193 height 253
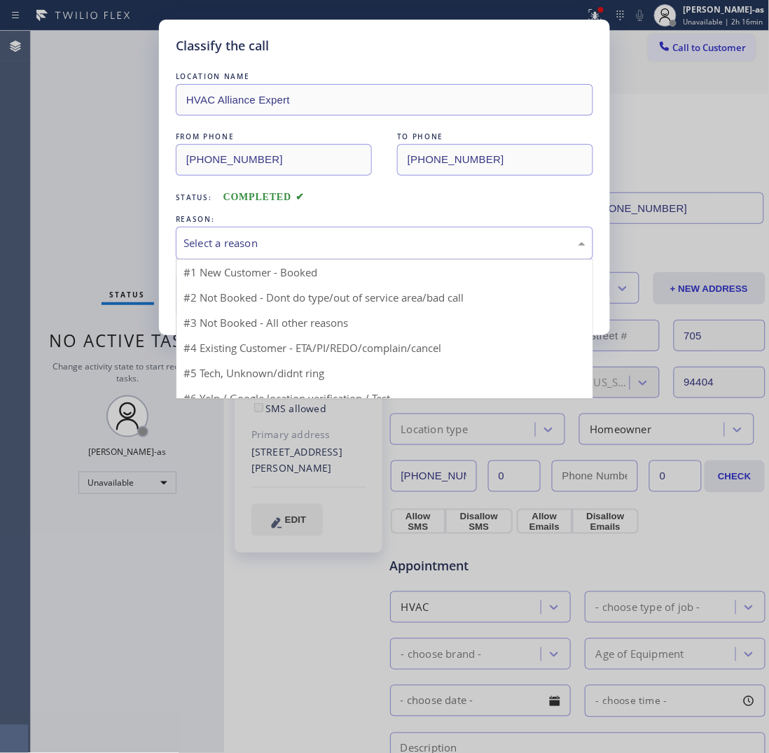
click at [259, 245] on div "Select a reason" at bounding box center [384, 243] width 402 height 16
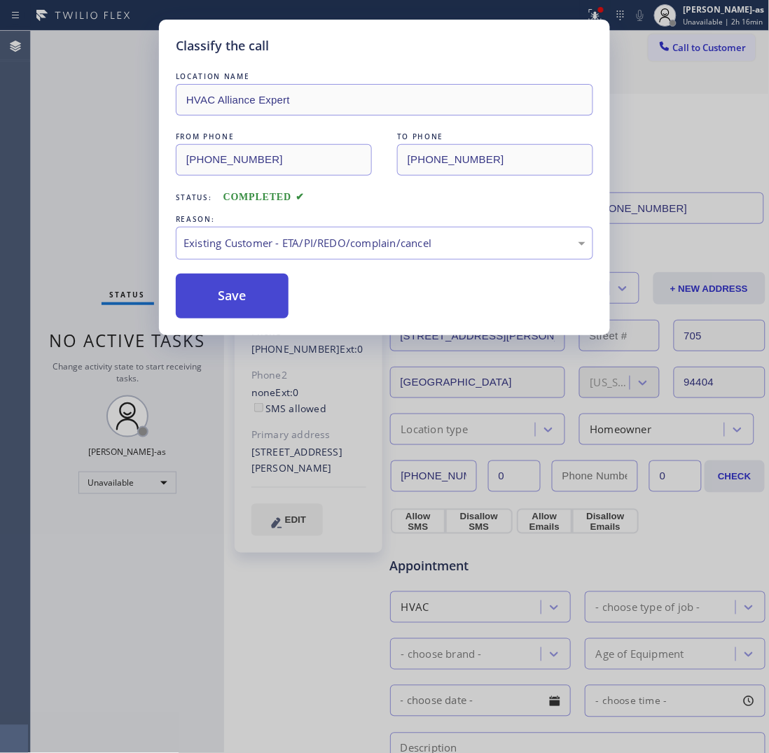
click at [210, 291] on button "Save" at bounding box center [232, 296] width 113 height 45
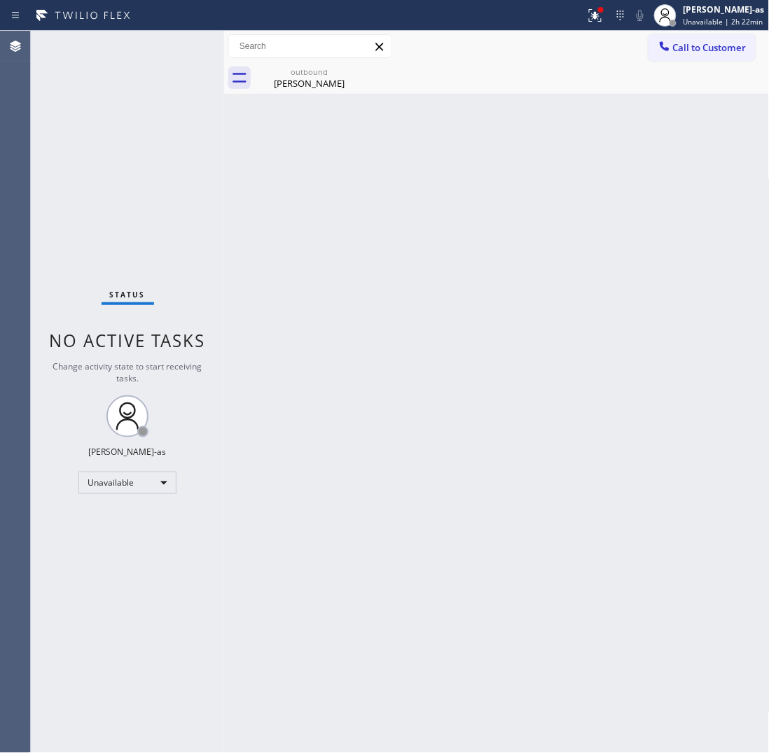
click at [705, 43] on span "Call to Customer" at bounding box center [710, 47] width 74 height 13
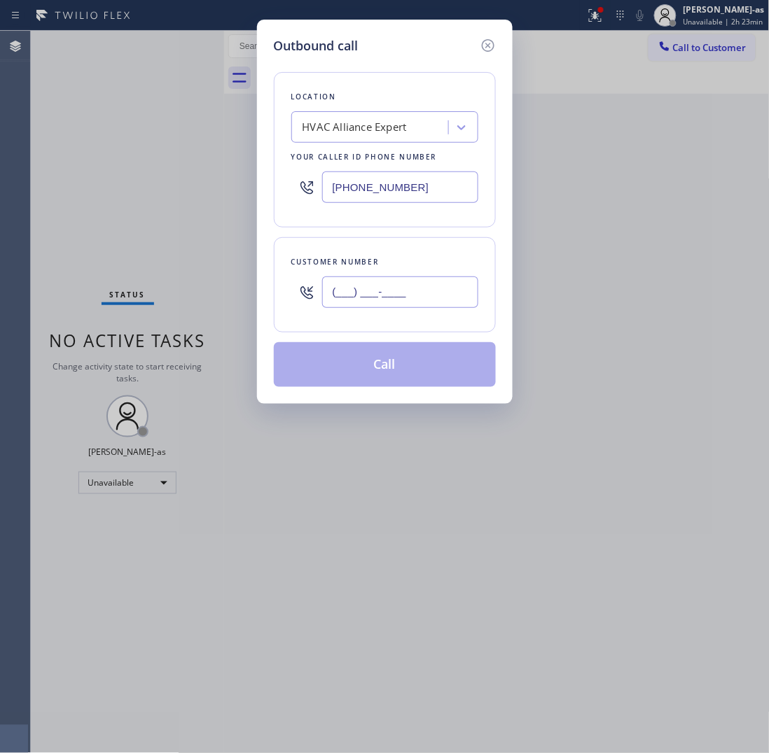
click at [382, 305] on input "(___) ___-____" at bounding box center [400, 293] width 156 height 32
paste input "949) 648-8893"
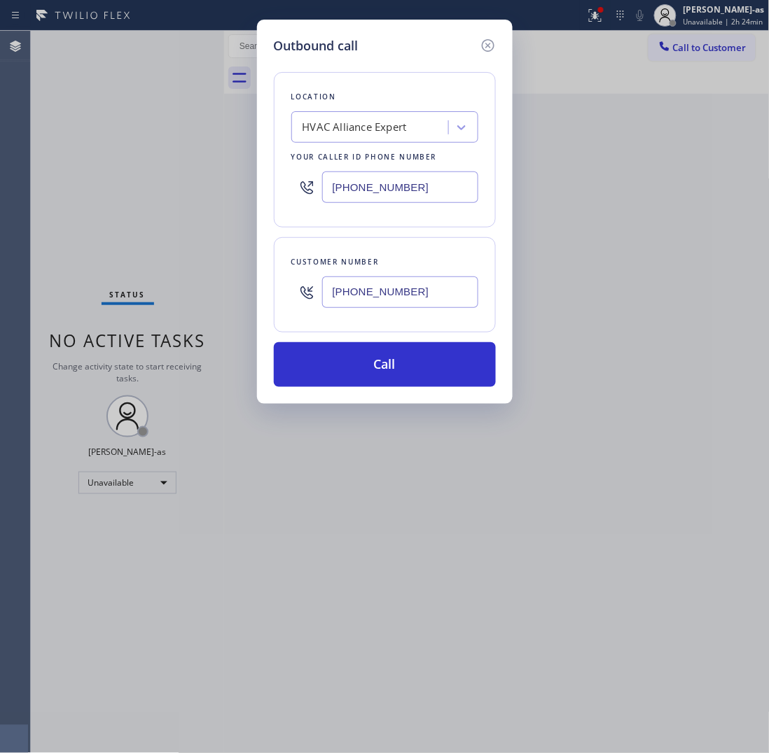
type input "[PHONE_NUMBER]"
click at [379, 179] on input "[PHONE_NUMBER]" at bounding box center [400, 188] width 156 height 32
paste input "___) ___-____"
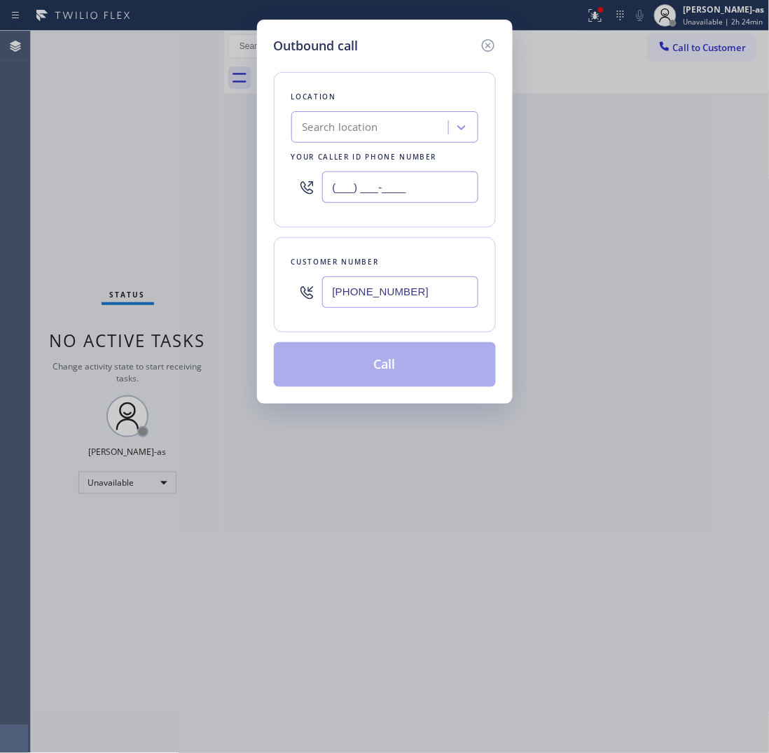
type input "(___) ___-____"
click at [372, 119] on div "Search location" at bounding box center [371, 128] width 153 height 25
paste input "Lake Forest Cool Z Heating"
type input "Lake Forest Cool Z Heating"
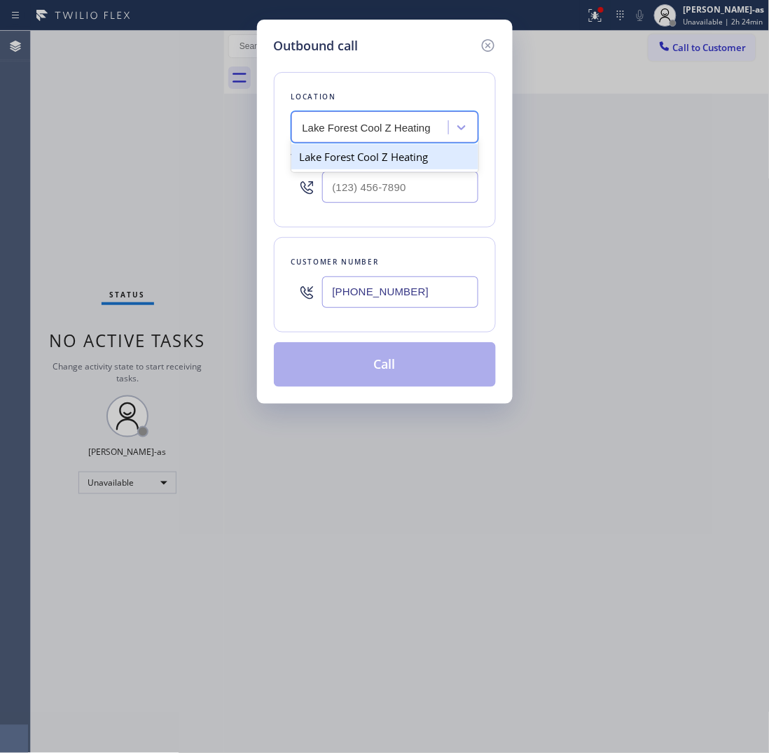
click at [335, 163] on div "Lake Forest Cool Z Heating" at bounding box center [384, 156] width 187 height 25
type input "[PHONE_NUMBER]"
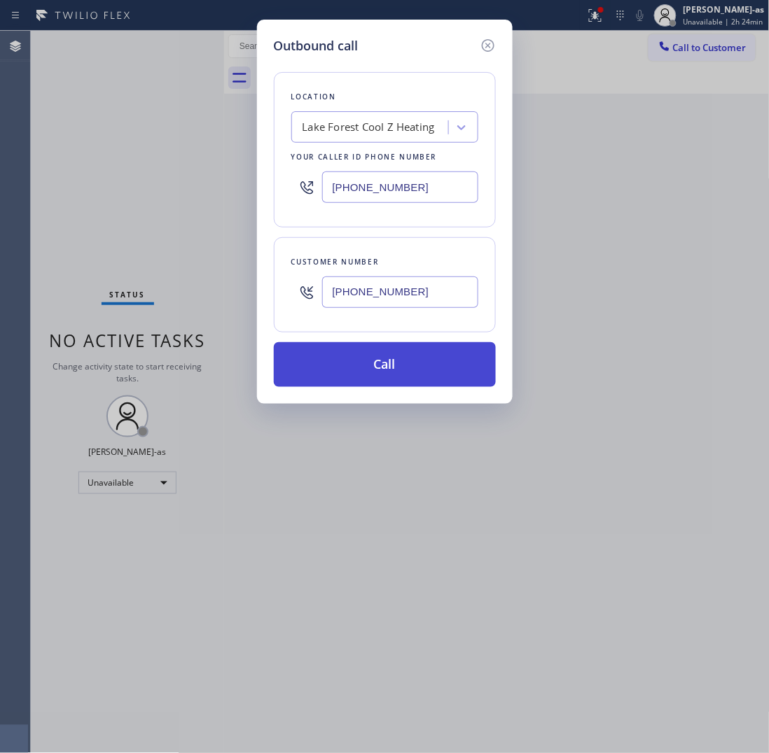
click at [382, 365] on button "Call" at bounding box center [385, 364] width 222 height 45
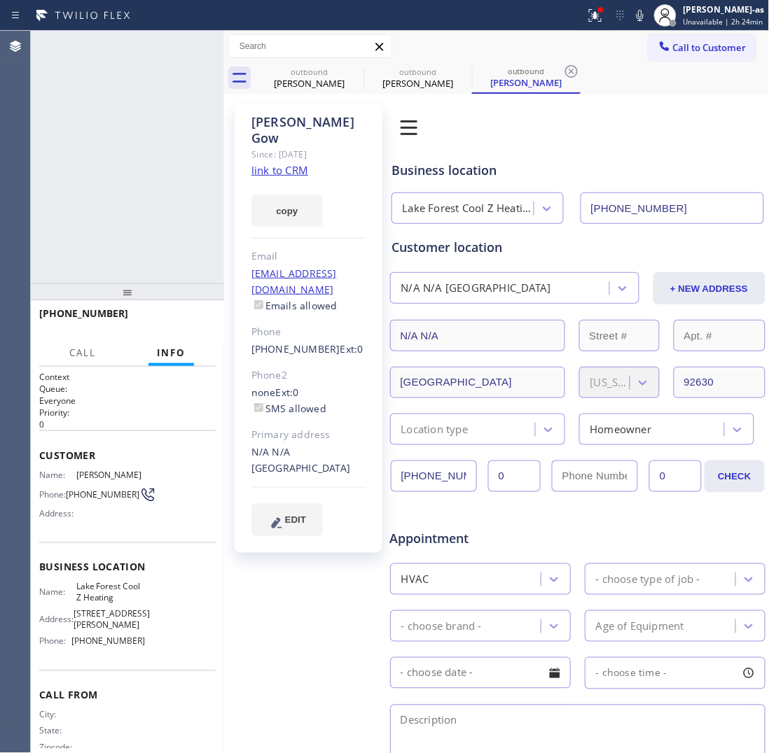
type input "[PHONE_NUMBER]"
click at [156, 229] on div "[PHONE_NUMBER] Live | 03:18 ALL TASKS ALL TASKS ACTIVE TASKS TASKS IN WRAP UP" at bounding box center [127, 157] width 193 height 253
click at [166, 197] on div "[PHONE_NUMBER] Live | 03:19 ALL TASKS ALL TASKS ACTIVE TASKS TASKS IN WRAP UP" at bounding box center [127, 157] width 193 height 253
click at [90, 208] on div "[PHONE_NUMBER] Live | 03:20 ALL TASKS ALL TASKS ACTIVE TASKS TASKS IN WRAP UP" at bounding box center [127, 157] width 193 height 253
click at [180, 313] on button "HANG UP" at bounding box center [183, 320] width 65 height 20
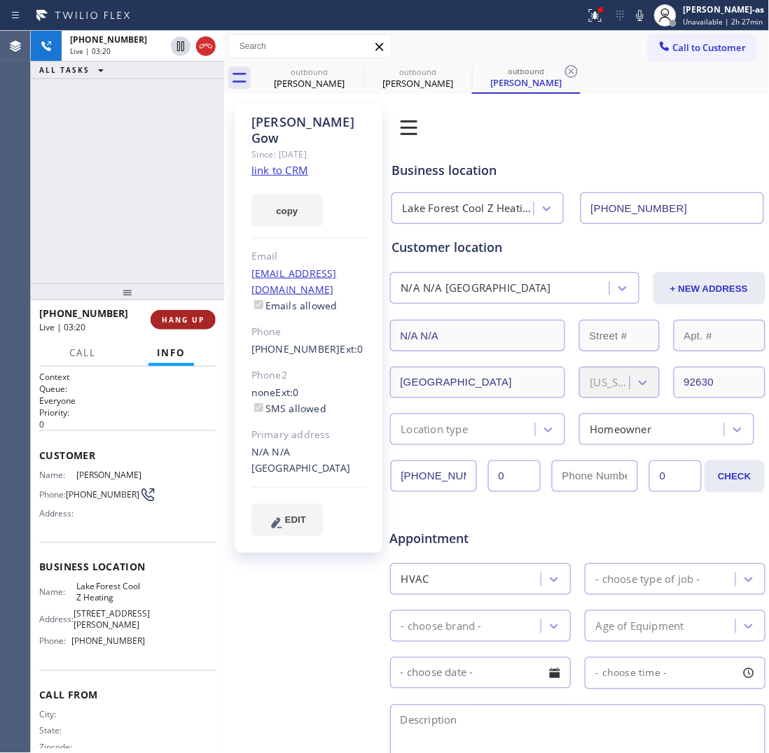
click at [180, 319] on span "HANG UP" at bounding box center [183, 320] width 43 height 10
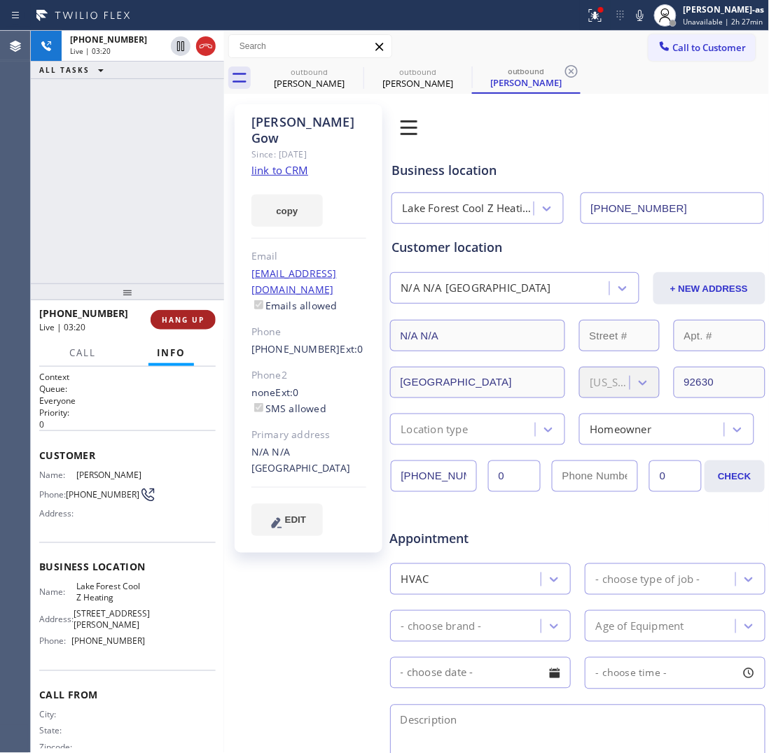
click at [180, 319] on span "HANG UP" at bounding box center [183, 320] width 43 height 10
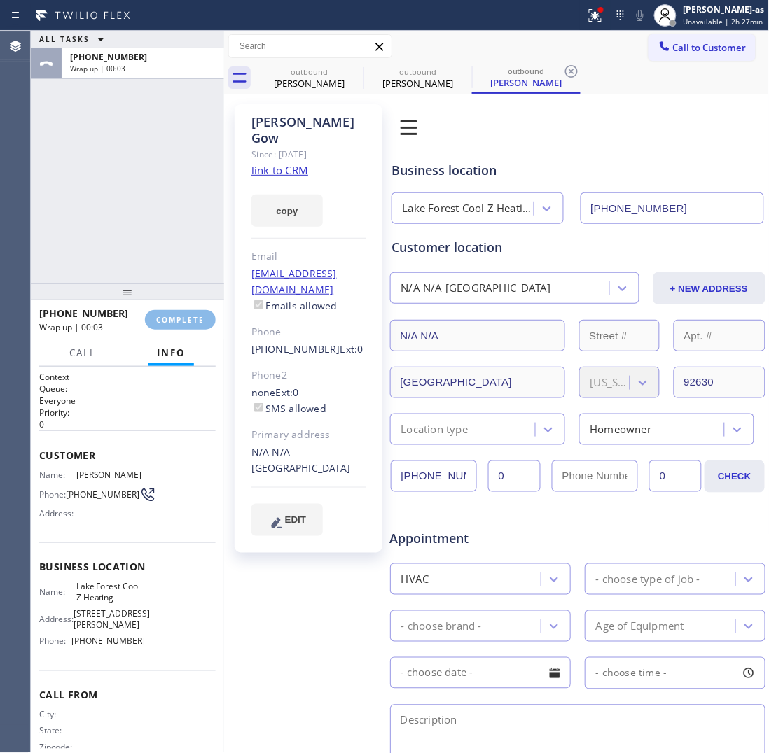
click at [158, 272] on div "ALL TASKS ALL TASKS ACTIVE TASKS TASKS IN WRAP UP [PHONE_NUMBER] Wrap up | 00:03" at bounding box center [127, 157] width 193 height 253
drag, startPoint x: 177, startPoint y: 328, endPoint x: 149, endPoint y: 216, distance: 115.5
click at [177, 327] on button "COMPLETE" at bounding box center [180, 320] width 71 height 20
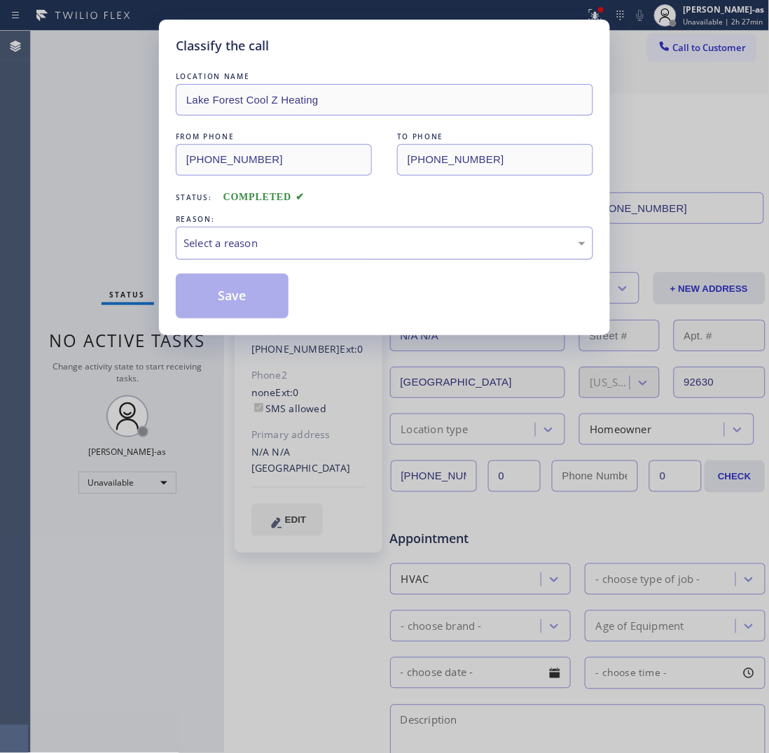
click at [223, 239] on div "Select a reason" at bounding box center [384, 243] width 402 height 16
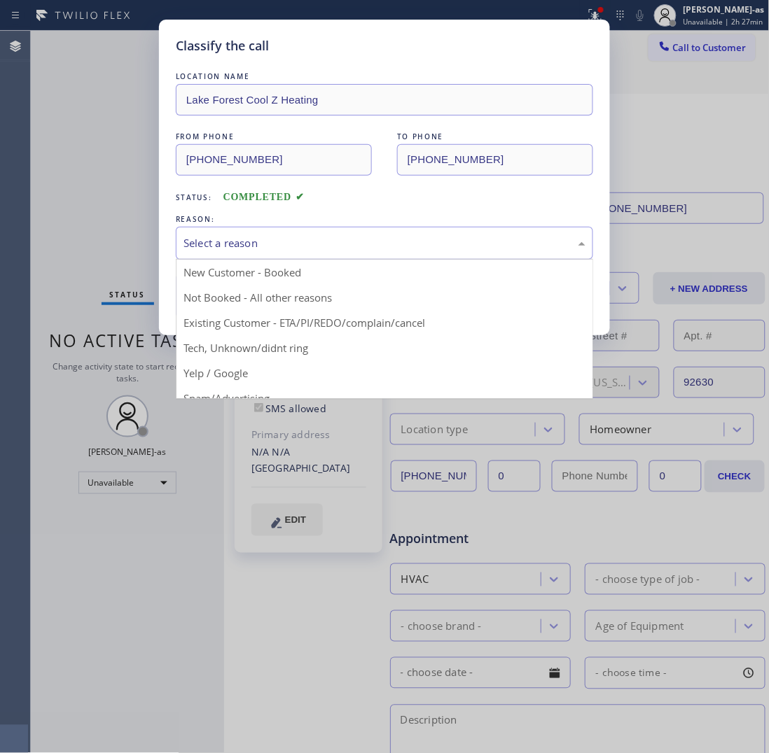
drag, startPoint x: 323, startPoint y: 329, endPoint x: 235, endPoint y: 298, distance: 93.0
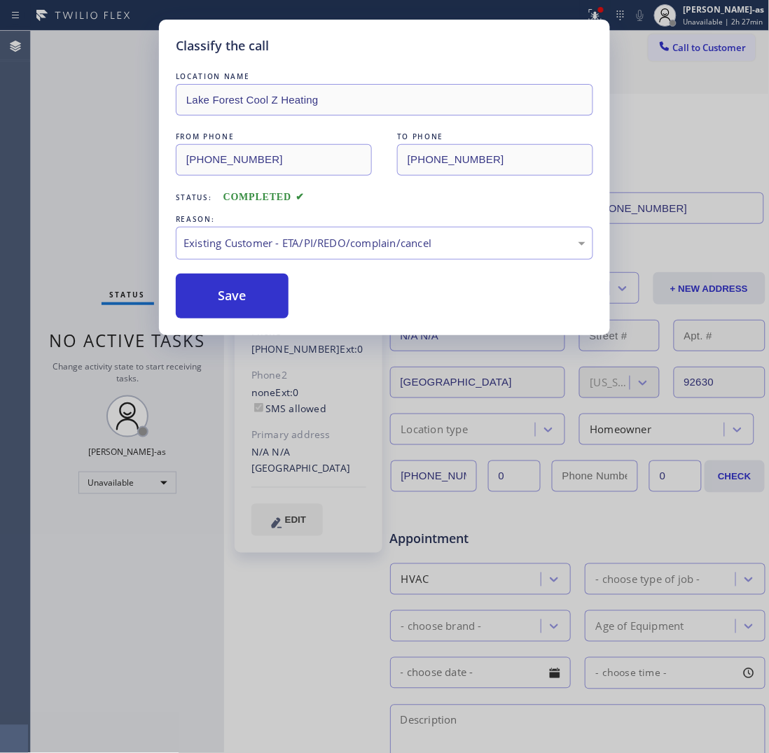
drag, startPoint x: 232, startPoint y: 293, endPoint x: 613, endPoint y: 368, distance: 388.3
click at [296, 295] on div "Save" at bounding box center [384, 296] width 417 height 45
click at [217, 295] on button "Save" at bounding box center [232, 296] width 113 height 45
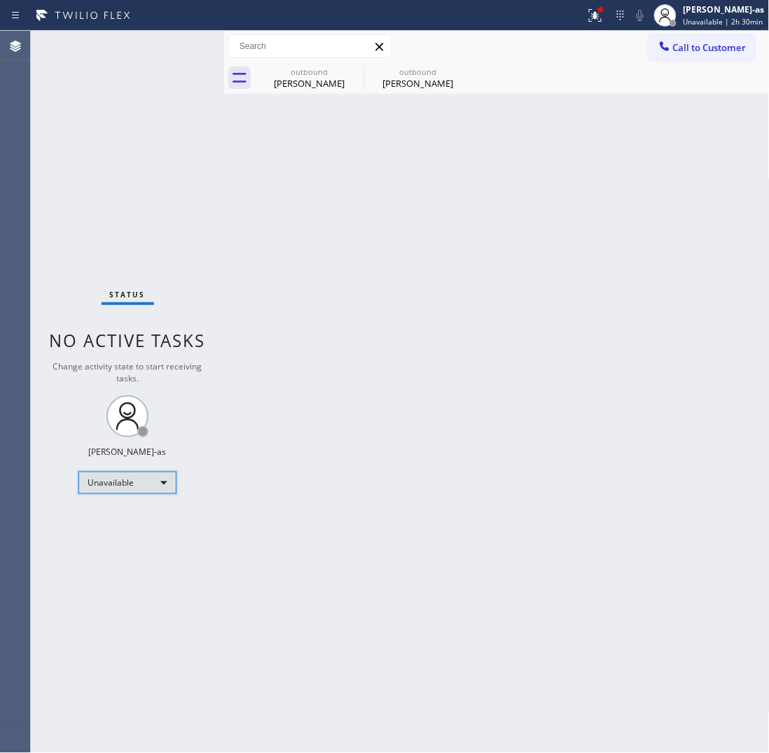
click at [116, 485] on div "Unavailable" at bounding box center [127, 483] width 98 height 22
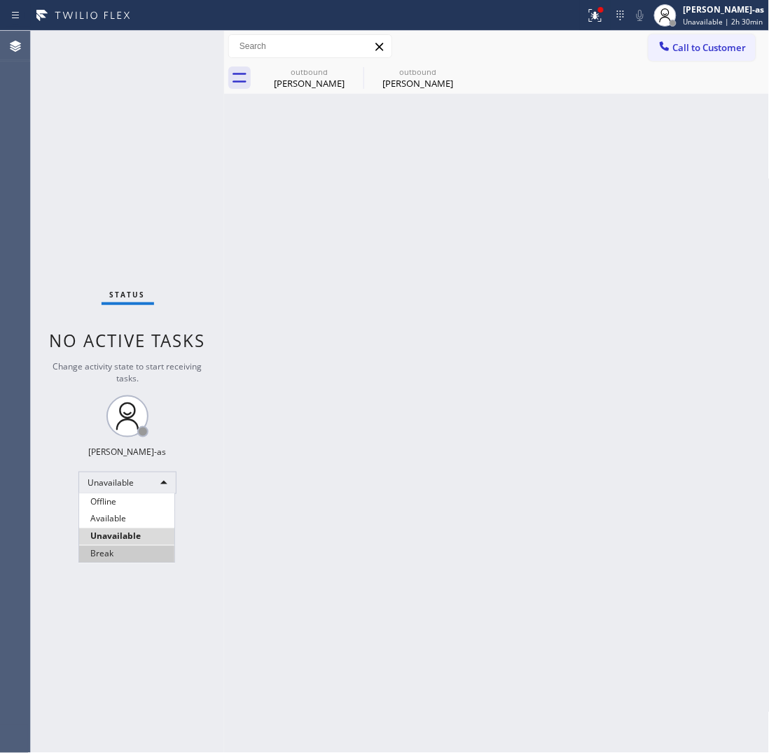
click at [104, 557] on li "Break" at bounding box center [126, 554] width 95 height 17
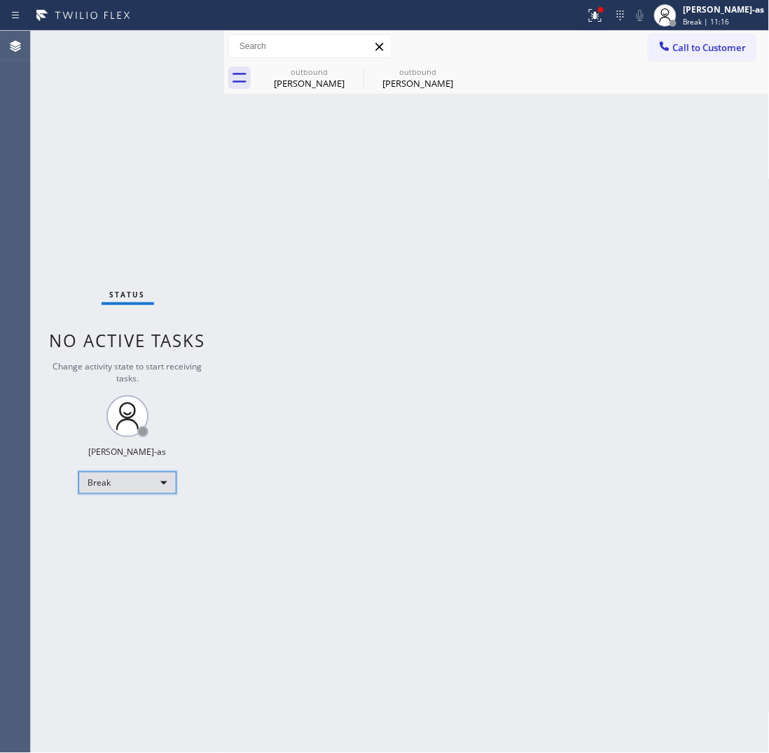
click at [125, 482] on div "Break" at bounding box center [127, 483] width 98 height 22
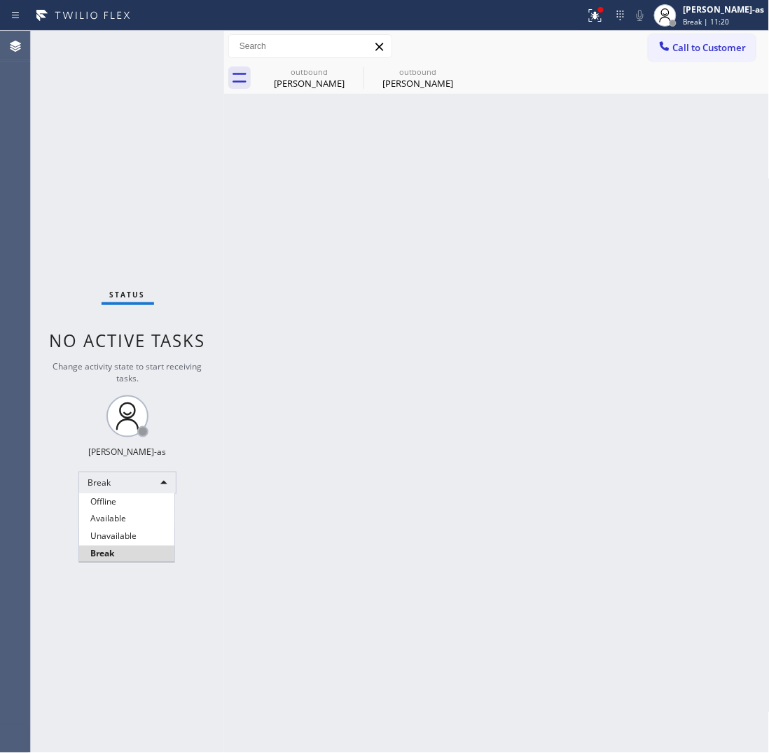
click at [134, 533] on li "Unavailable" at bounding box center [126, 537] width 95 height 17
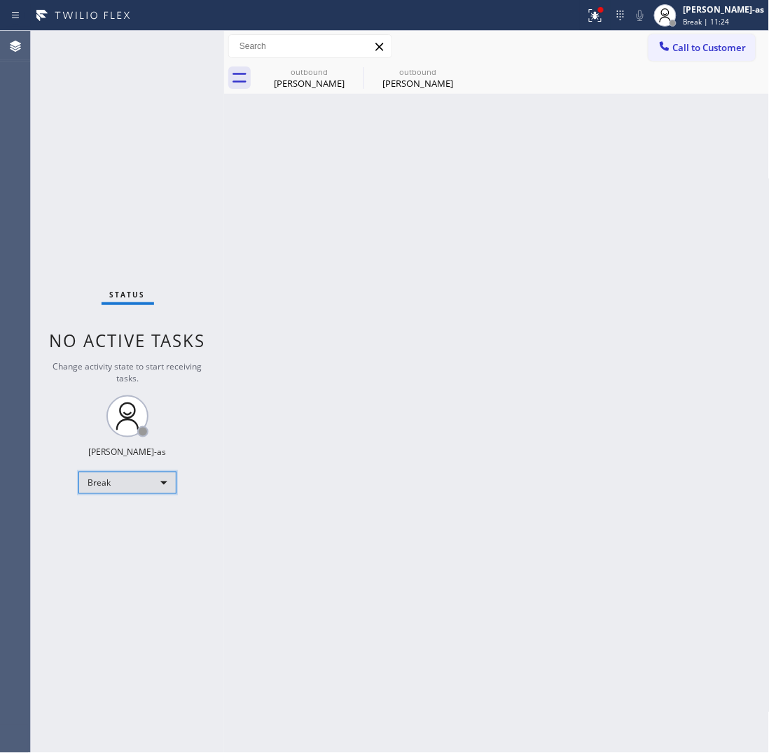
click at [133, 487] on div "Break" at bounding box center [127, 483] width 98 height 22
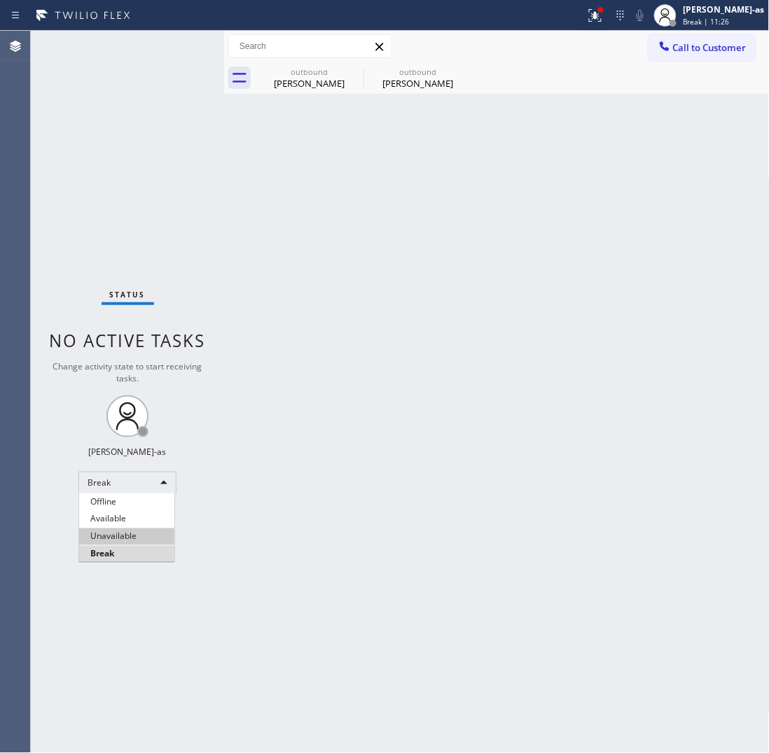
click at [140, 537] on li "Unavailable" at bounding box center [126, 537] width 95 height 17
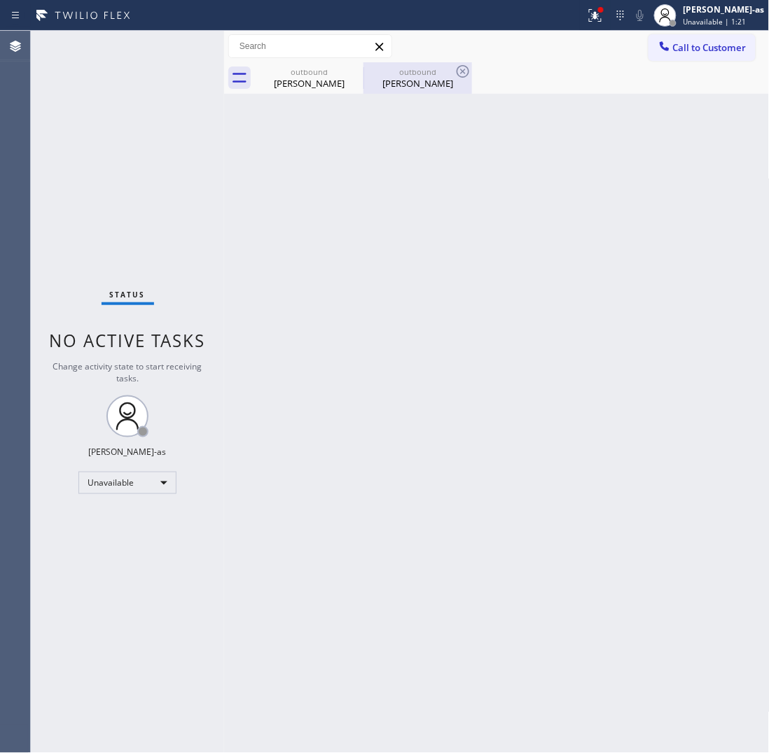
drag, startPoint x: 314, startPoint y: 71, endPoint x: 365, endPoint y: 75, distance: 51.3
click at [316, 75] on div "outbound" at bounding box center [309, 72] width 106 height 11
type input "[PHONE_NUMBER]"
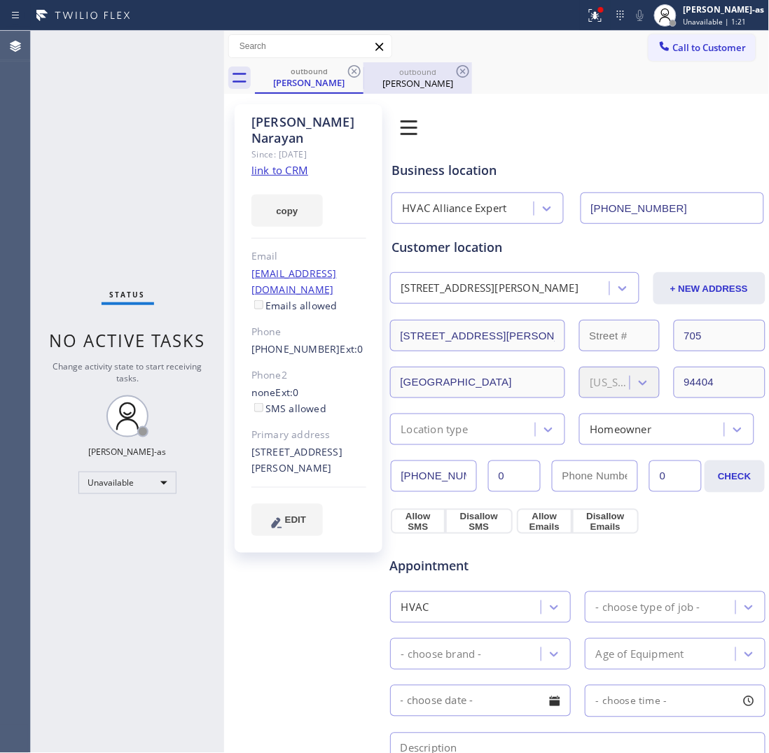
click at [365, 75] on div "outbound" at bounding box center [418, 72] width 106 height 11
type input "[PHONE_NUMBER]"
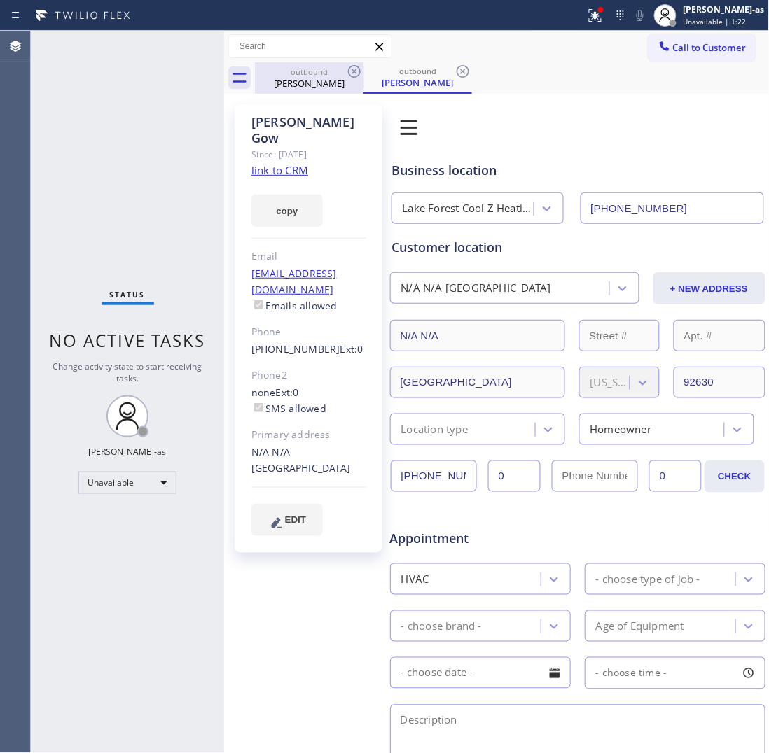
click at [341, 69] on div "outbound" at bounding box center [309, 72] width 106 height 11
type input "[PHONE_NUMBER]"
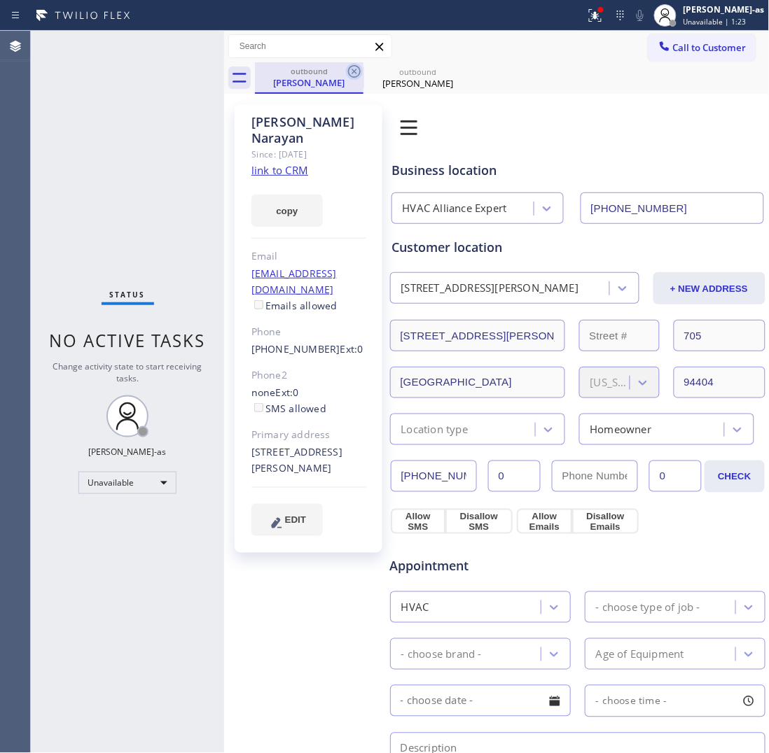
click at [354, 70] on icon at bounding box center [354, 71] width 13 height 13
type input "[PHONE_NUMBER]"
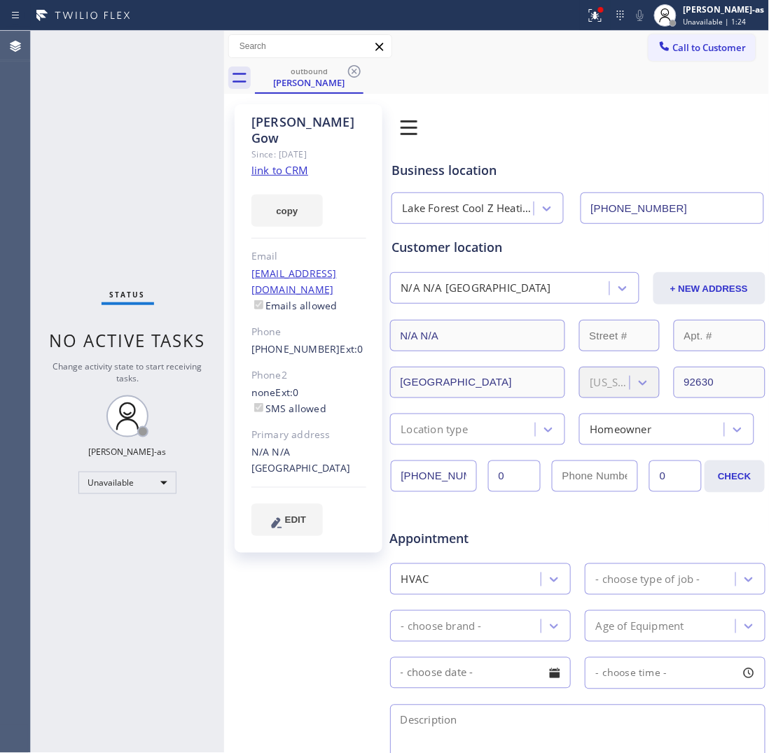
click at [344, 148] on div "[PERSON_NAME] Since: [DATE] link to CRM copy Email [EMAIL_ADDRESS][DOMAIN_NAME]…" at bounding box center [309, 328] width 148 height 449
click at [354, 65] on icon at bounding box center [354, 71] width 13 height 13
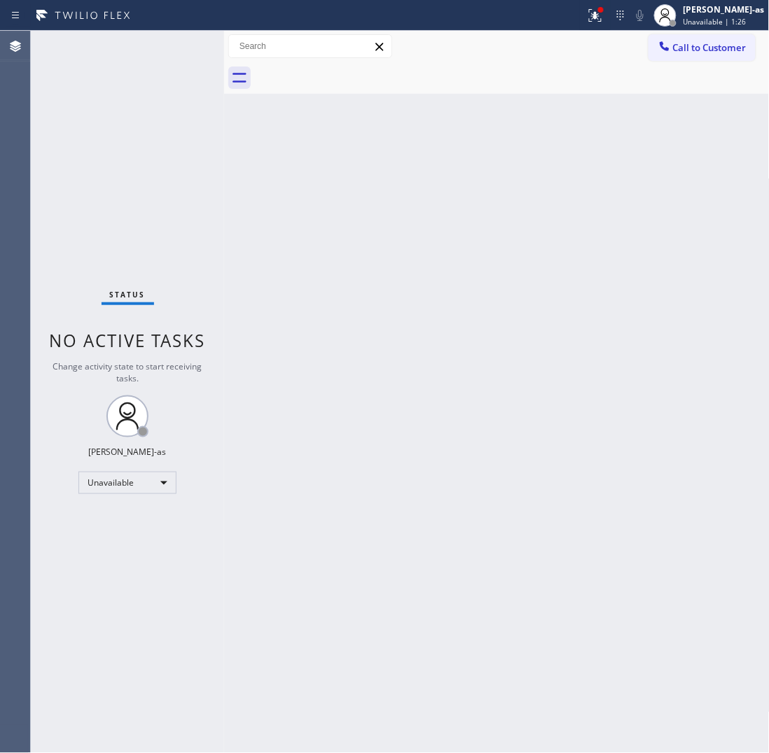
click at [389, 253] on div "Back to Dashboard Change Sender ID Customers Technicians Select a contact Outbo…" at bounding box center [496, 392] width 545 height 722
click at [239, 375] on div "Back to Dashboard Change Sender ID Customers Technicians Select a contact Outbo…" at bounding box center [496, 392] width 545 height 722
click at [424, 263] on div "Back to Dashboard Change Sender ID Customers Technicians Select a contact Outbo…" at bounding box center [496, 392] width 545 height 722
click at [691, 46] on span "Call to Customer" at bounding box center [710, 47] width 74 height 13
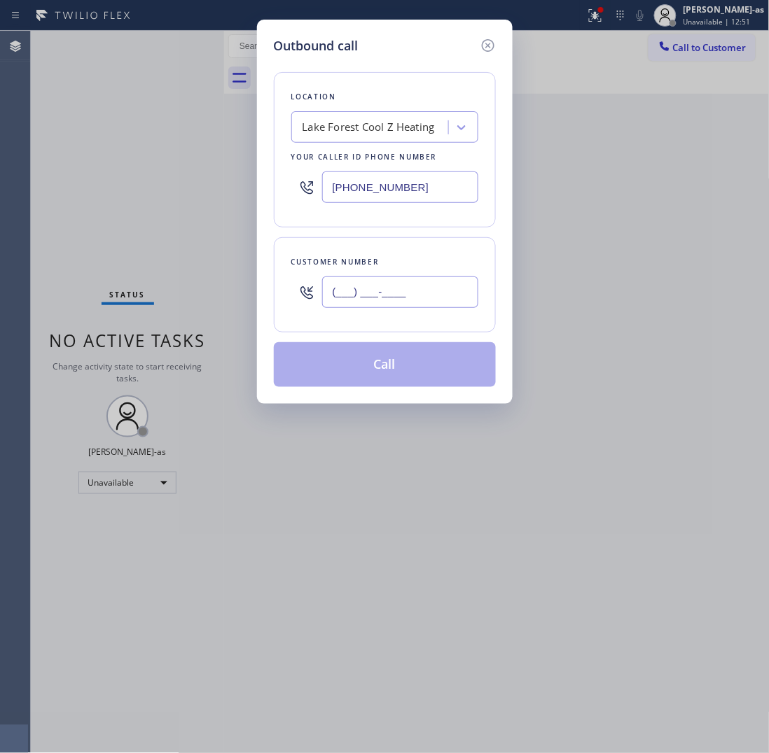
click at [396, 288] on input "(___) ___-____" at bounding box center [400, 293] width 156 height 32
paste input "415) 815-8565"
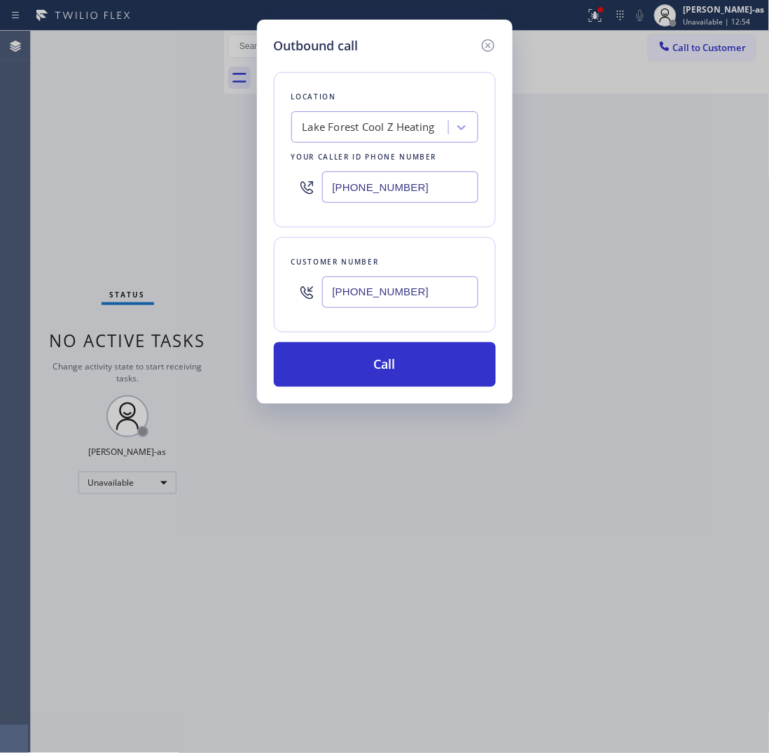
type input "[PHONE_NUMBER]"
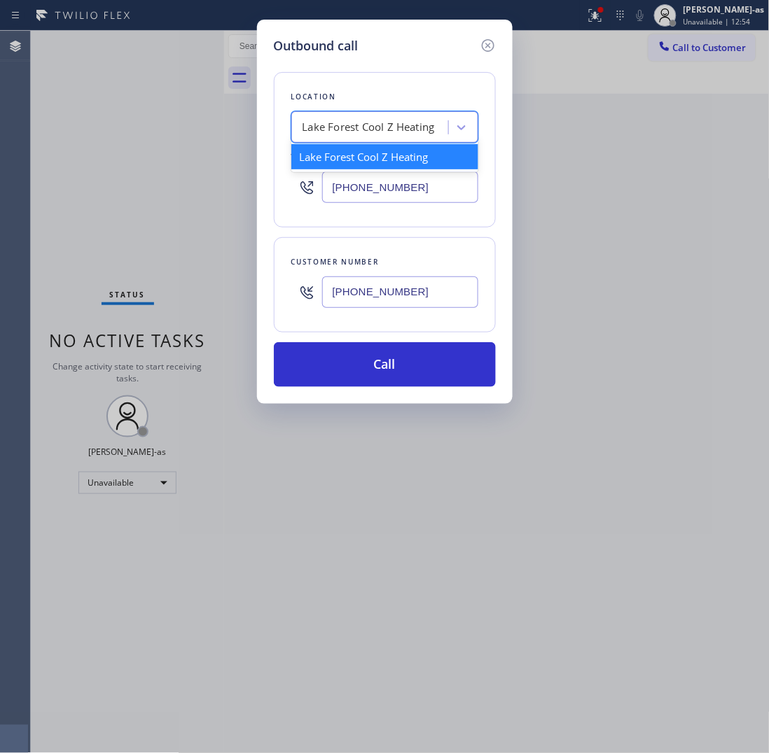
click at [377, 130] on div "Lake Forest Cool Z Heating" at bounding box center [368, 128] width 132 height 16
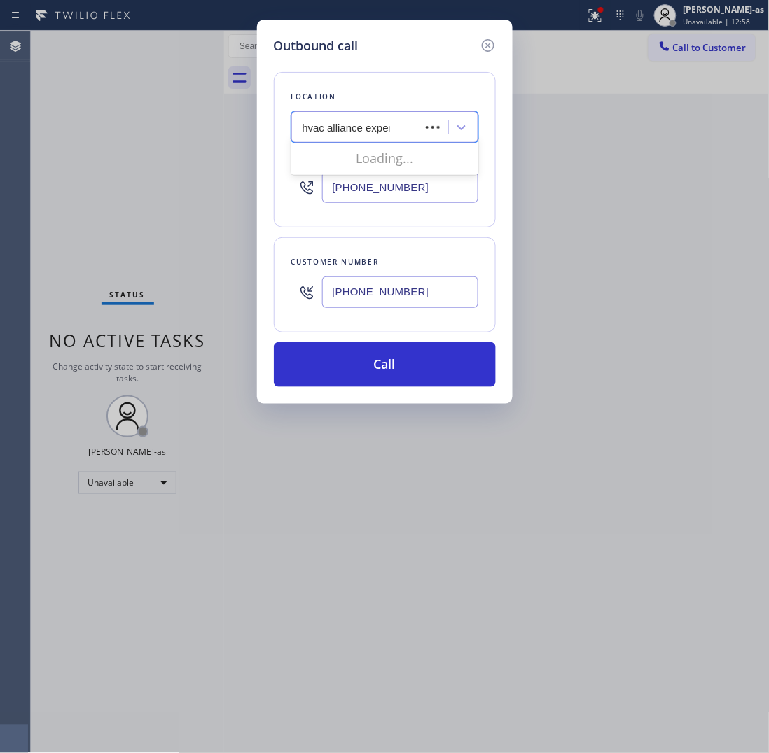
type input "hvac alliance expert"
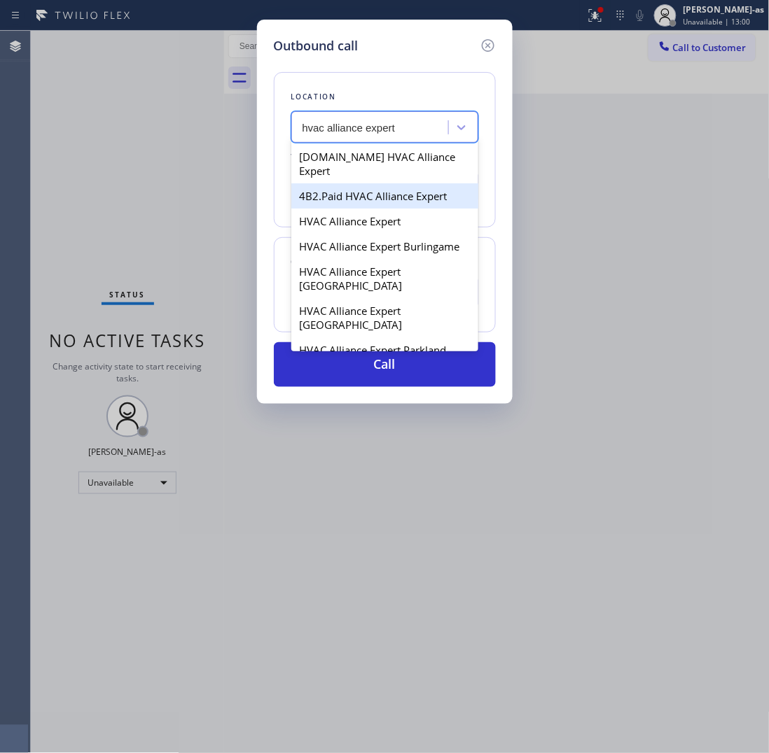
click at [337, 188] on div "4B2.Paid HVAC Alliance Expert" at bounding box center [384, 195] width 187 height 25
type input "[PHONE_NUMBER]"
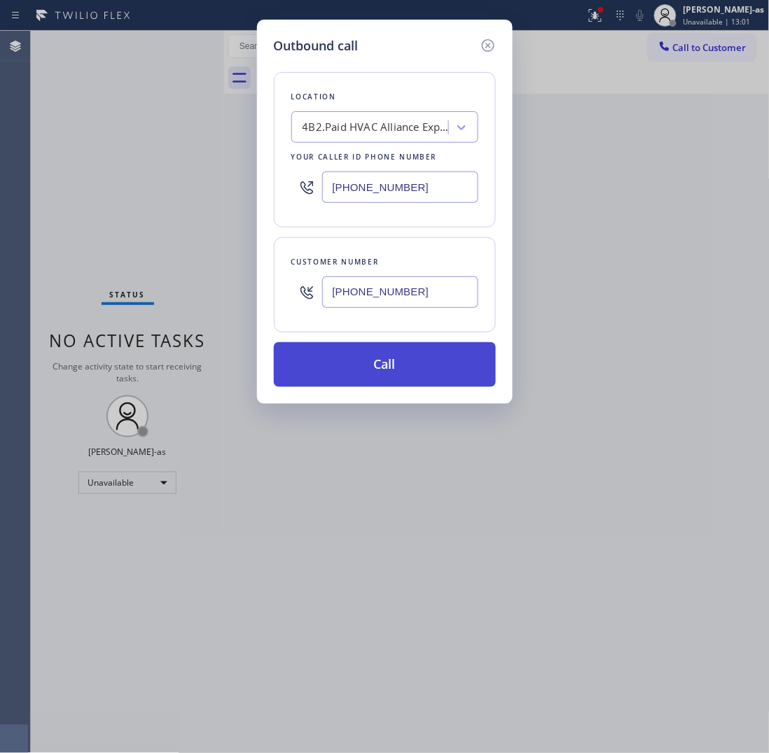
click at [417, 369] on button "Call" at bounding box center [385, 364] width 222 height 45
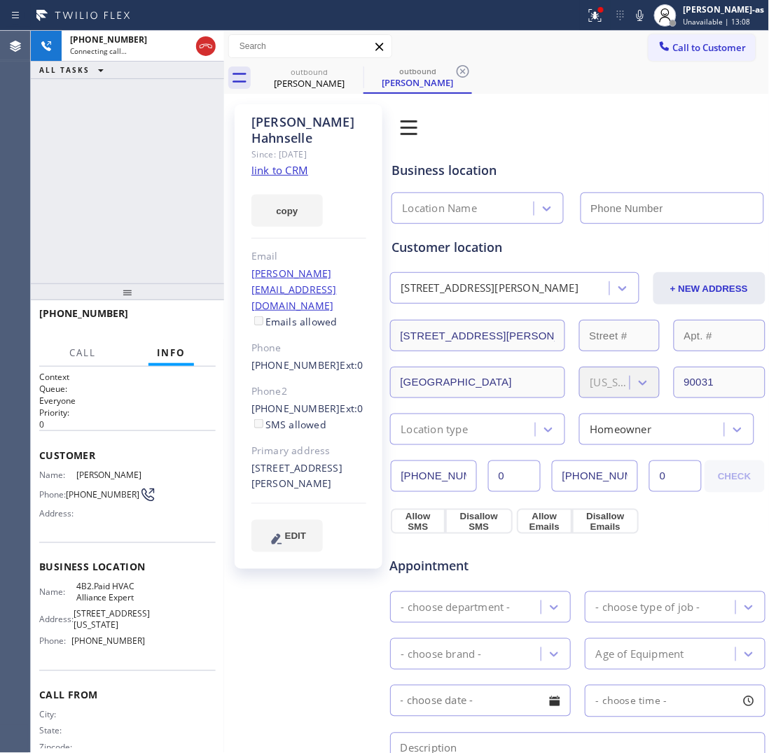
type input "[PHONE_NUMBER]"
click at [180, 313] on button "HANG UP" at bounding box center [183, 320] width 65 height 20
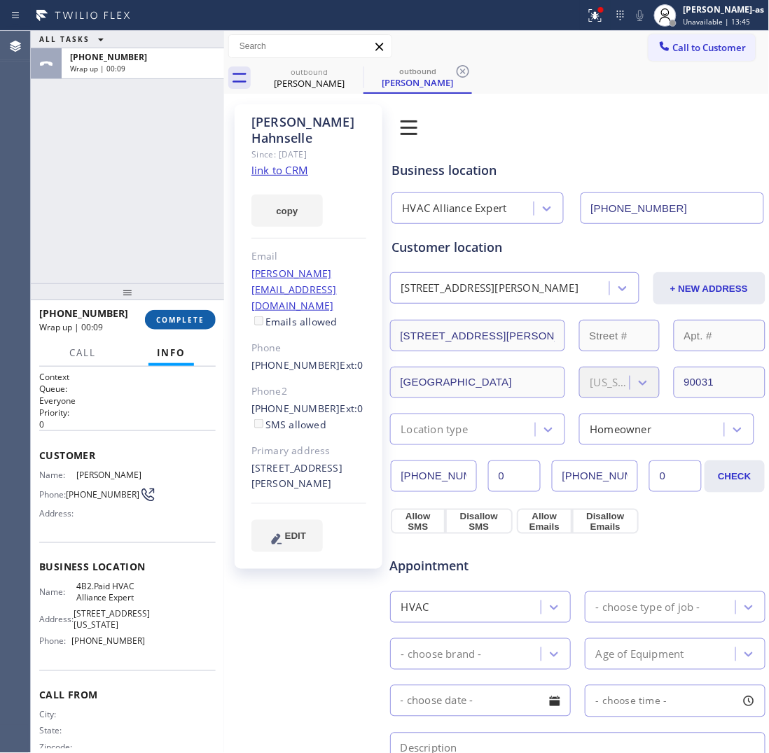
click at [183, 315] on span "COMPLETE" at bounding box center [180, 320] width 48 height 10
drag, startPoint x: 165, startPoint y: 249, endPoint x: 183, endPoint y: 274, distance: 31.1
click at [165, 247] on div "ALL TASKS ALL TASKS ACTIVE TASKS TASKS IN WRAP UP [PHONE_NUMBER] Wrap up | 00:09" at bounding box center [127, 157] width 193 height 253
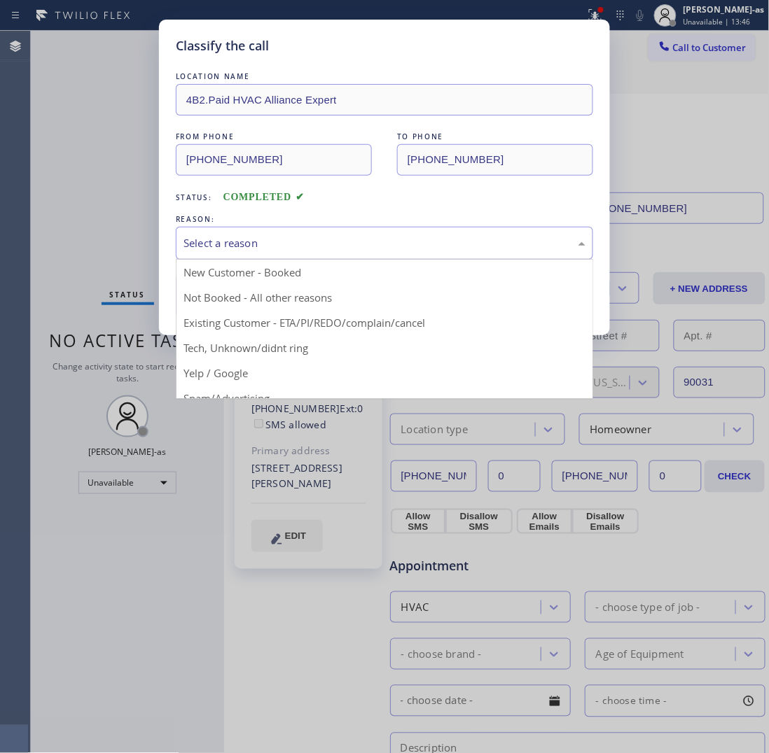
click at [289, 243] on div "Select a reason" at bounding box center [384, 243] width 402 height 16
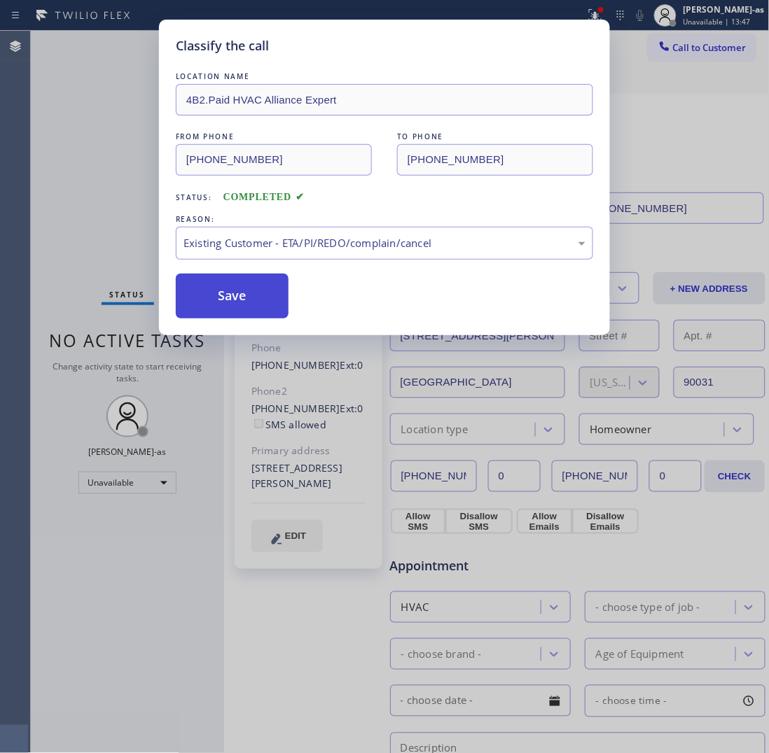
click at [235, 302] on button "Save" at bounding box center [232, 296] width 113 height 45
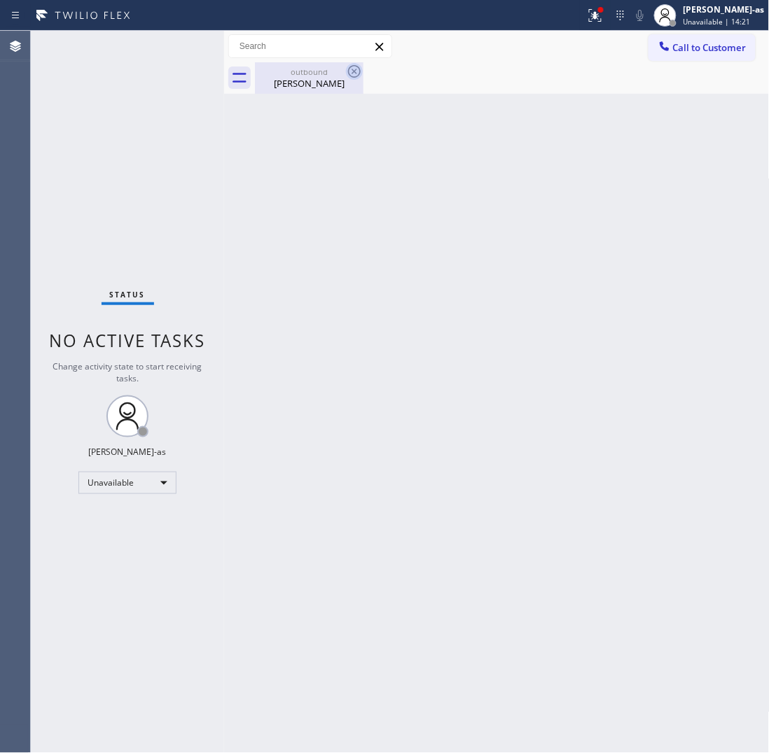
click at [356, 70] on icon at bounding box center [354, 71] width 17 height 17
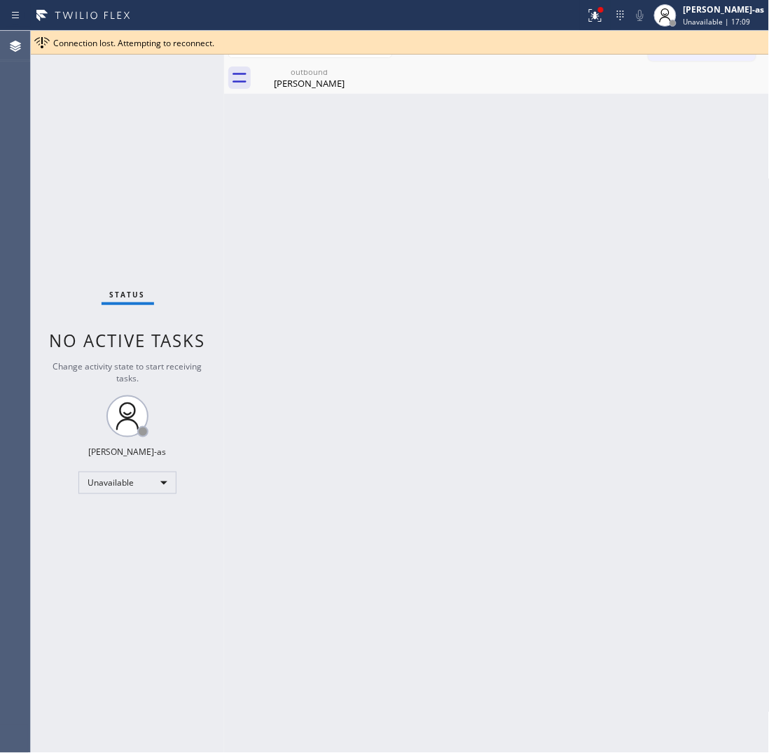
click at [308, 154] on div "Back to Dashboard Change Sender ID Customers Technicians Select a contact Outbo…" at bounding box center [496, 392] width 545 height 722
click at [330, 71] on div "outbound" at bounding box center [309, 72] width 106 height 11
click at [358, 68] on div "outbound [PERSON_NAME]" at bounding box center [512, 78] width 515 height 32
click at [358, 67] on div at bounding box center [512, 78] width 515 height 32
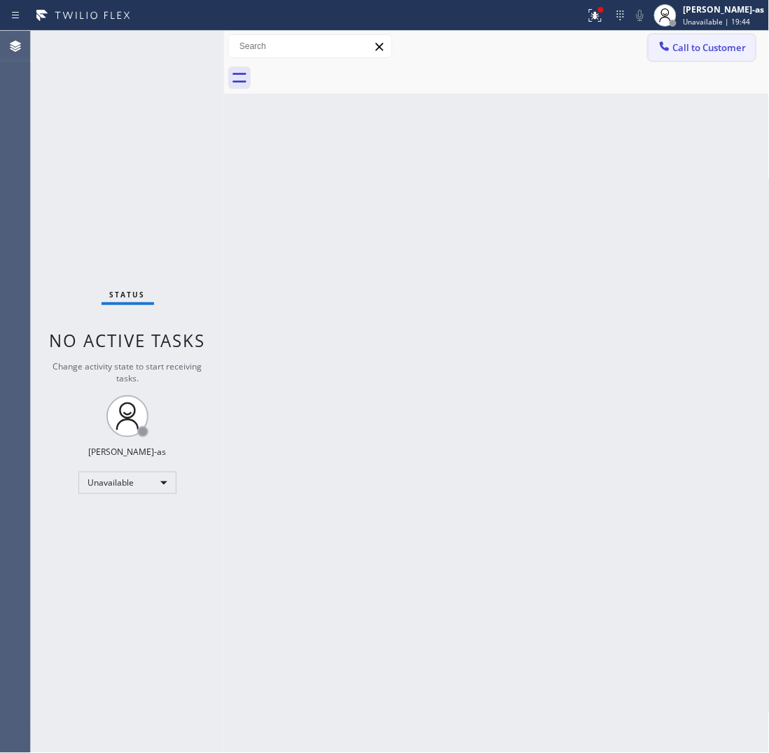
click at [714, 35] on button "Call to Customer" at bounding box center [701, 47] width 107 height 27
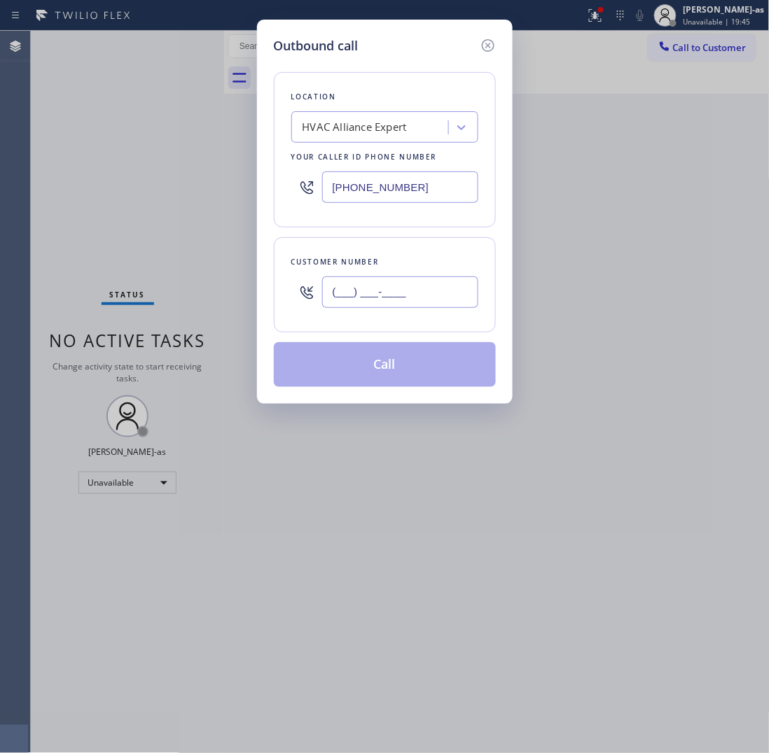
click at [369, 281] on input "(___) ___-____" at bounding box center [400, 293] width 156 height 32
paste input "310) 951-4454"
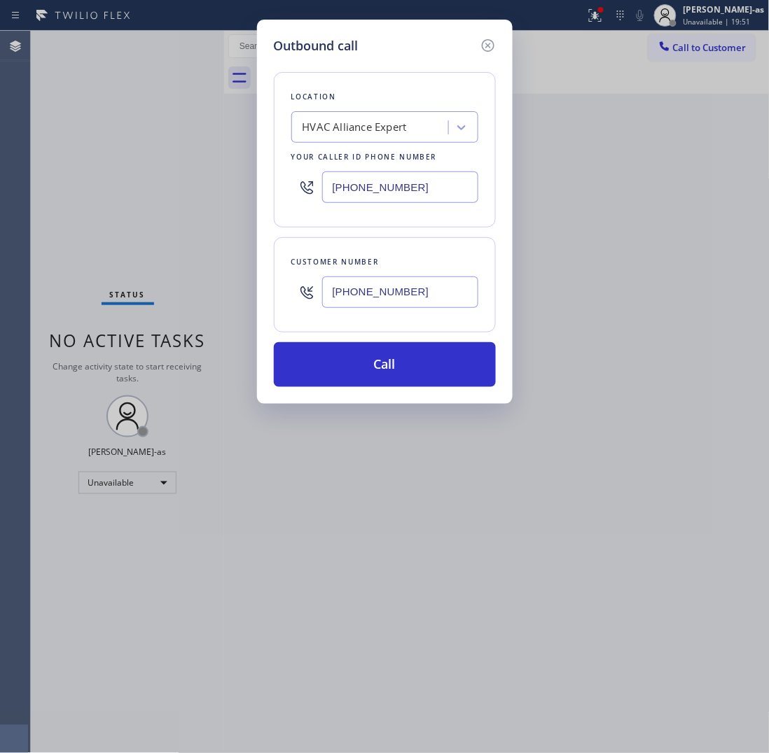
type input "[PHONE_NUMBER]"
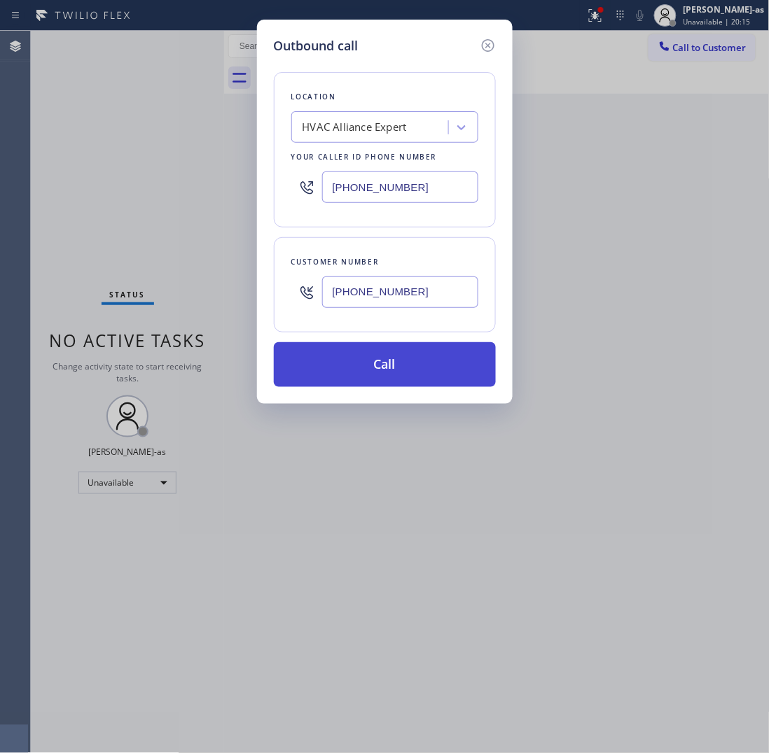
click at [456, 358] on button "Call" at bounding box center [385, 364] width 222 height 45
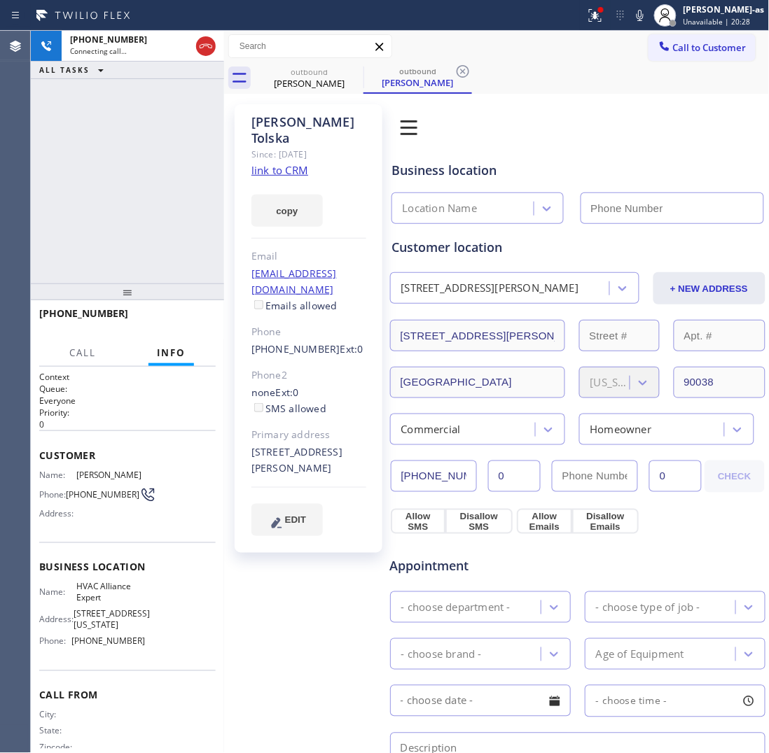
type input "[PHONE_NUMBER]"
click at [147, 130] on div "[PHONE_NUMBER] Live | 00:01 ALL TASKS ALL TASKS ACTIVE TASKS TASKS IN WRAP UP" at bounding box center [127, 157] width 193 height 253
click at [284, 163] on link "link to CRM" at bounding box center [279, 170] width 57 height 14
click at [102, 11] on icon at bounding box center [83, 15] width 105 height 22
click at [175, 243] on div "[PHONE_NUMBER] Live | 01:41 ALL TASKS ALL TASKS ACTIVE TASKS TASKS IN WRAP UP" at bounding box center [127, 157] width 193 height 253
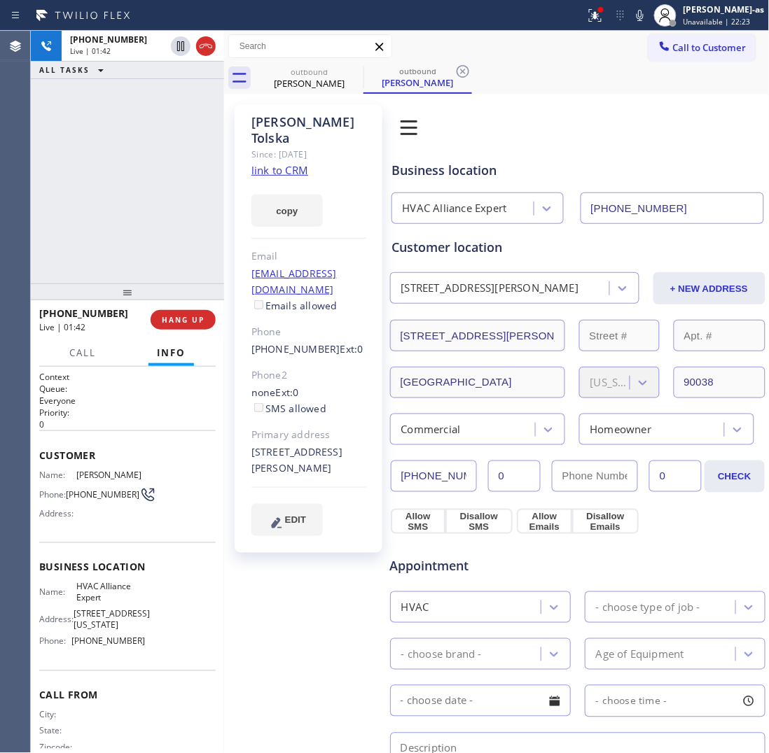
drag, startPoint x: 128, startPoint y: 242, endPoint x: 226, endPoint y: 270, distance: 101.7
click at [132, 243] on div "[PHONE_NUMBER] Live | 01:42 ALL TASKS ALL TASKS ACTIVE TASKS TASKS IN WRAP UP" at bounding box center [127, 157] width 193 height 253
click at [211, 319] on button "HANG UP" at bounding box center [183, 320] width 65 height 20
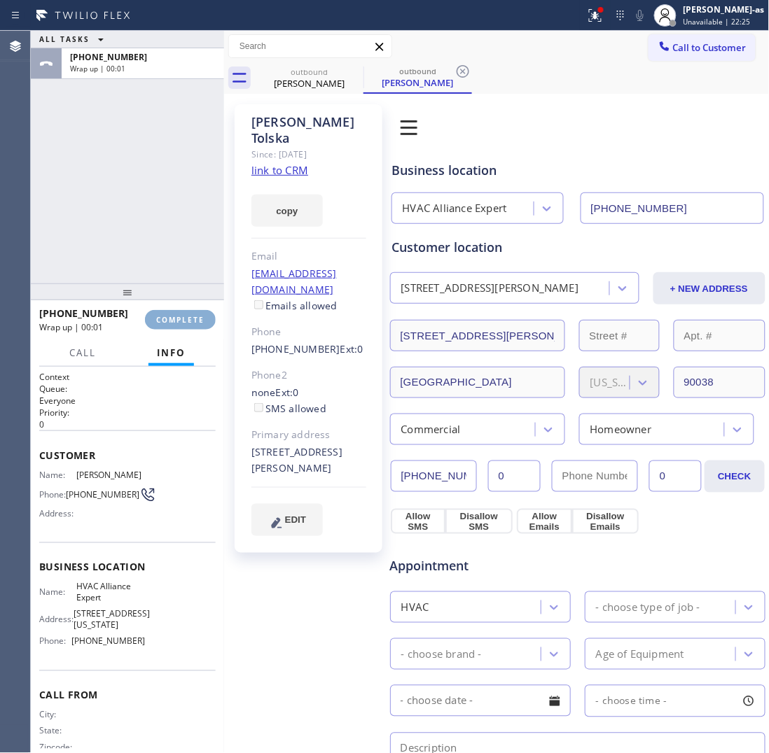
click at [211, 319] on button "COMPLETE" at bounding box center [180, 320] width 71 height 20
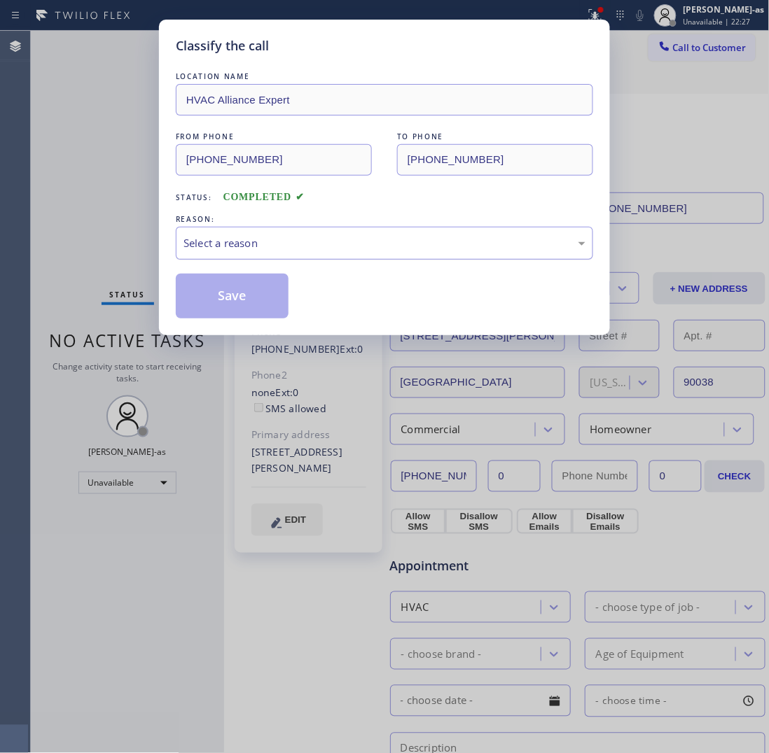
click at [291, 240] on div "Select a reason" at bounding box center [384, 243] width 402 height 16
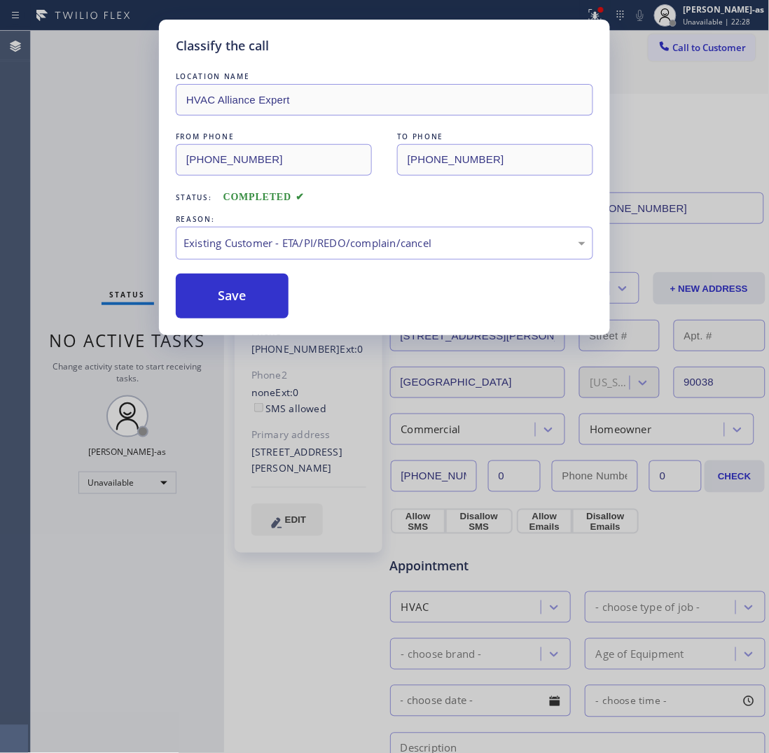
click at [247, 295] on button "Save" at bounding box center [232, 296] width 113 height 45
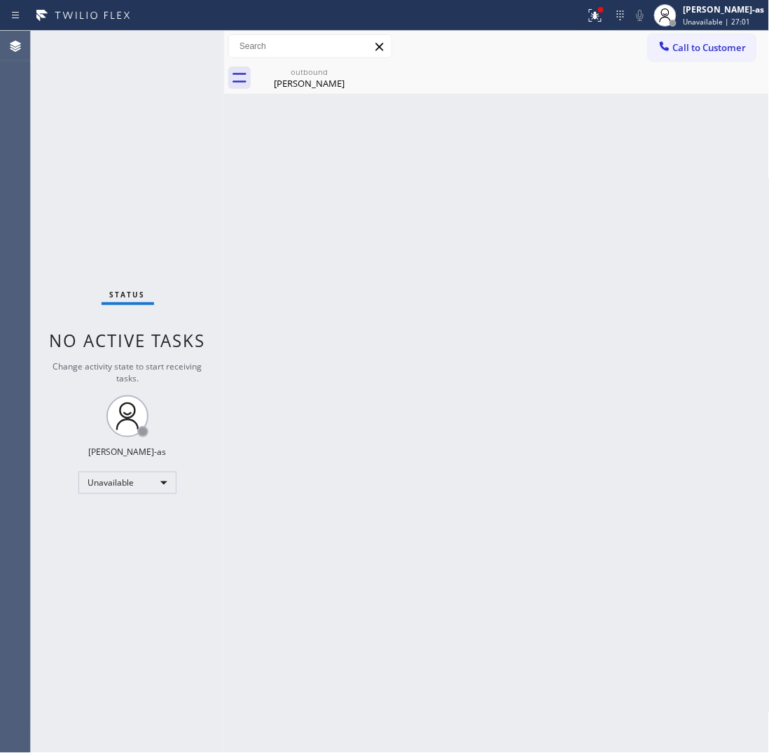
drag, startPoint x: 526, startPoint y: 224, endPoint x: 684, endPoint y: 65, distance: 223.8
click at [529, 222] on div "Back to Dashboard Change Sender ID Customers Technicians Select a contact Outbo…" at bounding box center [496, 392] width 545 height 722
click at [693, 39] on button "Call to Customer" at bounding box center [701, 47] width 107 height 27
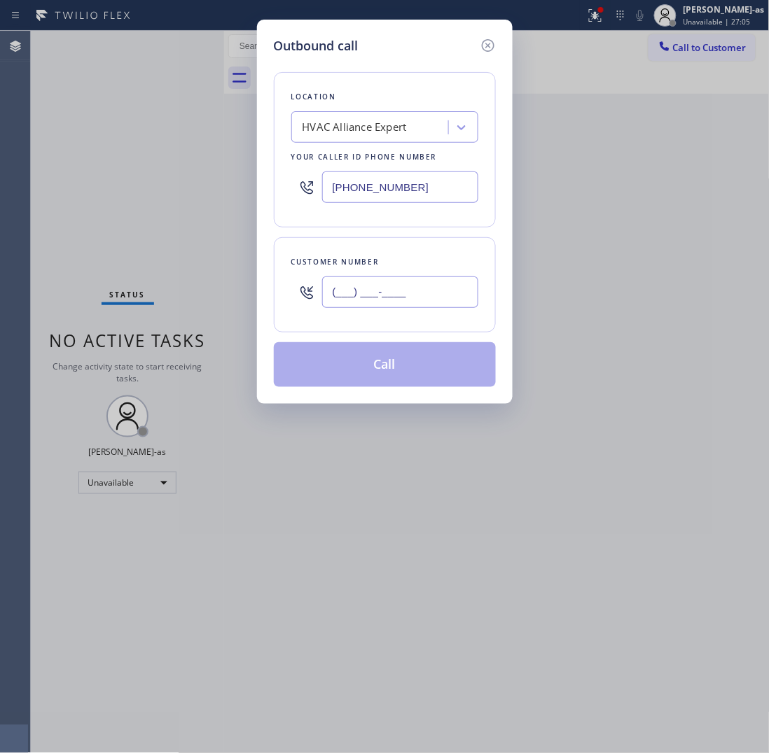
click at [424, 298] on input "(___) ___-____" at bounding box center [400, 293] width 156 height 32
paste input "818) 424-1284"
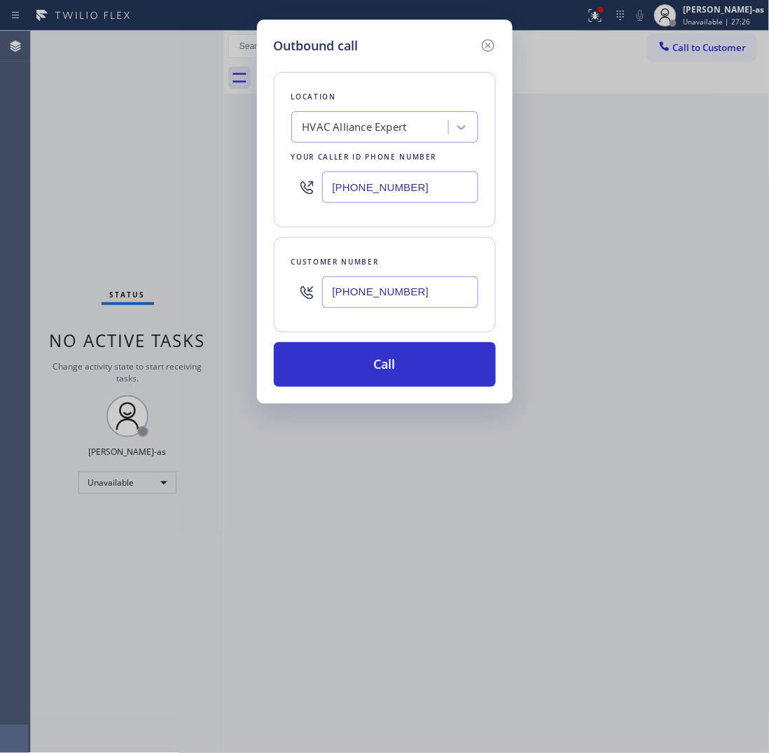
click at [425, 293] on input "[PHONE_NUMBER]" at bounding box center [400, 293] width 156 height 32
paste input "310) 962-9392"
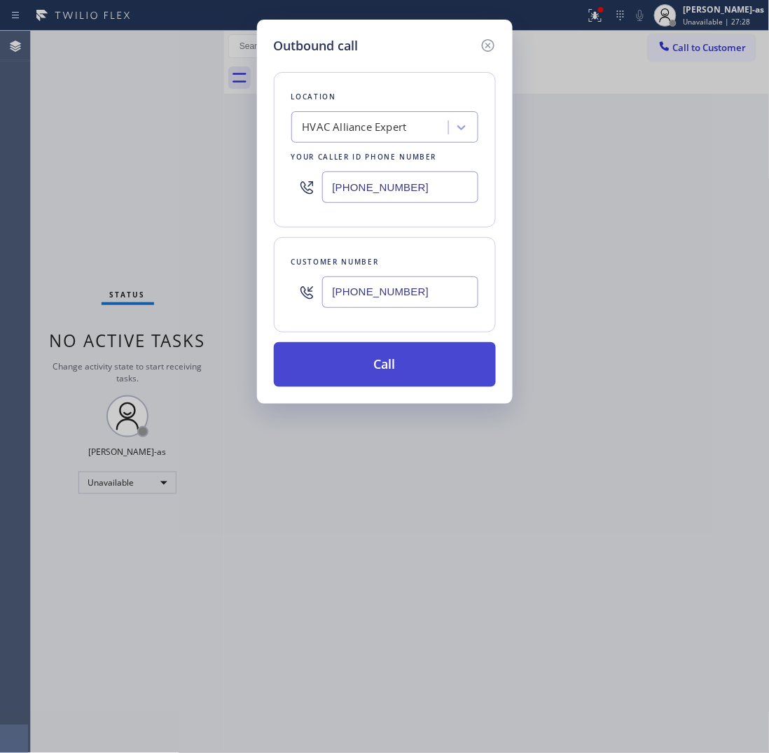
type input "[PHONE_NUMBER]"
click at [407, 366] on button "Call" at bounding box center [385, 364] width 222 height 45
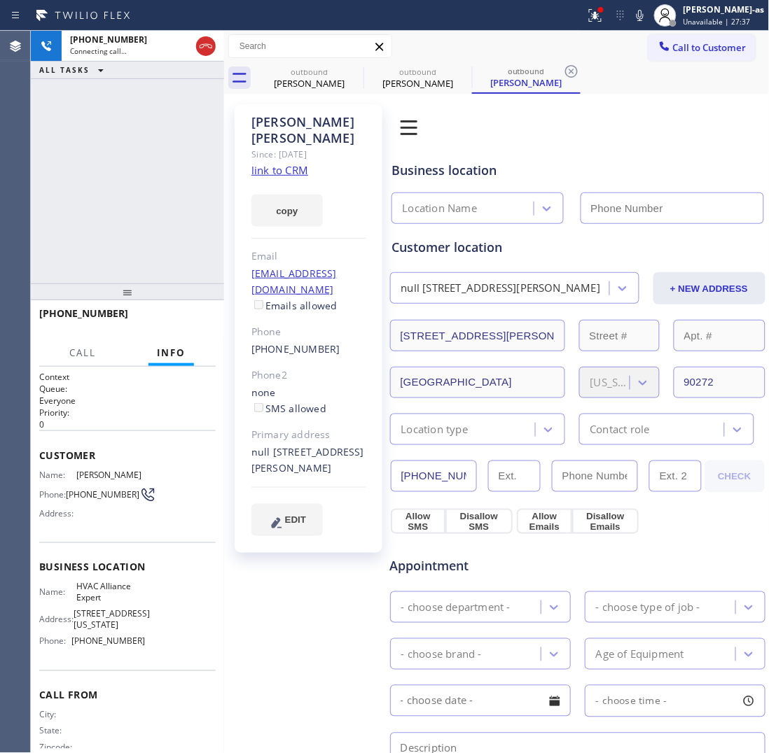
type input "[PHONE_NUMBER]"
click at [174, 321] on span "HANG UP" at bounding box center [183, 320] width 43 height 10
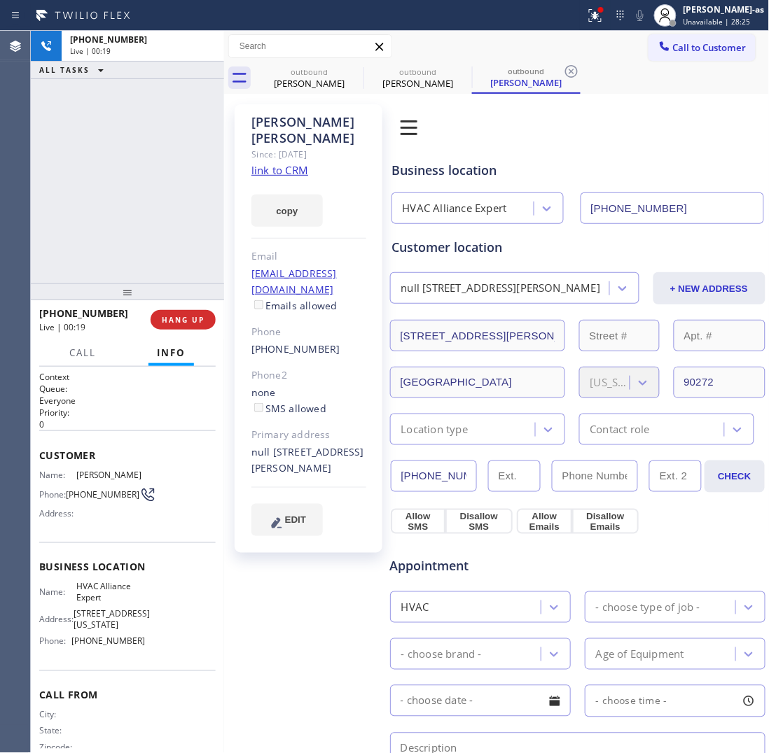
click at [351, 342] on div "[PHONE_NUMBER]" at bounding box center [308, 350] width 115 height 16
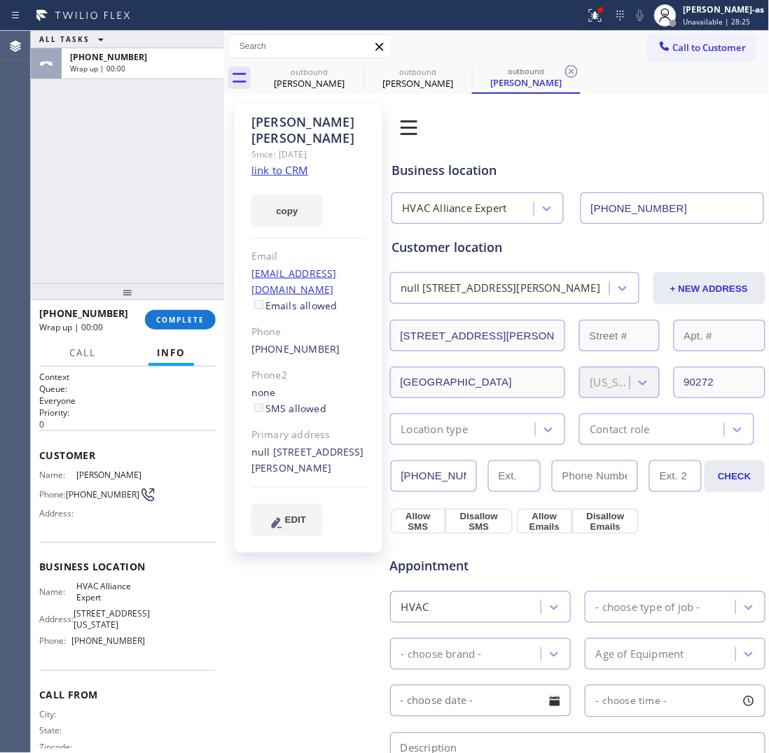
click at [351, 342] on div "[PHONE_NUMBER]" at bounding box center [308, 350] width 115 height 16
click at [179, 319] on span "COMPLETE" at bounding box center [180, 320] width 48 height 10
click at [162, 249] on div "ALL TASKS ALL TASKS ACTIVE TASKS TASKS IN WRAP UP [PHONE_NUMBER] Wrap up | 00:02" at bounding box center [127, 157] width 193 height 253
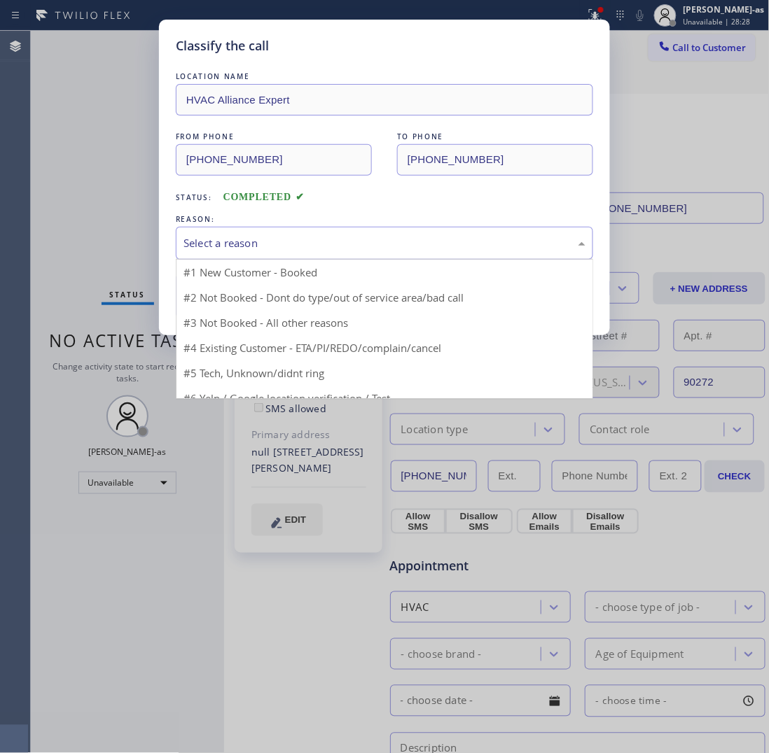
click at [390, 242] on div "Select a reason" at bounding box center [384, 243] width 402 height 16
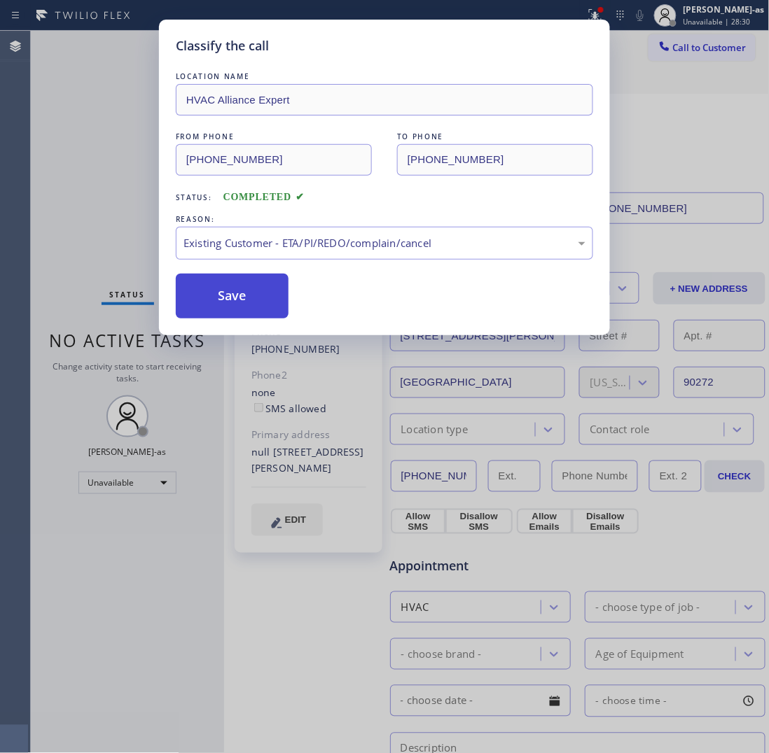
drag, startPoint x: 225, startPoint y: 286, endPoint x: 245, endPoint y: 296, distance: 22.9
click at [228, 286] on button "Save" at bounding box center [232, 296] width 113 height 45
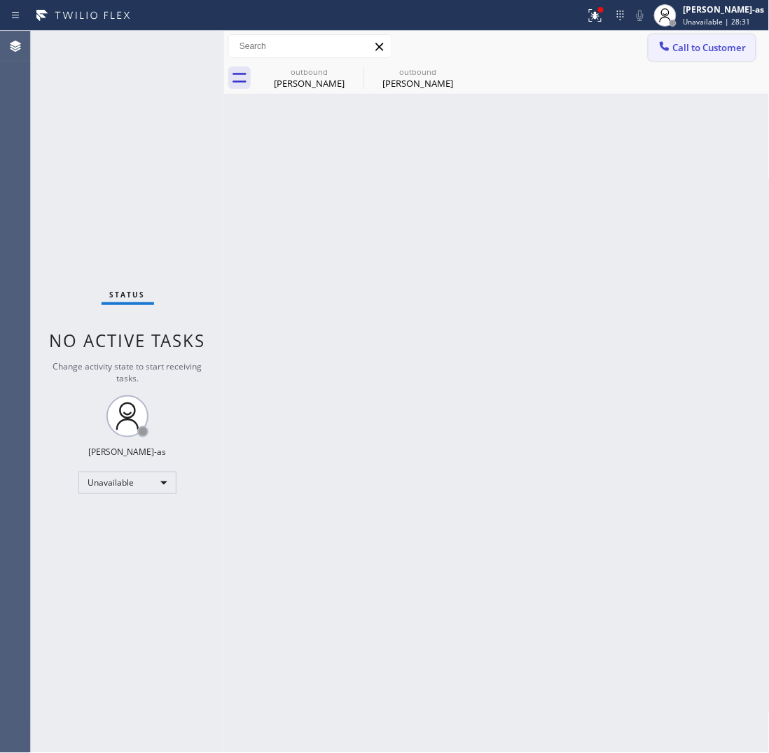
click at [694, 43] on span "Call to Customer" at bounding box center [710, 47] width 74 height 13
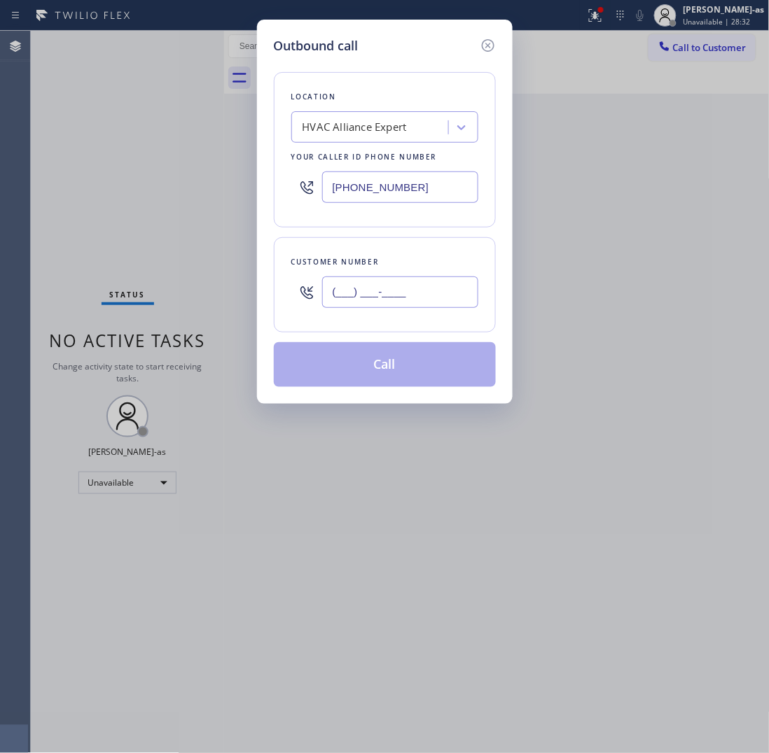
click at [400, 295] on input "(___) ___-____" at bounding box center [400, 293] width 156 height 32
paste input "310) 962-9392"
type input "[PHONE_NUMBER]"
drag, startPoint x: 407, startPoint y: 358, endPoint x: 312, endPoint y: 380, distance: 98.3
click at [405, 358] on button "Call" at bounding box center [385, 364] width 222 height 45
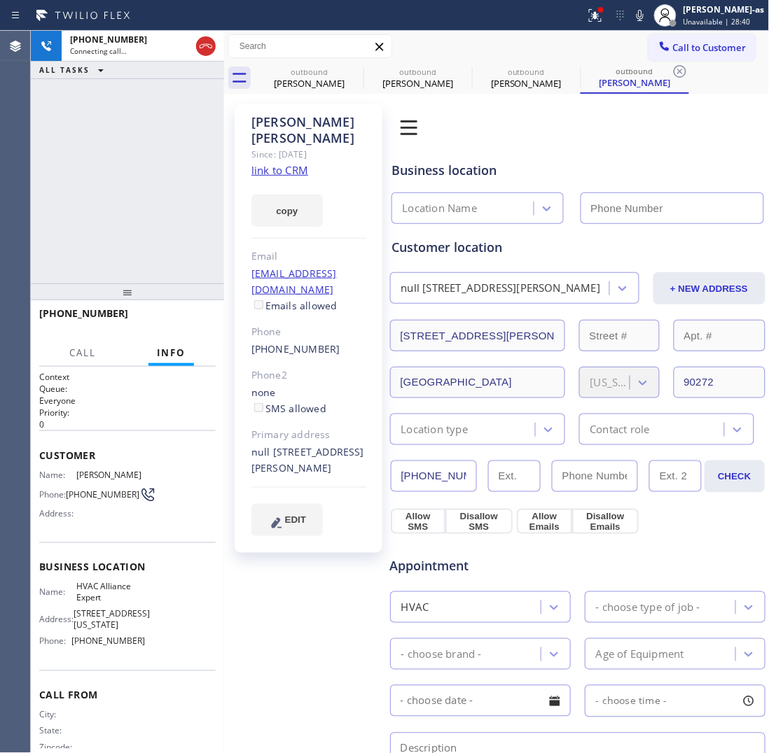
type input "[PHONE_NUMBER]"
click at [195, 308] on div "[PHONE_NUMBER] Live | 00:11 HANG UP" at bounding box center [127, 320] width 176 height 36
click at [179, 323] on span "HANG UP" at bounding box center [183, 320] width 43 height 10
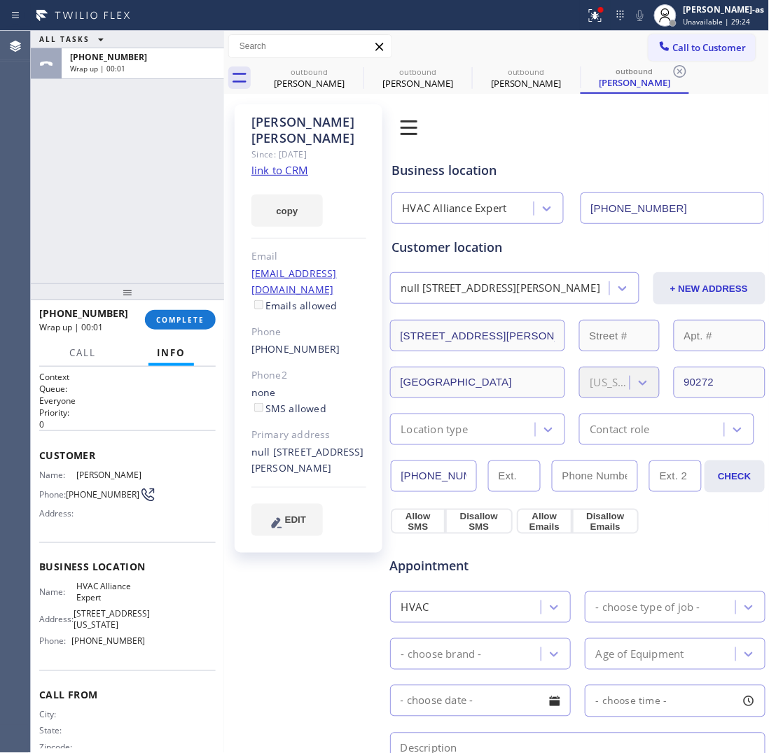
click at [179, 201] on div "ALL TASKS ALL TASKS ACTIVE TASKS TASKS IN WRAP UP [PHONE_NUMBER] Wrap up | 00:01" at bounding box center [127, 157] width 193 height 253
click at [181, 316] on span "COMPLETE" at bounding box center [180, 320] width 48 height 10
drag, startPoint x: 153, startPoint y: 239, endPoint x: 307, endPoint y: 225, distance: 154.6
click at [152, 232] on div "ALL TASKS ALL TASKS ACTIVE TASKS TASKS IN WRAP UP [PHONE_NUMBER] Wrap up | 00:01" at bounding box center [127, 157] width 193 height 253
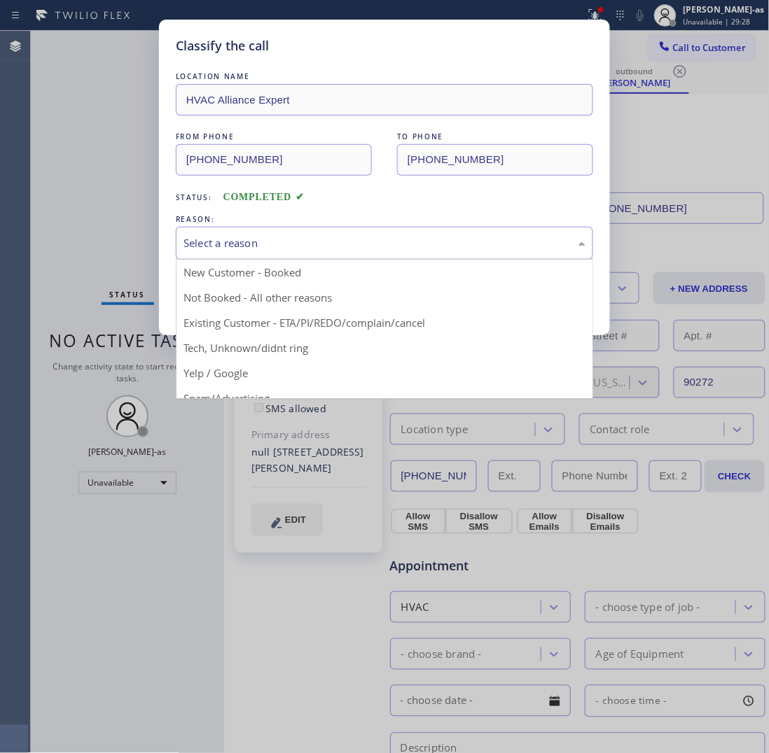
drag, startPoint x: 328, startPoint y: 246, endPoint x: 421, endPoint y: 250, distance: 93.2
click at [329, 246] on div "Select a reason" at bounding box center [384, 243] width 402 height 16
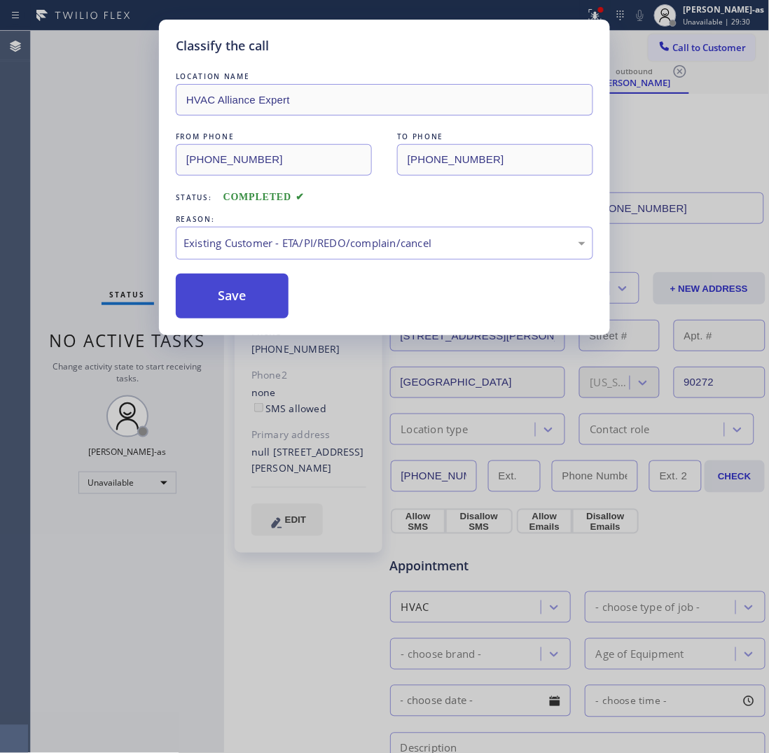
click at [258, 295] on button "Save" at bounding box center [232, 296] width 113 height 45
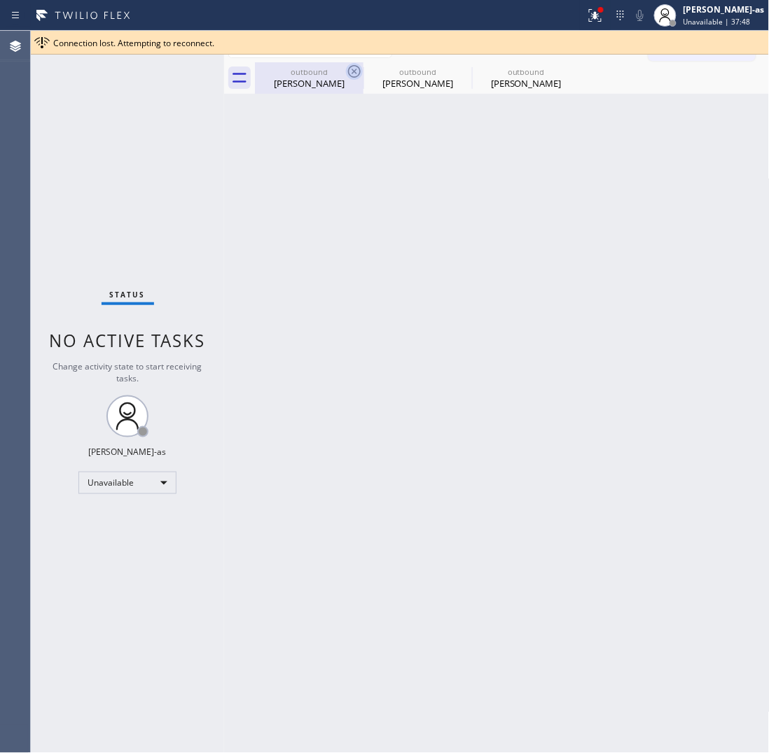
click at [323, 67] on div "outbound" at bounding box center [309, 72] width 106 height 11
click at [347, 67] on icon at bounding box center [354, 71] width 17 height 17
click at [0, 0] on icon at bounding box center [0, 0] width 0 height 0
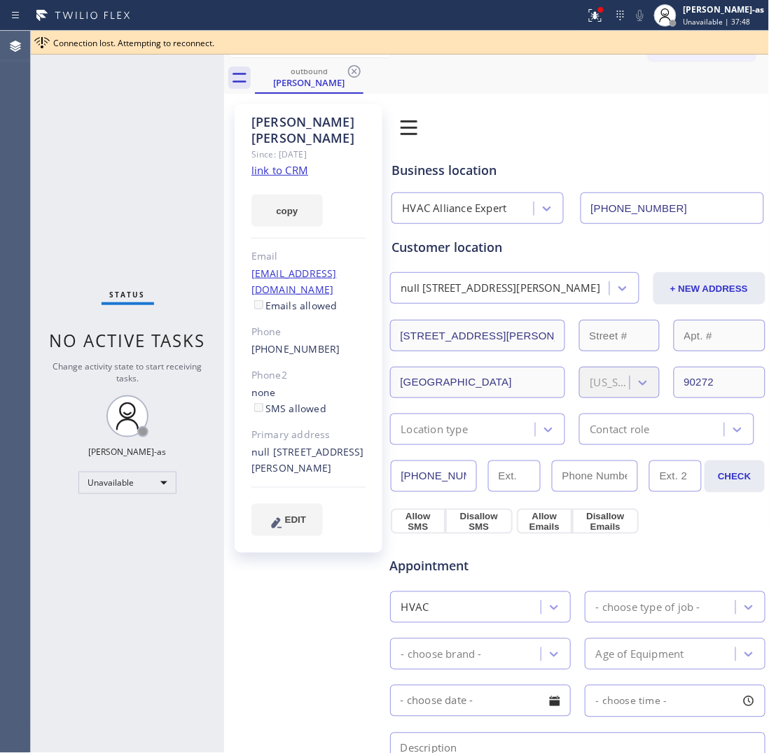
drag, startPoint x: 347, startPoint y: 67, endPoint x: 347, endPoint y: 75, distance: 7.7
click at [347, 68] on icon at bounding box center [354, 71] width 17 height 17
click at [347, 75] on div "outbound [PERSON_NAME]" at bounding box center [512, 78] width 515 height 32
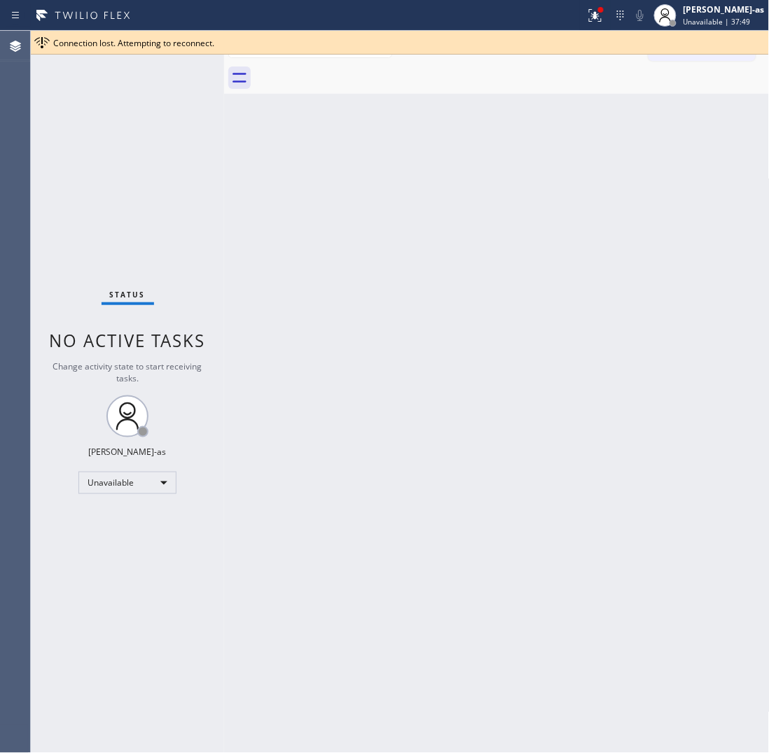
click at [634, 411] on div "Back to Dashboard Change Sender ID Customers Technicians Select a contact Outbo…" at bounding box center [496, 392] width 545 height 722
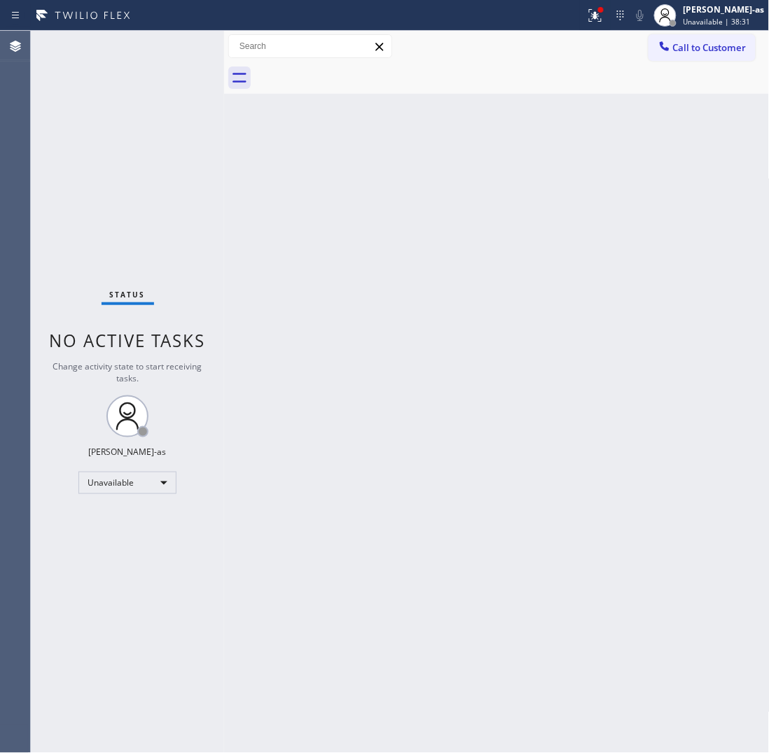
click at [215, 341] on div "Status No active tasks Change activity state to start receiving tasks. [PERSON_…" at bounding box center [127, 392] width 193 height 722
click at [417, 286] on div "Back to Dashboard Change Sender ID Customers Technicians Select a contact Outbo…" at bounding box center [496, 392] width 545 height 722
click at [448, 298] on div "Back to Dashboard Change Sender ID Customers Technicians Select a contact Outbo…" at bounding box center [496, 392] width 545 height 722
click at [676, 49] on span "Call to Customer" at bounding box center [710, 47] width 74 height 13
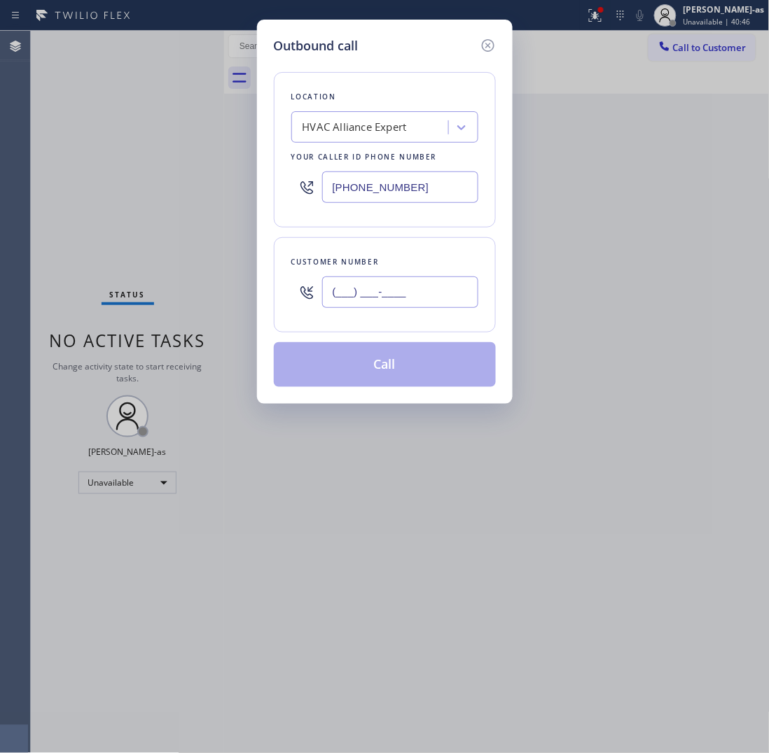
click at [448, 299] on input "(___) ___-____" at bounding box center [400, 293] width 156 height 32
paste input "626) 678-4322"
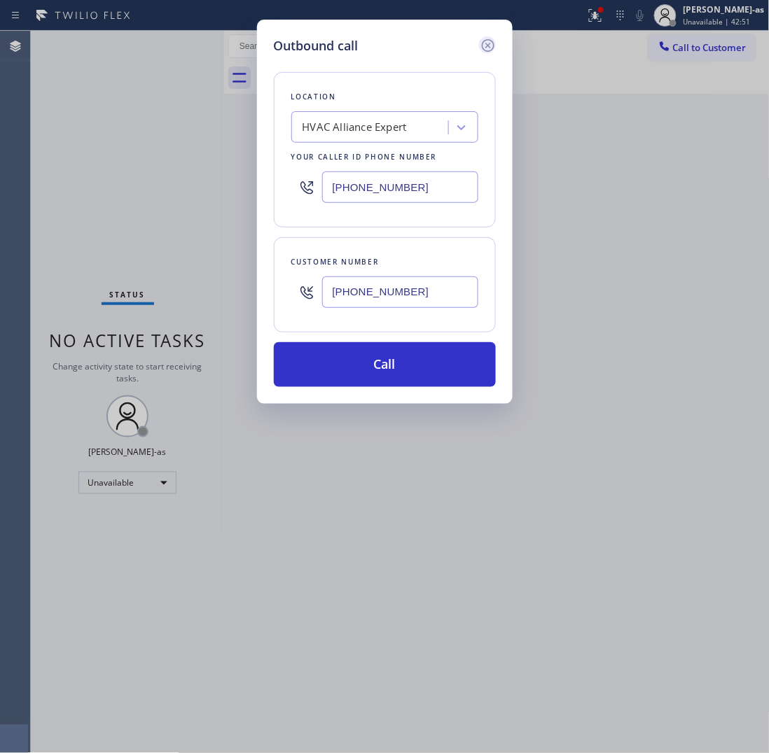
click at [482, 41] on icon at bounding box center [488, 45] width 17 height 17
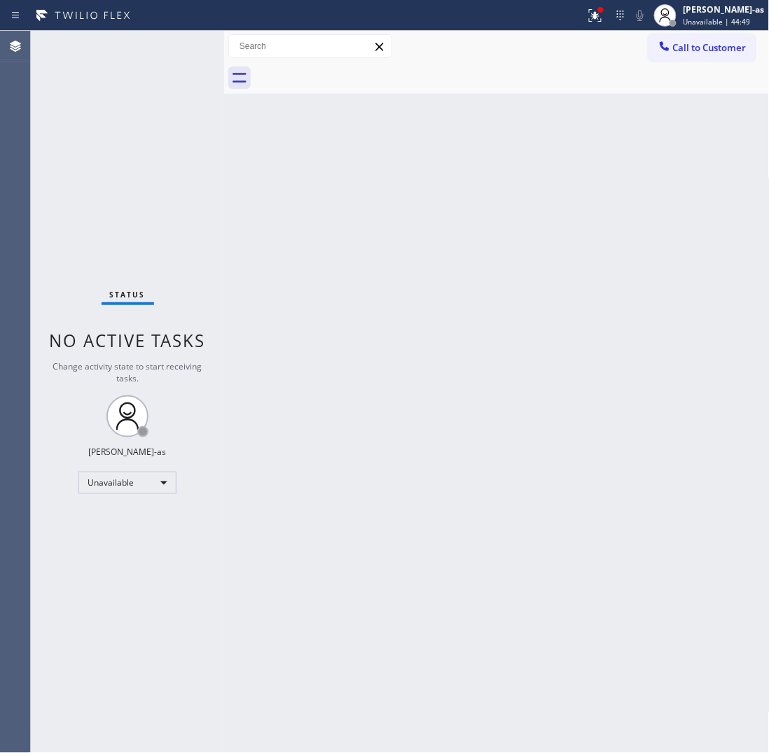
click at [417, 379] on div "Back to Dashboard Change Sender ID Customers Technicians Select a contact Outbo…" at bounding box center [496, 392] width 545 height 722
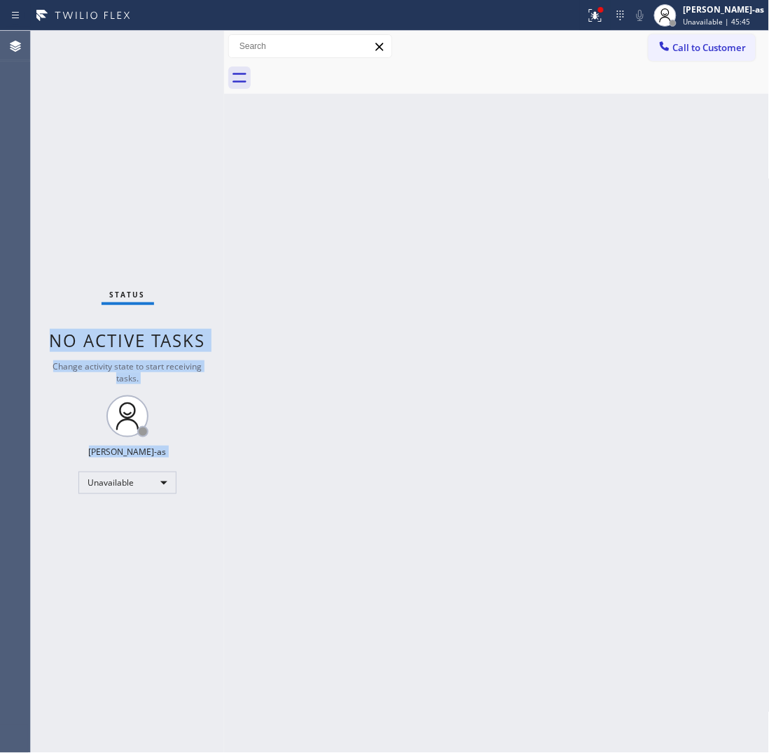
click at [229, 205] on div "Status No active tasks Change activity state to start receiving tasks. [PERSON_…" at bounding box center [400, 392] width 738 height 722
click at [450, 215] on div "Back to Dashboard Change Sender ID Customers Technicians Select a contact Outbo…" at bounding box center [496, 392] width 545 height 722
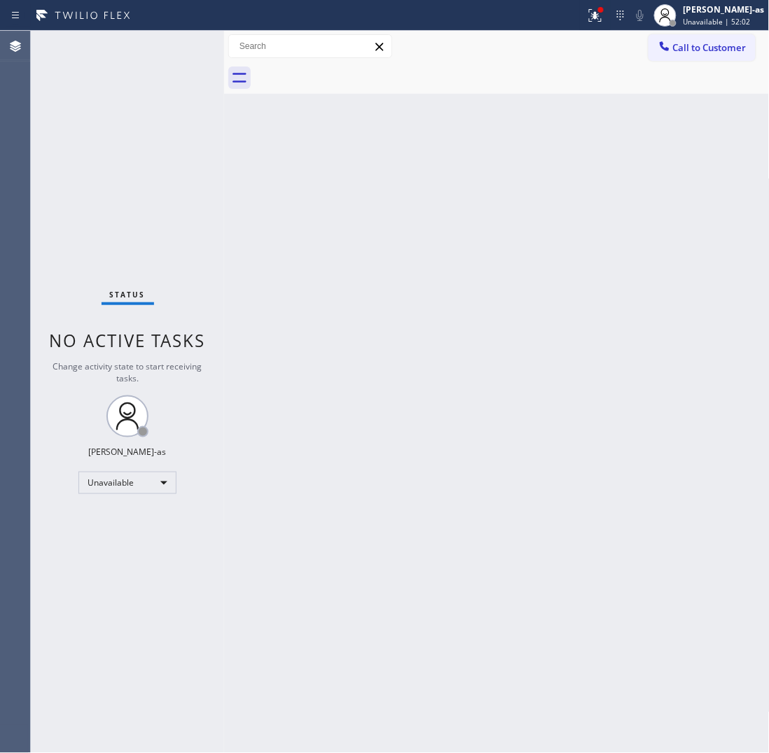
click at [433, 390] on div "Back to Dashboard Change Sender ID Customers Technicians Select a contact Outbo…" at bounding box center [496, 392] width 545 height 722
click at [659, 42] on icon at bounding box center [664, 46] width 14 height 14
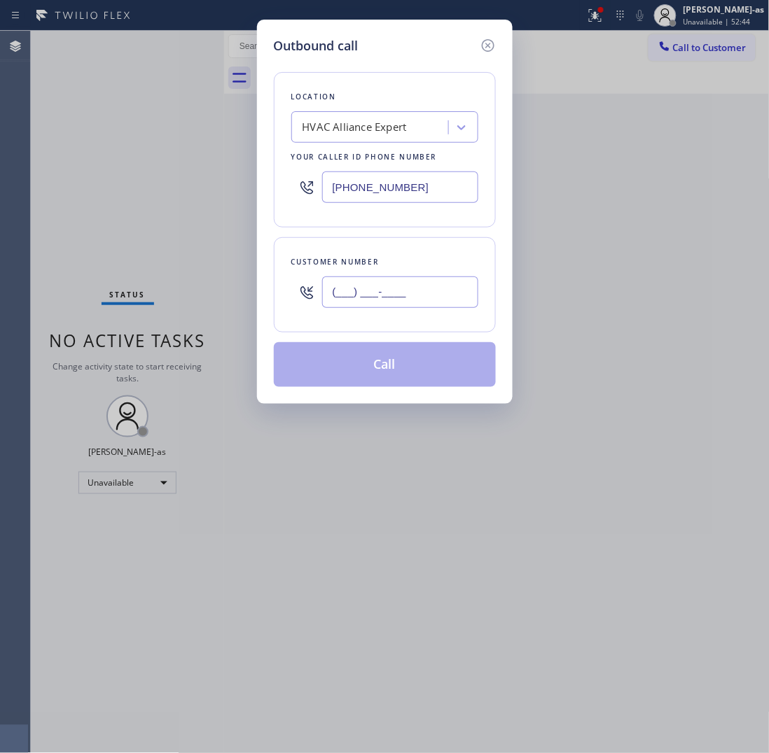
click at [418, 285] on input "(___) ___-____" at bounding box center [400, 293] width 156 height 32
paste input "314) 686-2616"
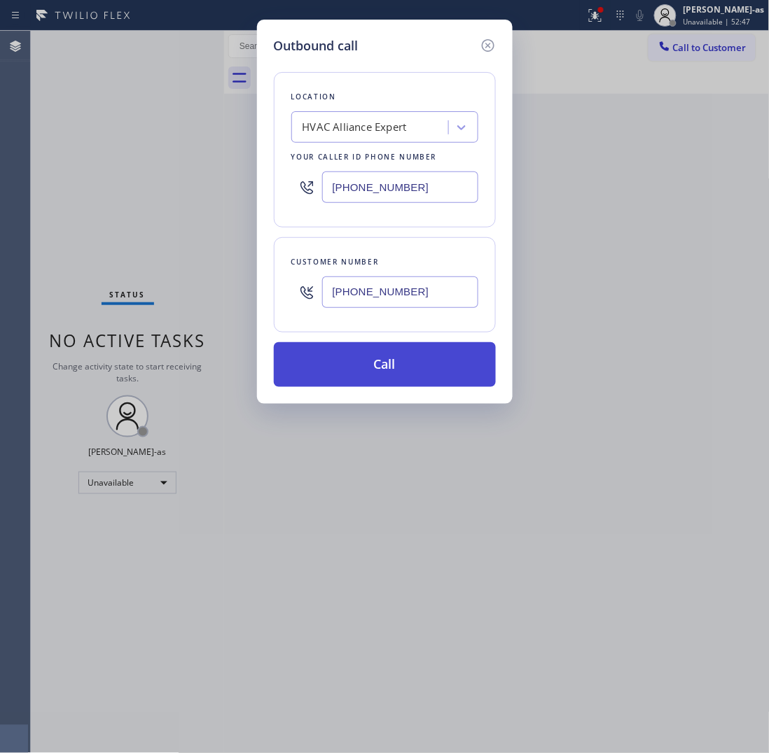
type input "[PHONE_NUMBER]"
click at [399, 378] on button "Call" at bounding box center [385, 364] width 222 height 45
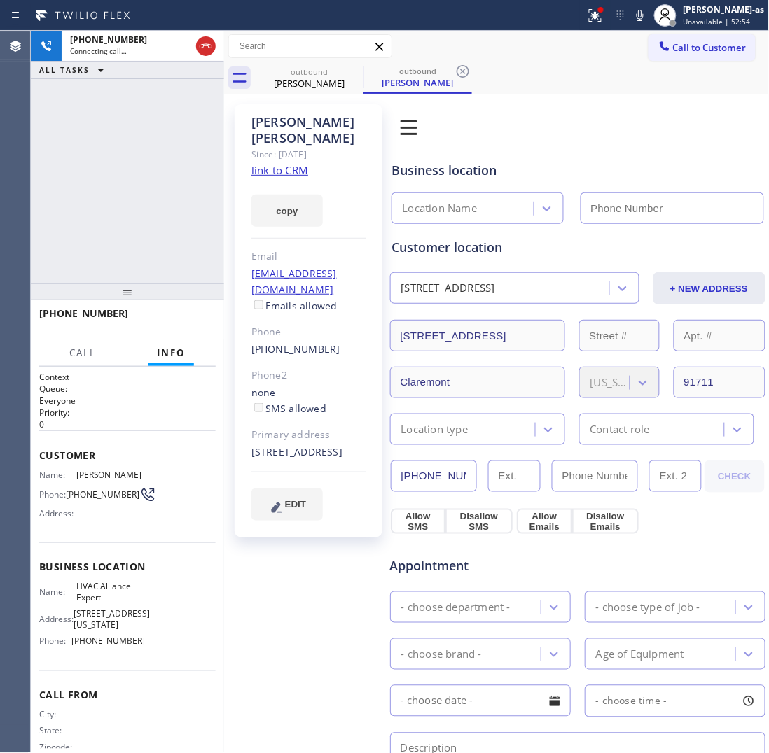
type input "[PHONE_NUMBER]"
click at [648, 8] on icon at bounding box center [639, 15] width 17 height 17
click at [648, 15] on icon at bounding box center [639, 15] width 17 height 17
drag, startPoint x: 162, startPoint y: 172, endPoint x: 177, endPoint y: 169, distance: 14.9
click at [162, 170] on div "[PHONE_NUMBER] Connecting call… ALL TASKS ALL TASKS ACTIVE TASKS TASKS IN WRAP …" at bounding box center [127, 157] width 193 height 253
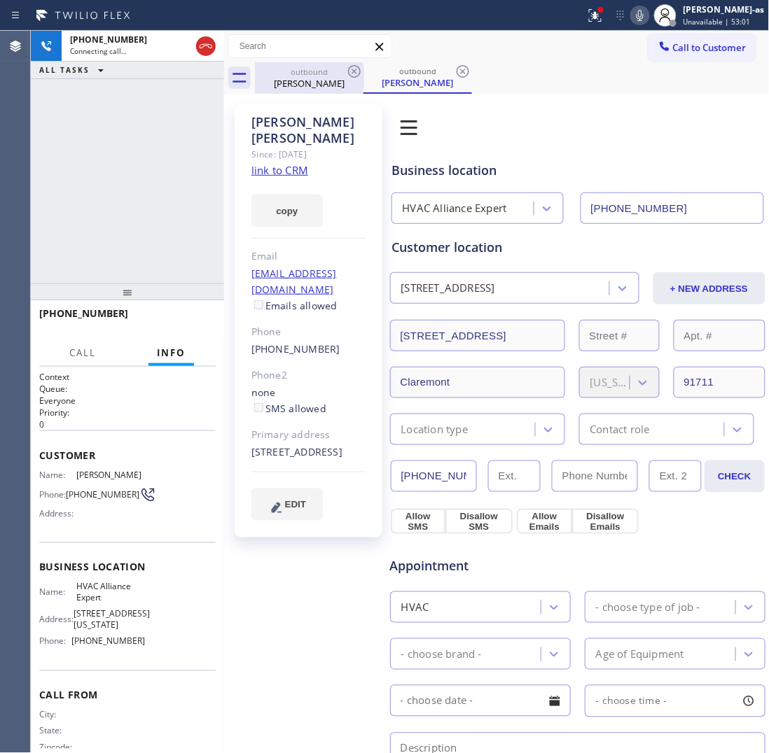
click at [300, 77] on div "[PERSON_NAME]" at bounding box center [309, 83] width 106 height 13
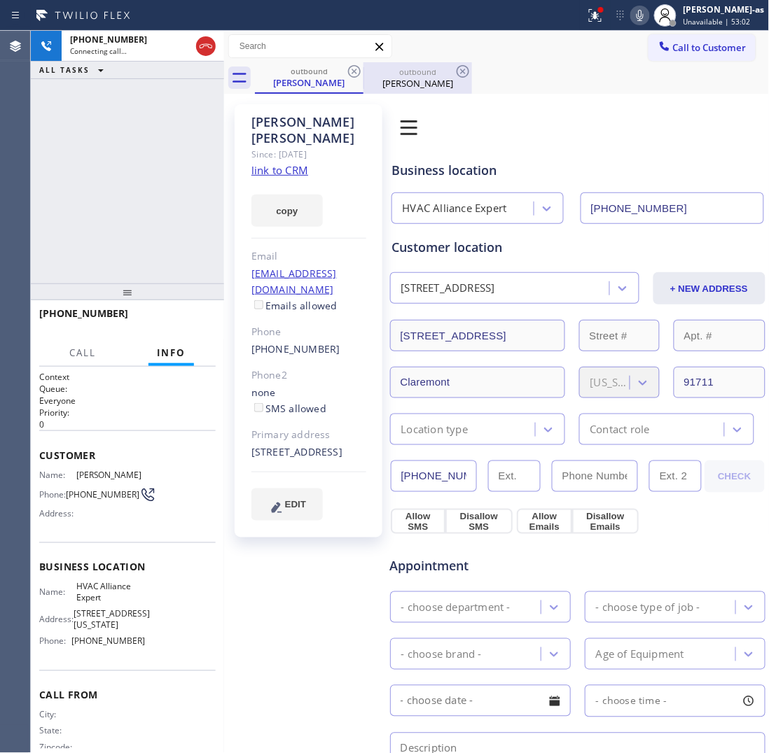
drag, startPoint x: 350, startPoint y: 64, endPoint x: 327, endPoint y: 83, distance: 29.8
click at [350, 65] on icon at bounding box center [354, 71] width 17 height 17
click at [179, 138] on div "[PHONE_NUMBER] Connecting call… ALL TASKS ALL TASKS ACTIVE TASKS TASKS IN WRAP …" at bounding box center [127, 157] width 193 height 253
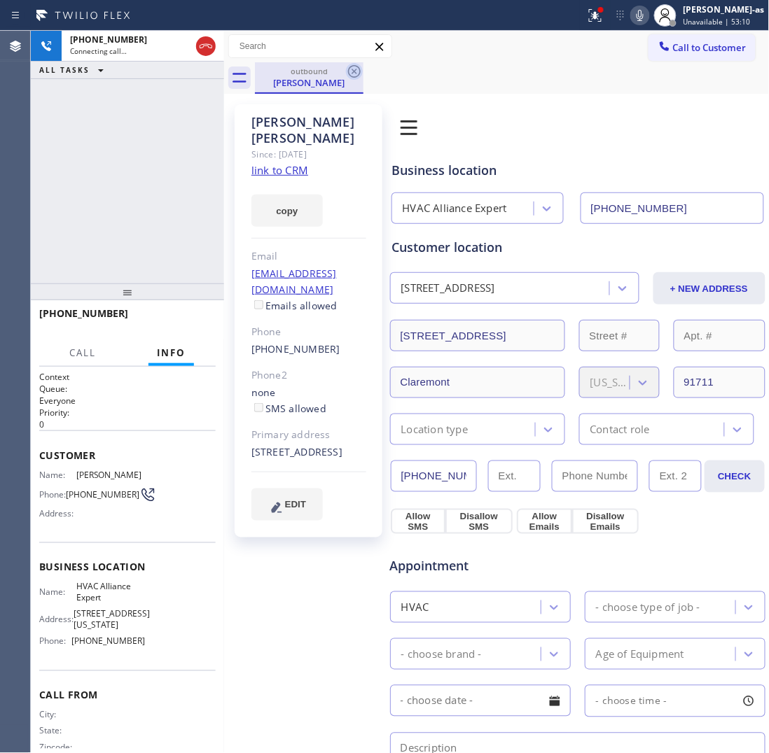
click at [312, 78] on div "[PERSON_NAME]" at bounding box center [309, 82] width 106 height 13
click at [357, 65] on icon at bounding box center [354, 71] width 17 height 17
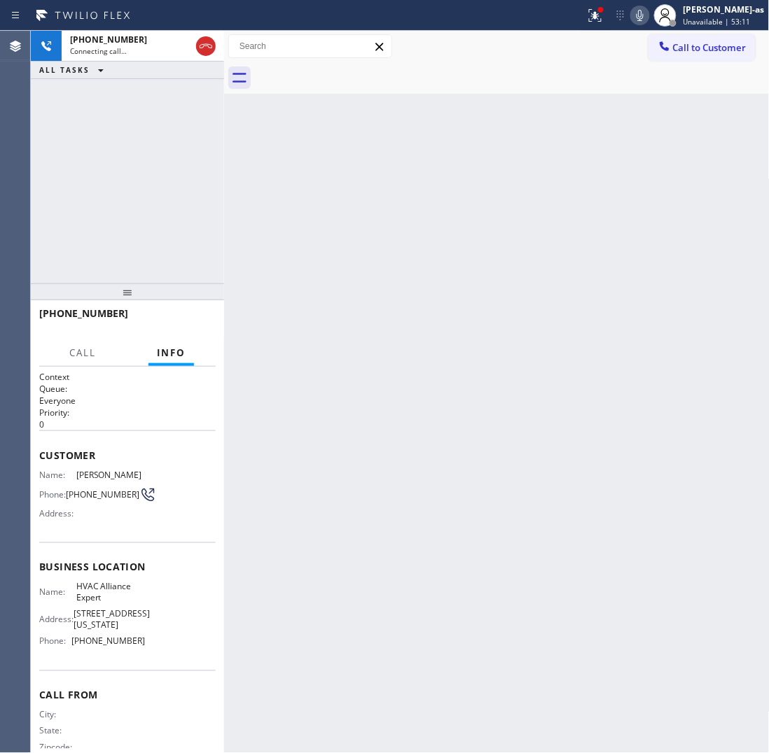
click at [158, 173] on div "[PHONE_NUMBER] Connecting call… ALL TASKS ALL TASKS ACTIVE TASKS TASKS IN WRAP …" at bounding box center [127, 157] width 193 height 253
click at [537, 366] on div "Back to Dashboard Change Sender ID Customers Technicians Select a contact Outbo…" at bounding box center [496, 392] width 545 height 722
click at [204, 48] on icon at bounding box center [205, 46] width 17 height 17
click at [152, 210] on div "[PHONE_NUMBER] Connecting call… ALL TASKS ALL TASKS ACTIVE TASKS TASKS IN WRAP …" at bounding box center [127, 157] width 193 height 253
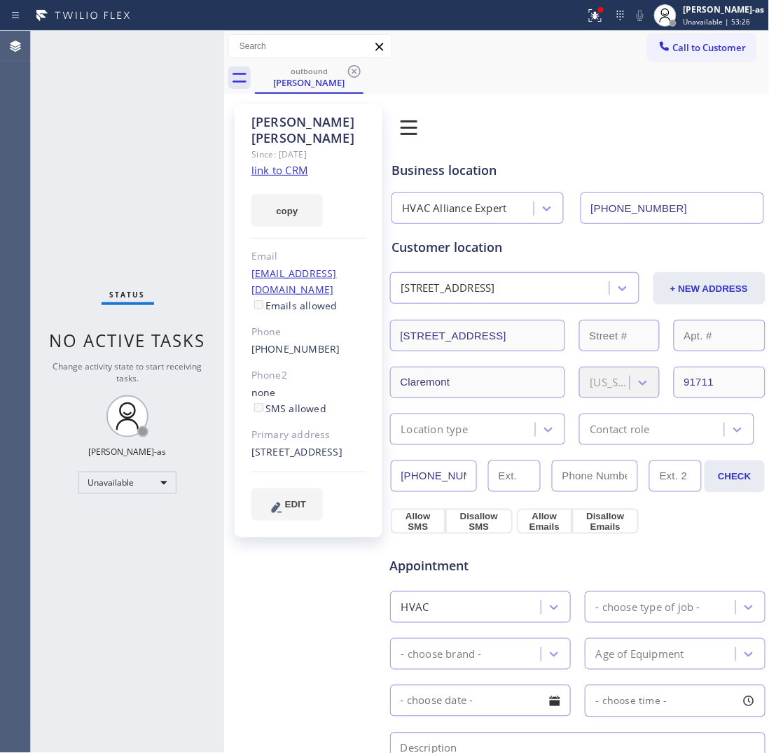
type input "[PHONE_NUMBER]"
click at [308, 72] on div "outbound" at bounding box center [309, 71] width 106 height 11
click at [364, 64] on div "outbound [PERSON_NAME]" at bounding box center [512, 78] width 515 height 32
click at [356, 67] on icon at bounding box center [354, 71] width 13 height 13
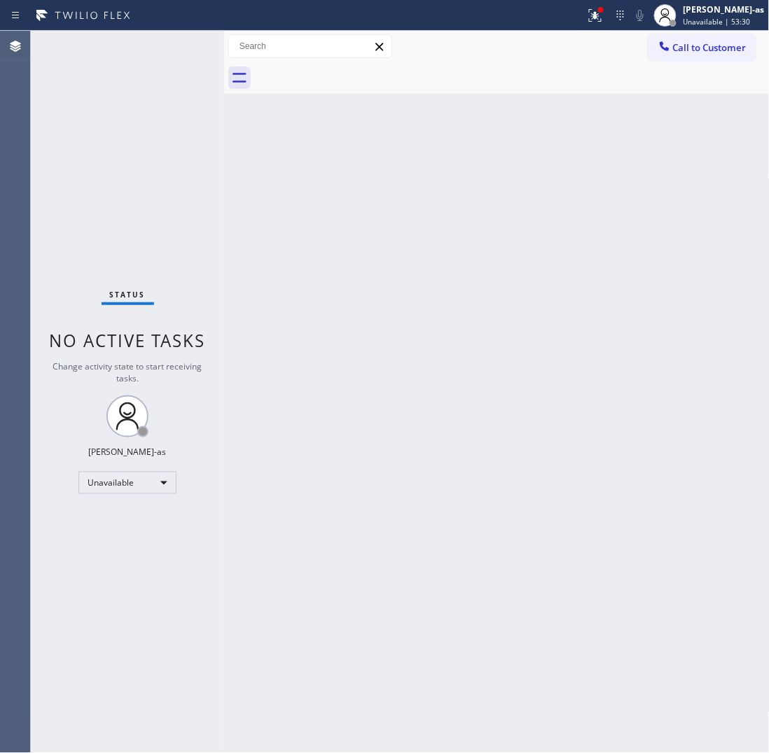
click at [420, 216] on div "Back to Dashboard Change Sender ID Customers Technicians Select a contact Outbo…" at bounding box center [496, 392] width 545 height 722
click at [673, 39] on button "Call to Customer" at bounding box center [701, 47] width 107 height 27
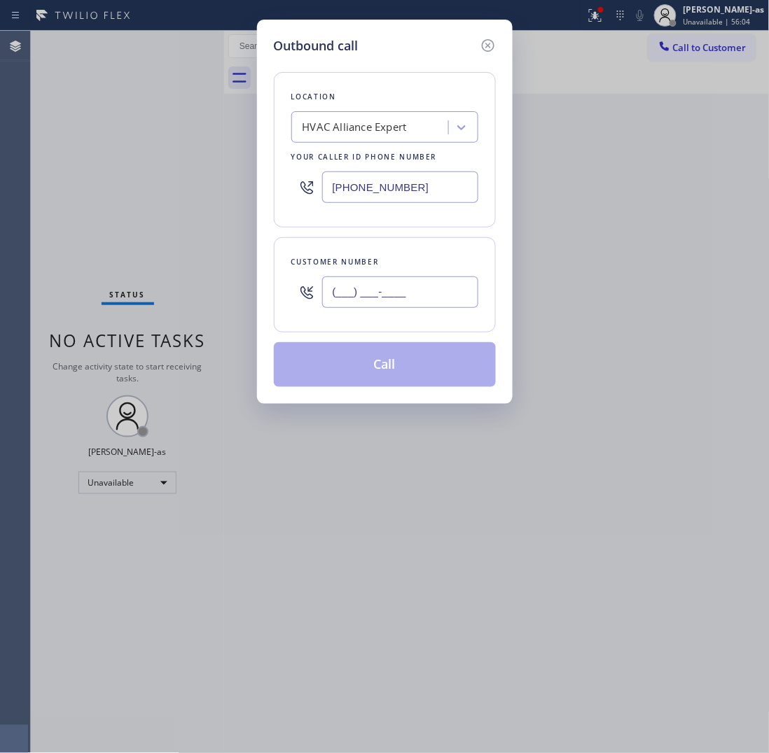
click at [431, 295] on input "(___) ___-____" at bounding box center [400, 293] width 156 height 32
paste input "213) 613-1050"
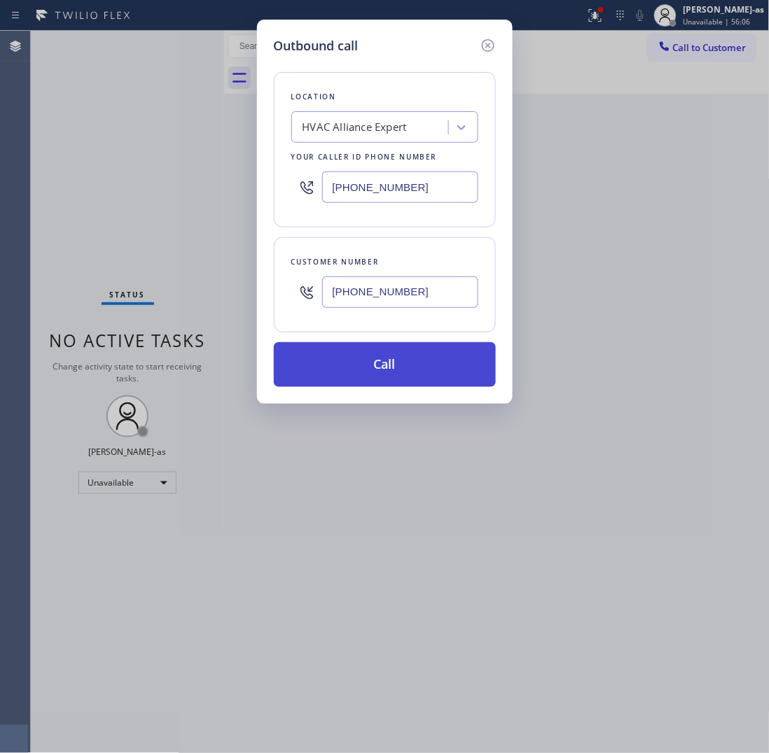
type input "[PHONE_NUMBER]"
click at [410, 365] on button "Call" at bounding box center [385, 364] width 222 height 45
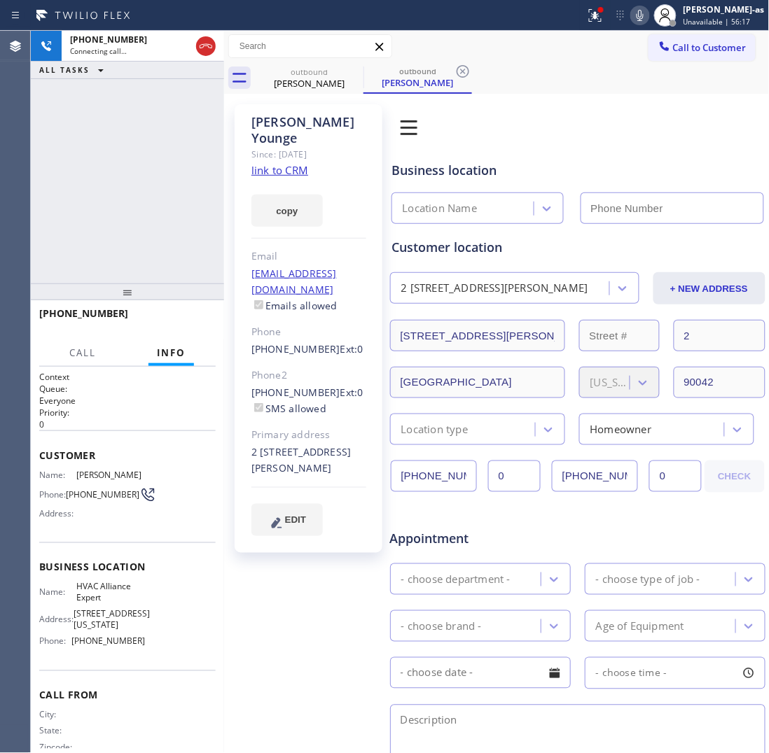
type input "[PHONE_NUMBER]"
click at [272, 163] on link "link to CRM" at bounding box center [279, 170] width 57 height 14
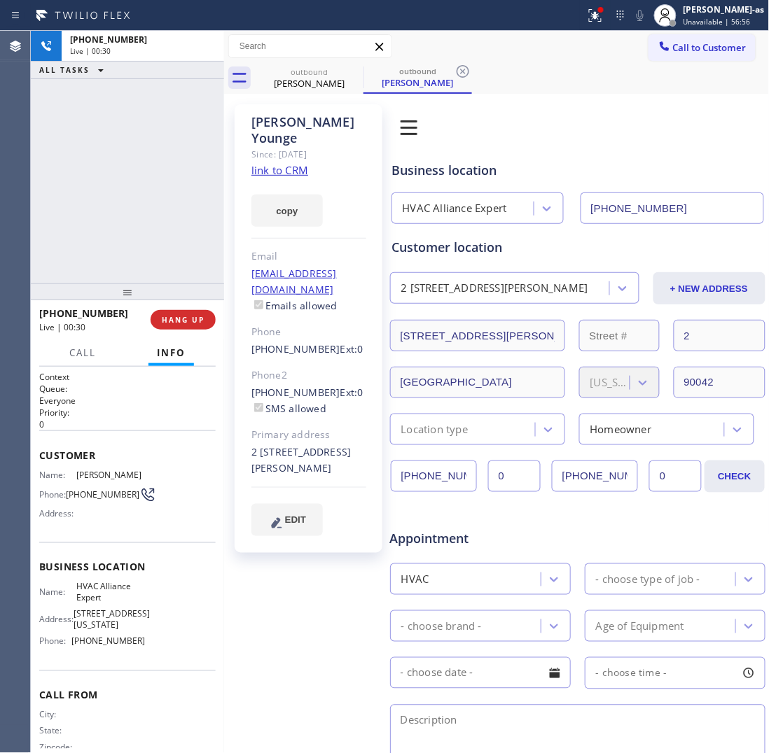
click at [75, 90] on div "[PHONE_NUMBER] Live | 00:30 ALL TASKS ALL TASKS ACTIVE TASKS TASKS IN WRAP UP" at bounding box center [127, 157] width 193 height 253
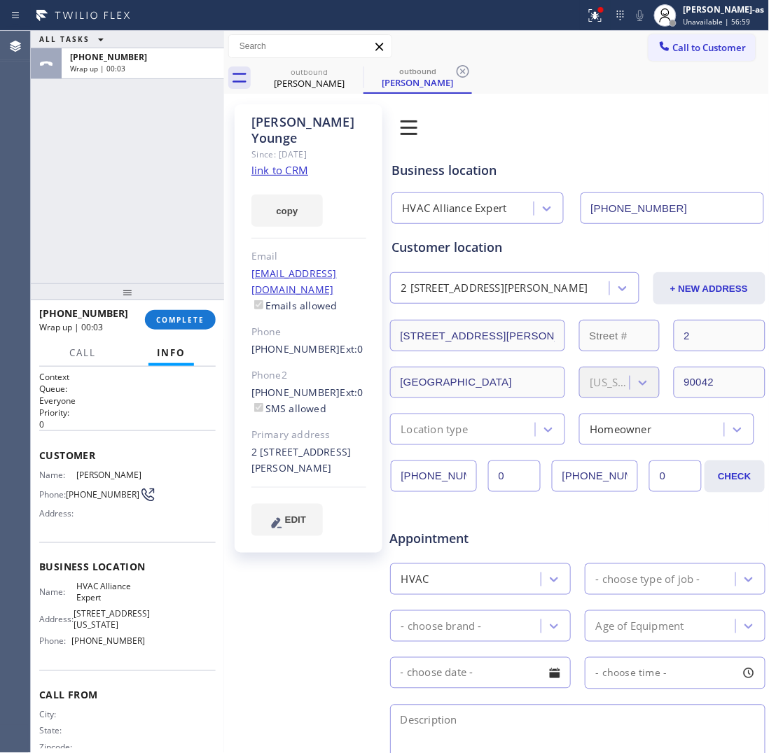
click at [123, 279] on div "ALL TASKS ALL TASKS ACTIVE TASKS TASKS IN WRAP UP [PHONE_NUMBER] Wrap up | 00:0…" at bounding box center [127, 392] width 193 height 722
click at [183, 310] on button "COMPLETE" at bounding box center [180, 320] width 71 height 20
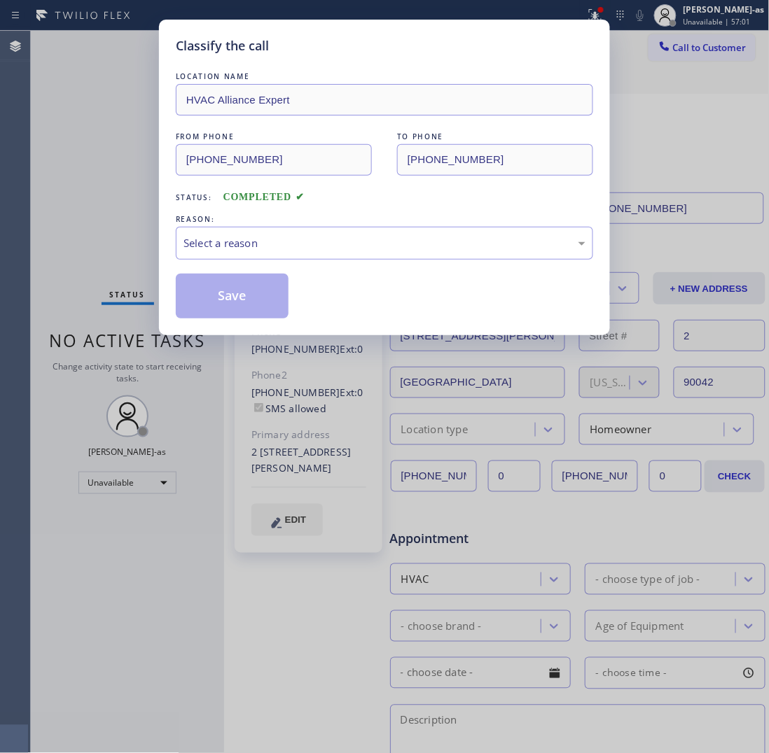
click at [142, 201] on div "Classify the call LOCATION NAME HVAC Alliance Expert FROM PHONE [PHONE_NUMBER] …" at bounding box center [384, 376] width 769 height 753
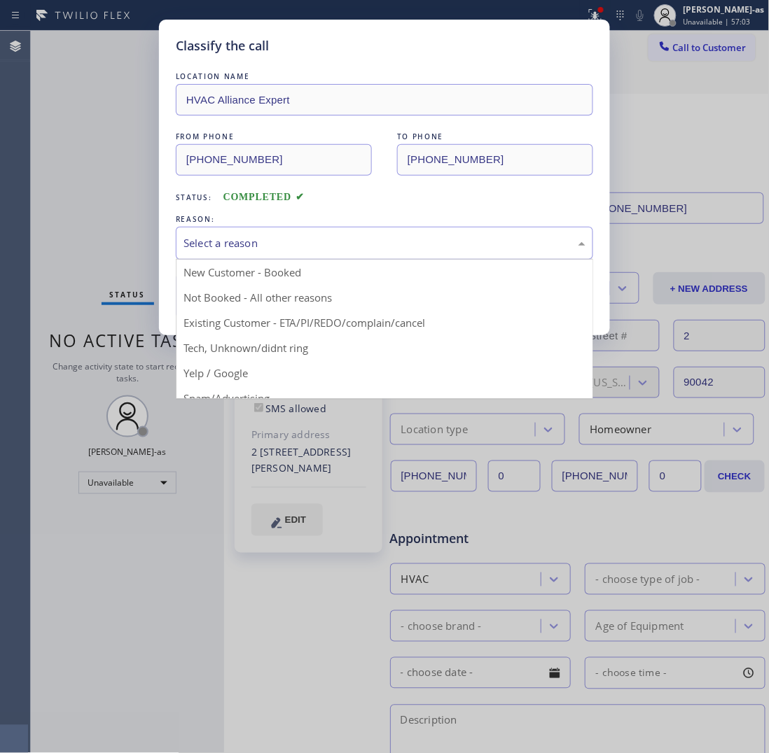
click at [363, 256] on div "Select a reason" at bounding box center [384, 243] width 417 height 33
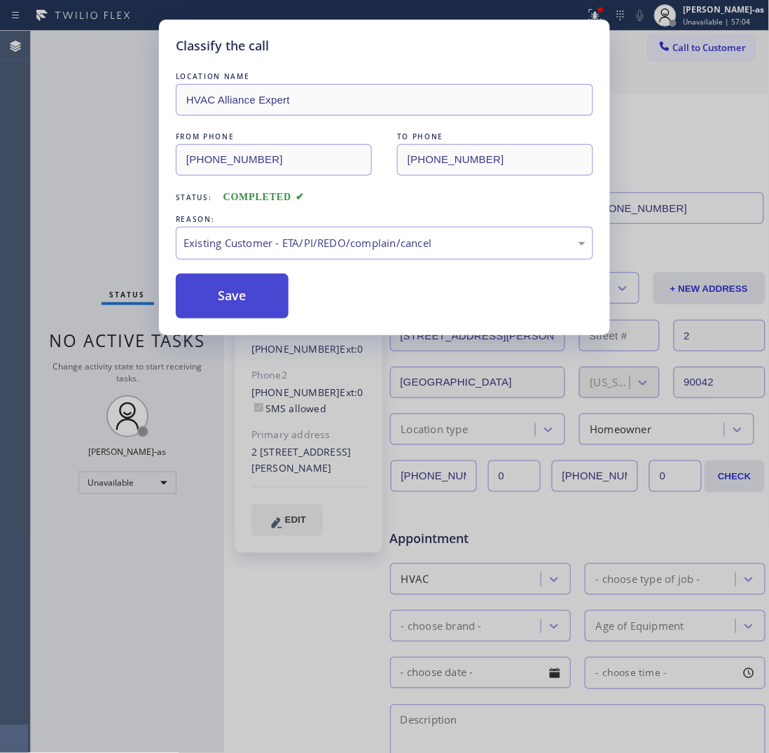
click at [252, 299] on button "Save" at bounding box center [232, 296] width 113 height 45
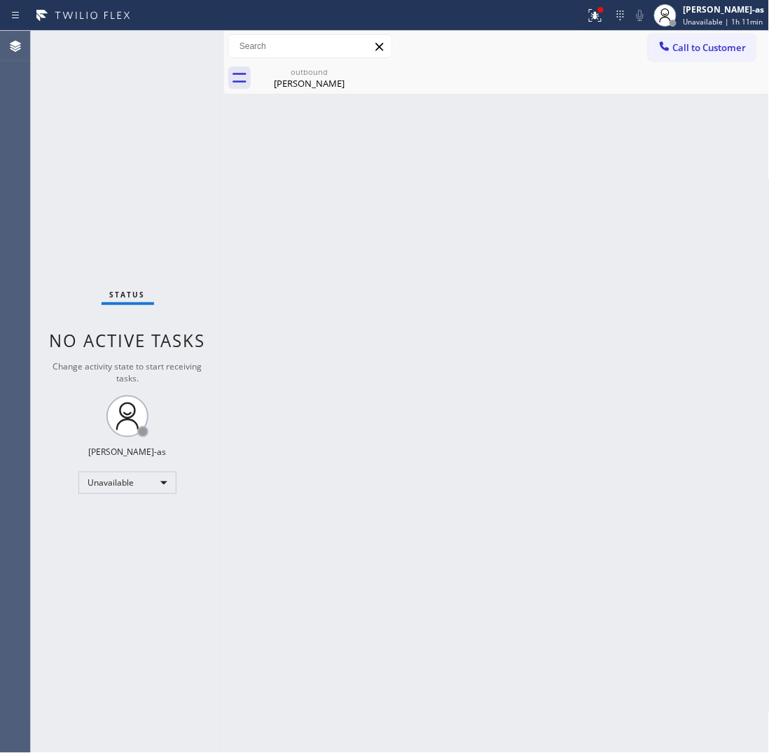
click at [335, 252] on div "Back to Dashboard Change Sender ID Customers Technicians Select a contact Outbo…" at bounding box center [496, 392] width 545 height 722
click at [307, 89] on div "[PERSON_NAME]" at bounding box center [309, 83] width 106 height 13
click at [0, 0] on icon at bounding box center [0, 0] width 0 height 0
click at [468, 411] on div "Back to Dashboard Change Sender ID Customers Technicians Select a contact Outbo…" at bounding box center [496, 392] width 545 height 722
click at [701, 49] on span "Call to Customer" at bounding box center [710, 47] width 74 height 13
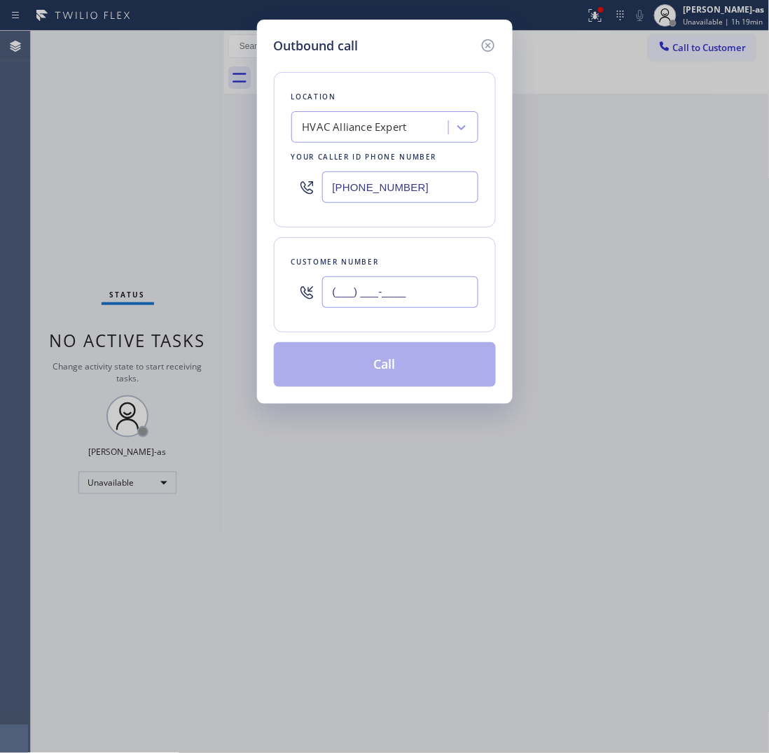
click at [415, 302] on input "(___) ___-____" at bounding box center [400, 293] width 156 height 32
paste input "480) 326-1350"
type input "[PHONE_NUMBER]"
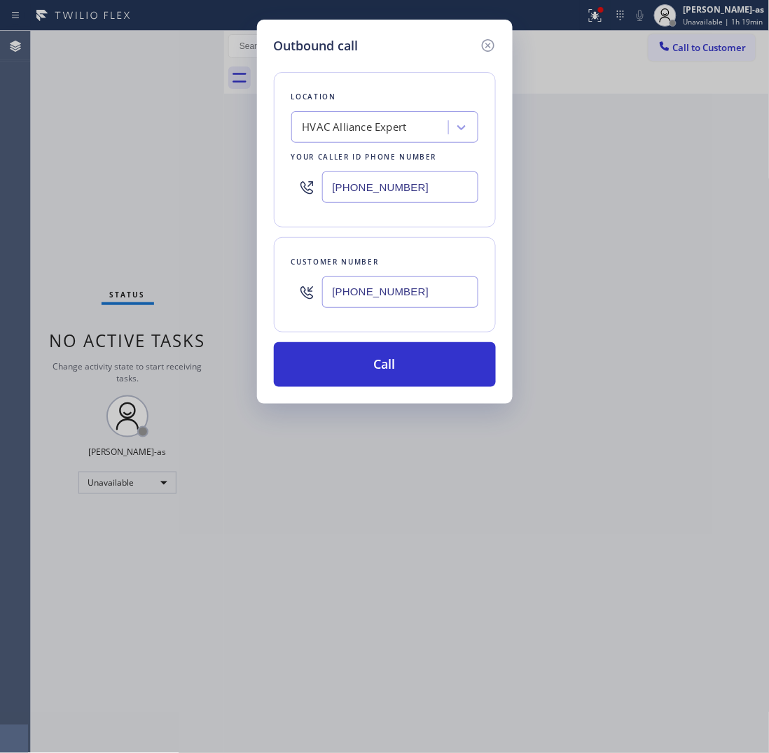
click at [414, 120] on div "HVAC Alliance Expert" at bounding box center [371, 128] width 153 height 25
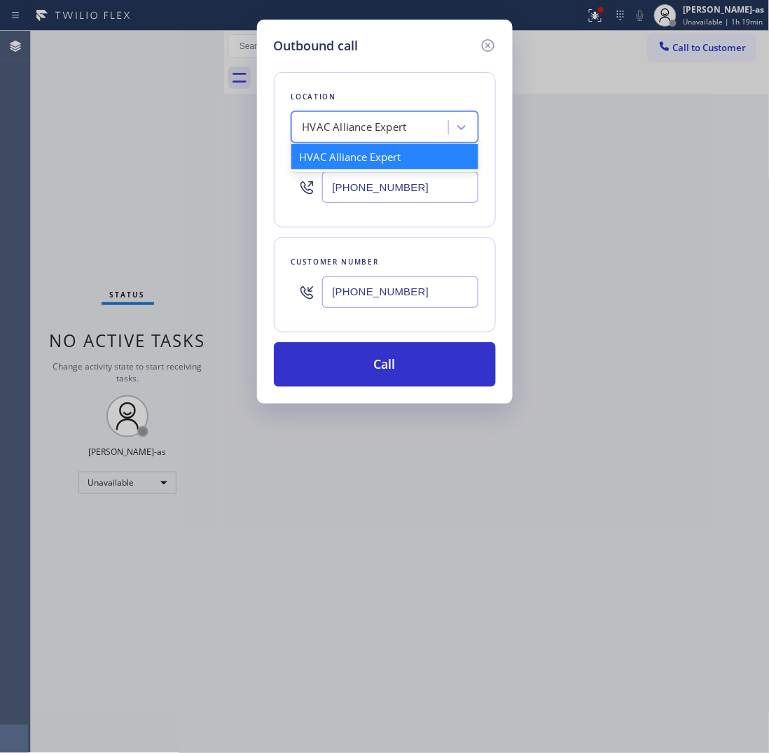
paste input "Wolf Top Choice Appliance Repair Mesa"
type input "Wolf Top Choice Appliance Repair Mesa"
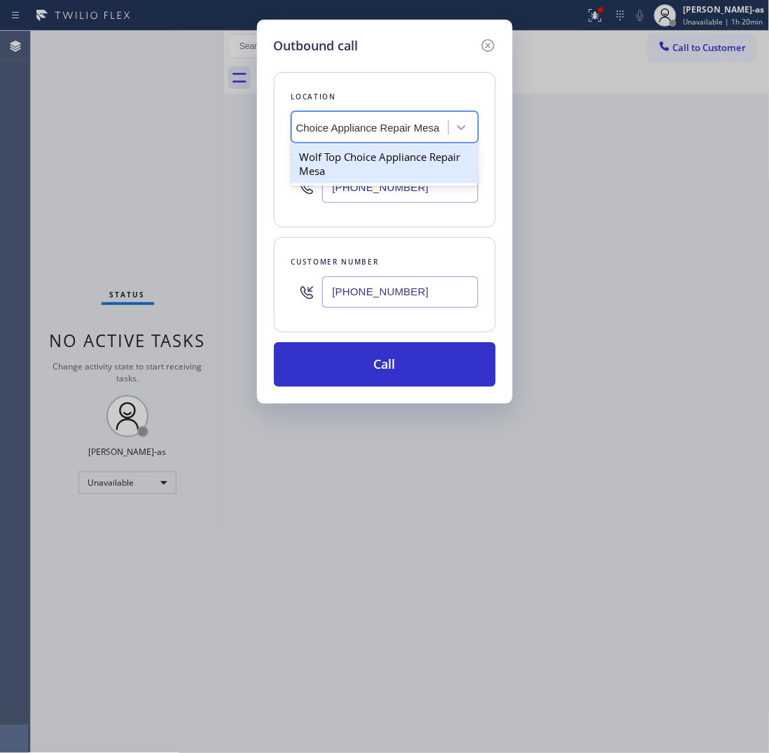
click at [356, 160] on div "Wolf Top Choice Appliance Repair Mesa" at bounding box center [384, 163] width 187 height 39
type input "[PHONE_NUMBER]"
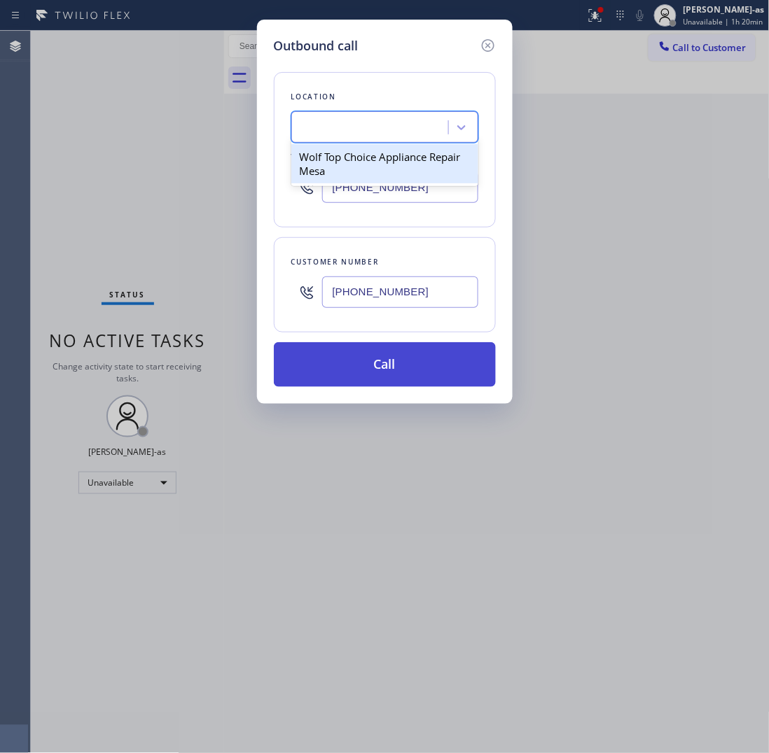
scroll to position [0, 1]
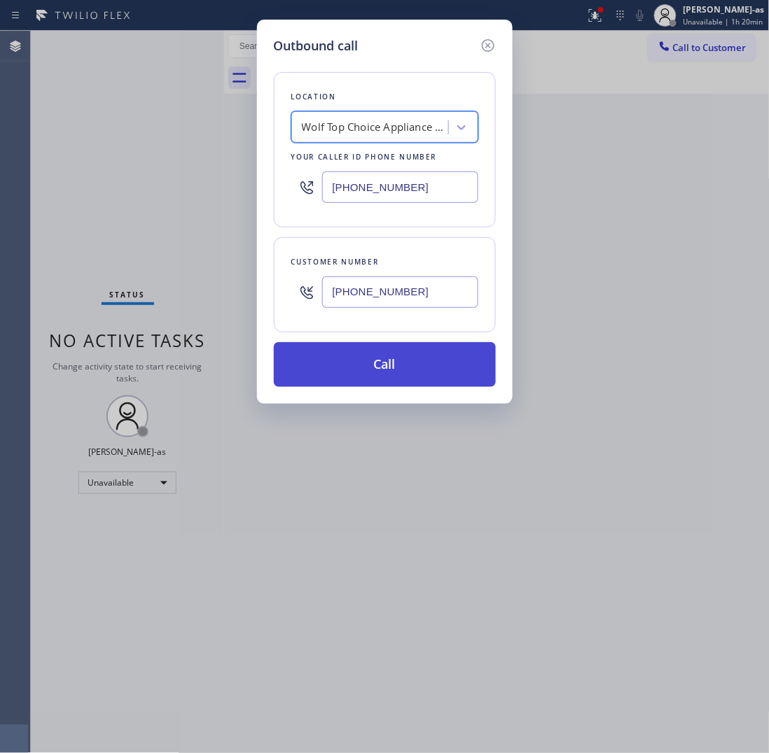
click at [418, 364] on button "Call" at bounding box center [385, 364] width 222 height 45
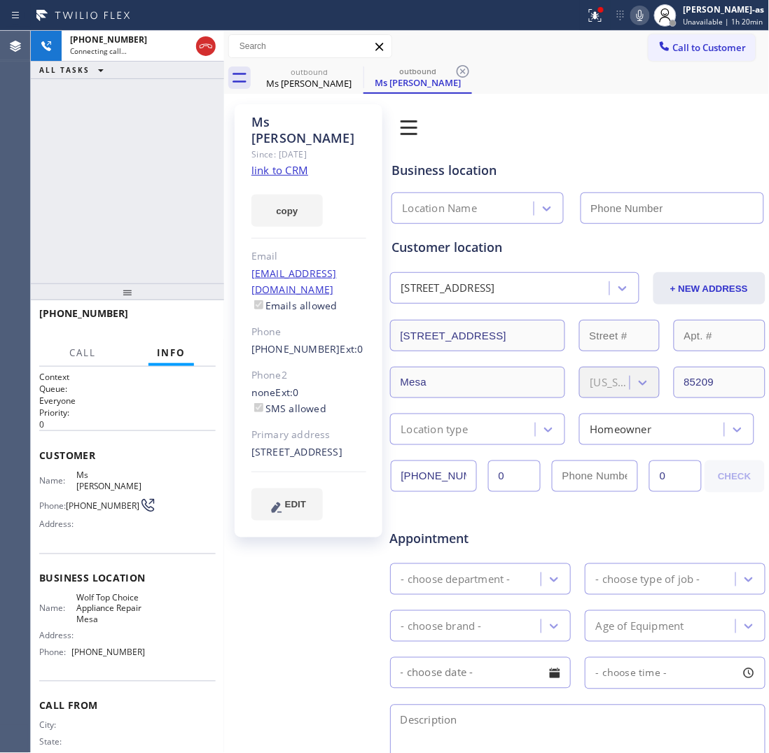
type input "[PHONE_NUMBER]"
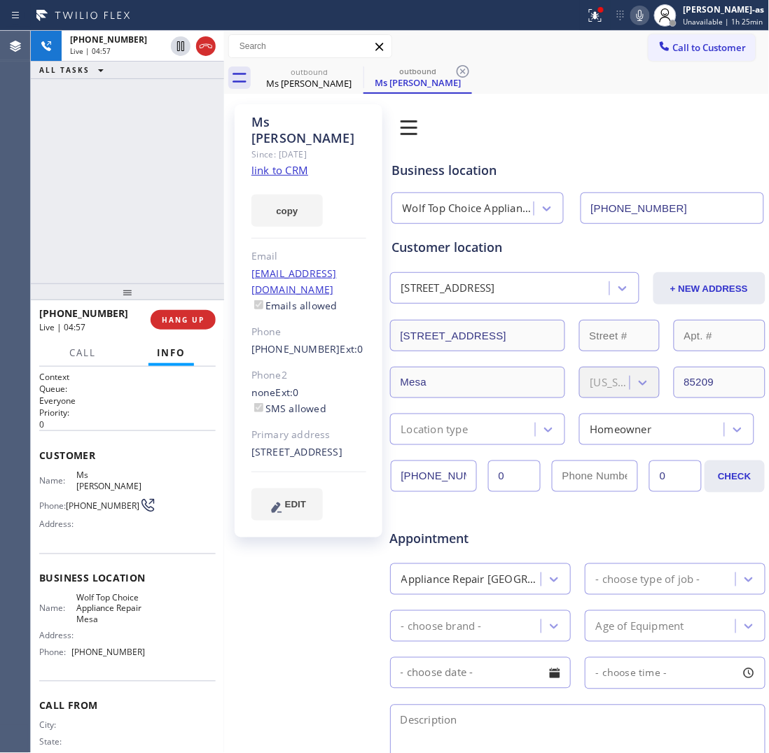
click at [141, 190] on div "[PHONE_NUMBER] Live | 04:57 ALL TASKS ALL TASKS ACTIVE TASKS TASKS IN WRAP UP" at bounding box center [127, 157] width 193 height 253
click at [148, 224] on div "[PHONE_NUMBER] Live | 04:57 ALL TASKS ALL TASKS ACTIVE TASKS TASKS IN WRAP UP" at bounding box center [127, 157] width 193 height 253
click at [180, 316] on span "HANG UP" at bounding box center [183, 320] width 43 height 10
click at [176, 312] on button "HANG UP" at bounding box center [183, 320] width 65 height 20
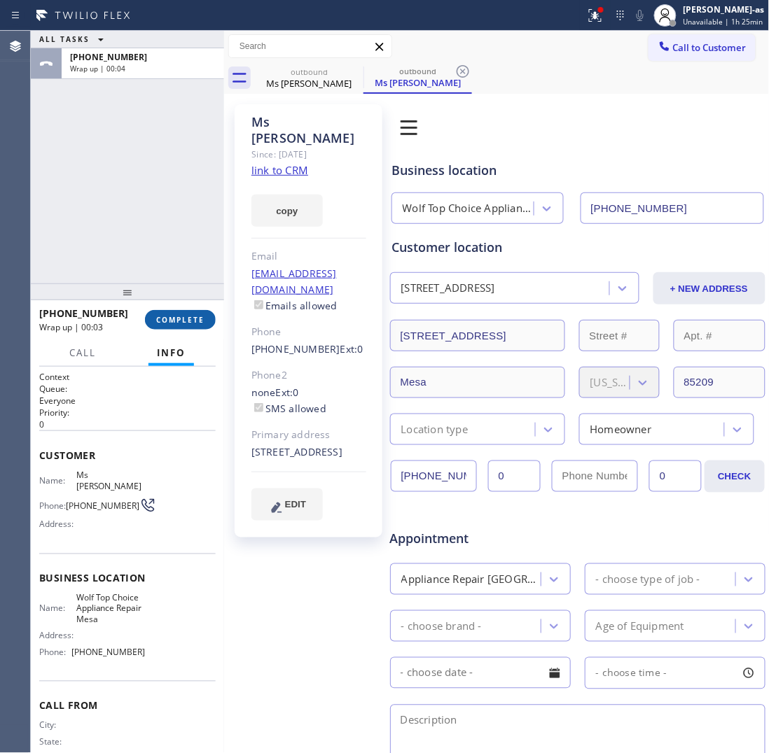
click at [194, 322] on span "COMPLETE" at bounding box center [180, 320] width 48 height 10
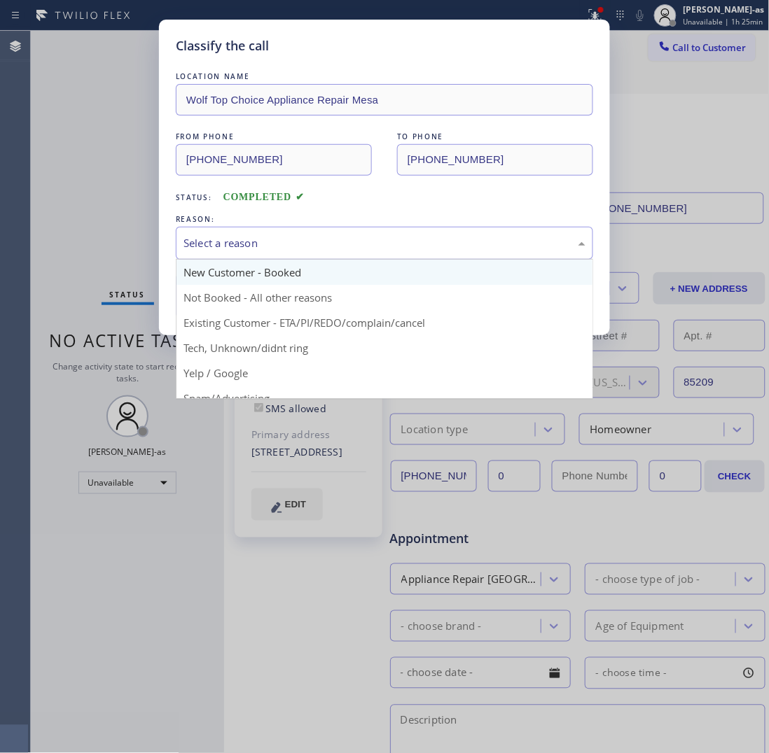
drag, startPoint x: 222, startPoint y: 247, endPoint x: 236, endPoint y: 267, distance: 24.7
click at [222, 246] on div "Select a reason" at bounding box center [384, 243] width 402 height 16
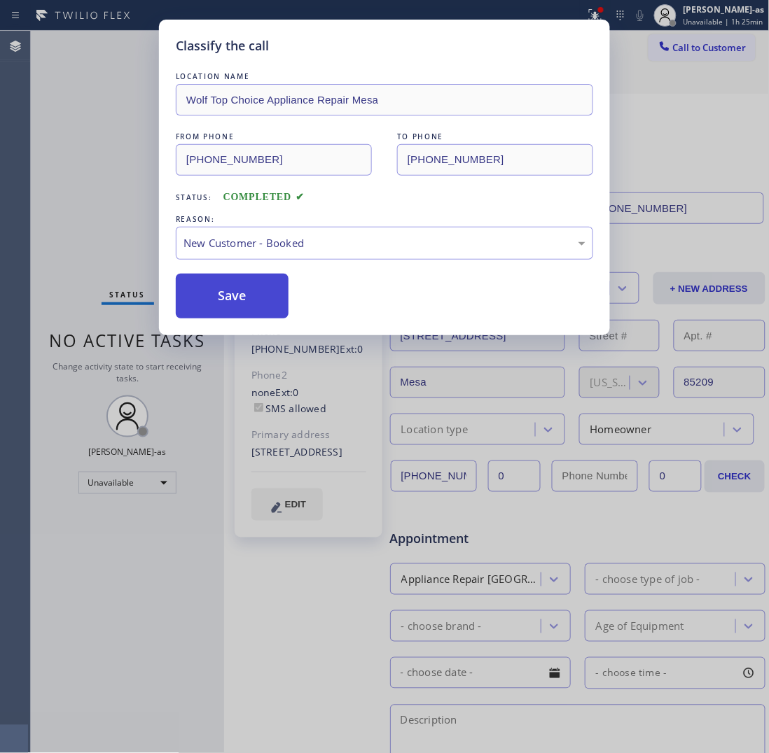
click at [237, 289] on button "Save" at bounding box center [232, 296] width 113 height 45
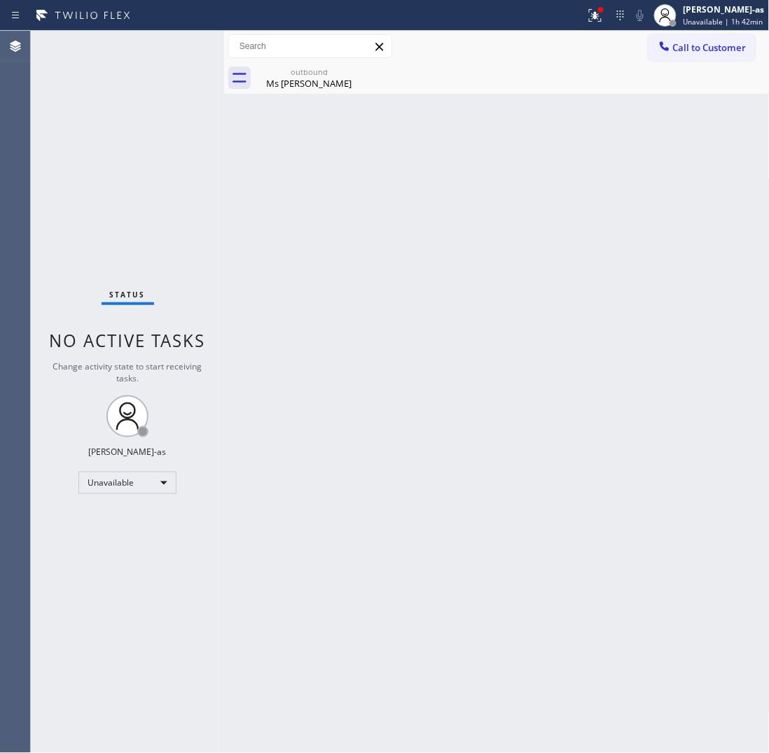
drag, startPoint x: 256, startPoint y: 322, endPoint x: 324, endPoint y: 131, distance: 202.8
click at [267, 309] on div "Back to Dashboard Change Sender ID Customers Technicians Select a contact Outbo…" at bounding box center [496, 392] width 545 height 722
drag, startPoint x: 305, startPoint y: 78, endPoint x: 344, endPoint y: 71, distance: 40.6
click at [307, 77] on div "Ms [PERSON_NAME]" at bounding box center [309, 83] width 106 height 13
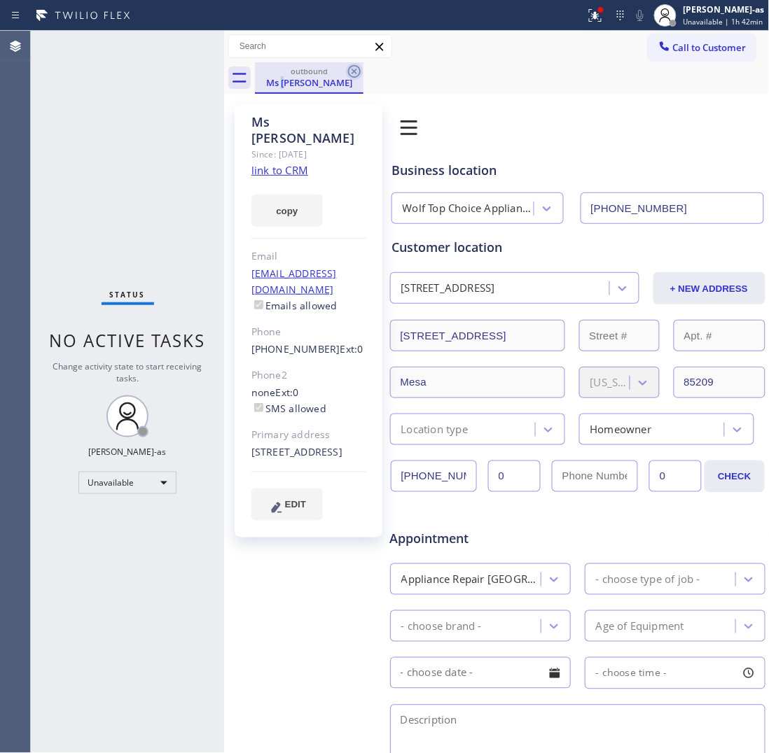
click at [351, 71] on icon at bounding box center [354, 71] width 17 height 17
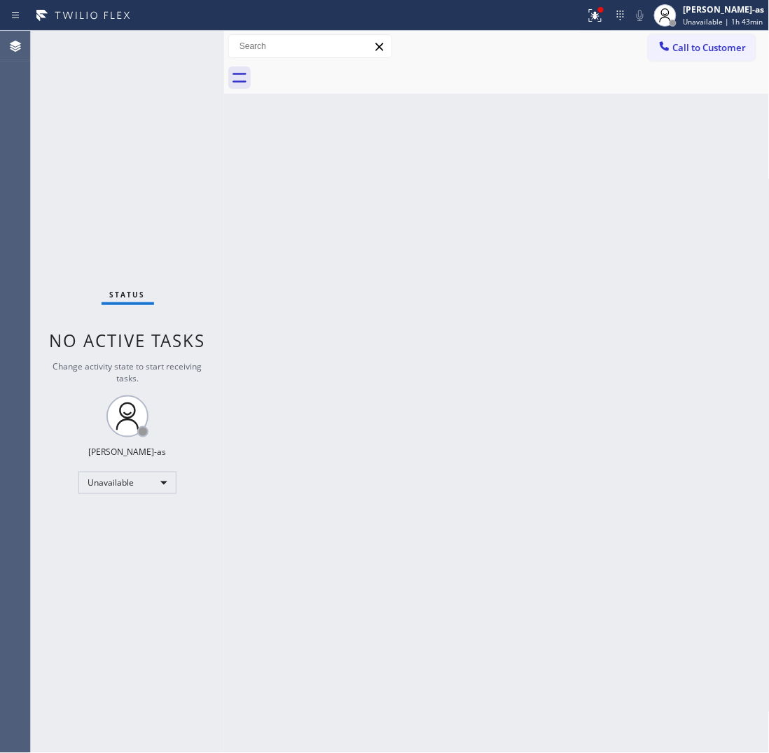
click at [144, 219] on div "Status No active tasks Change activity state to start receiving tasks. [PERSON_…" at bounding box center [127, 392] width 193 height 722
click at [127, 476] on div "Unavailable" at bounding box center [127, 483] width 98 height 22
click at [130, 502] on li "Offline" at bounding box center [126, 502] width 95 height 17
click at [705, 17] on span "Offline | 2s" at bounding box center [702, 22] width 39 height 10
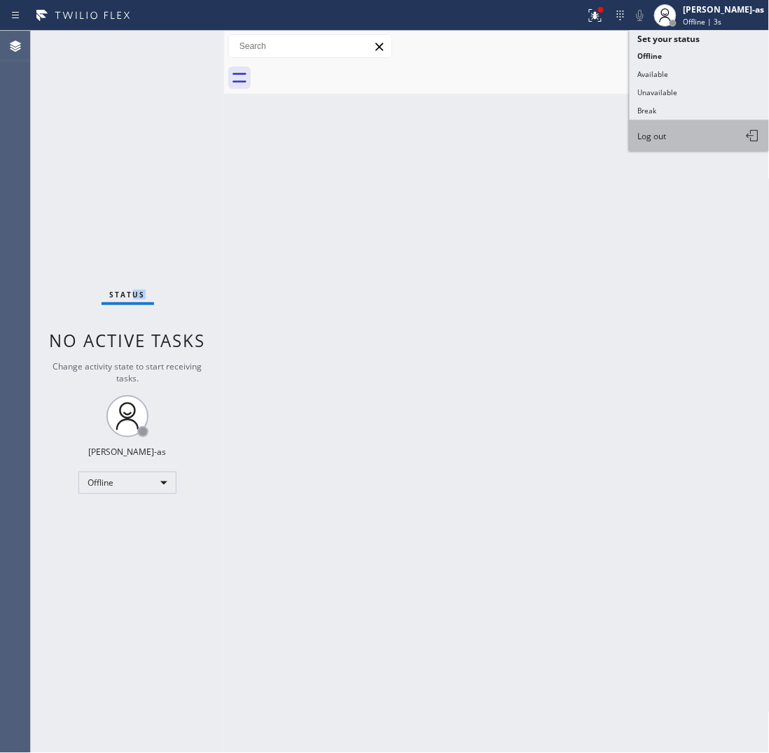
click at [664, 145] on button "Log out" at bounding box center [699, 135] width 140 height 31
